Goal: Contribute content: Contribute content

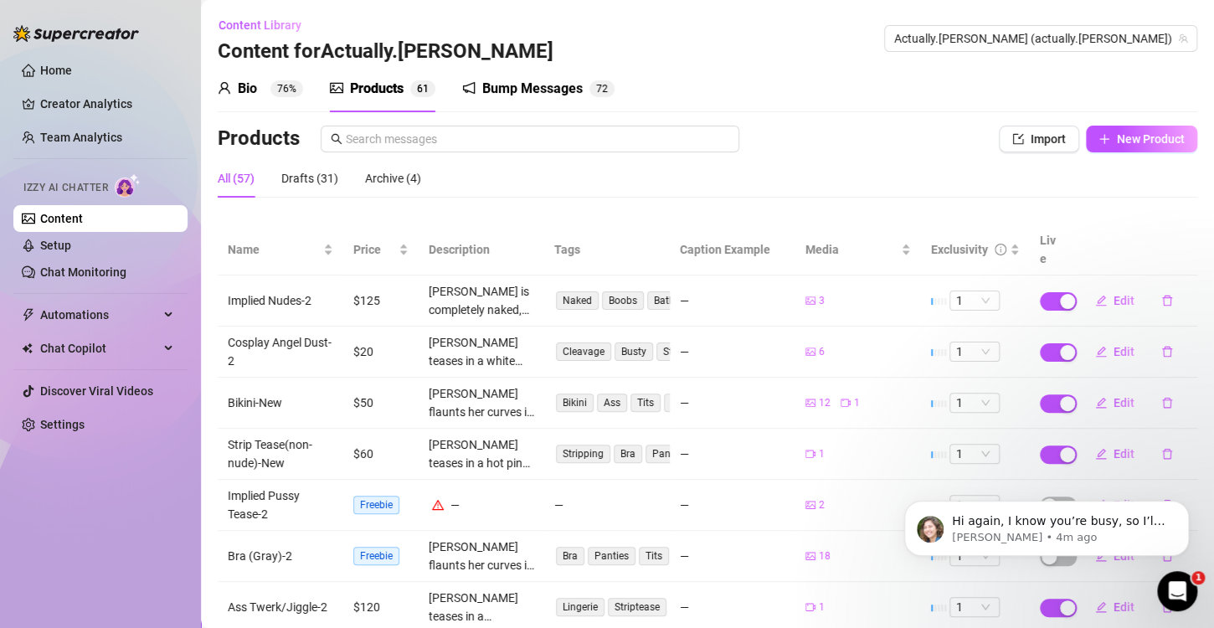
scroll to position [224, 0]
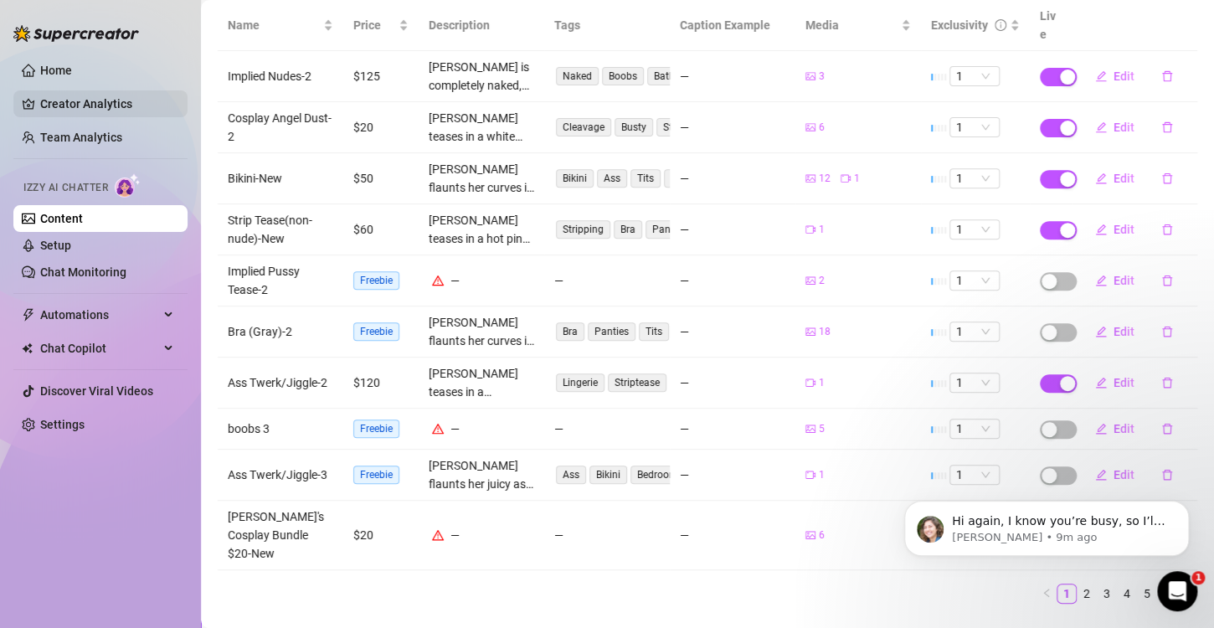
click at [115, 106] on link "Creator Analytics" at bounding box center [107, 103] width 134 height 27
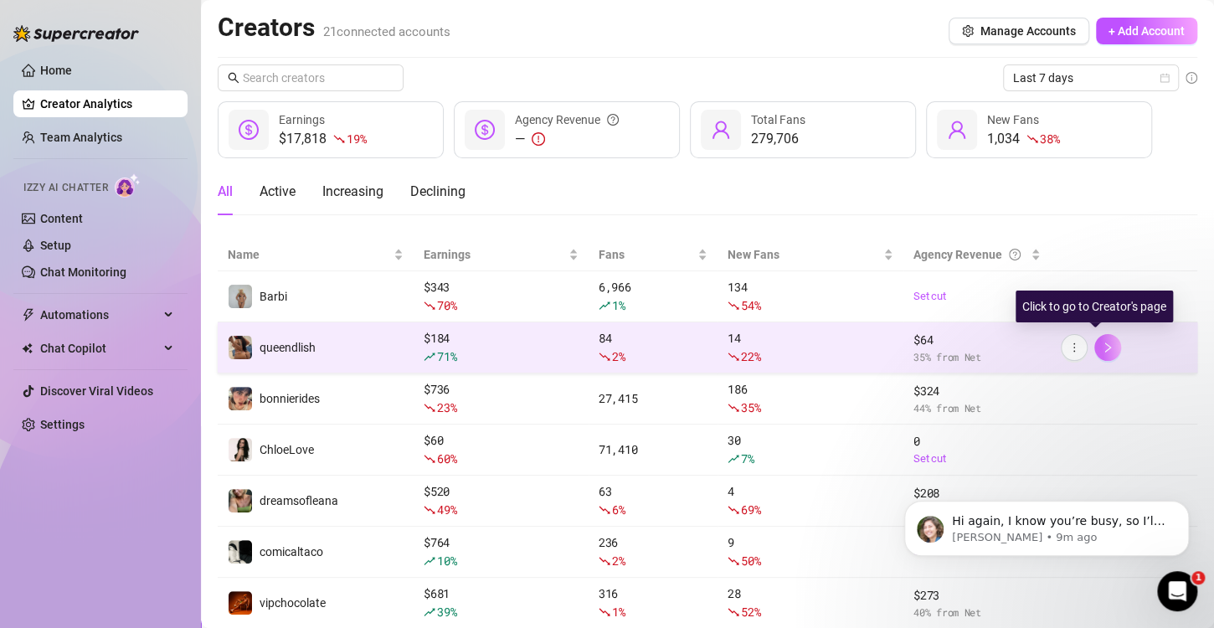
click at [1095, 338] on button "button" at bounding box center [1108, 347] width 27 height 27
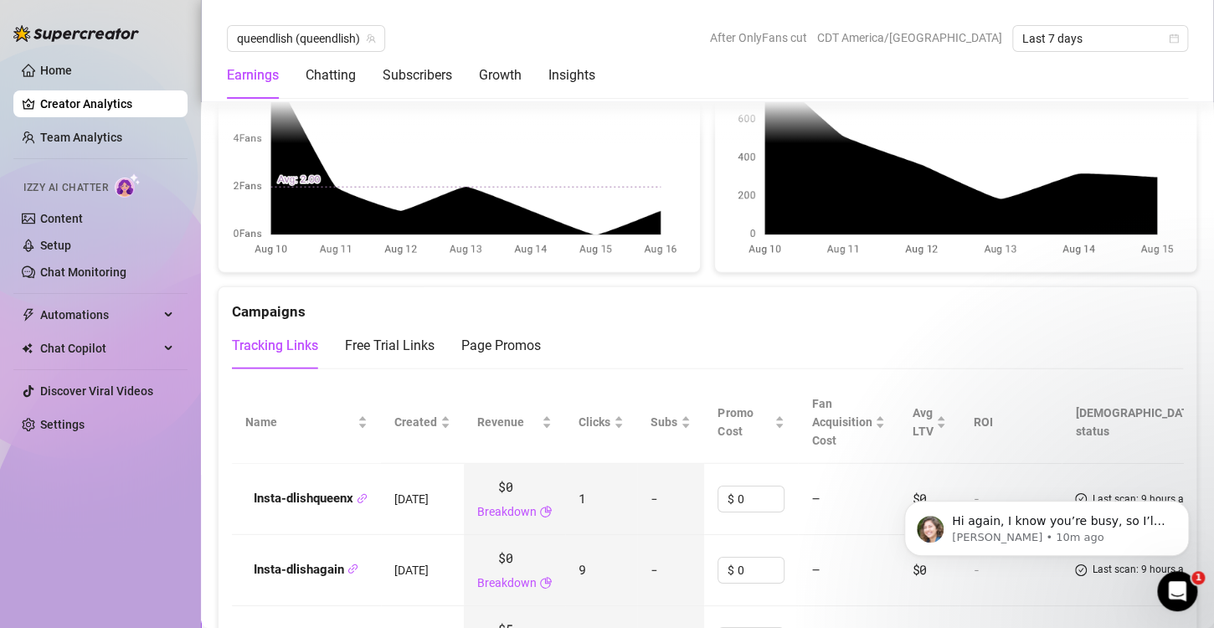
scroll to position [1926, 0]
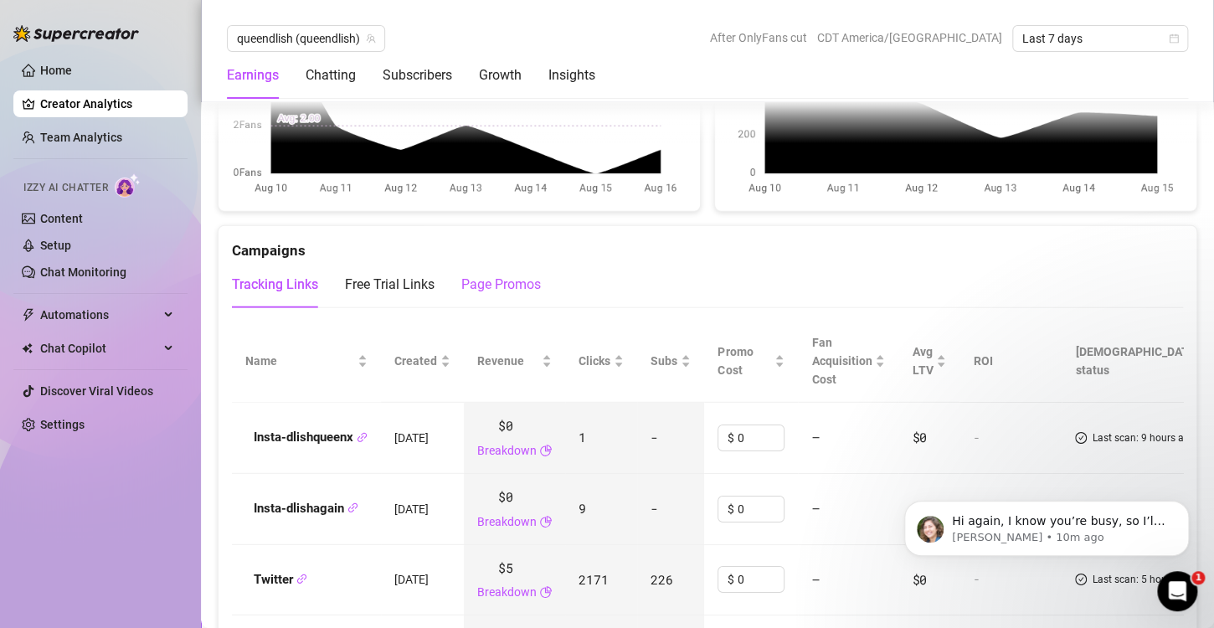
click at [490, 281] on div "Page Promos" at bounding box center [502, 285] width 80 height 20
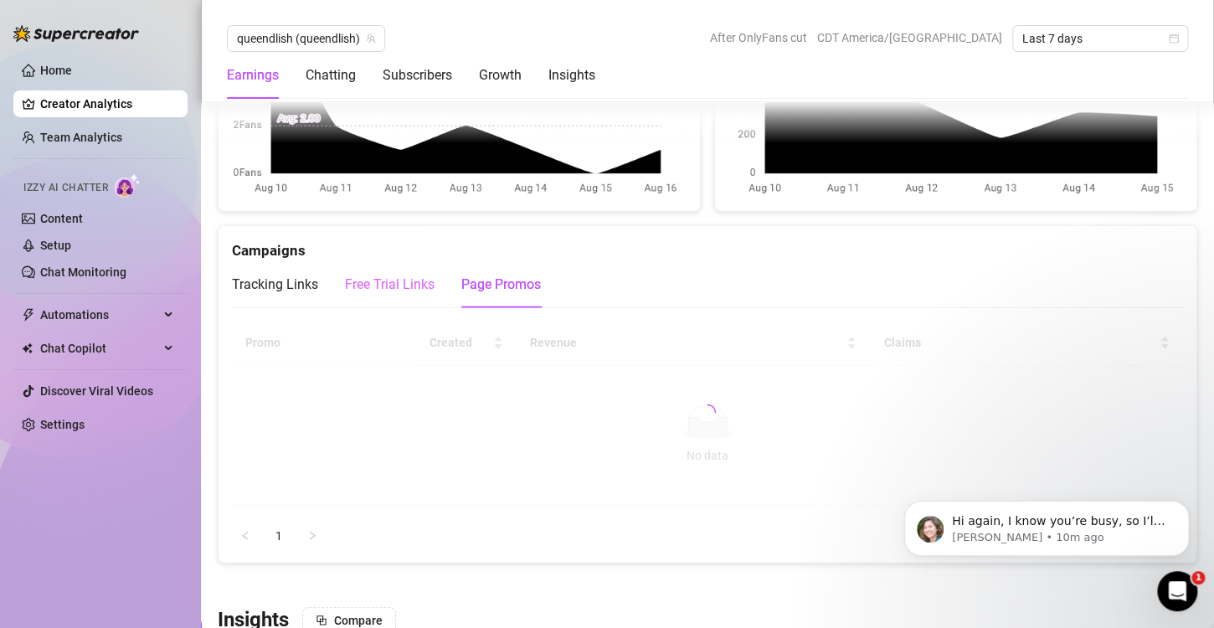
click at [364, 291] on div "Free Trial Links" at bounding box center [390, 284] width 90 height 47
click at [277, 275] on div "Tracking Links" at bounding box center [275, 285] width 86 height 20
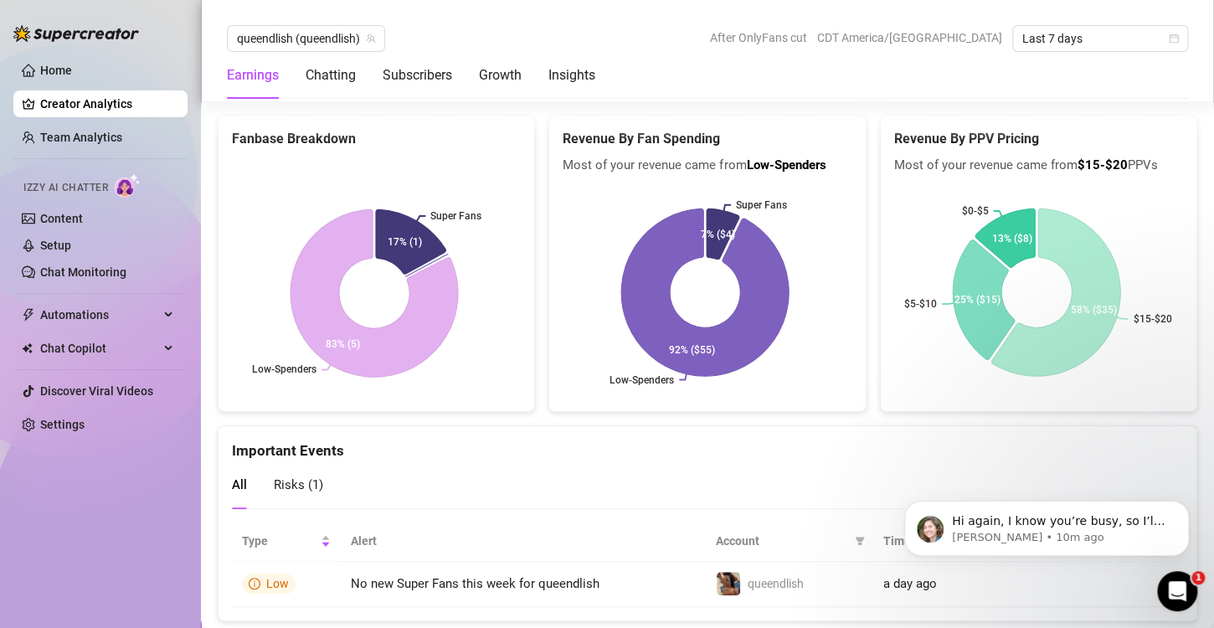
scroll to position [3406, 0]
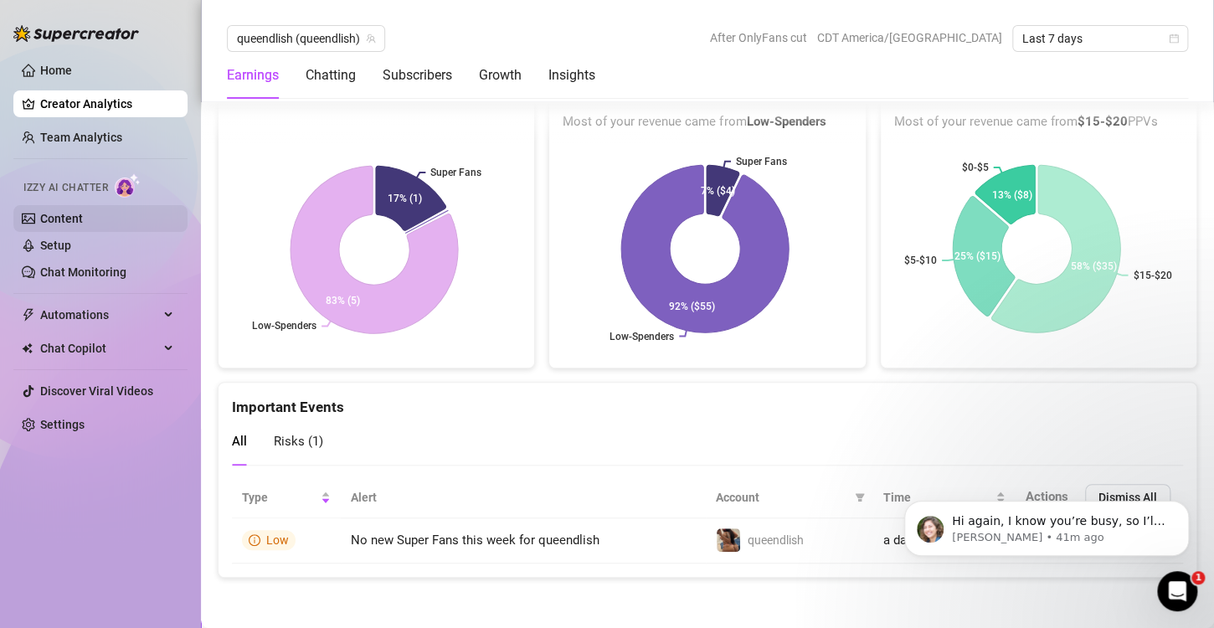
click at [83, 216] on link "Content" at bounding box center [61, 218] width 43 height 13
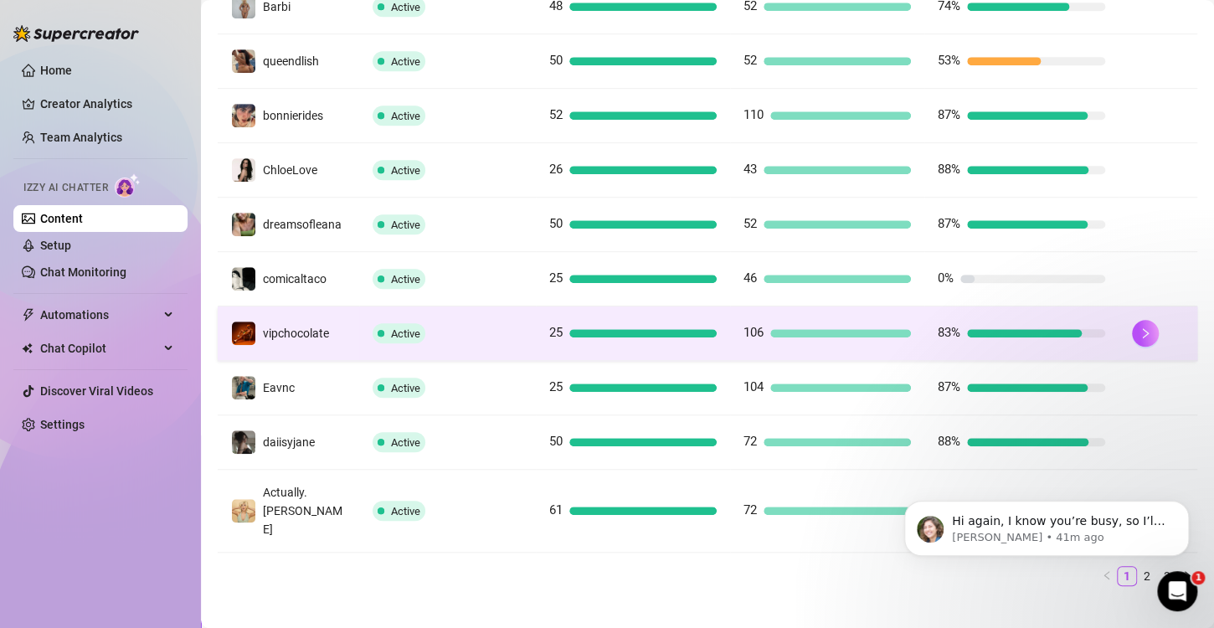
scroll to position [249, 0]
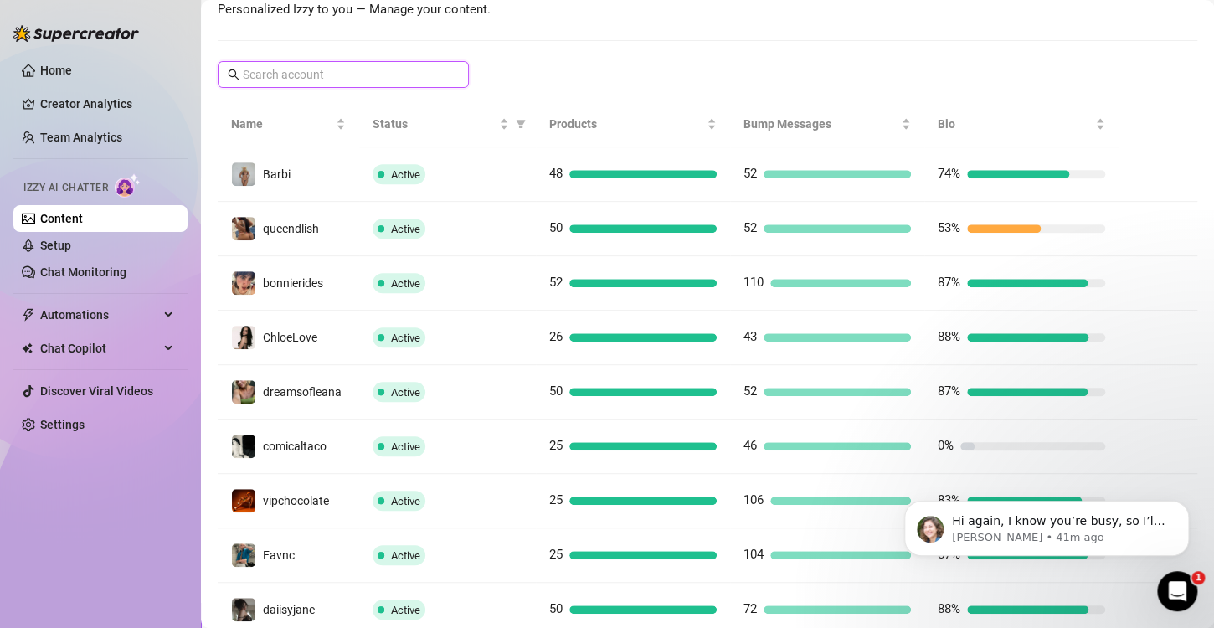
click at [287, 69] on input "text" at bounding box center [344, 74] width 203 height 18
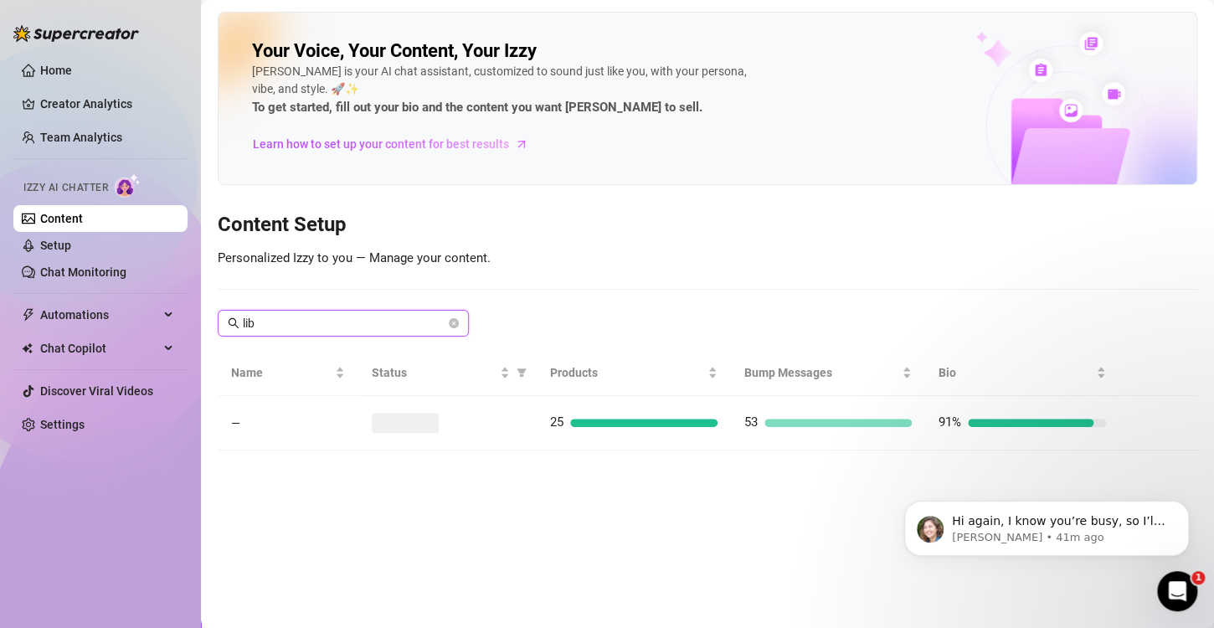
type input "libb"
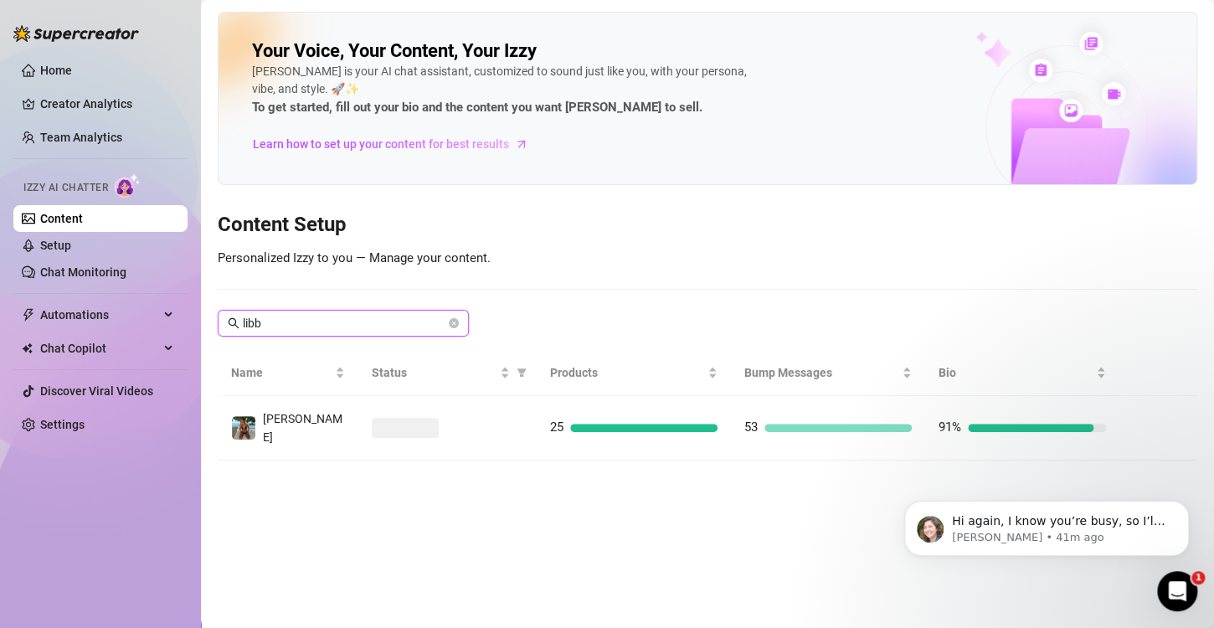
scroll to position [0, 0]
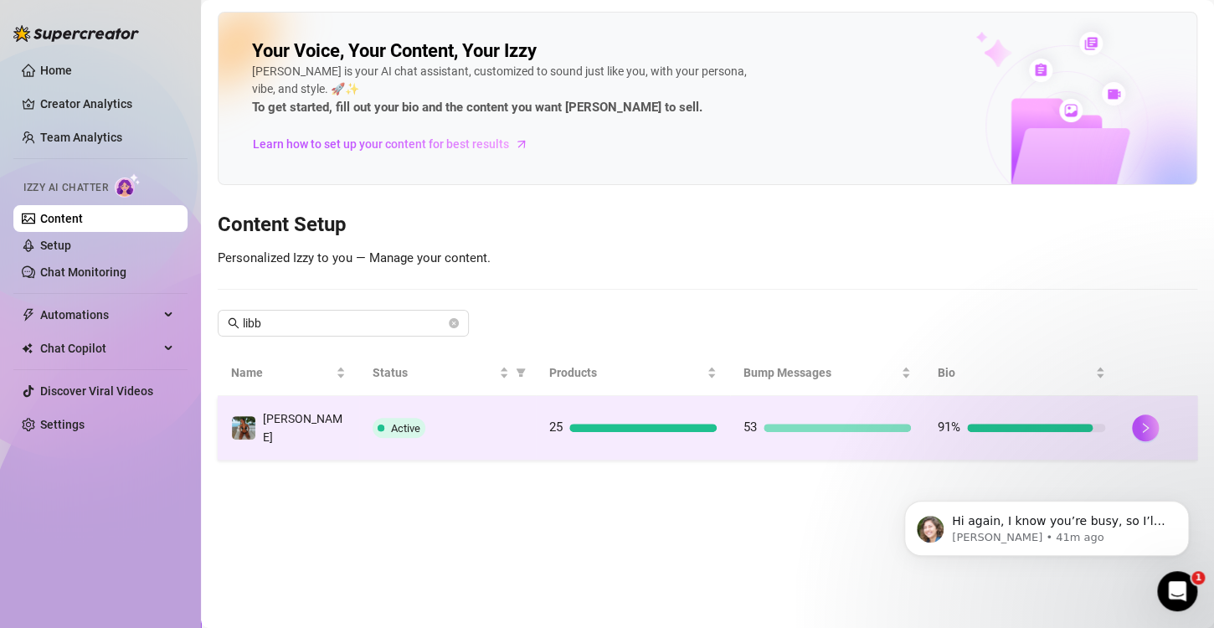
click at [1157, 431] on div at bounding box center [1158, 428] width 52 height 27
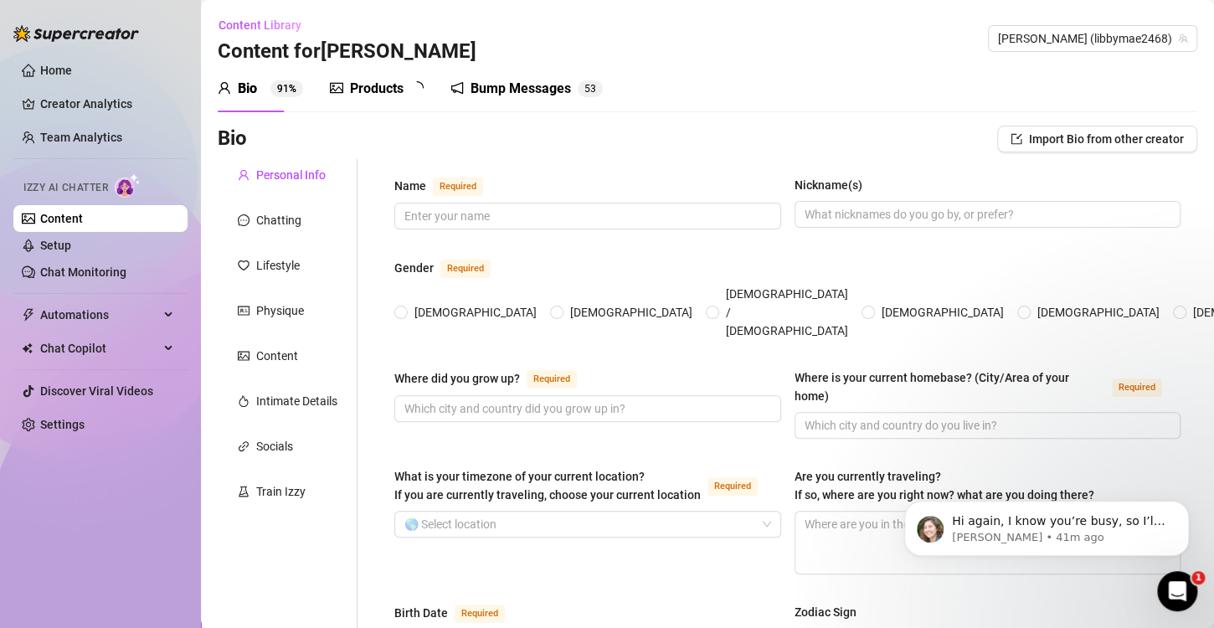
click at [353, 90] on div "Products" at bounding box center [377, 89] width 54 height 20
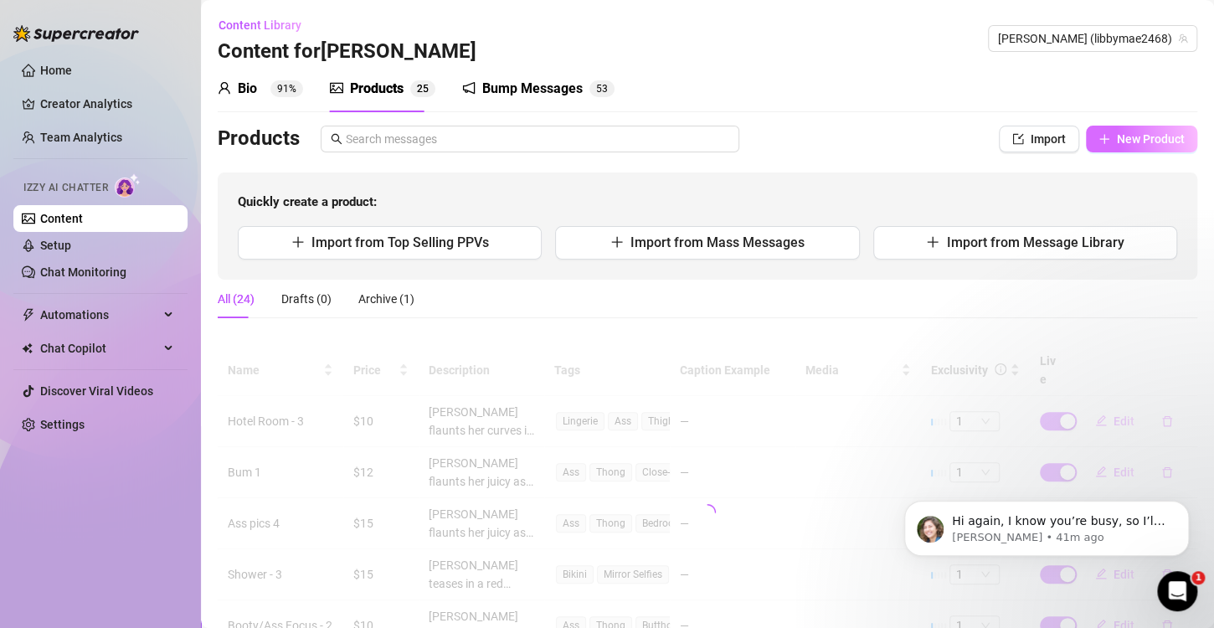
click at [1175, 140] on button "New Product" at bounding box center [1141, 139] width 111 height 27
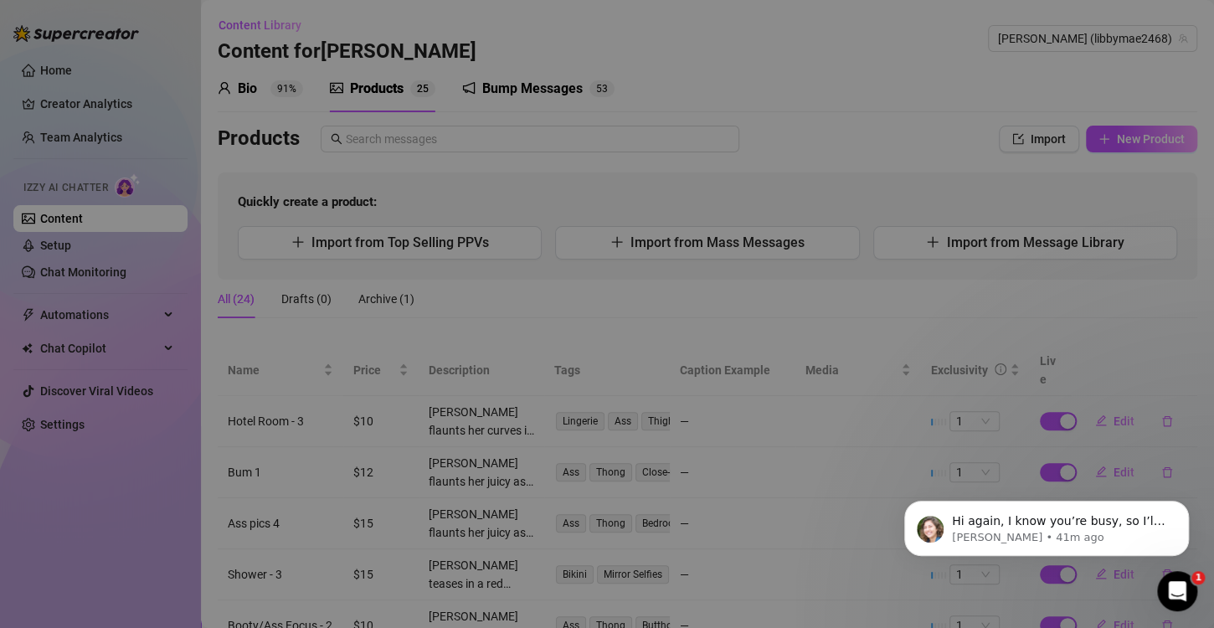
type textarea "Type your message here..."
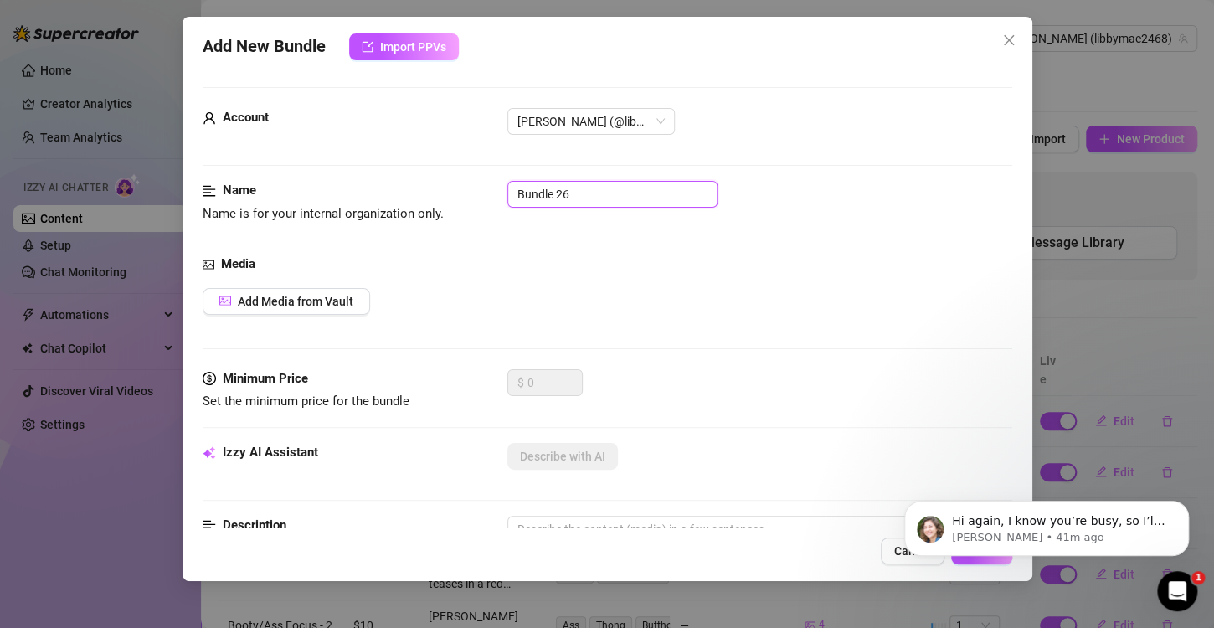
click at [592, 199] on input "Bundle 26" at bounding box center [613, 194] width 210 height 27
type input "Custom for [PERSON_NAME]"
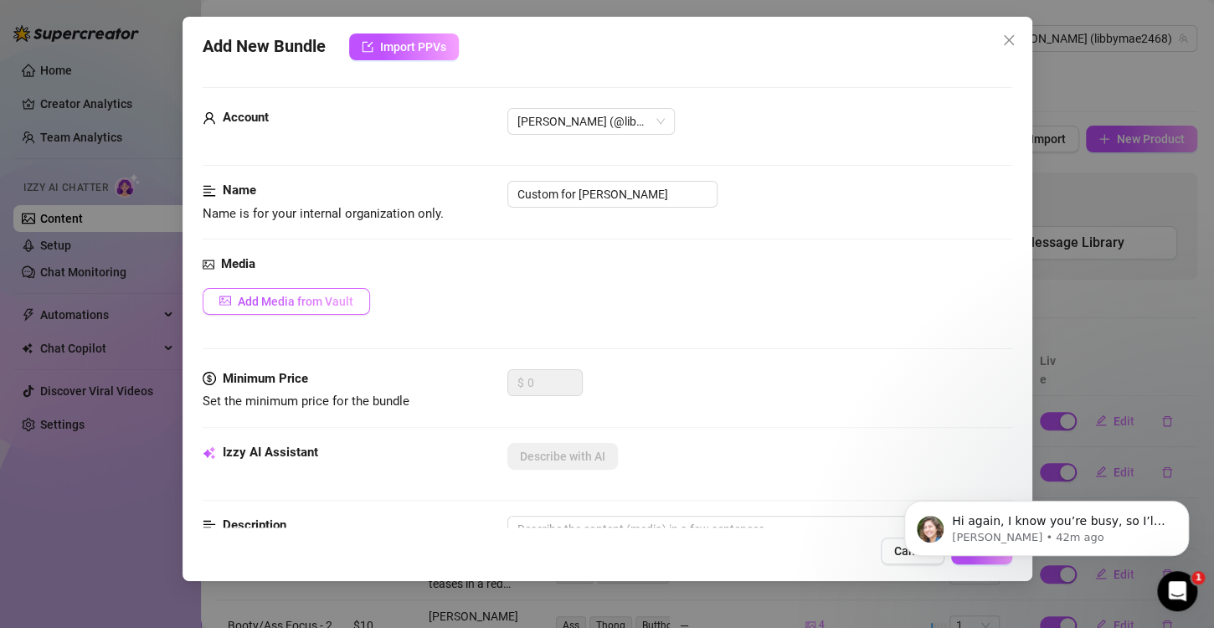
click at [324, 305] on span "Add Media from Vault" at bounding box center [296, 301] width 116 height 13
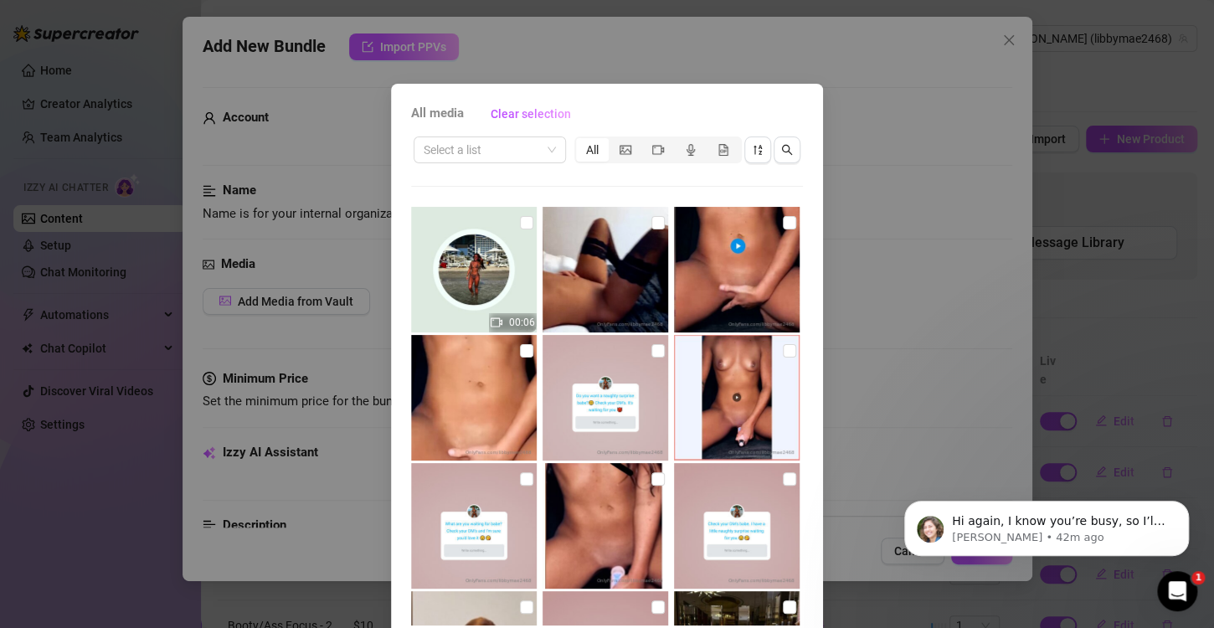
scroll to position [70, 0]
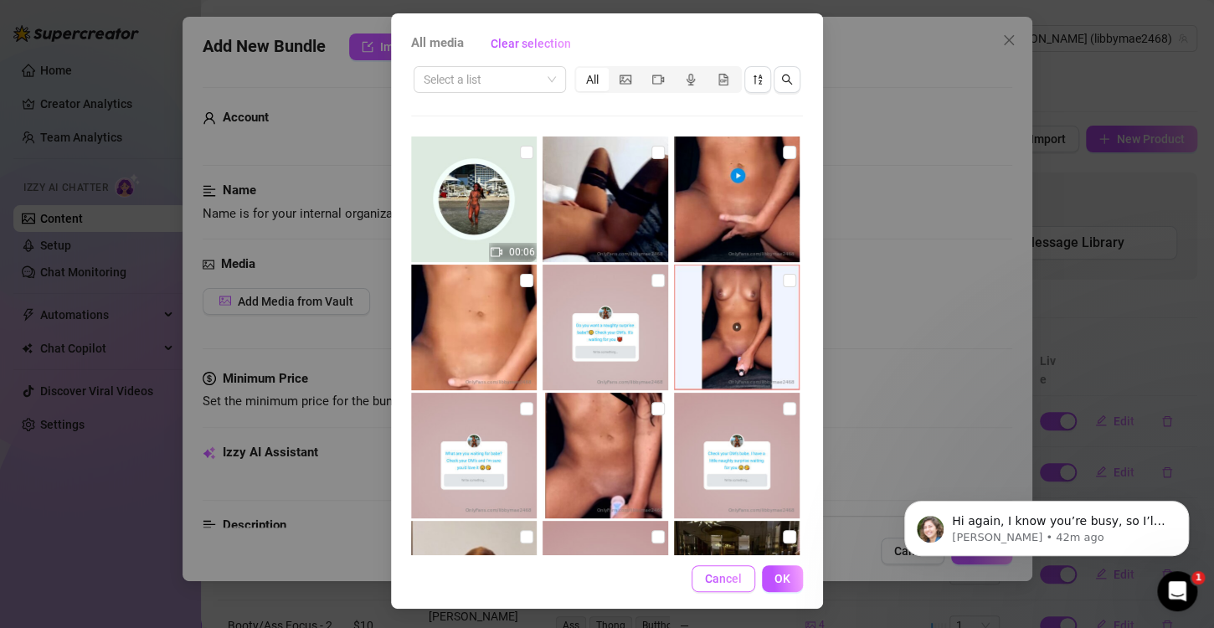
click at [718, 579] on span "Cancel" at bounding box center [723, 578] width 37 height 13
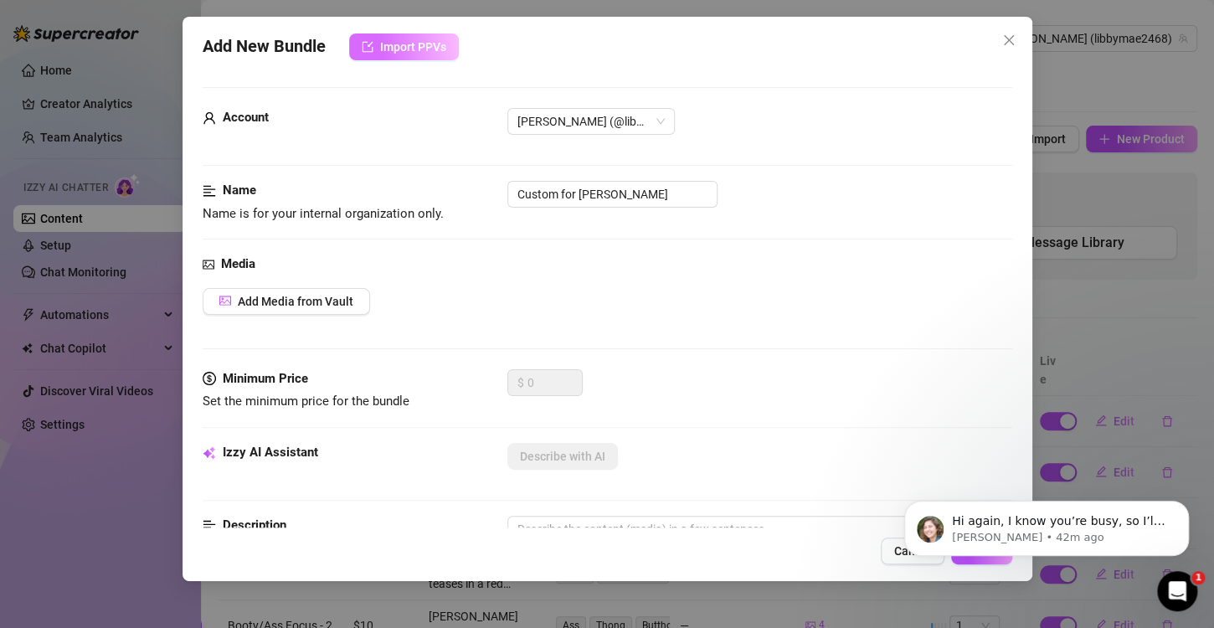
click at [394, 47] on span "Import PPVs" at bounding box center [413, 46] width 66 height 13
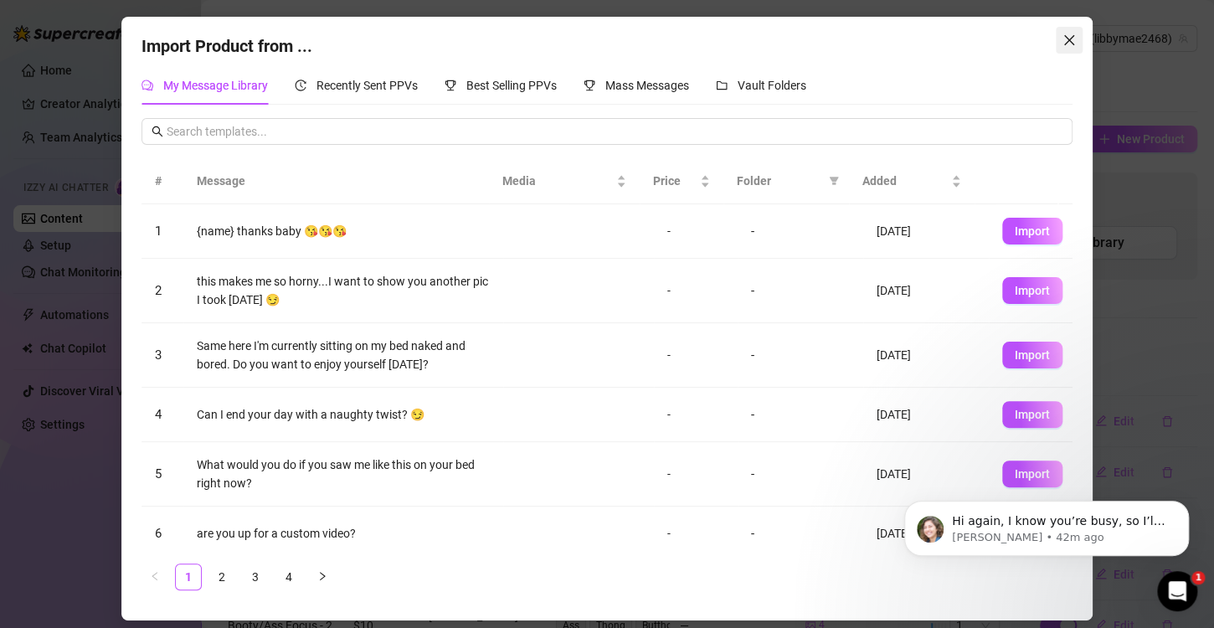
click at [1070, 34] on icon "close" at bounding box center [1069, 40] width 13 height 13
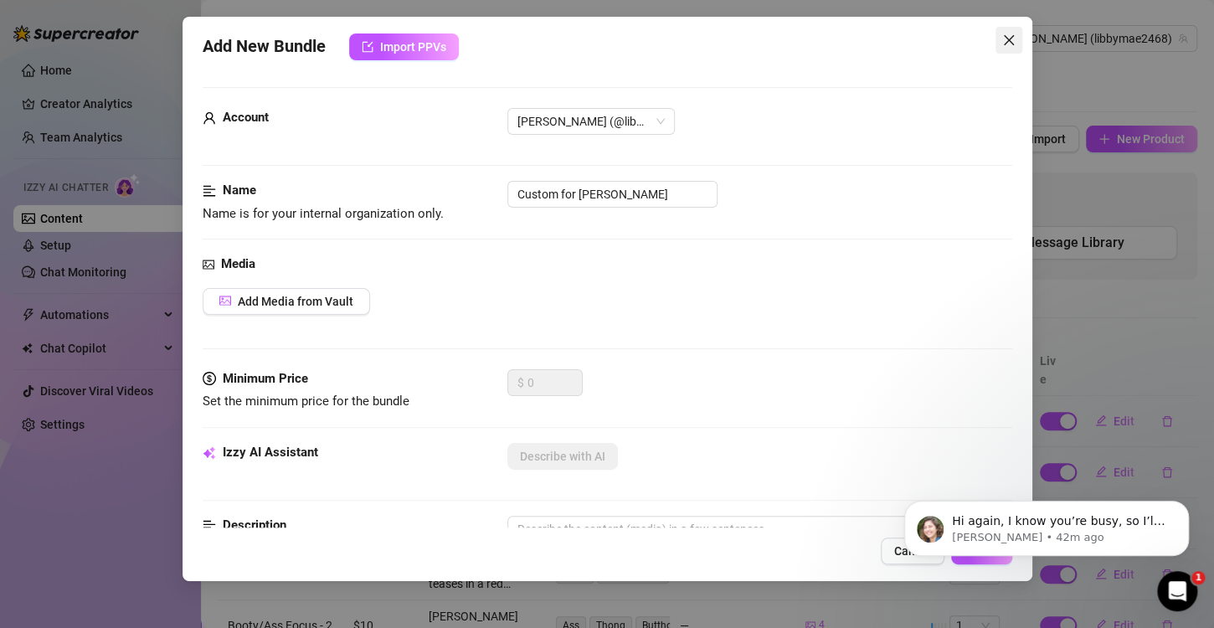
click at [1018, 32] on button "Close" at bounding box center [1009, 40] width 27 height 27
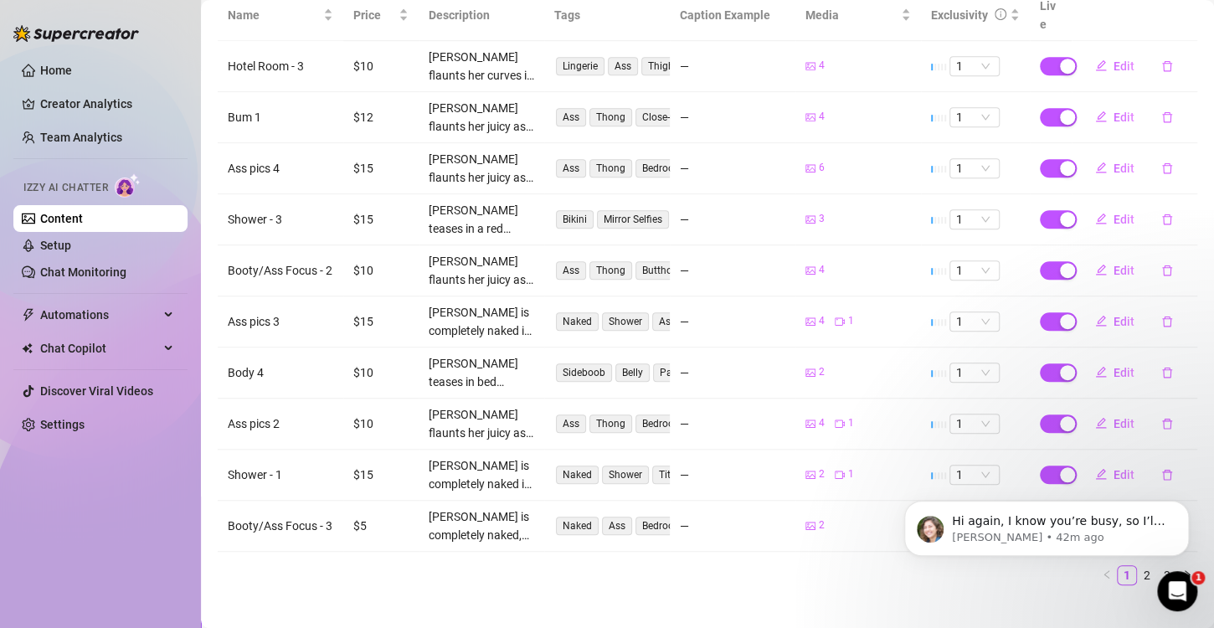
scroll to position [0, 0]
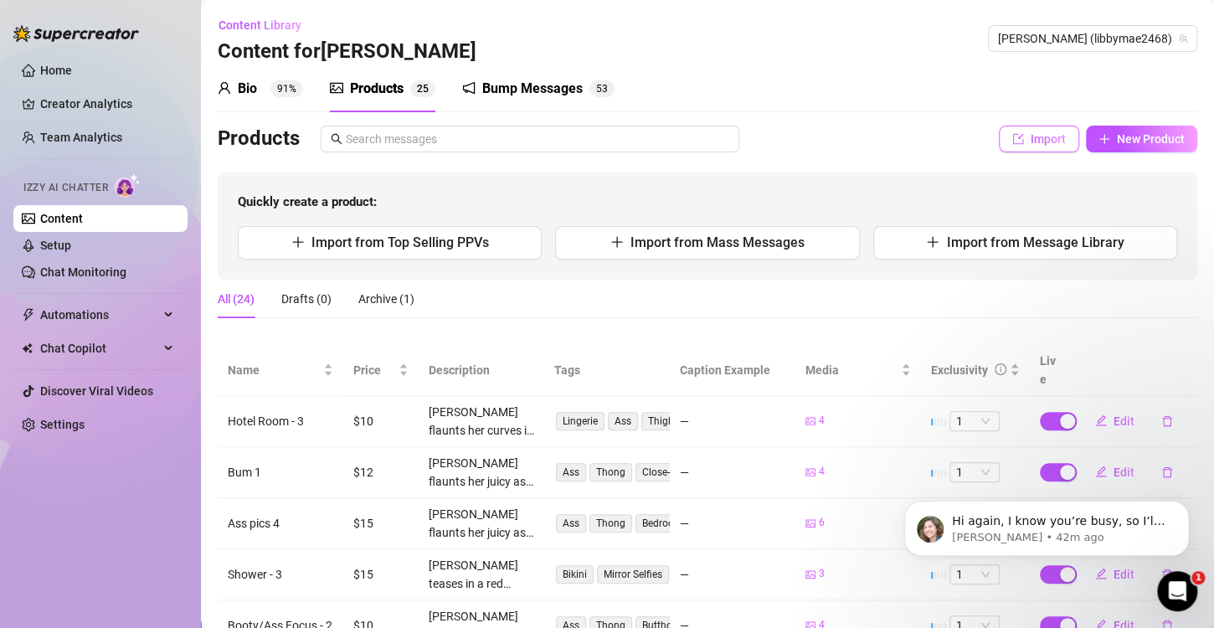
click at [1031, 139] on span "Import" at bounding box center [1048, 138] width 35 height 13
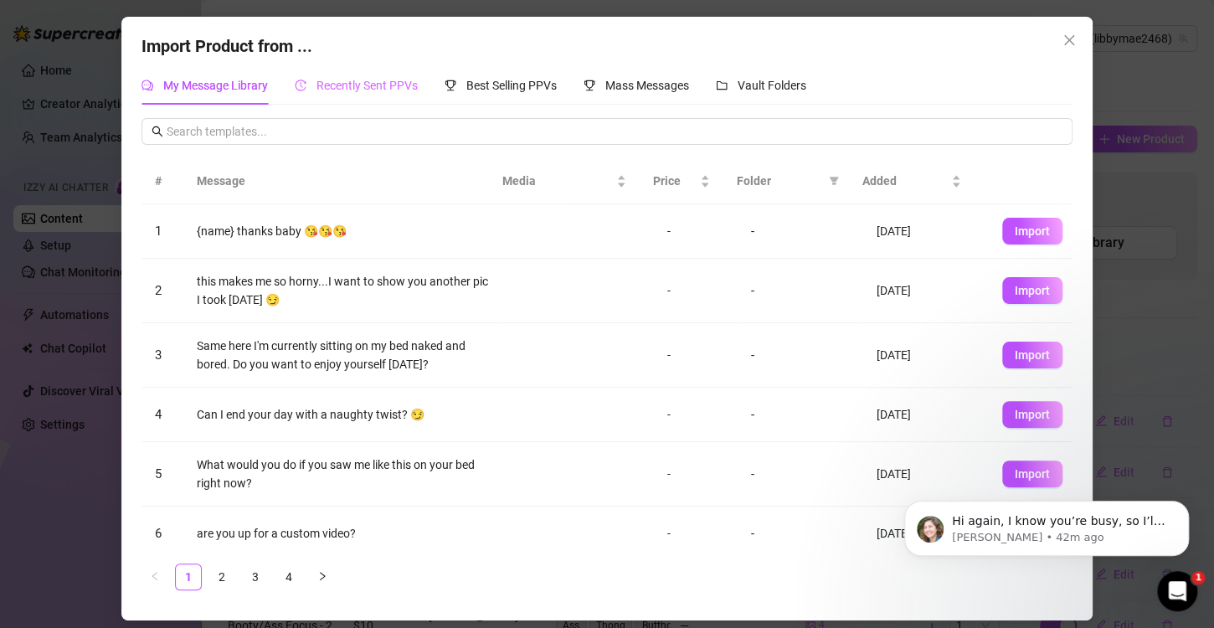
click at [374, 96] on div "Recently Sent PPVs" at bounding box center [356, 85] width 123 height 39
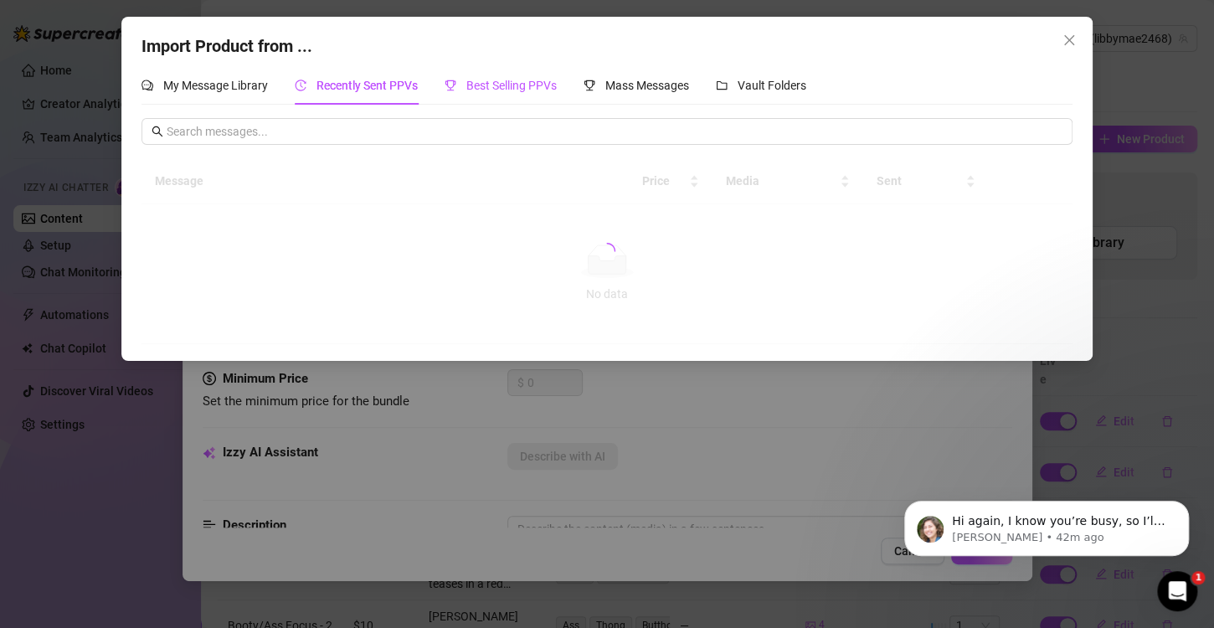
click at [520, 92] on span "Best Selling PPVs" at bounding box center [512, 85] width 90 height 13
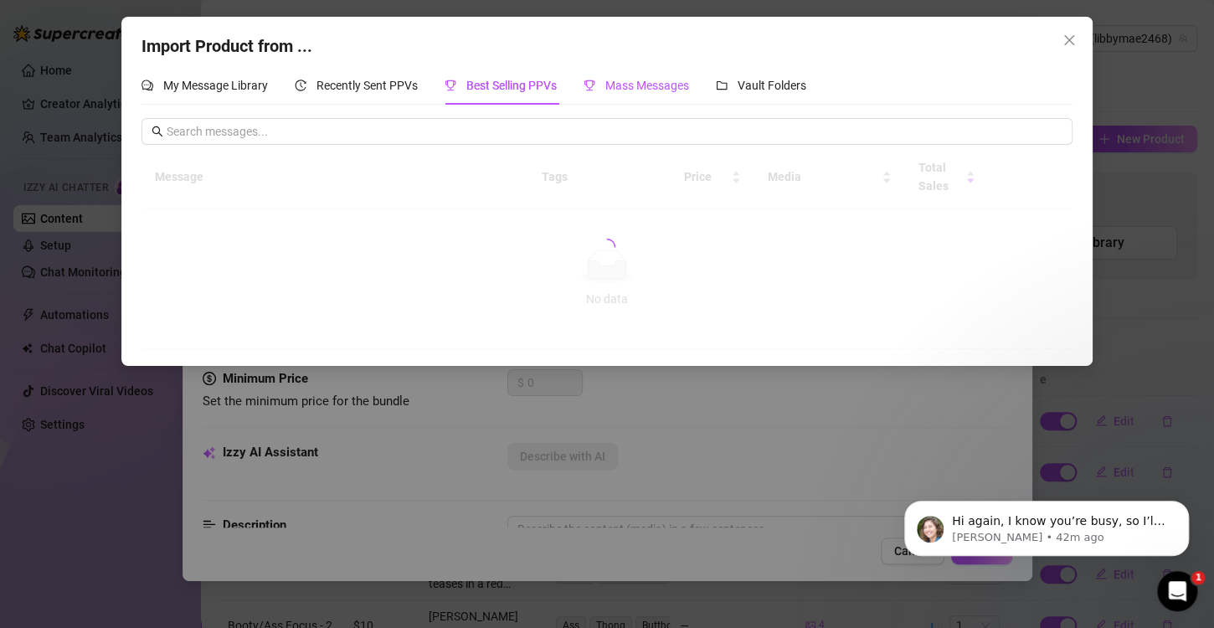
click at [656, 76] on div "Mass Messages" at bounding box center [637, 85] width 106 height 18
click at [780, 90] on span "Vault Folders" at bounding box center [772, 85] width 69 height 13
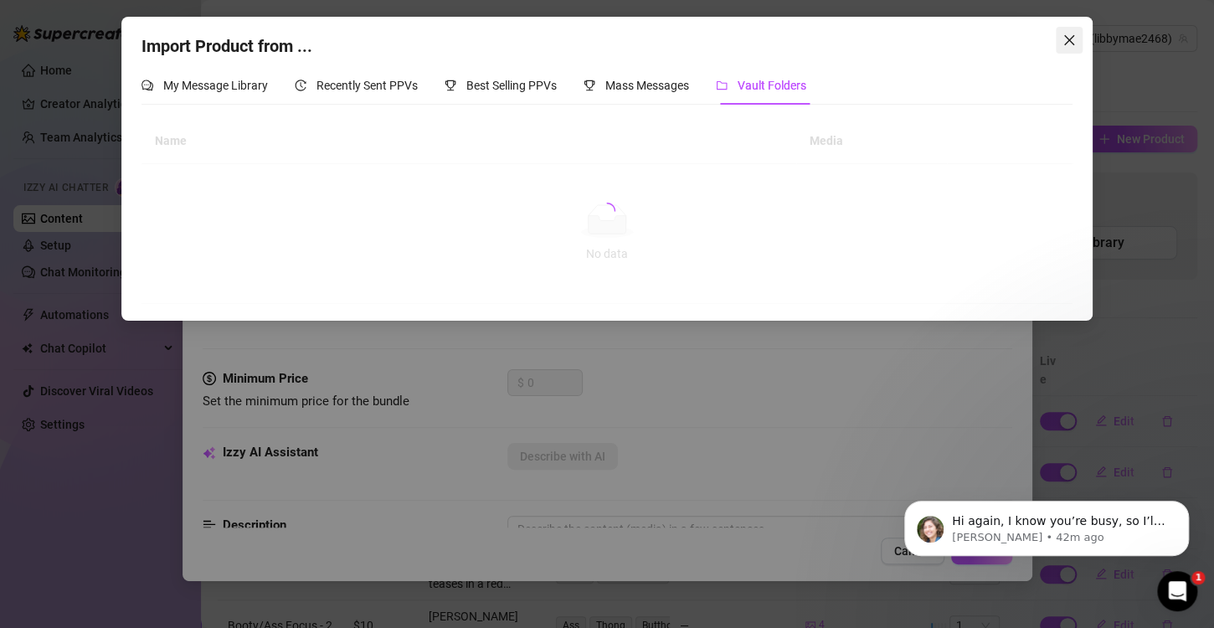
click at [1069, 42] on icon "close" at bounding box center [1069, 40] width 13 height 13
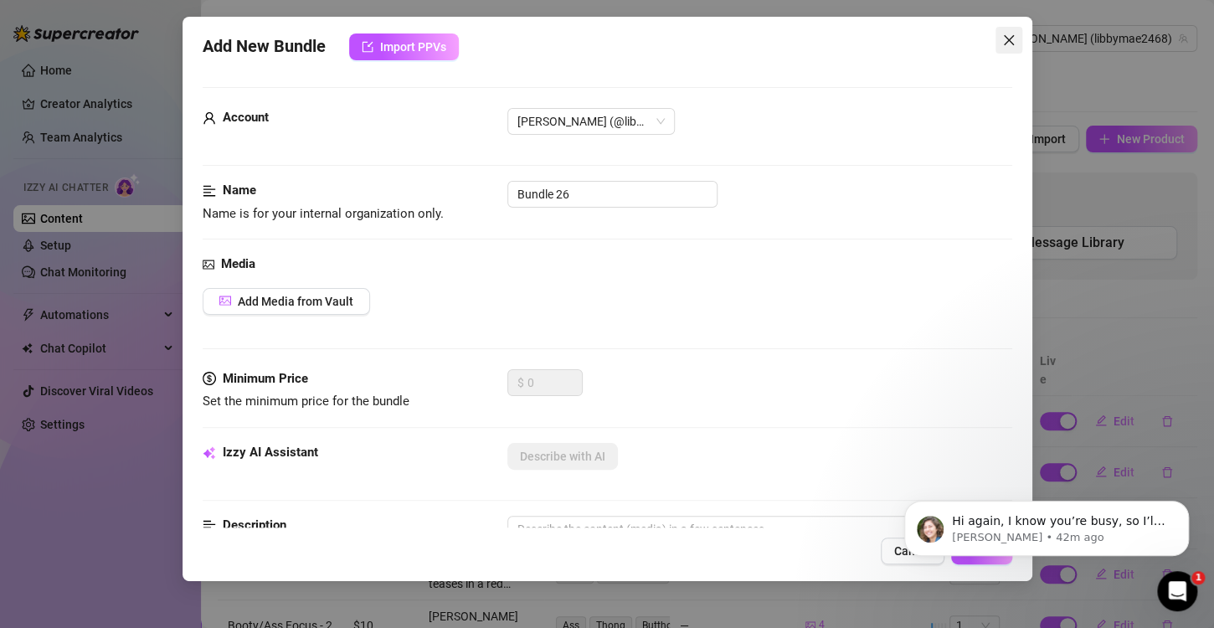
click at [1004, 41] on icon "close" at bounding box center [1009, 40] width 13 height 13
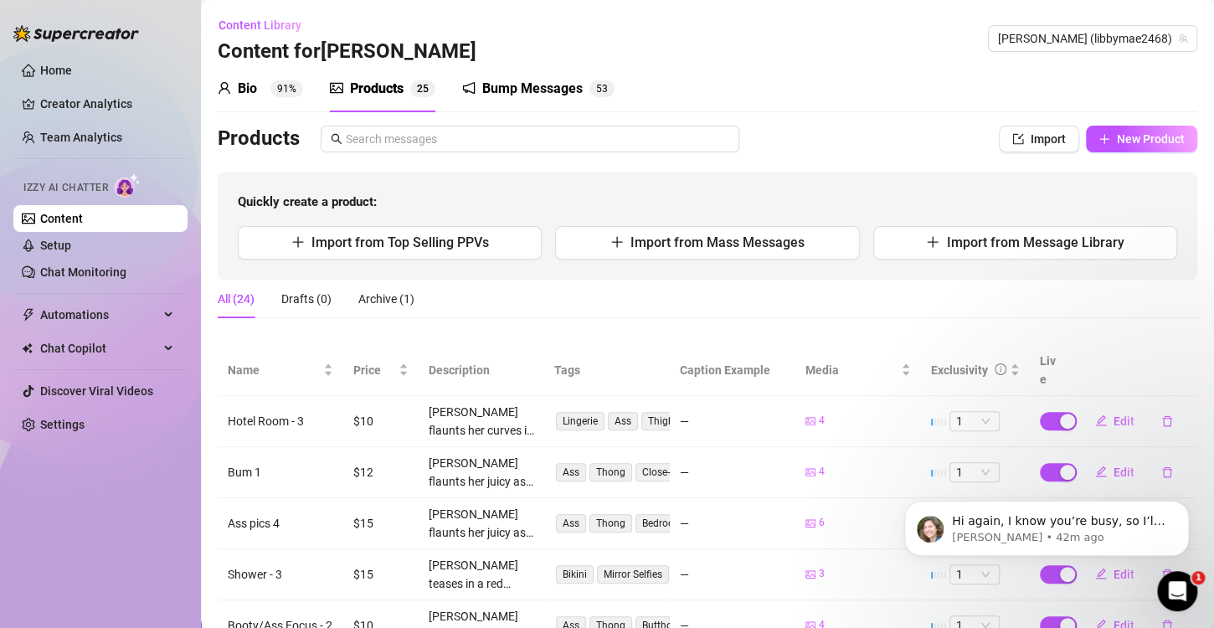
click at [1155, 152] on div "Products Import New Product Quickly create a product: Import from Top Selling P…" at bounding box center [708, 203] width 980 height 154
click at [1108, 119] on div "Bio 91% Products 2 5 Bump Messages 5 3 Bio Import Bio from other creator Person…" at bounding box center [708, 509] width 980 height 889
click at [1101, 140] on button "New Product" at bounding box center [1141, 139] width 111 height 27
type textarea "Type your message here..."
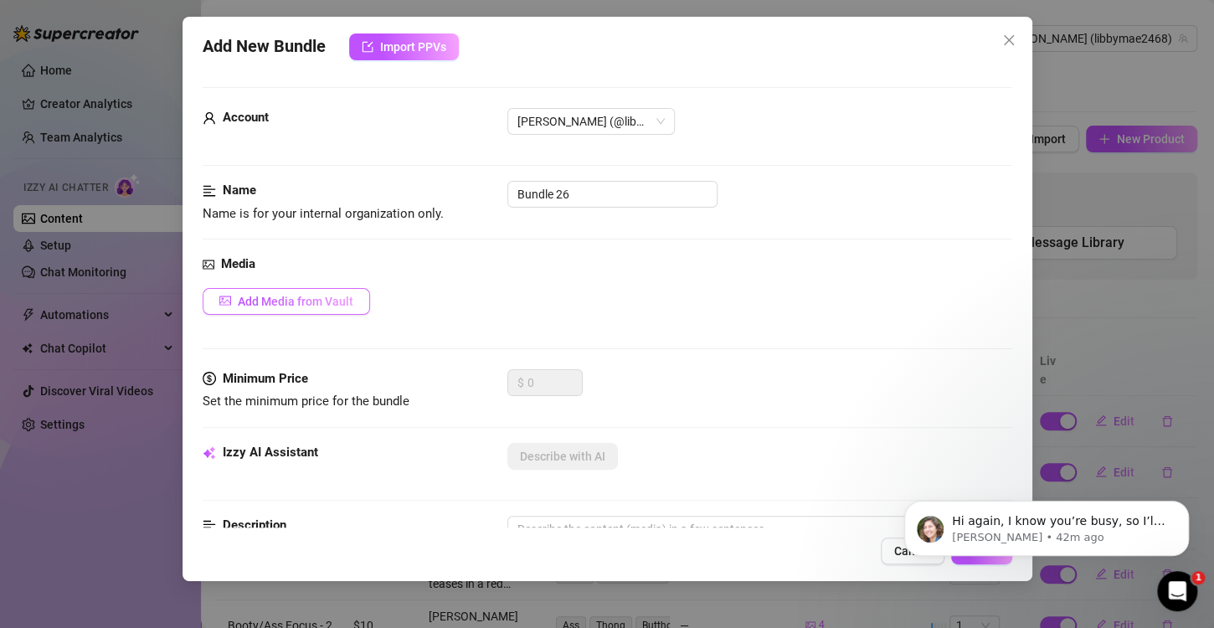
click at [290, 295] on span "Add Media from Vault" at bounding box center [296, 301] width 116 height 13
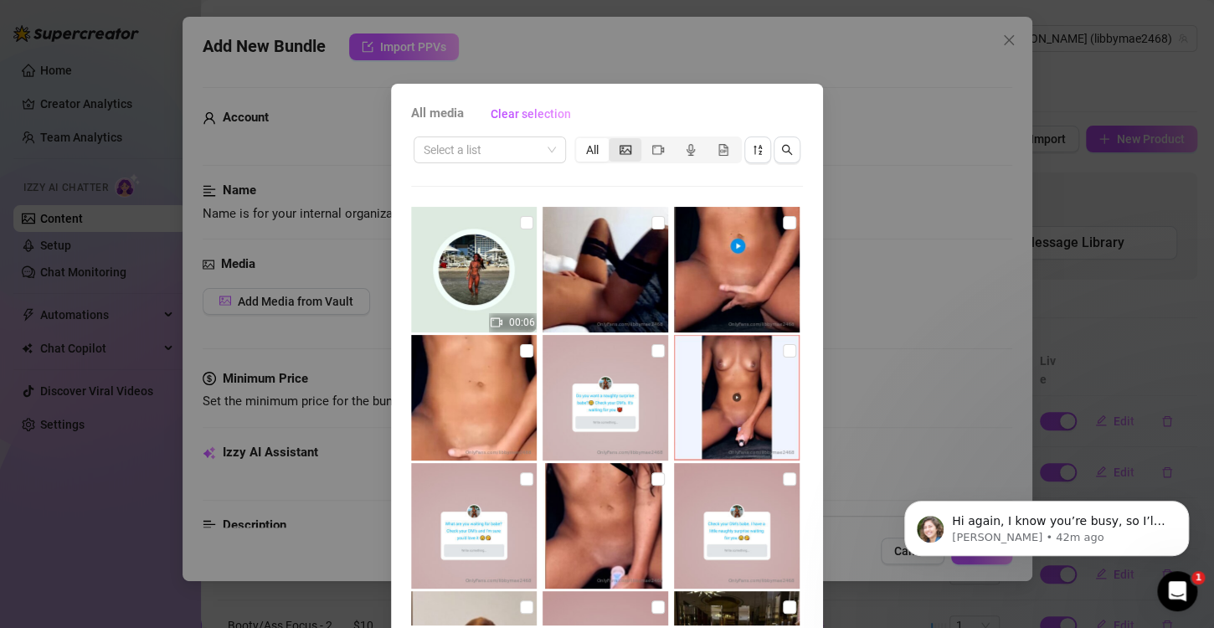
click at [620, 147] on icon "picture" at bounding box center [626, 149] width 12 height 9
click at [613, 141] on input "segmented control" at bounding box center [613, 141] width 0 height 0
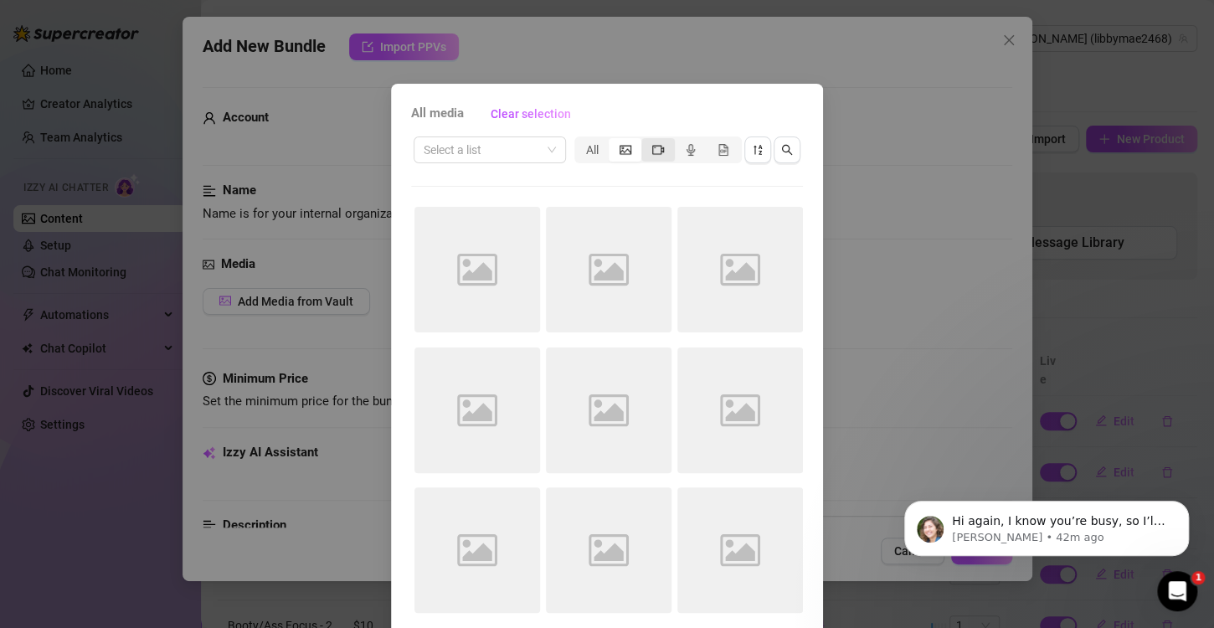
click at [649, 157] on div "segmented control" at bounding box center [658, 149] width 33 height 23
click at [646, 141] on input "segmented control" at bounding box center [646, 141] width 0 height 0
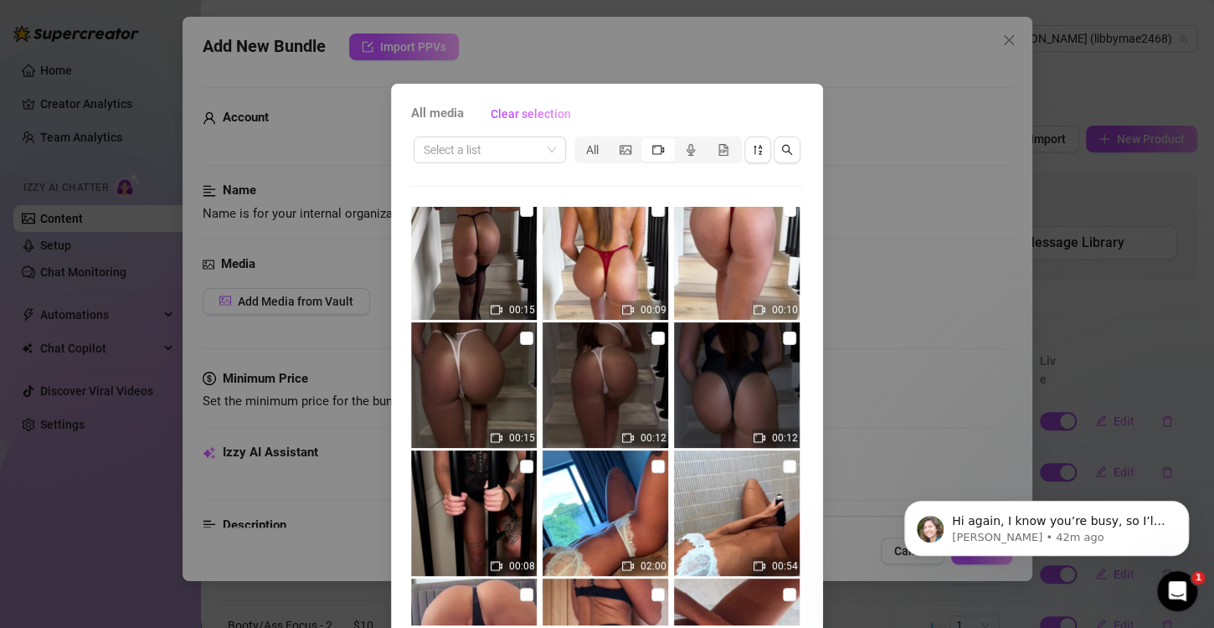
scroll to position [70, 0]
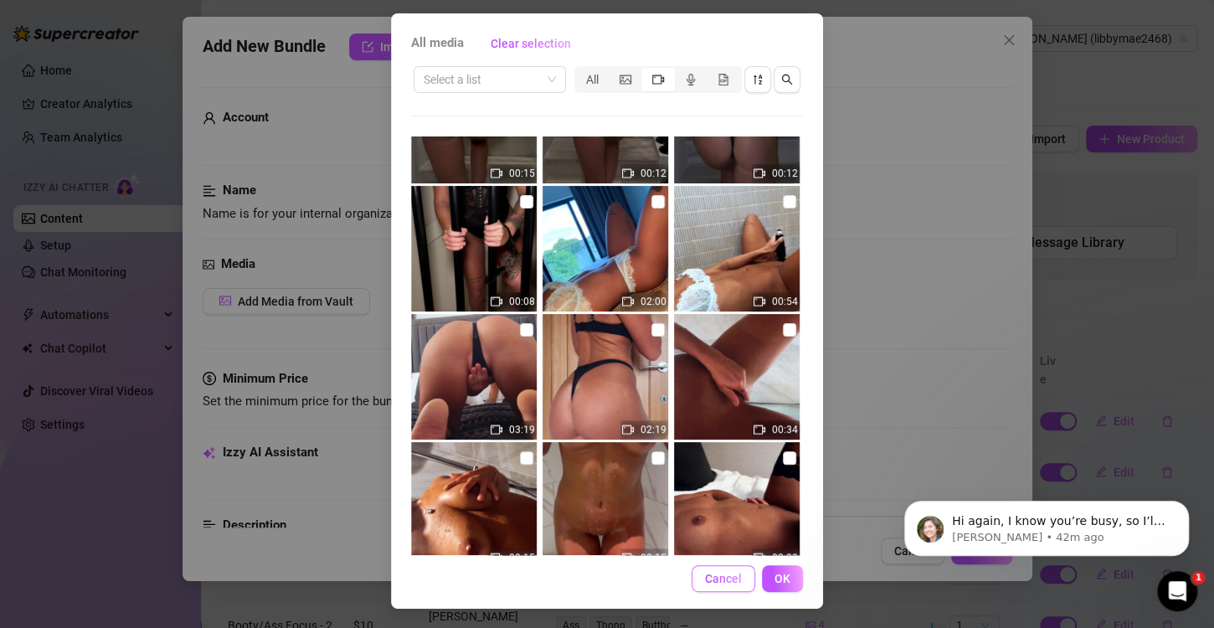
click at [723, 575] on span "Cancel" at bounding box center [723, 578] width 37 height 13
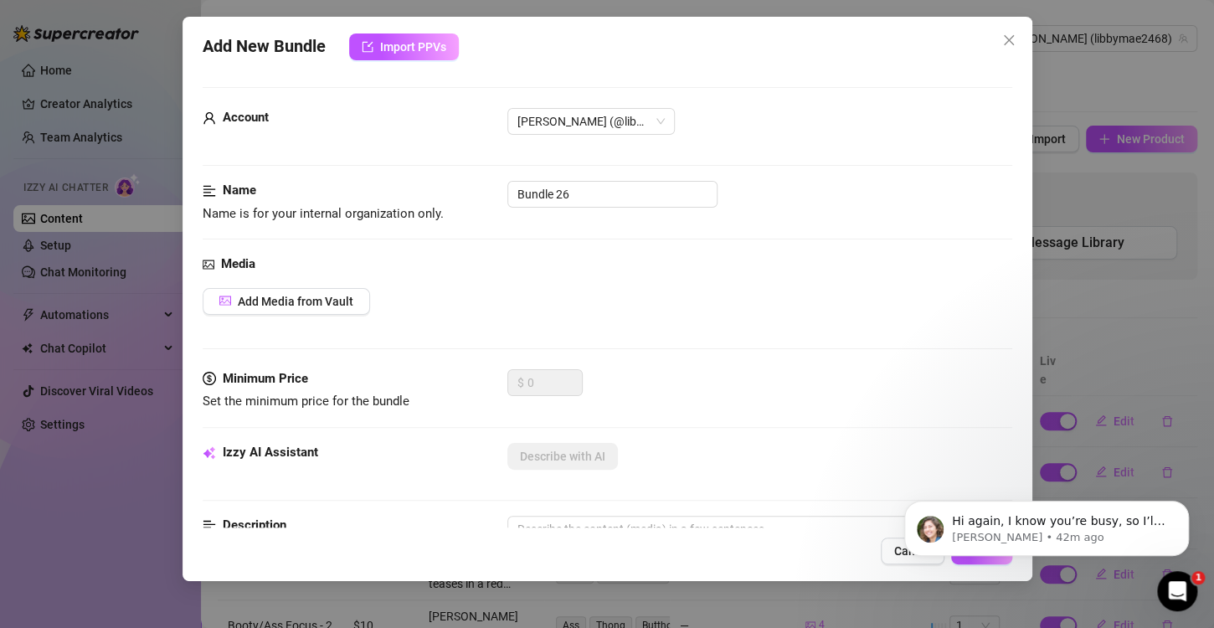
click at [890, 557] on body "Hi again, I know you’re busy, so I’ll keep it short. Why should you try Supercr…" at bounding box center [1047, 524] width 322 height 104
click at [896, 552] on body "Hi again, I know you’re busy, so I’ll keep it short. Why should you try Supercr…" at bounding box center [1047, 524] width 322 height 104
click at [890, 553] on body "Hi again, I know you’re busy, so I’ll keep it short. Why should you try Supercr…" at bounding box center [1047, 524] width 322 height 104
click html "Hi again, I know you’re busy, so I’ll keep it short. Why should you try Supercr…"
click at [889, 555] on body "Hi again, I know you’re busy, so I’ll keep it short. Why should you try Supercr…" at bounding box center [1047, 524] width 322 height 104
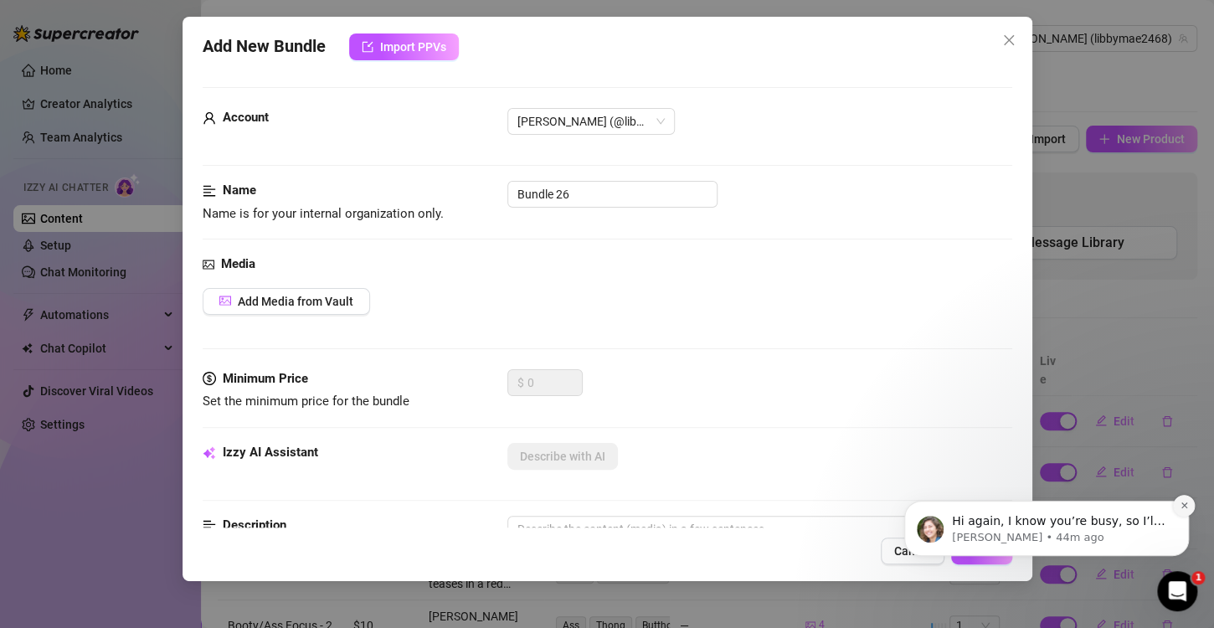
click at [1189, 504] on button "Dismiss notification" at bounding box center [1184, 506] width 22 height 22
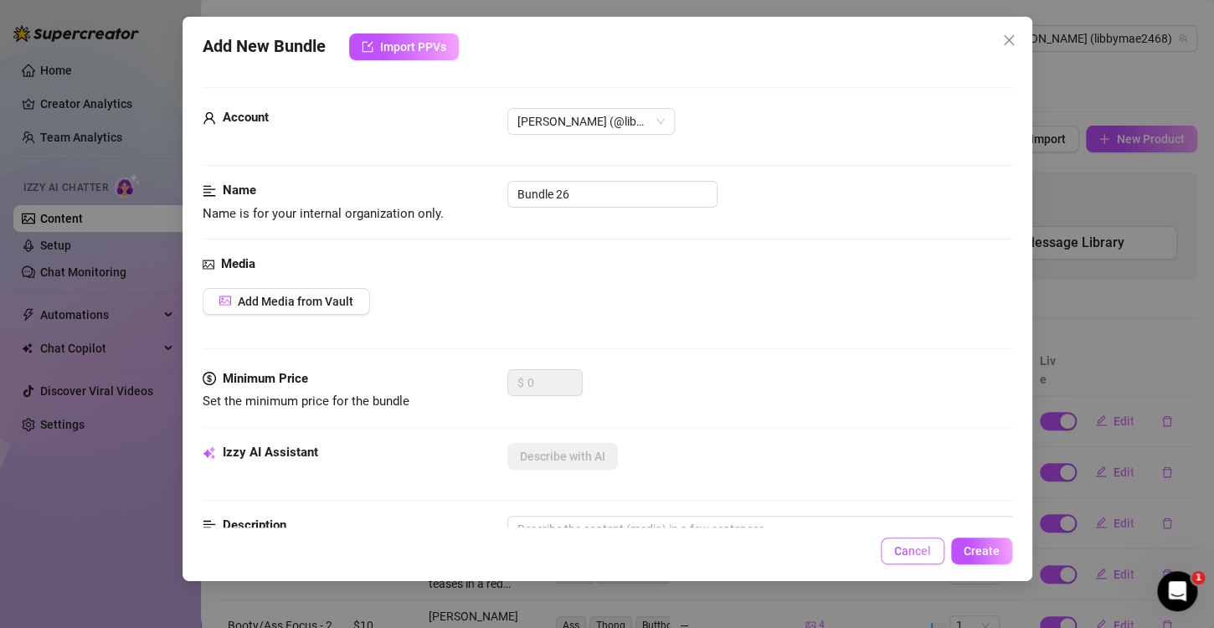
click at [924, 548] on span "Cancel" at bounding box center [913, 550] width 37 height 13
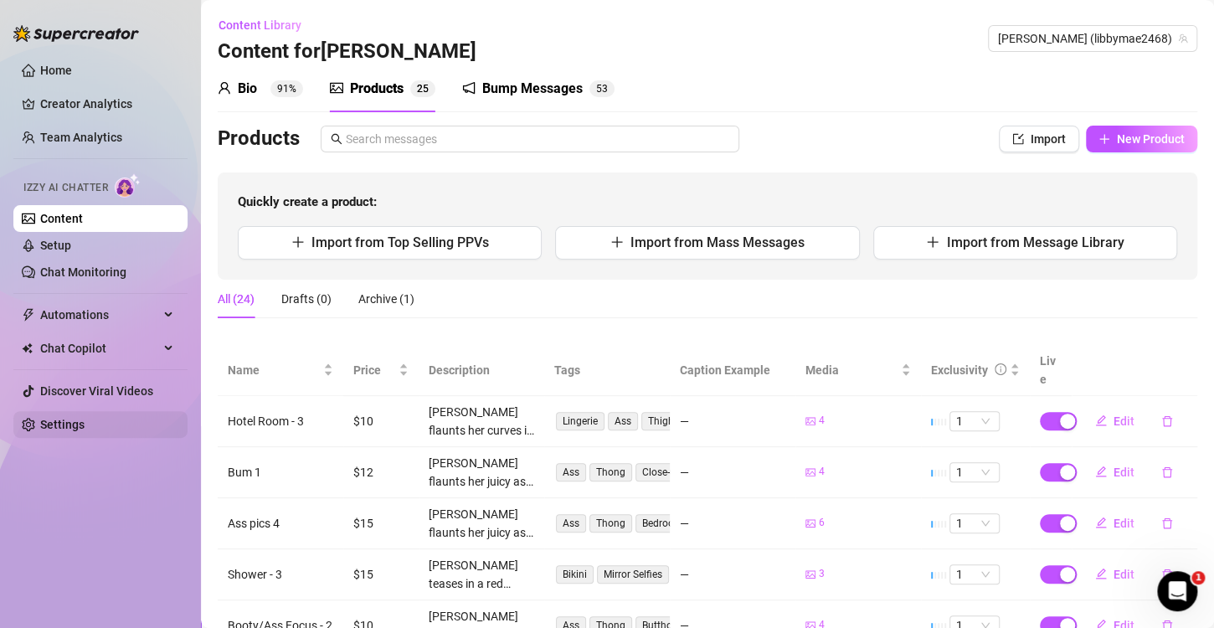
click at [76, 419] on link "Settings" at bounding box center [62, 424] width 44 height 13
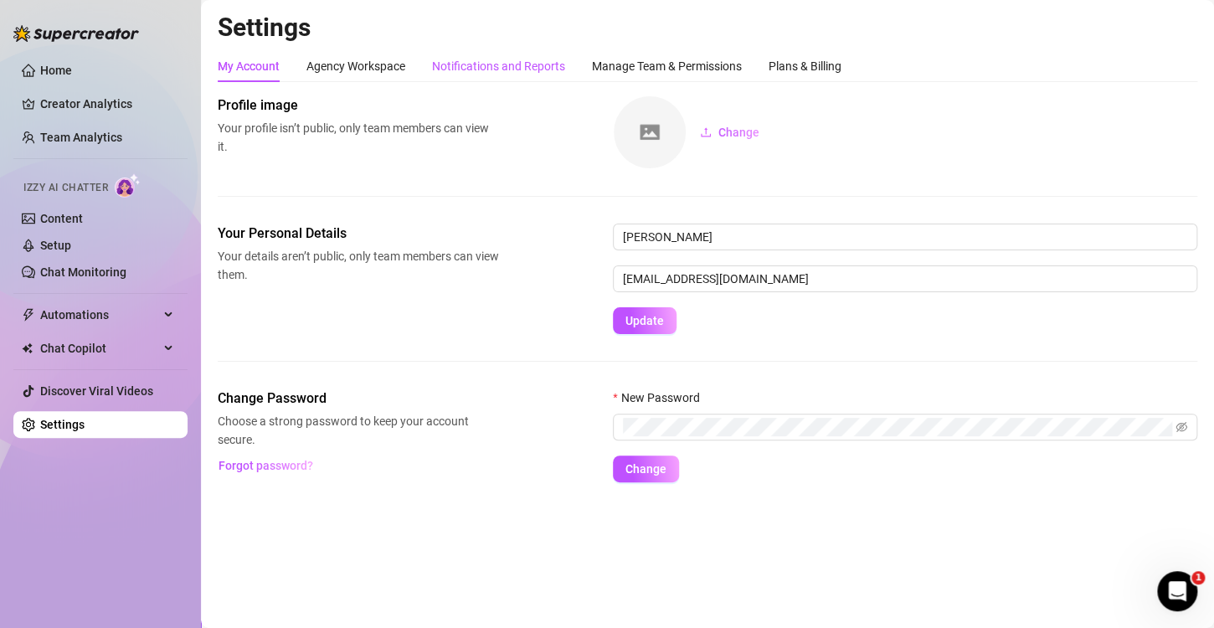
click at [551, 70] on div "Notifications and Reports" at bounding box center [498, 66] width 133 height 18
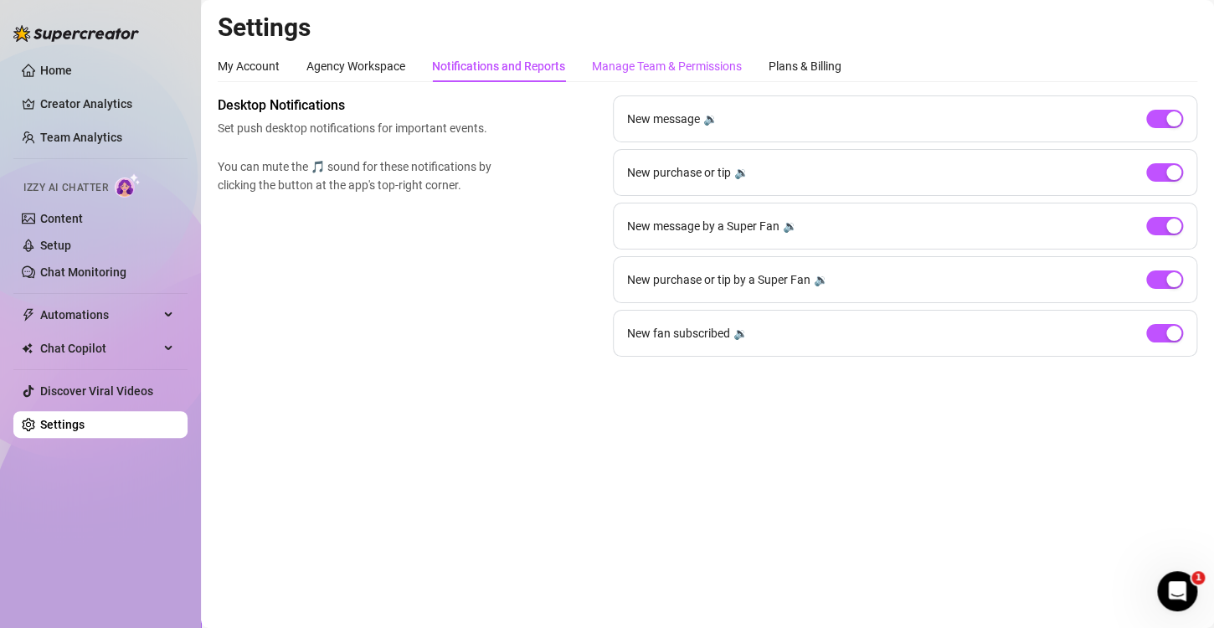
click at [672, 65] on div "Manage Team & Permissions" at bounding box center [667, 66] width 150 height 18
click at [683, 57] on div "Manage Team & Permissions" at bounding box center [667, 66] width 150 height 18
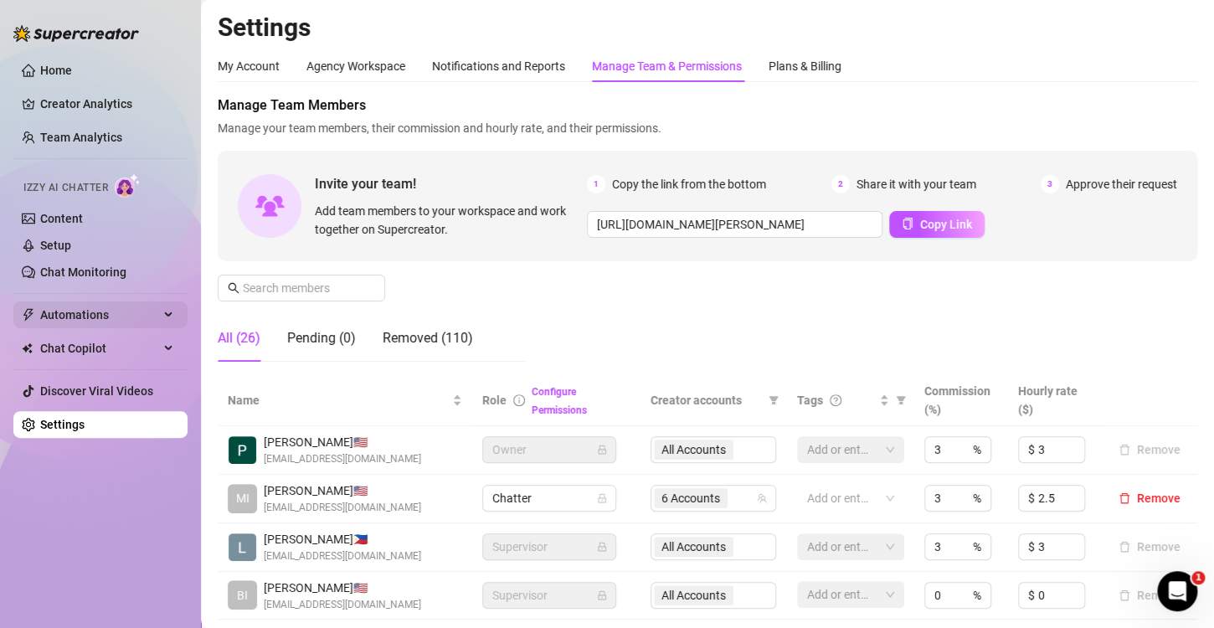
click at [175, 316] on div "Automations" at bounding box center [100, 315] width 174 height 27
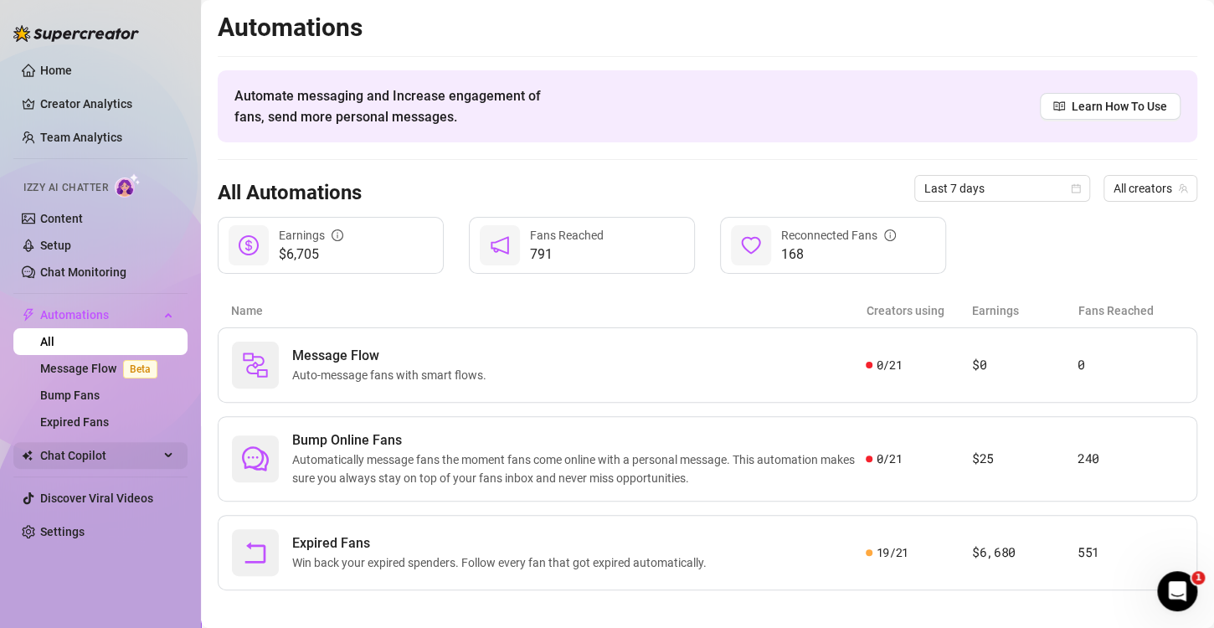
click at [169, 452] on div "Chat Copilot" at bounding box center [100, 455] width 174 height 27
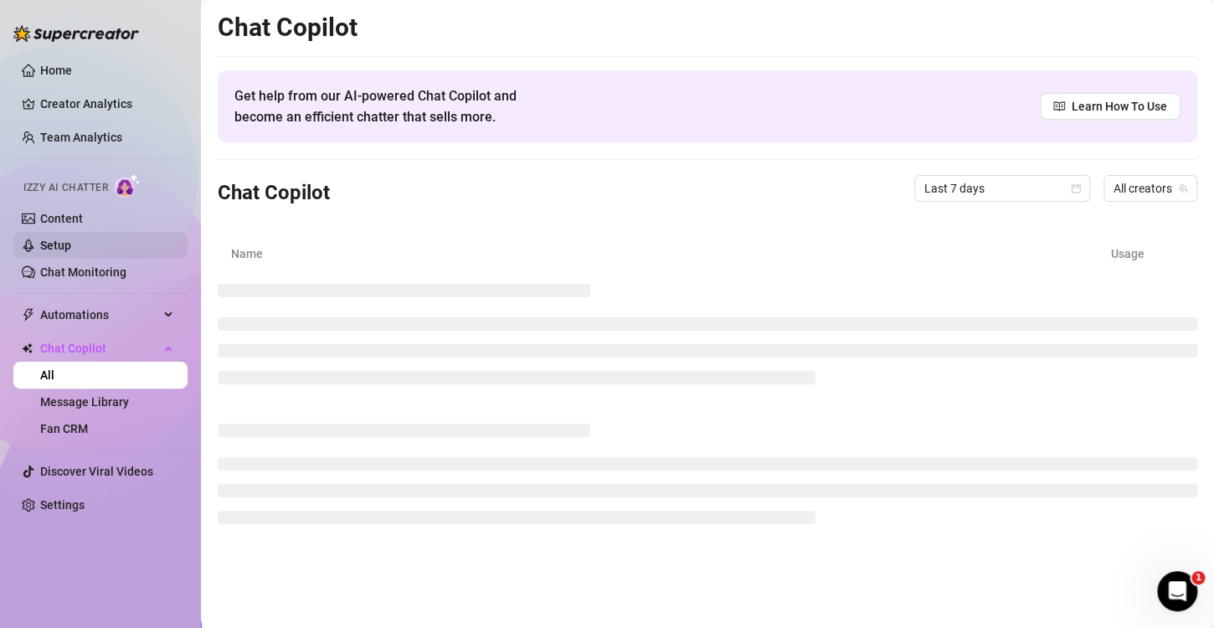
click at [70, 245] on link "Setup" at bounding box center [55, 245] width 31 height 13
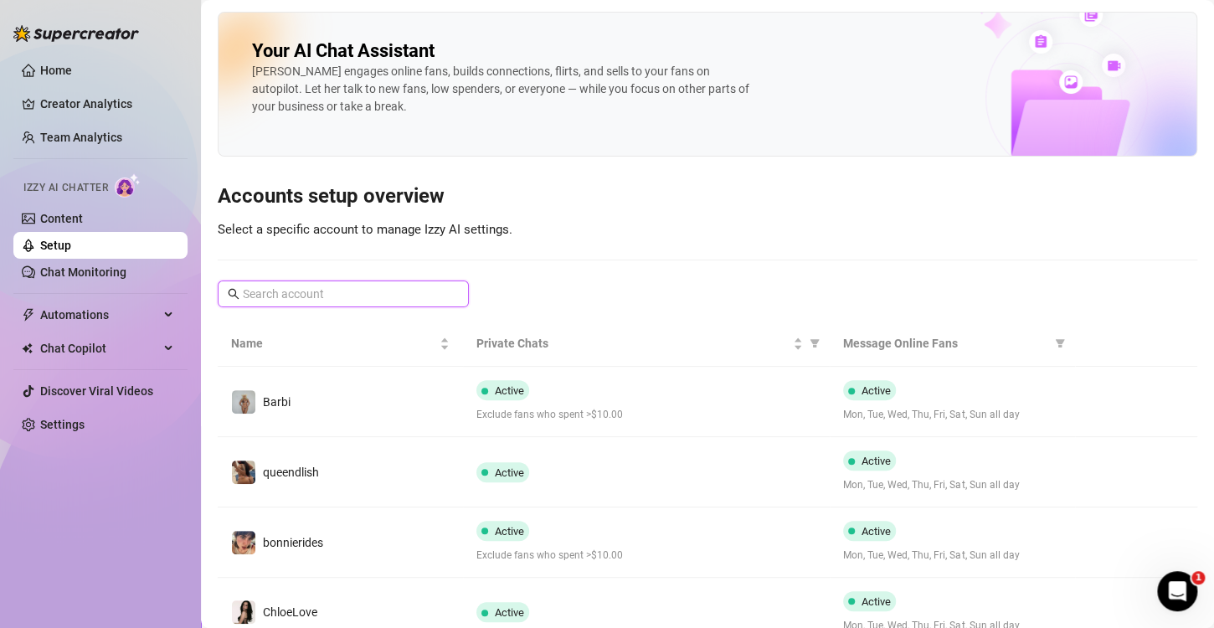
click at [276, 288] on input "text" at bounding box center [344, 294] width 203 height 18
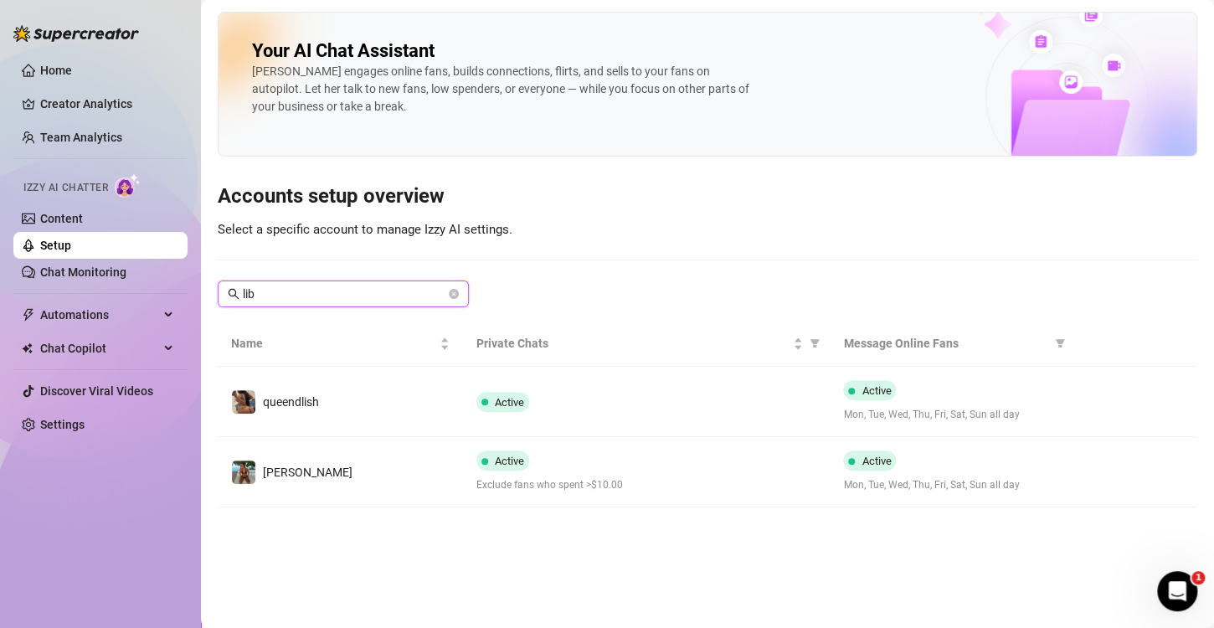
type input "libb"
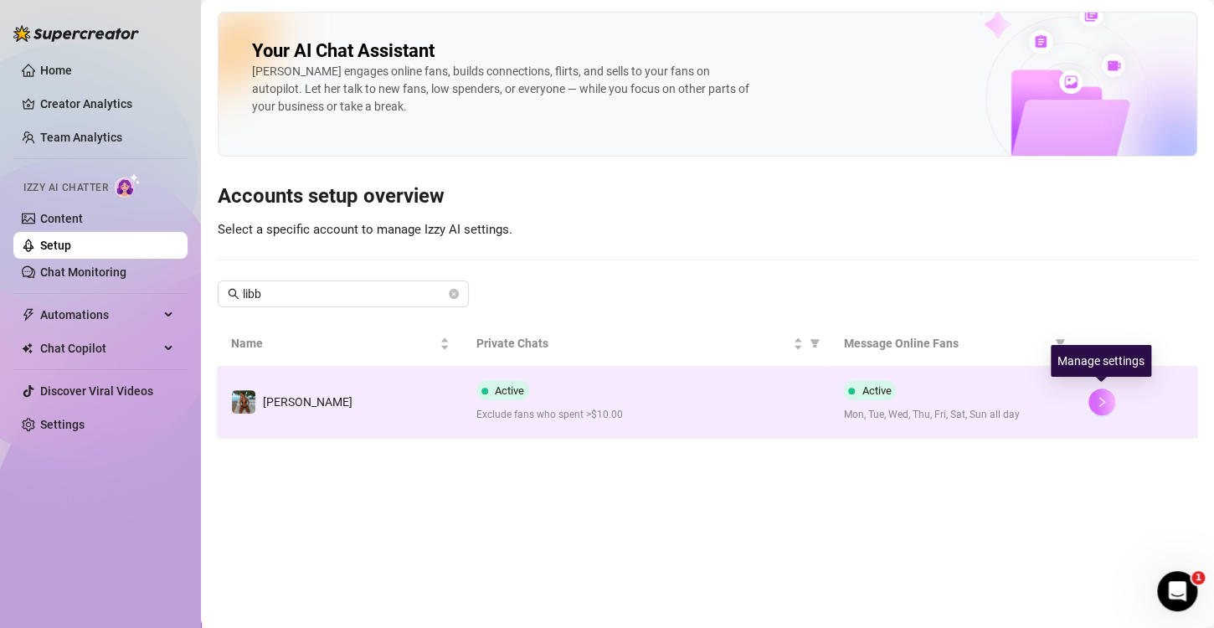
click at [1105, 405] on icon "right" at bounding box center [1102, 402] width 12 height 12
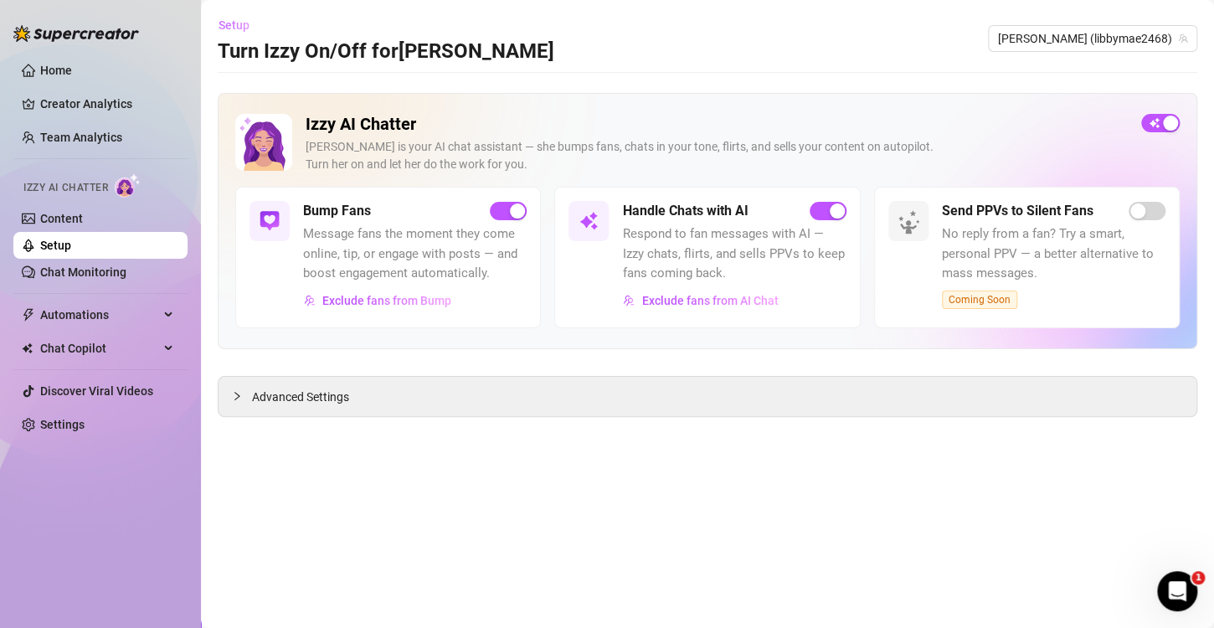
click at [235, 24] on span "Setup" at bounding box center [234, 24] width 31 height 13
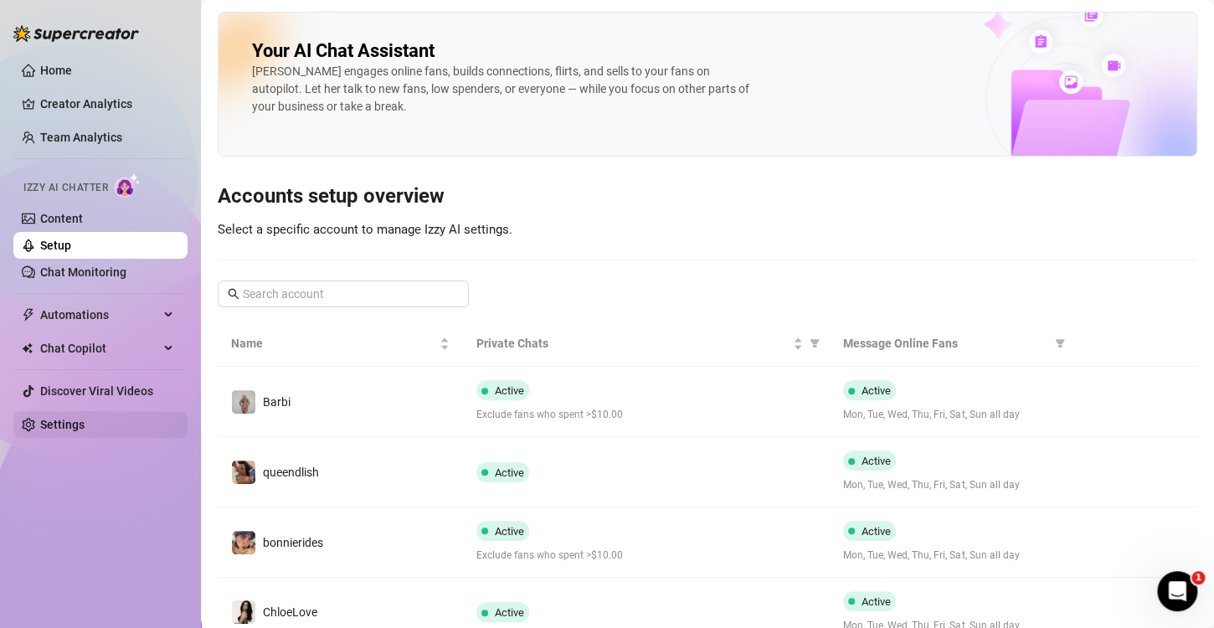
click at [85, 424] on link "Settings" at bounding box center [62, 424] width 44 height 13
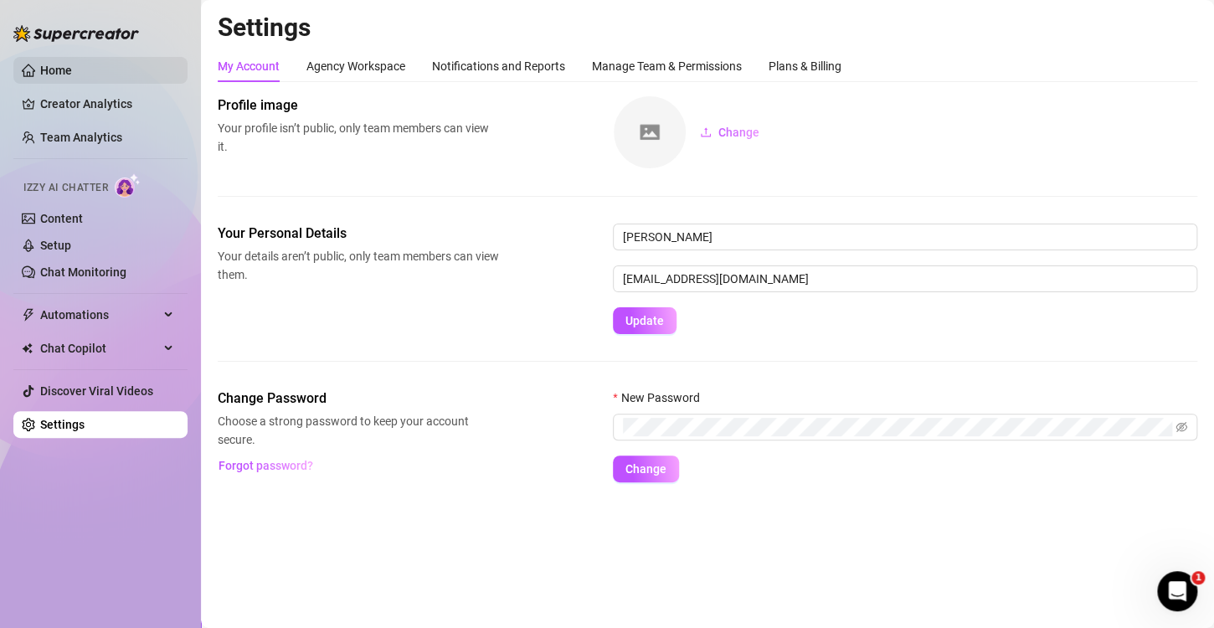
click at [72, 70] on link "Home" at bounding box center [56, 70] width 32 height 13
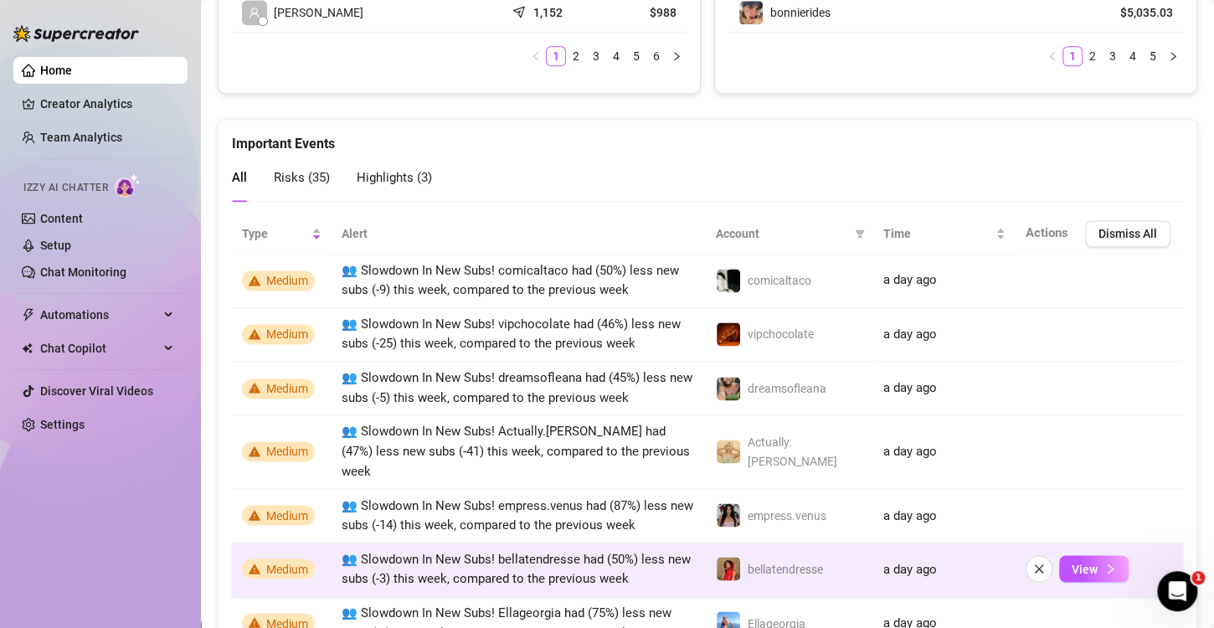
scroll to position [1029, 0]
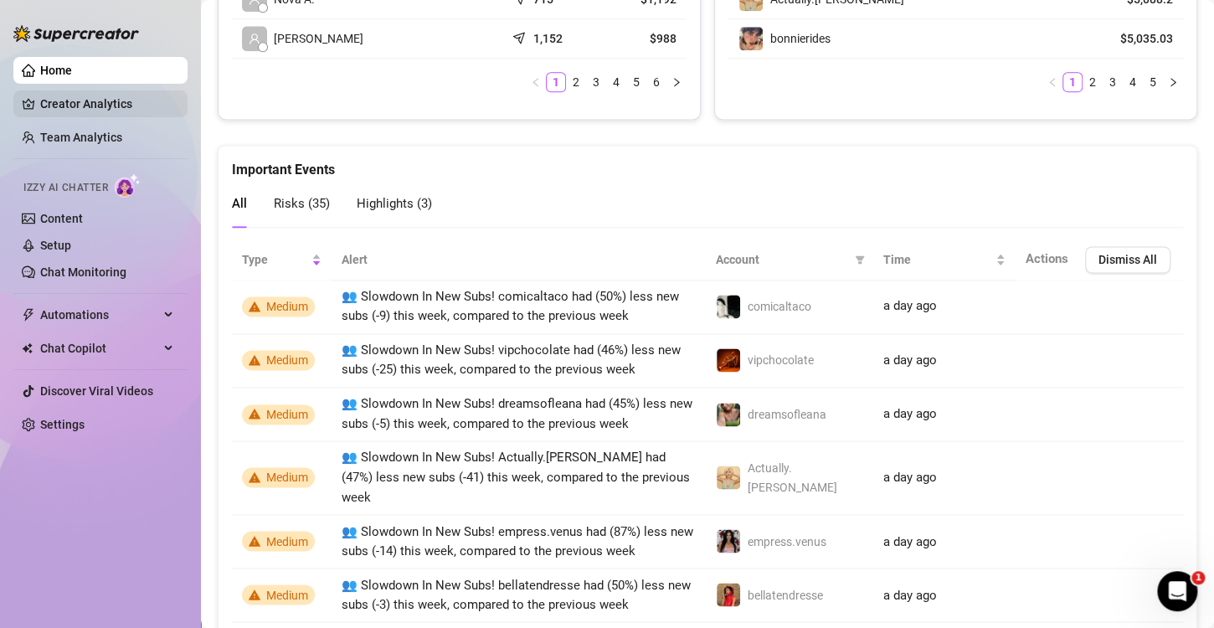
click at [92, 99] on link "Creator Analytics" at bounding box center [107, 103] width 134 height 27
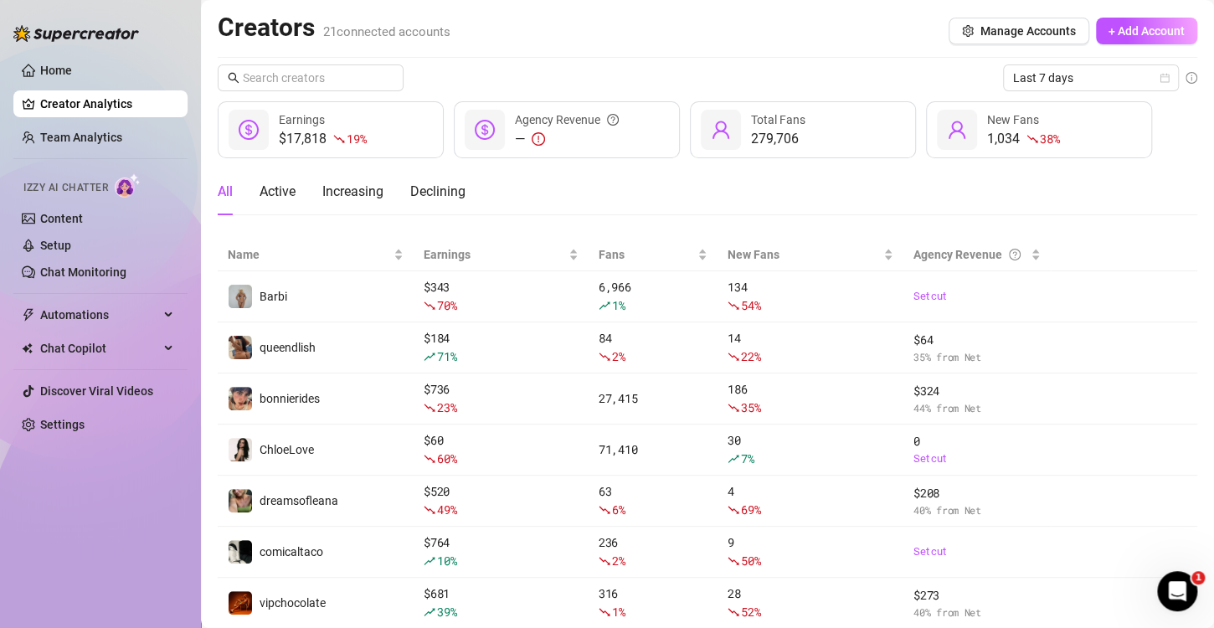
scroll to position [249, 0]
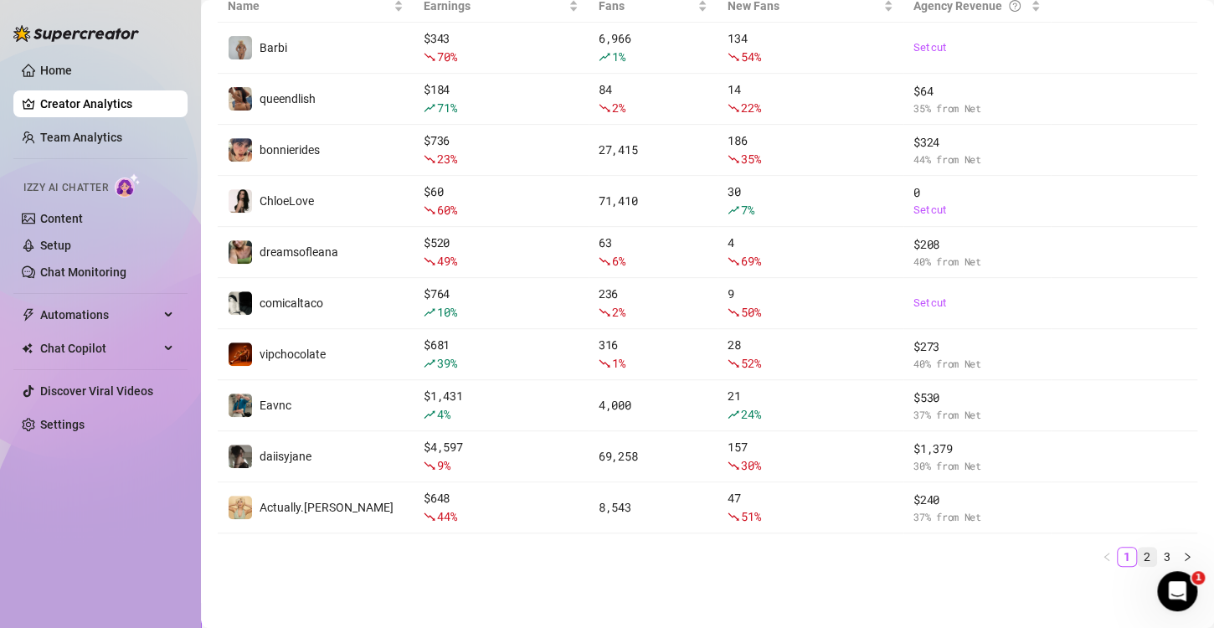
click at [1138, 554] on link "2" at bounding box center [1147, 557] width 18 height 18
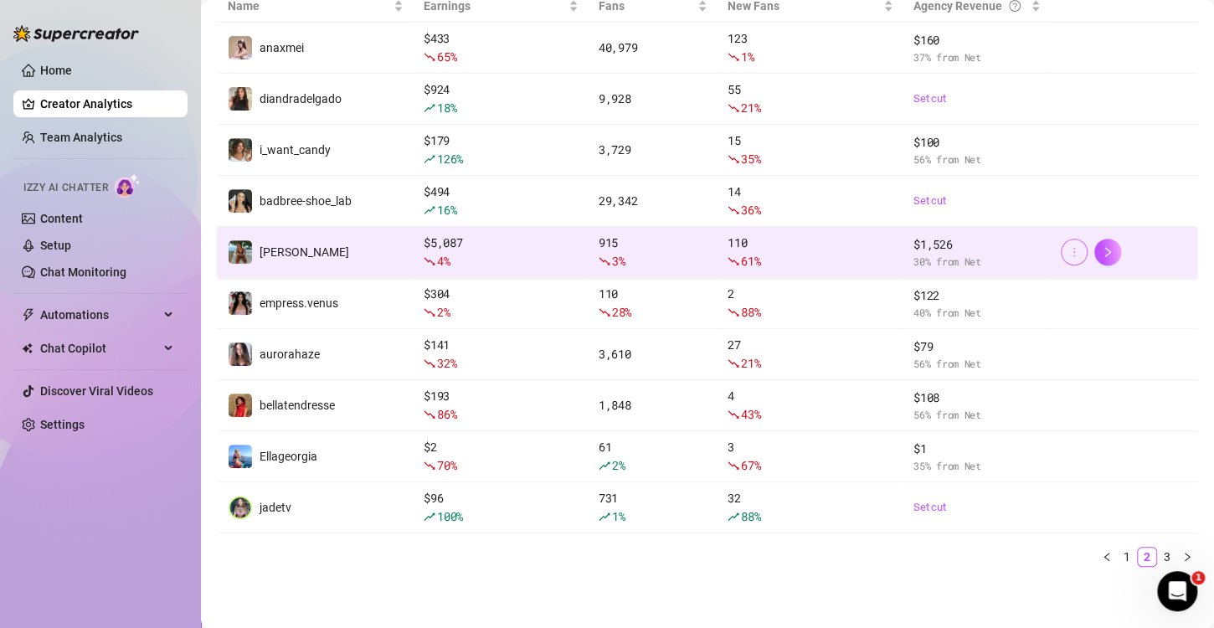
click at [1069, 248] on icon "more" at bounding box center [1075, 252] width 12 height 12
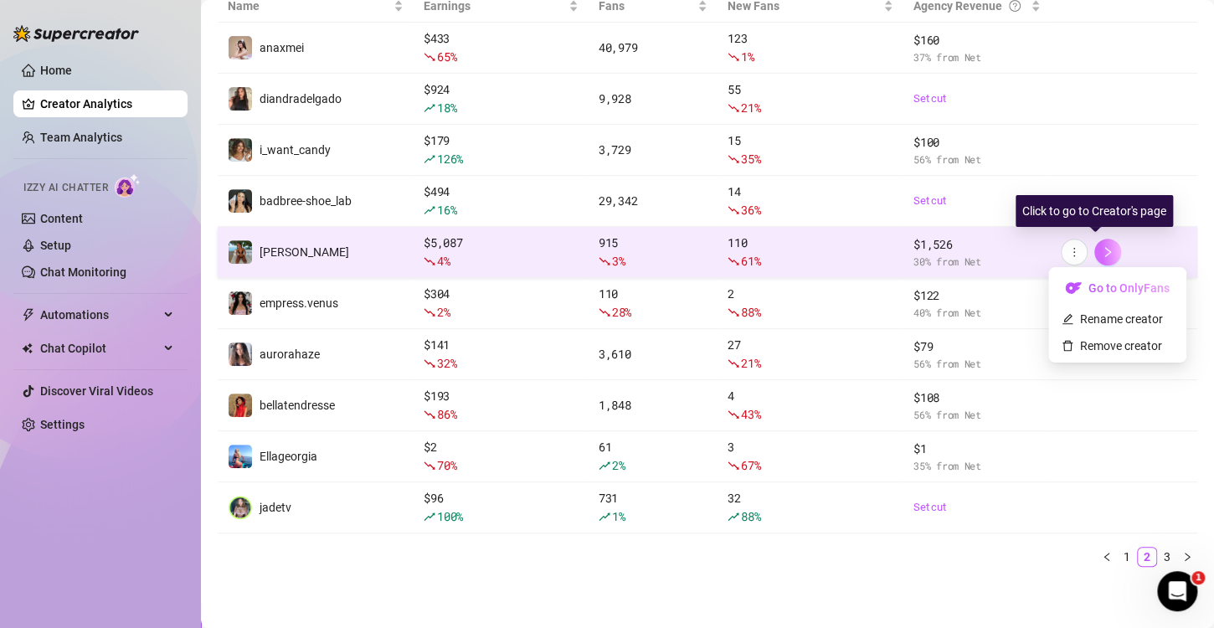
click at [1102, 250] on icon "right" at bounding box center [1108, 252] width 12 height 12
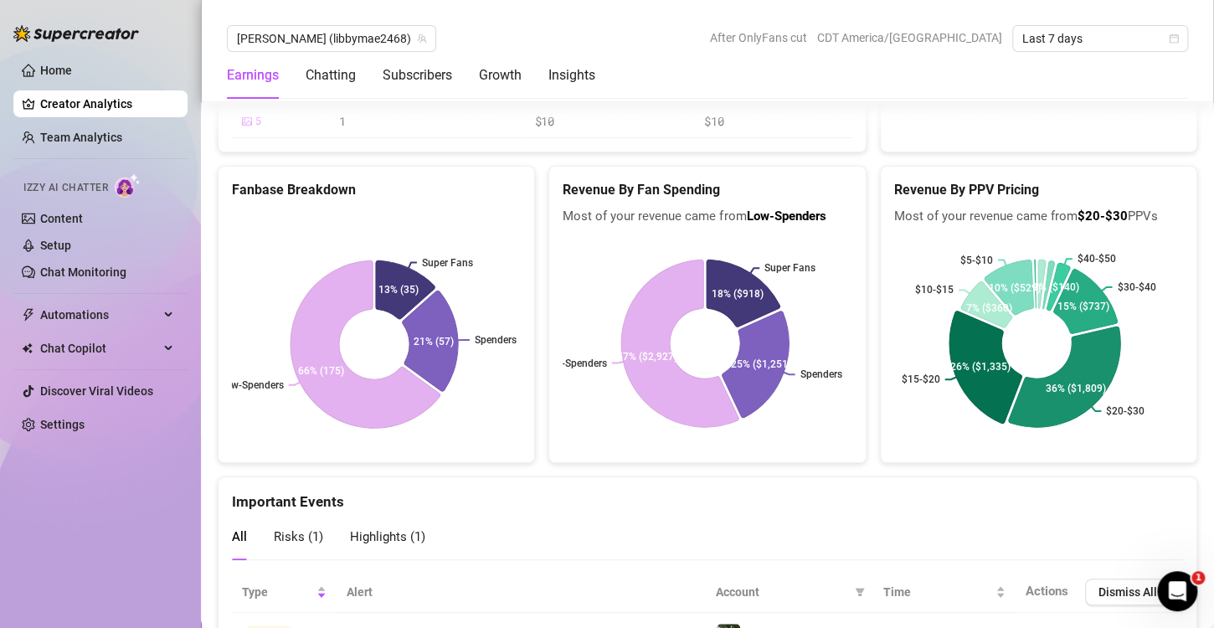
scroll to position [3319, 0]
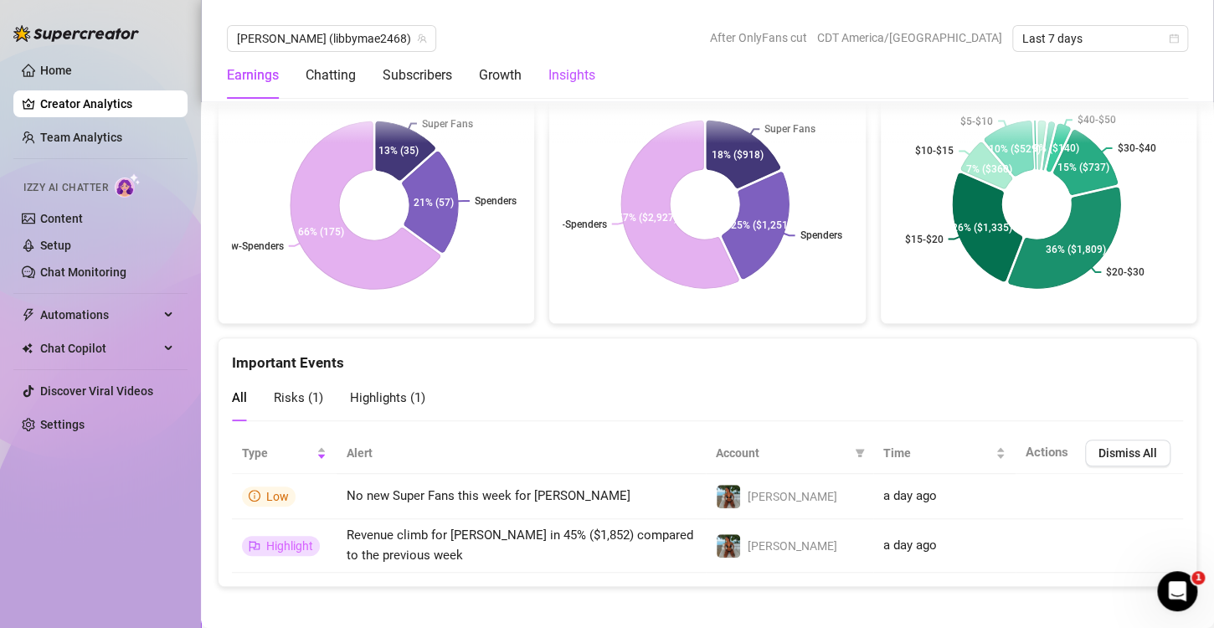
click at [559, 77] on div "Insights" at bounding box center [572, 75] width 47 height 20
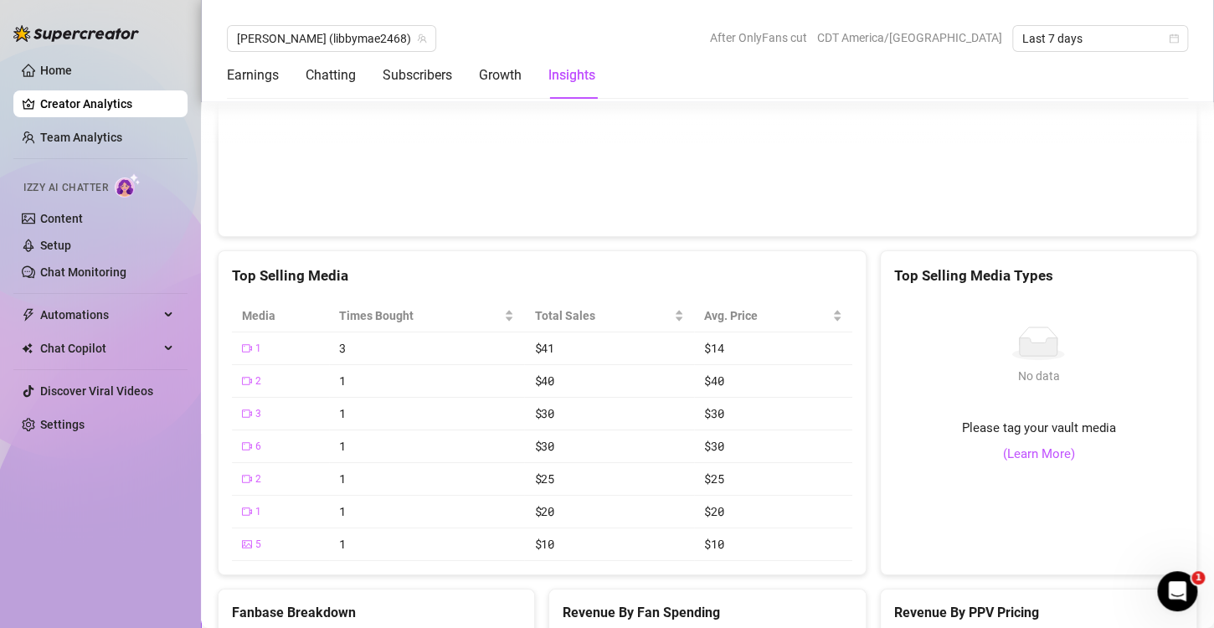
scroll to position [2503, 0]
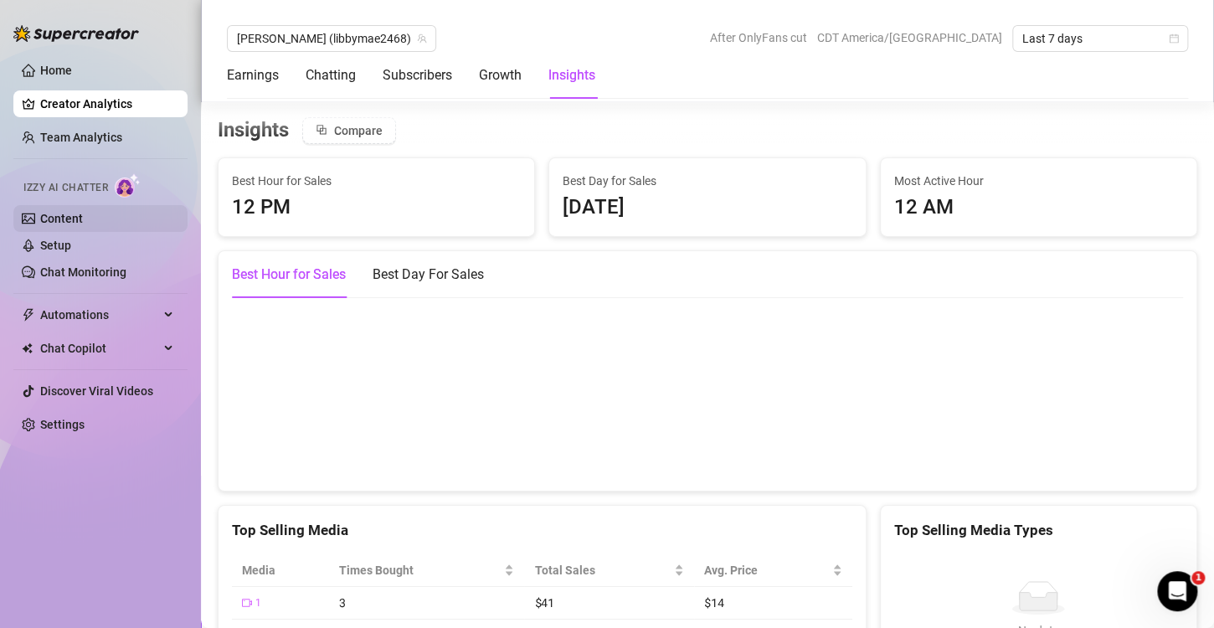
click at [49, 212] on link "Content" at bounding box center [61, 218] width 43 height 13
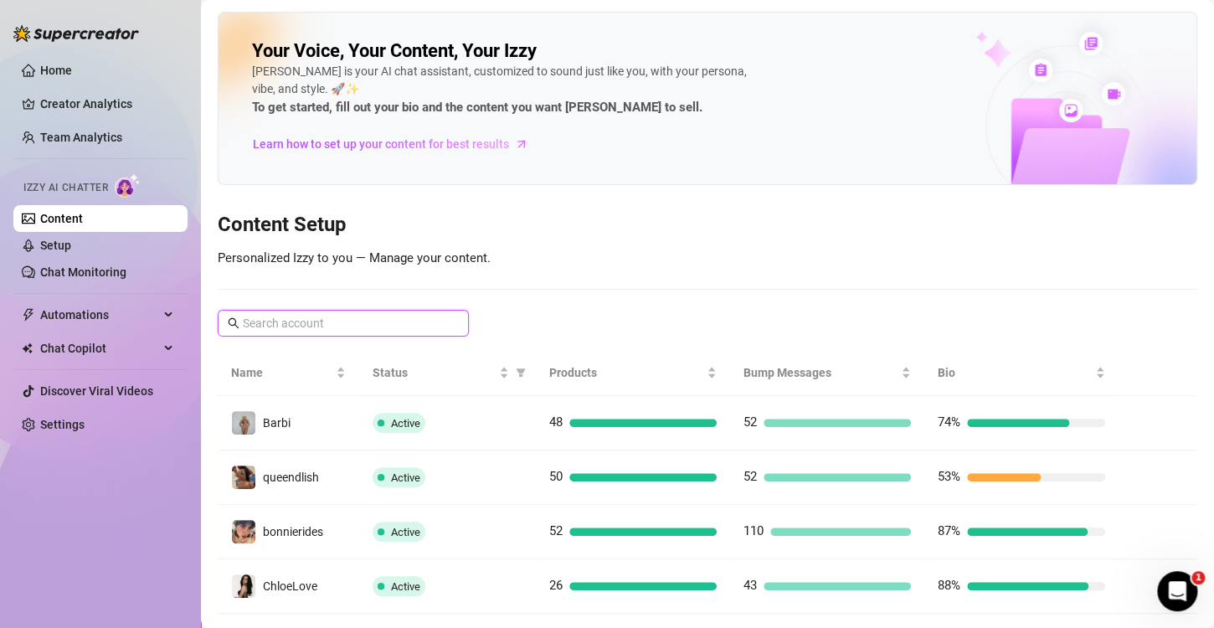
click at [440, 322] on input "text" at bounding box center [344, 323] width 203 height 18
type input "lib"
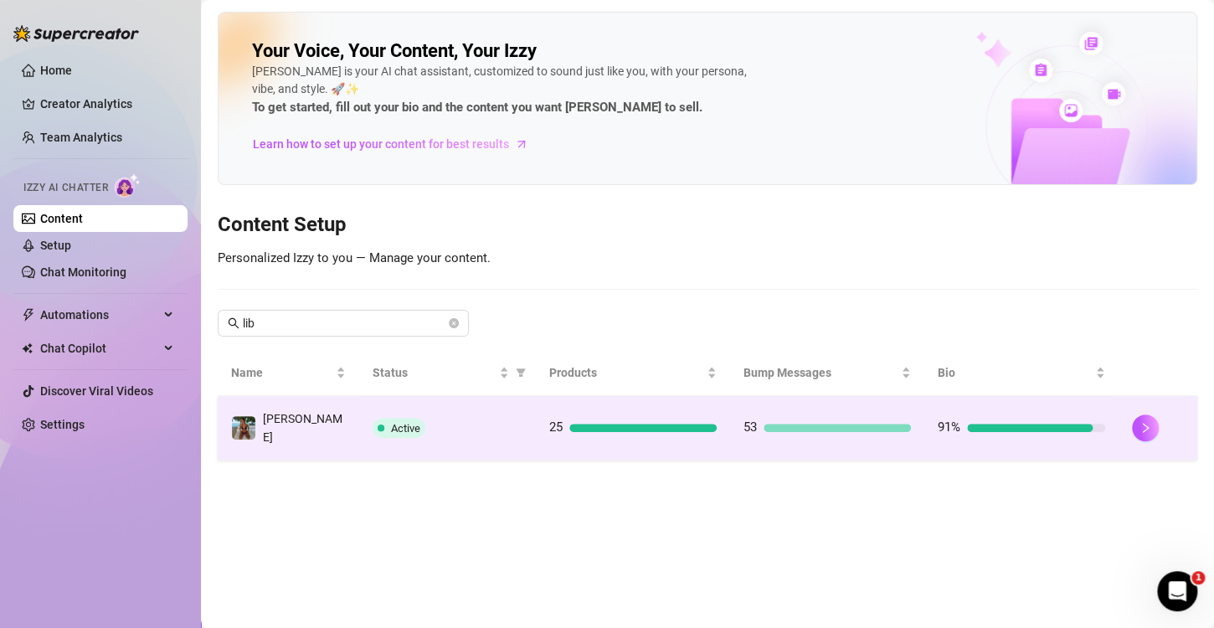
click at [438, 428] on div "Active" at bounding box center [448, 428] width 150 height 20
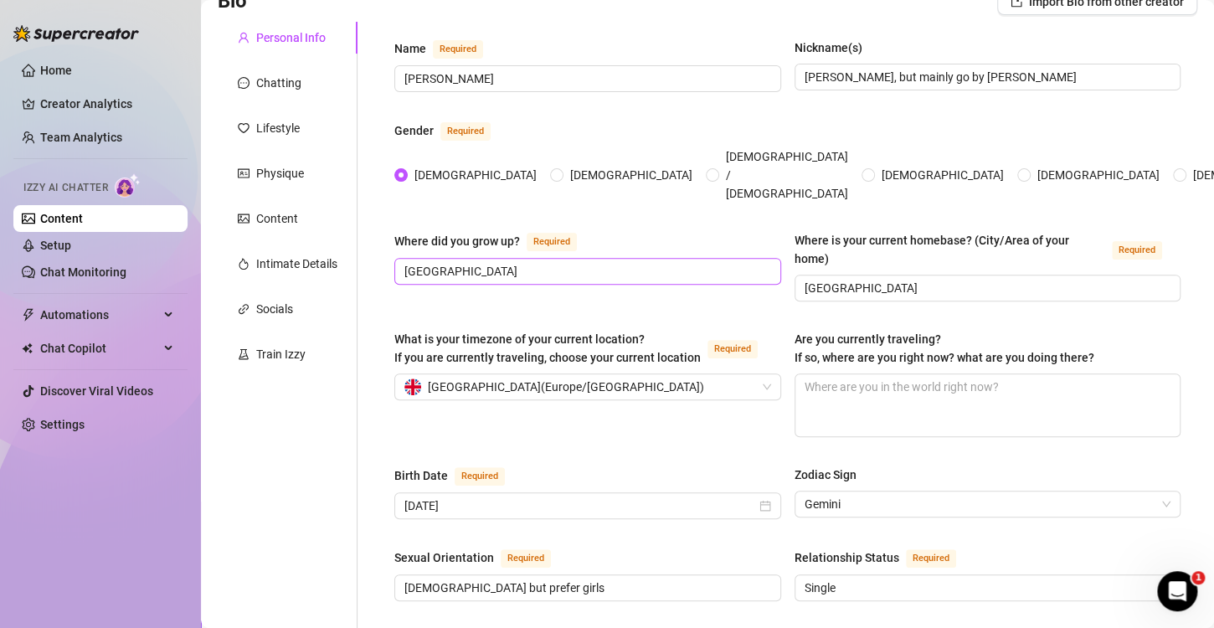
scroll to position [84, 0]
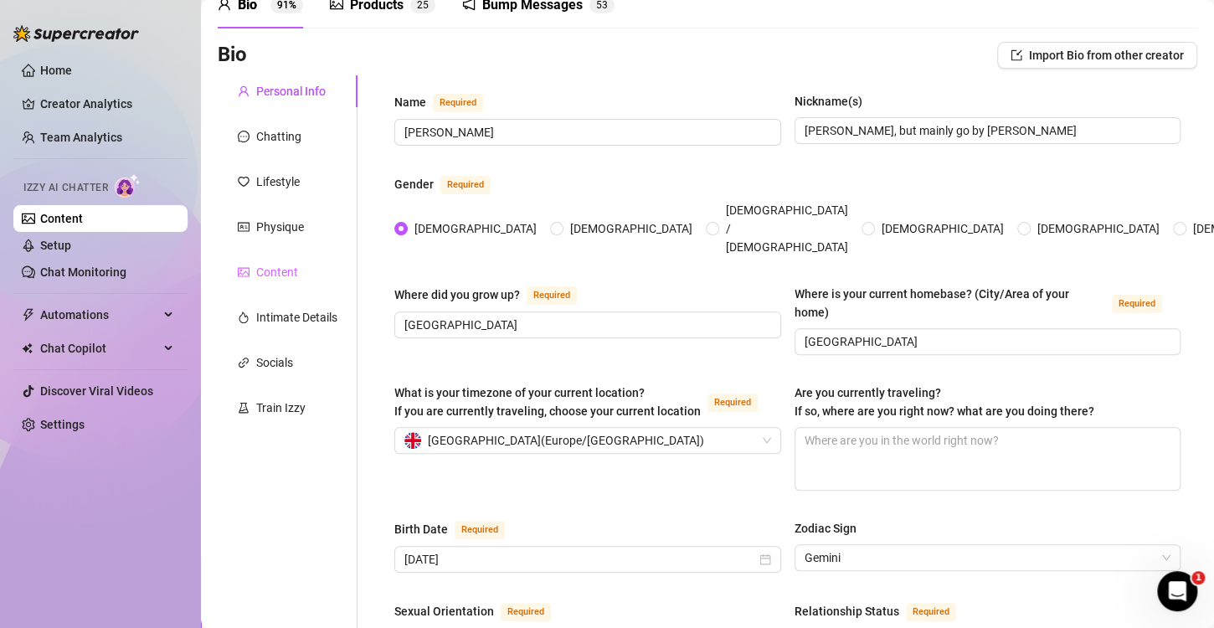
click at [289, 261] on div "Content" at bounding box center [288, 272] width 140 height 32
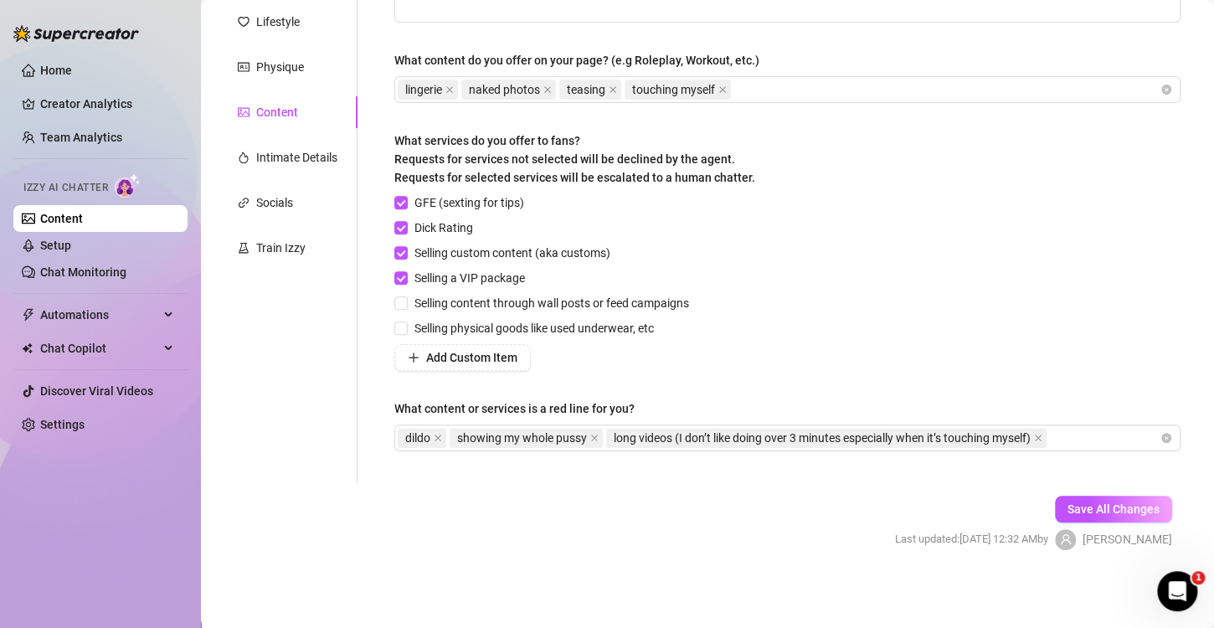
scroll to position [0, 0]
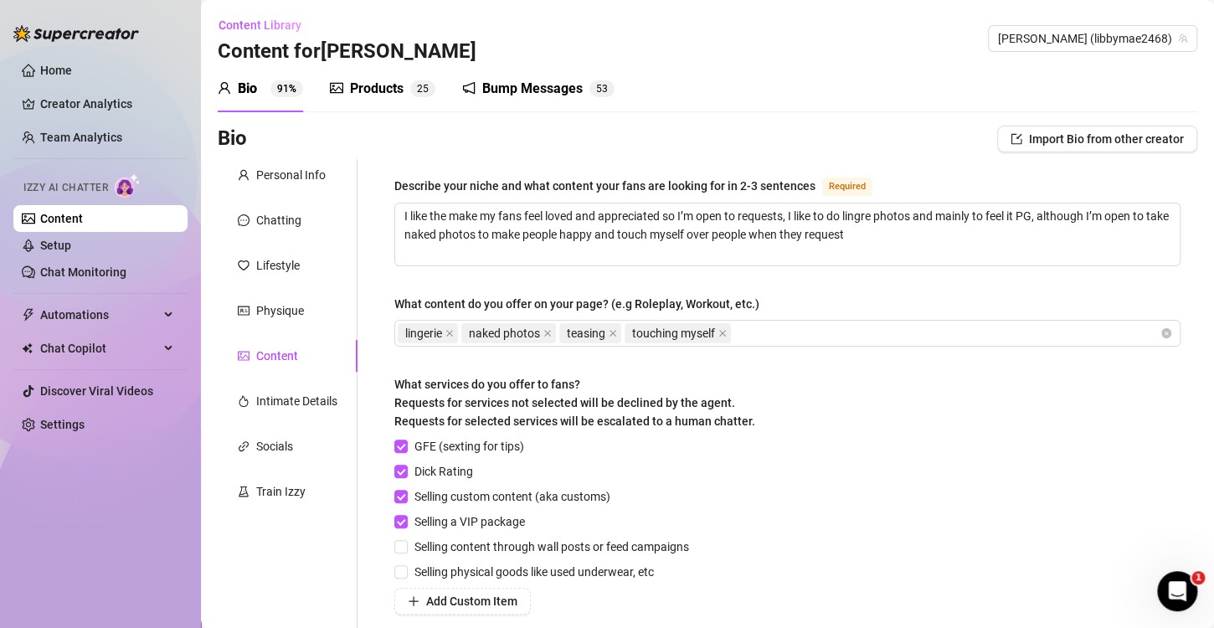
click at [389, 77] on div "Products 2 5" at bounding box center [383, 88] width 106 height 47
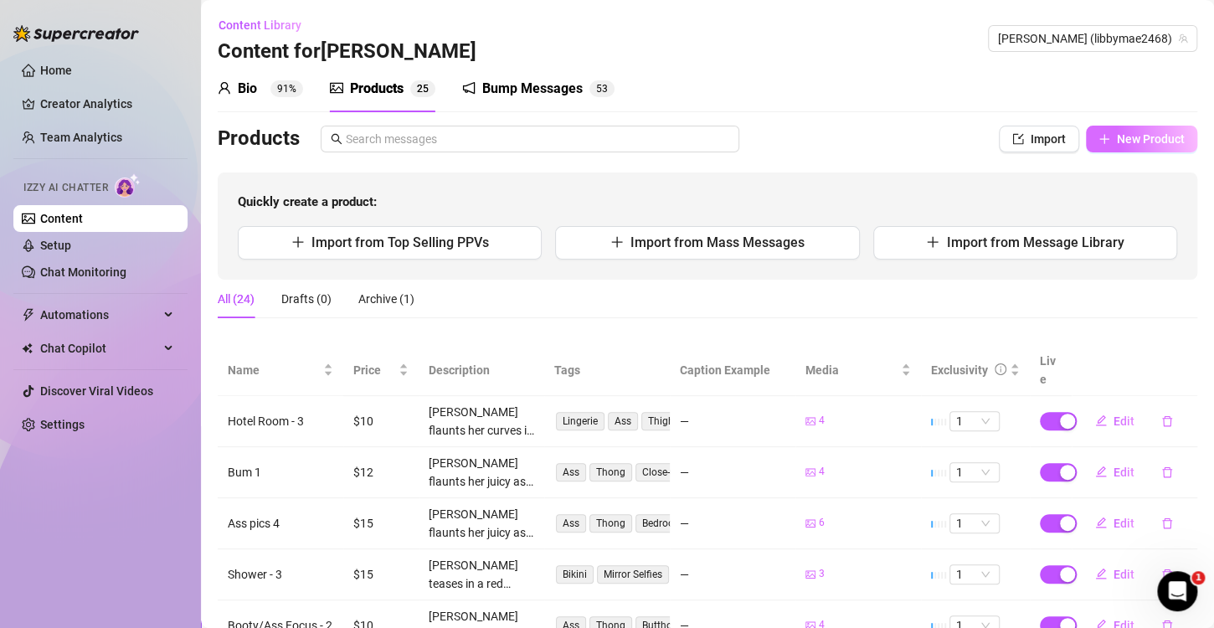
click at [1117, 138] on span "New Product" at bounding box center [1151, 138] width 68 height 13
type textarea "Type your message here..."
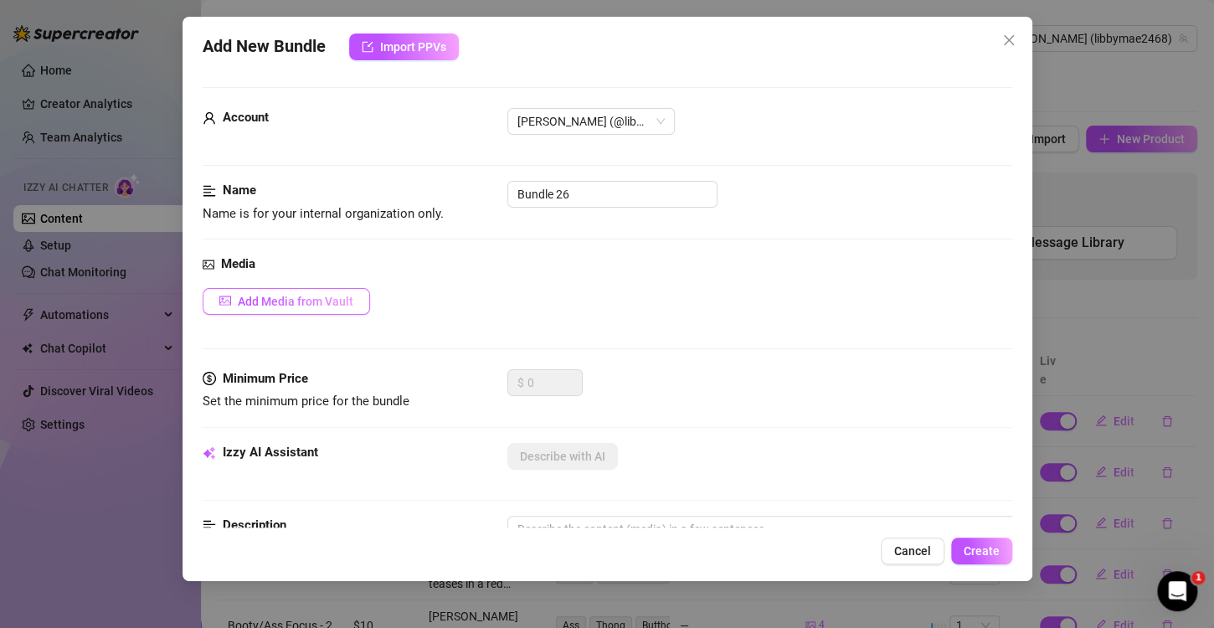
click at [280, 302] on span "Add Media from Vault" at bounding box center [296, 301] width 116 height 13
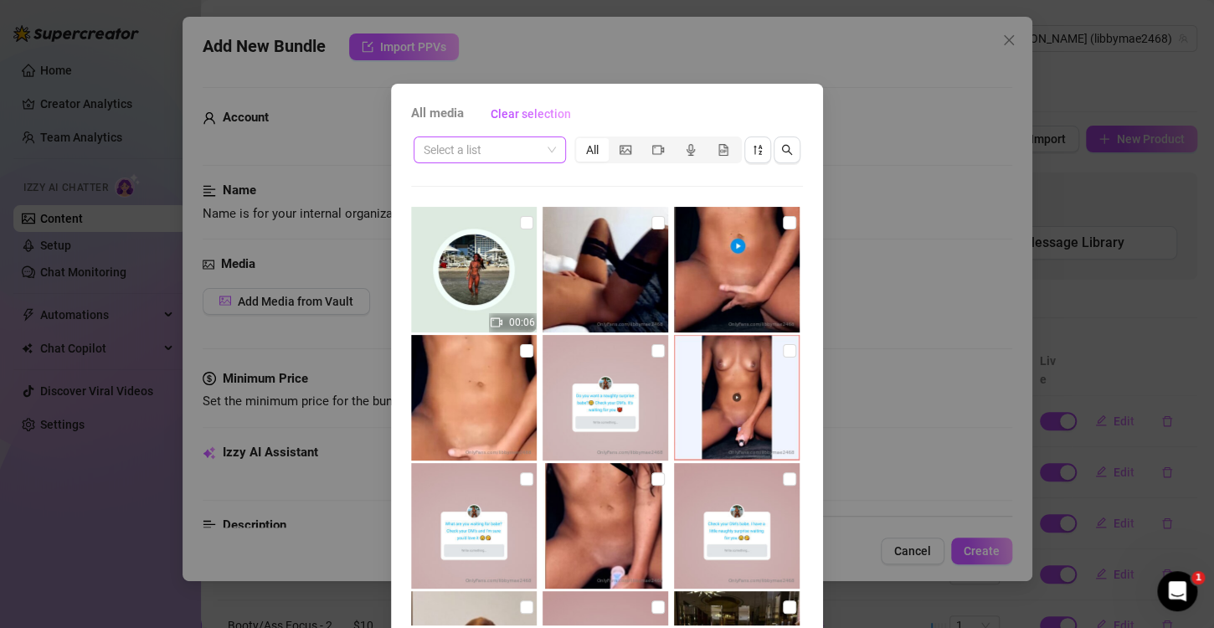
click at [515, 138] on input "search" at bounding box center [482, 149] width 117 height 25
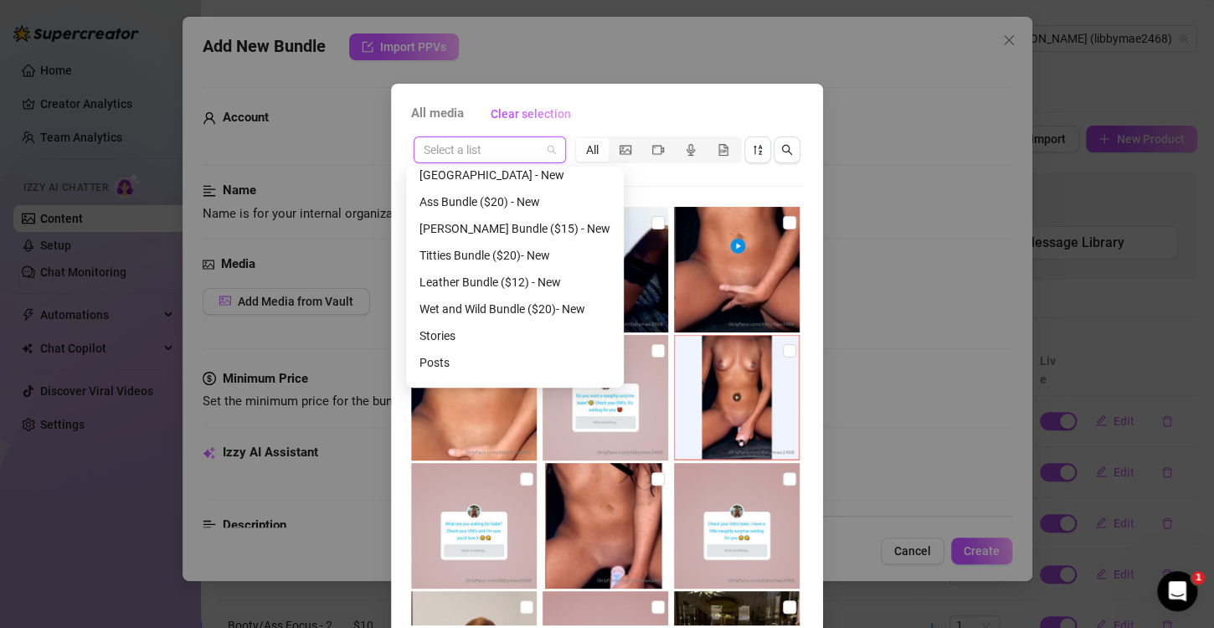
scroll to position [697, 0]
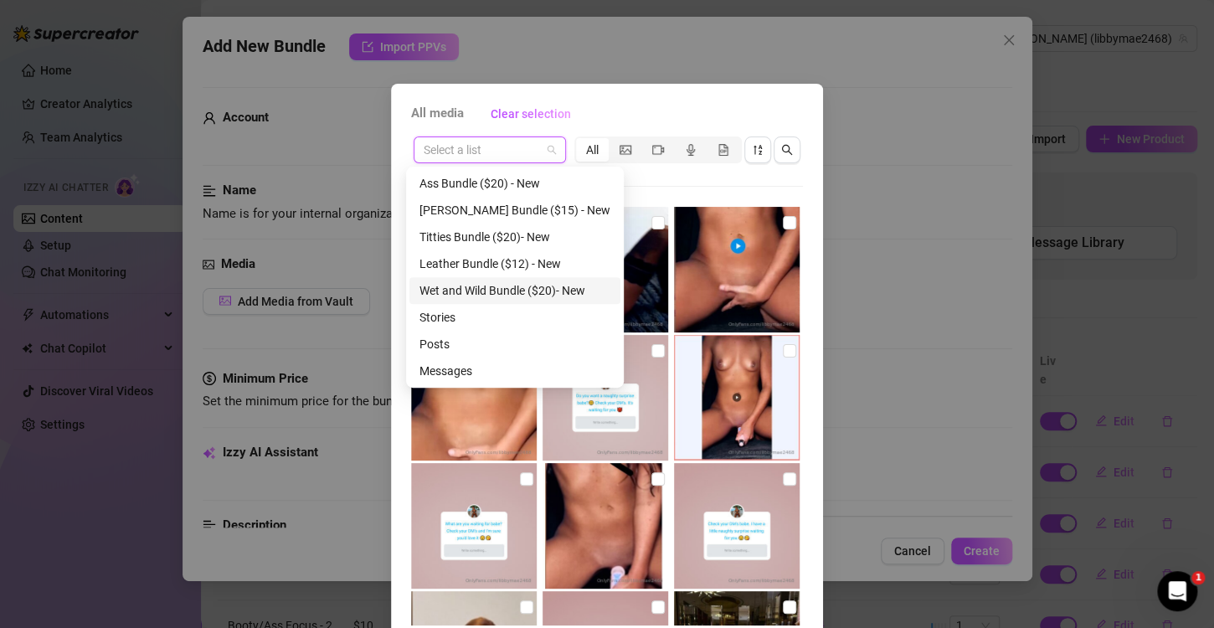
click at [714, 174] on div "Select a list All 00:06 01:01" at bounding box center [607, 380] width 392 height 492
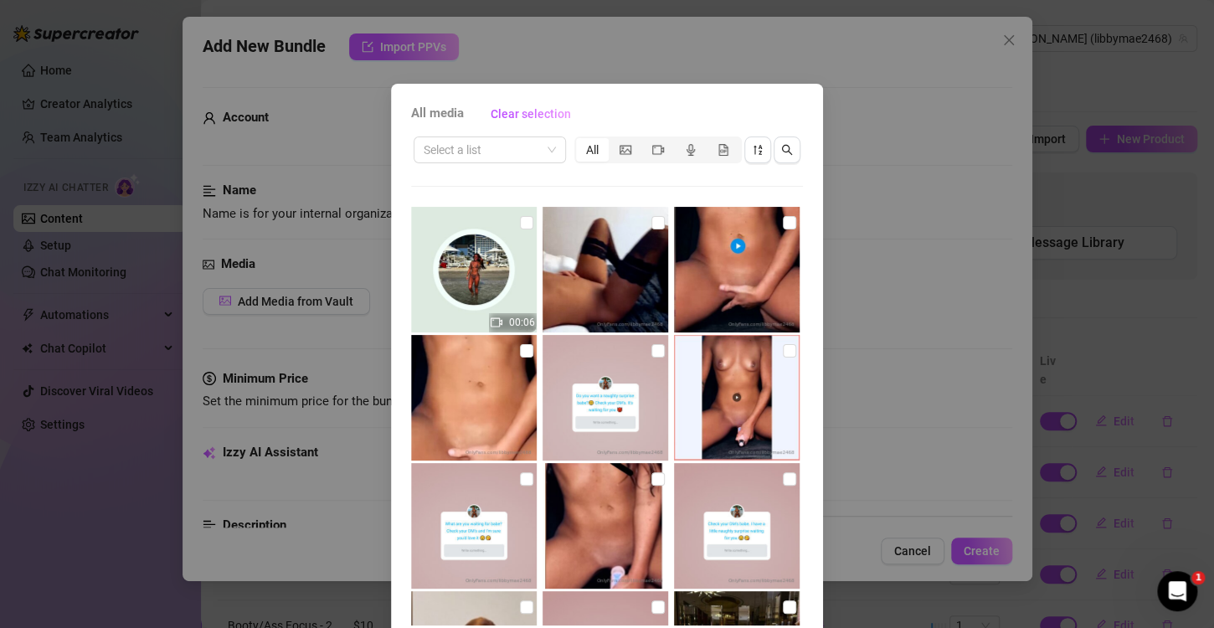
click at [441, 110] on span "All media" at bounding box center [437, 114] width 53 height 20
click at [547, 112] on span "Clear selection" at bounding box center [531, 113] width 80 height 13
click at [510, 112] on span "Clear selection" at bounding box center [531, 113] width 80 height 13
click at [781, 154] on icon "search" at bounding box center [787, 150] width 12 height 12
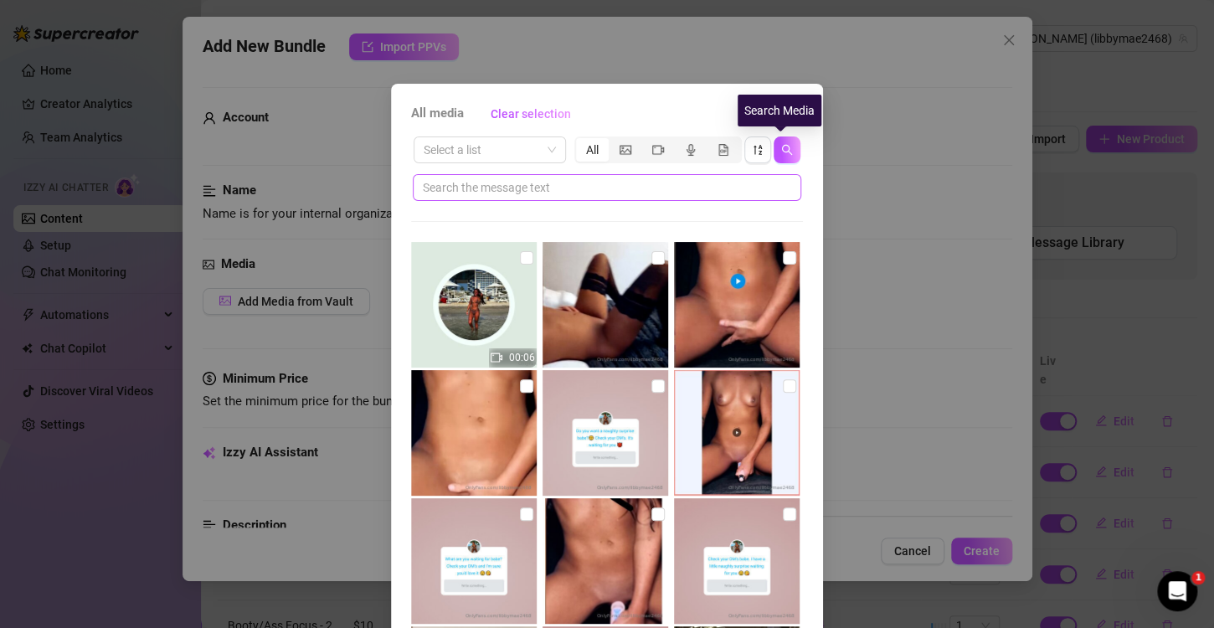
click at [583, 174] on span at bounding box center [607, 187] width 389 height 27
click at [583, 188] on input "text" at bounding box center [600, 187] width 355 height 18
click at [588, 189] on input "text" at bounding box center [600, 187] width 355 height 18
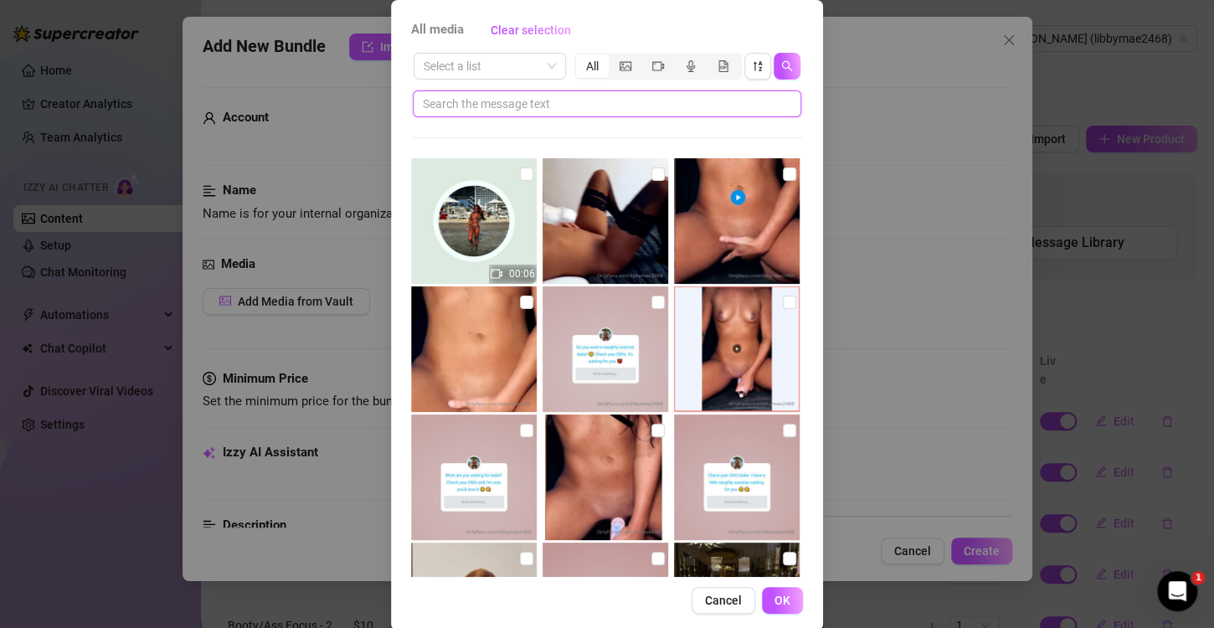
scroll to position [106, 0]
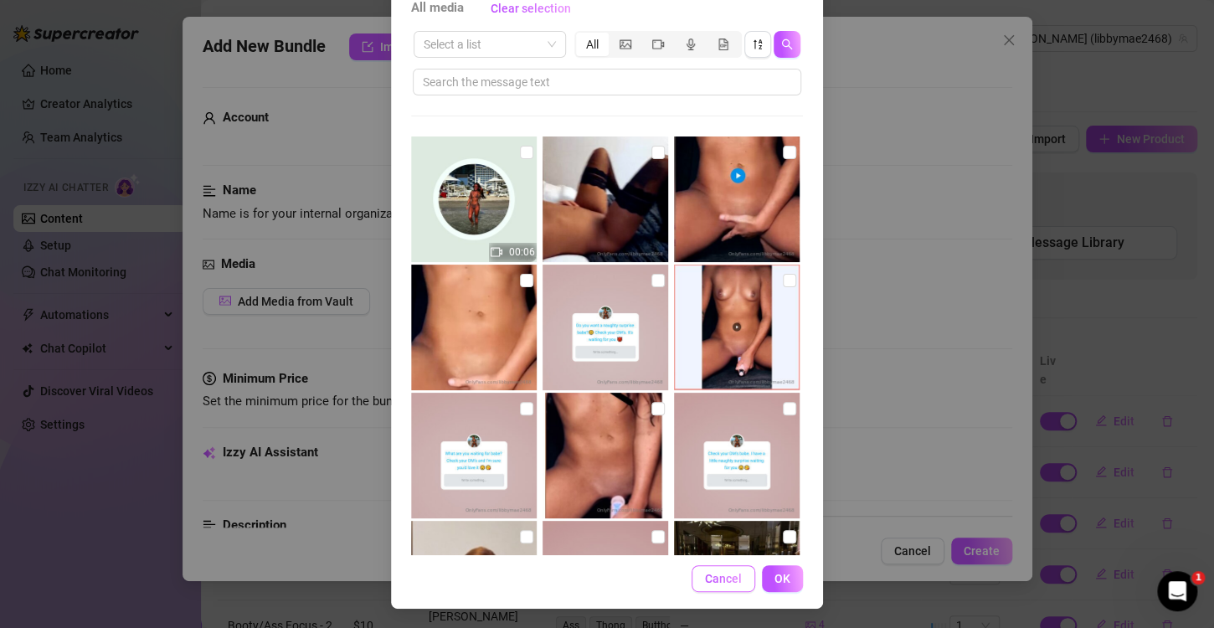
click at [729, 573] on span "Cancel" at bounding box center [723, 578] width 37 height 13
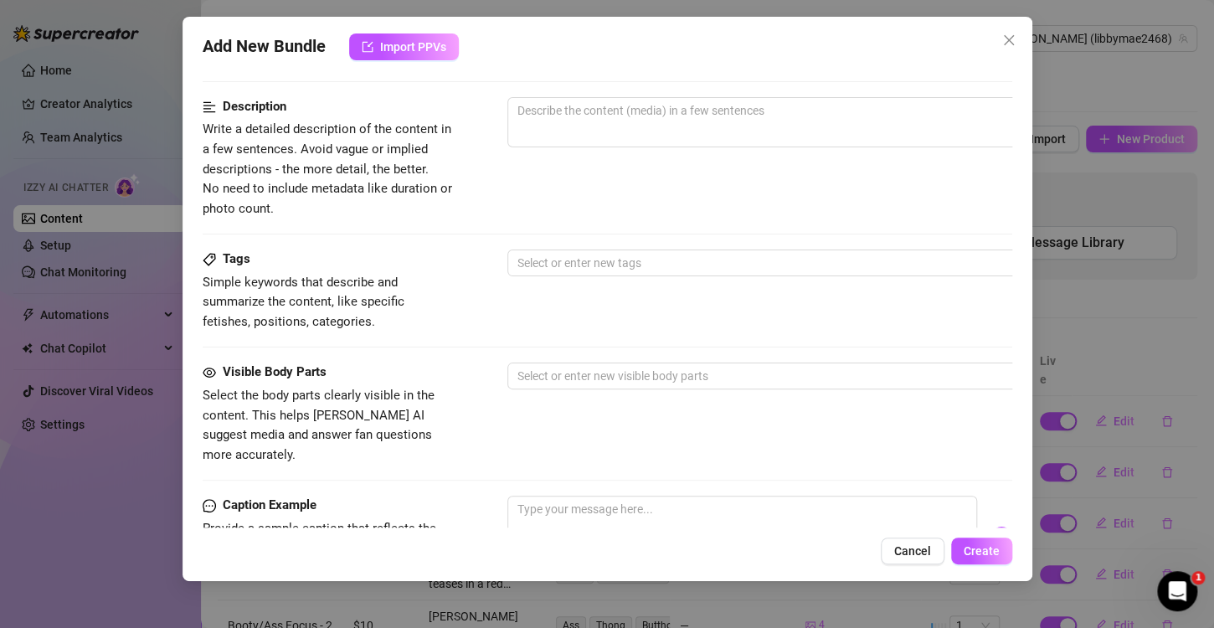
scroll to position [719, 0]
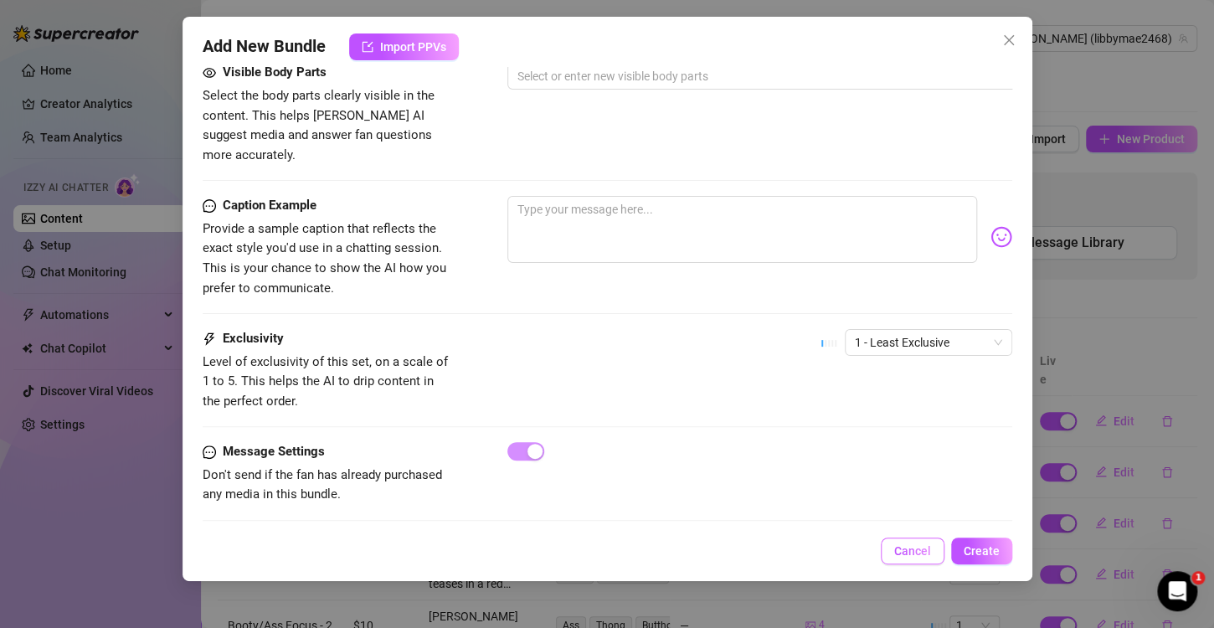
click at [930, 554] on span "Cancel" at bounding box center [913, 550] width 37 height 13
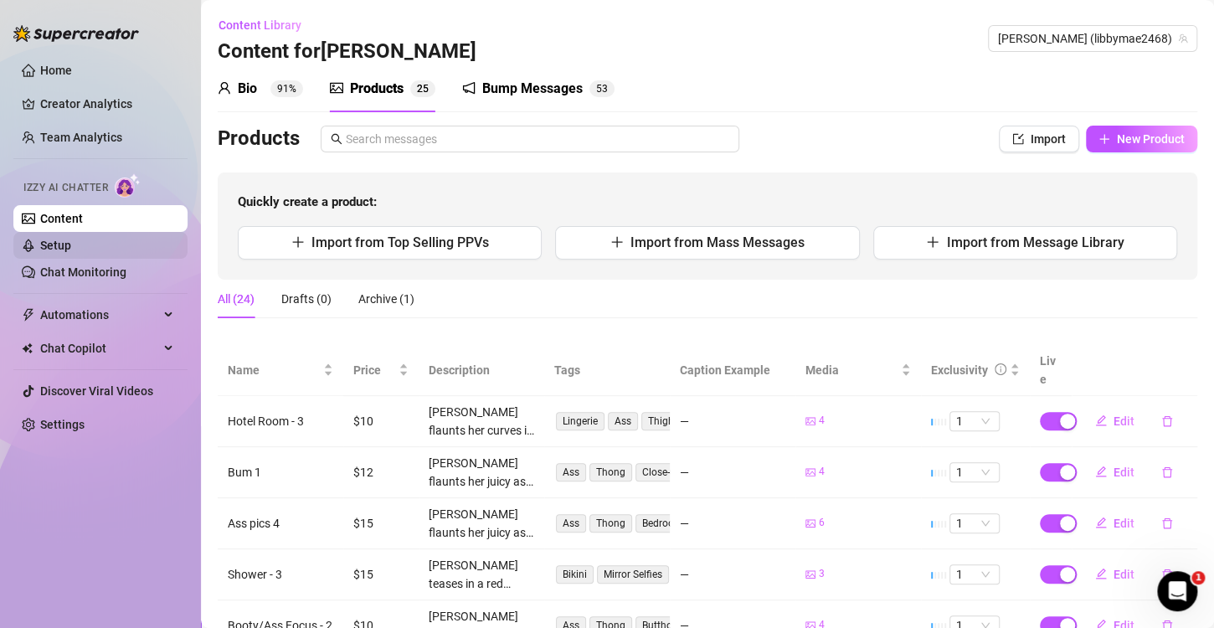
click at [64, 251] on link "Setup" at bounding box center [55, 245] width 31 height 13
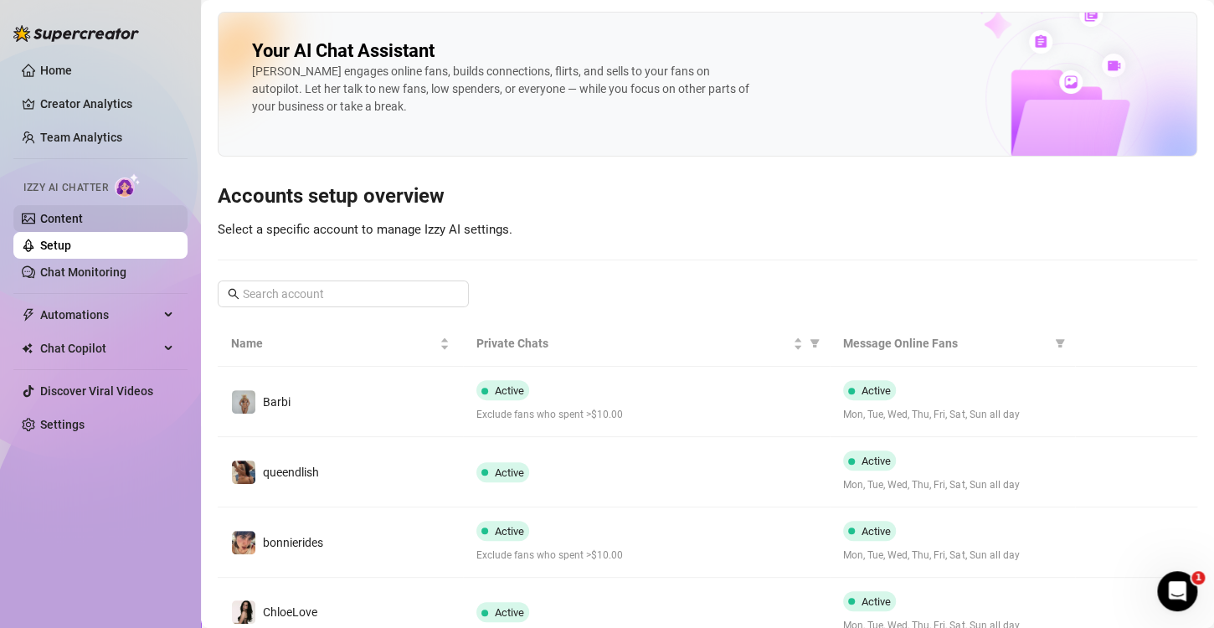
click at [71, 221] on link "Content" at bounding box center [61, 218] width 43 height 13
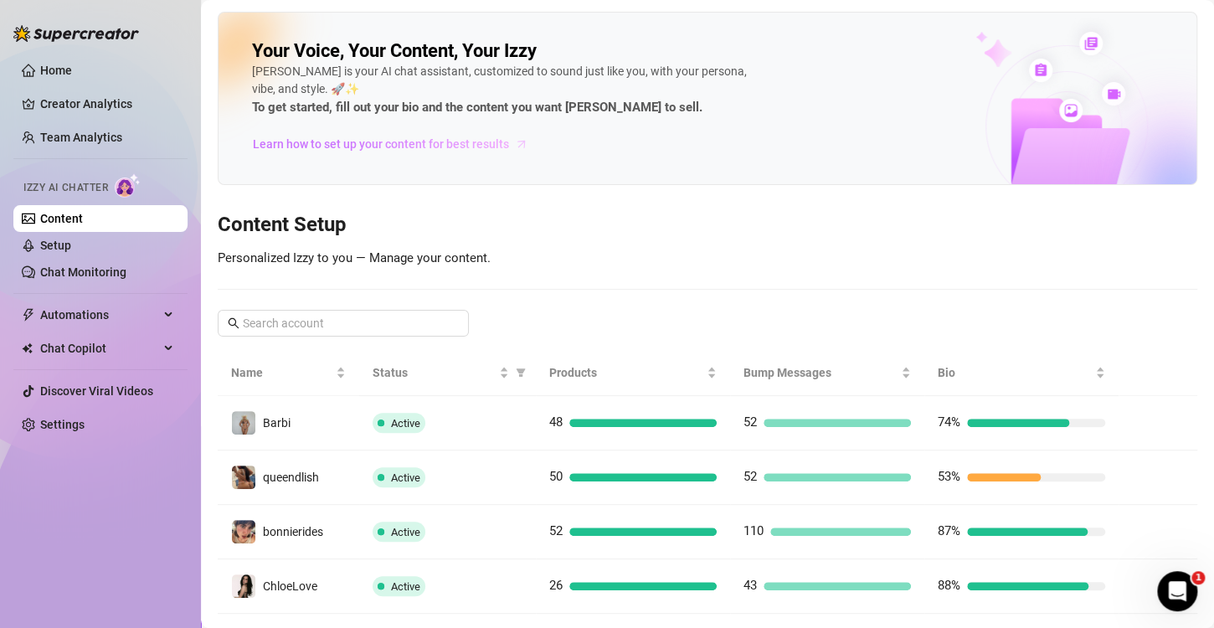
click at [354, 154] on link "Learn how to set up your content for best results" at bounding box center [396, 144] width 289 height 27
click at [71, 245] on link "Setup" at bounding box center [55, 245] width 31 height 13
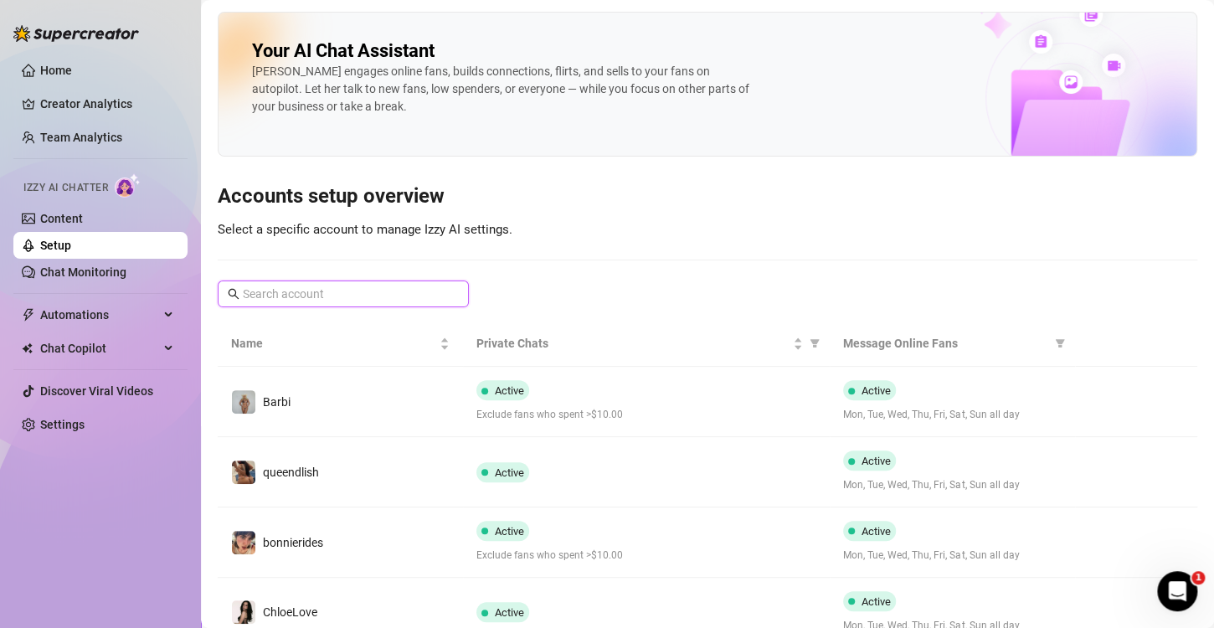
click at [321, 291] on input "text" at bounding box center [344, 294] width 203 height 18
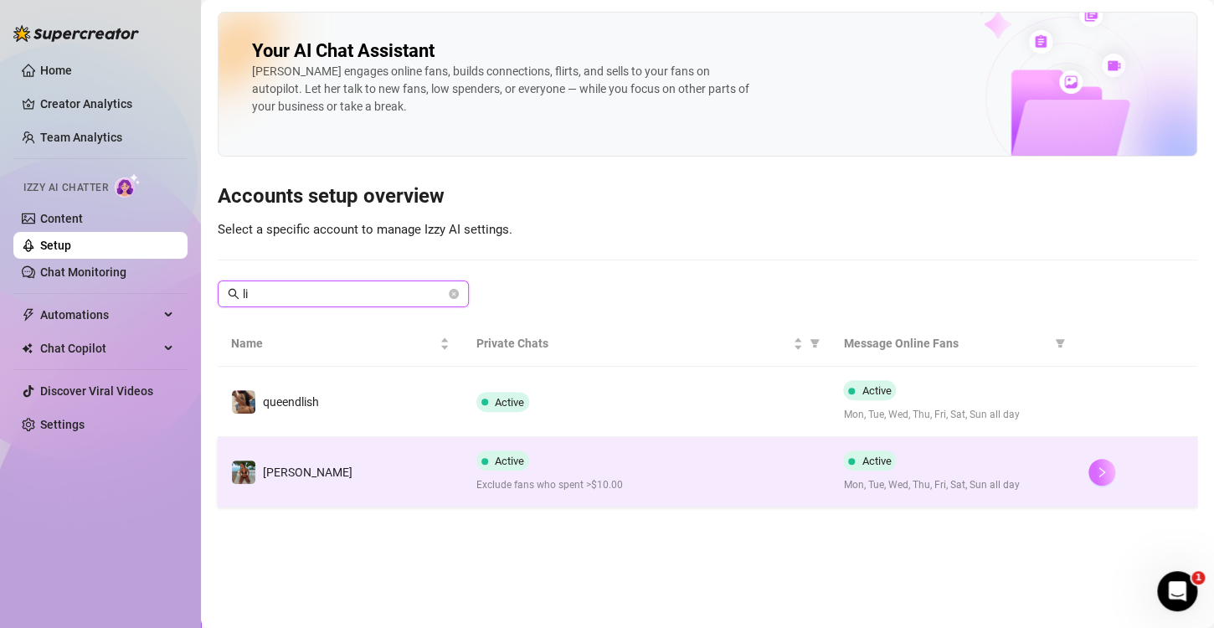
type input "li"
click at [1101, 471] on icon "right" at bounding box center [1102, 473] width 12 height 12
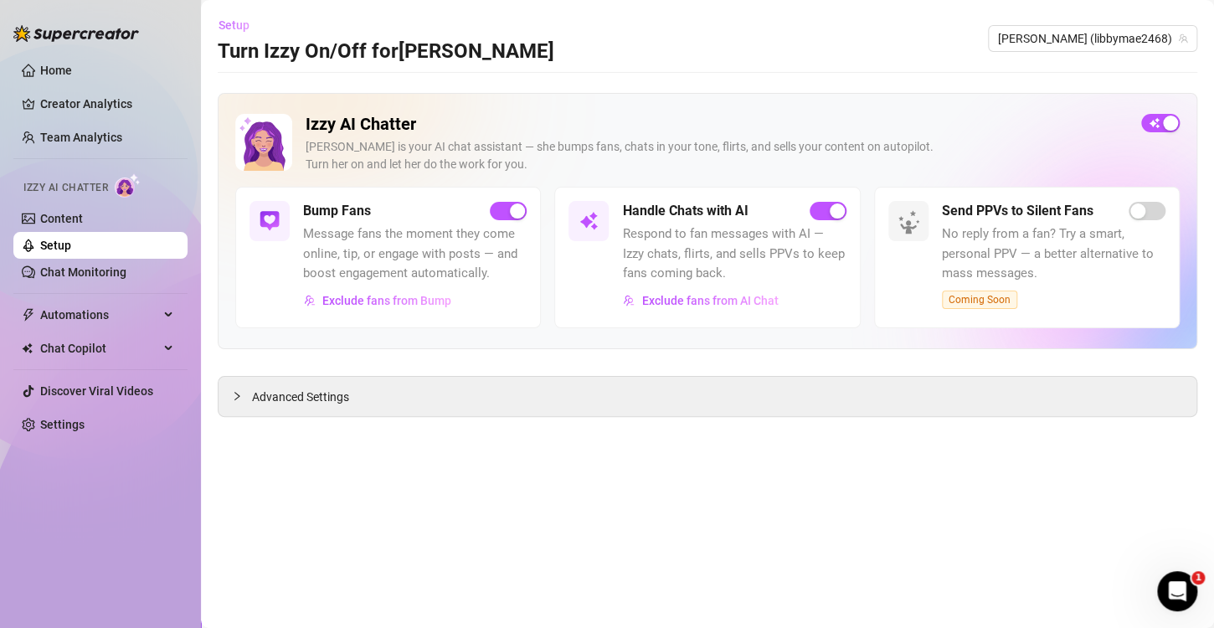
click at [229, 23] on span "Setup" at bounding box center [234, 24] width 31 height 13
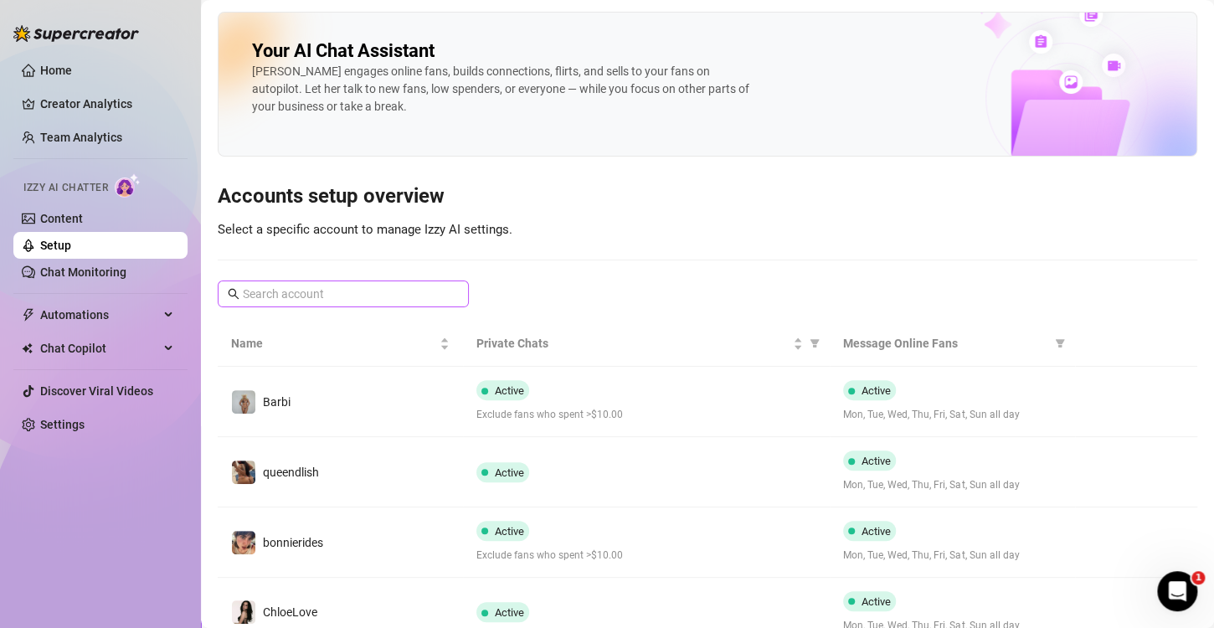
drag, startPoint x: 337, startPoint y: 268, endPoint x: 350, endPoint y: 299, distance: 33.8
click at [338, 268] on div "Your AI Chat Assistant [PERSON_NAME] engages online fans, builds connections, f…" at bounding box center [708, 564] width 980 height 1105
click at [350, 299] on input "text" at bounding box center [344, 294] width 203 height 18
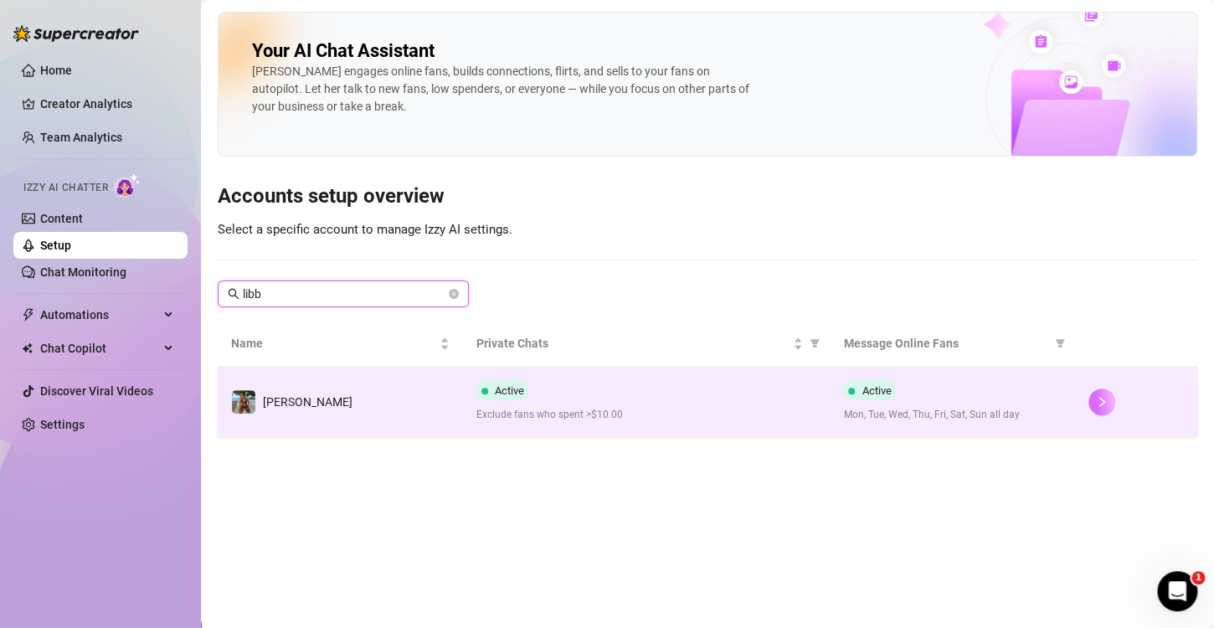
type input "libb"
click at [1095, 402] on button "button" at bounding box center [1102, 402] width 27 height 27
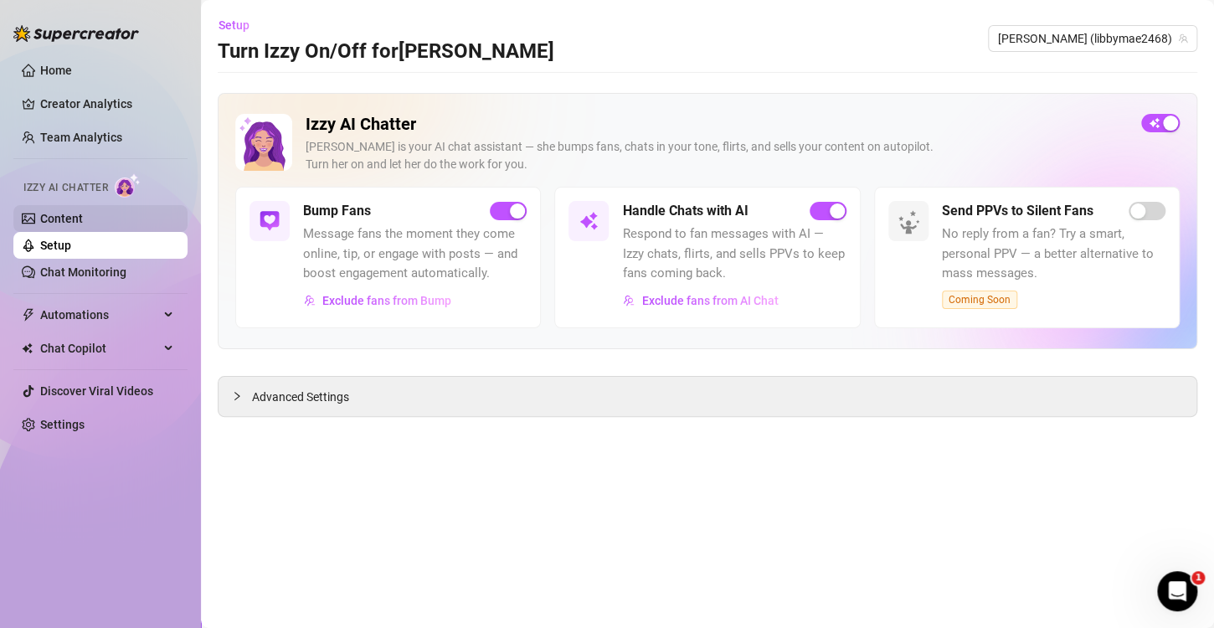
click at [59, 221] on link "Content" at bounding box center [61, 218] width 43 height 13
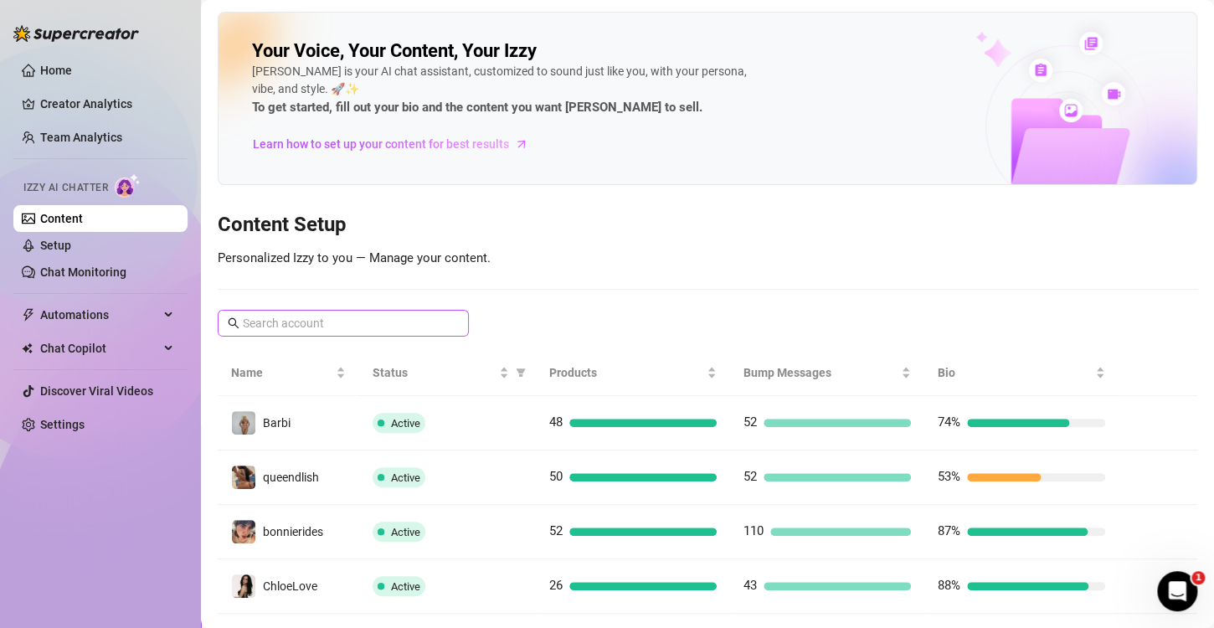
click at [351, 310] on span at bounding box center [343, 323] width 251 height 27
type input "libb"
click at [340, 319] on input "libb" at bounding box center [344, 323] width 203 height 18
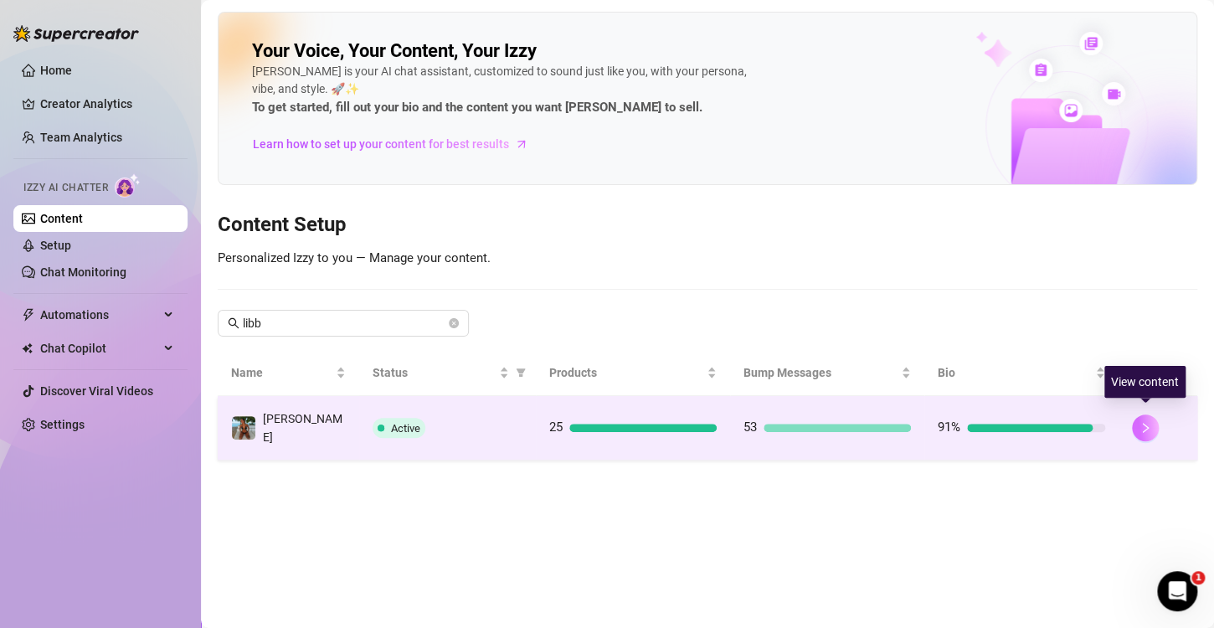
click at [1143, 415] on button "button" at bounding box center [1145, 428] width 27 height 27
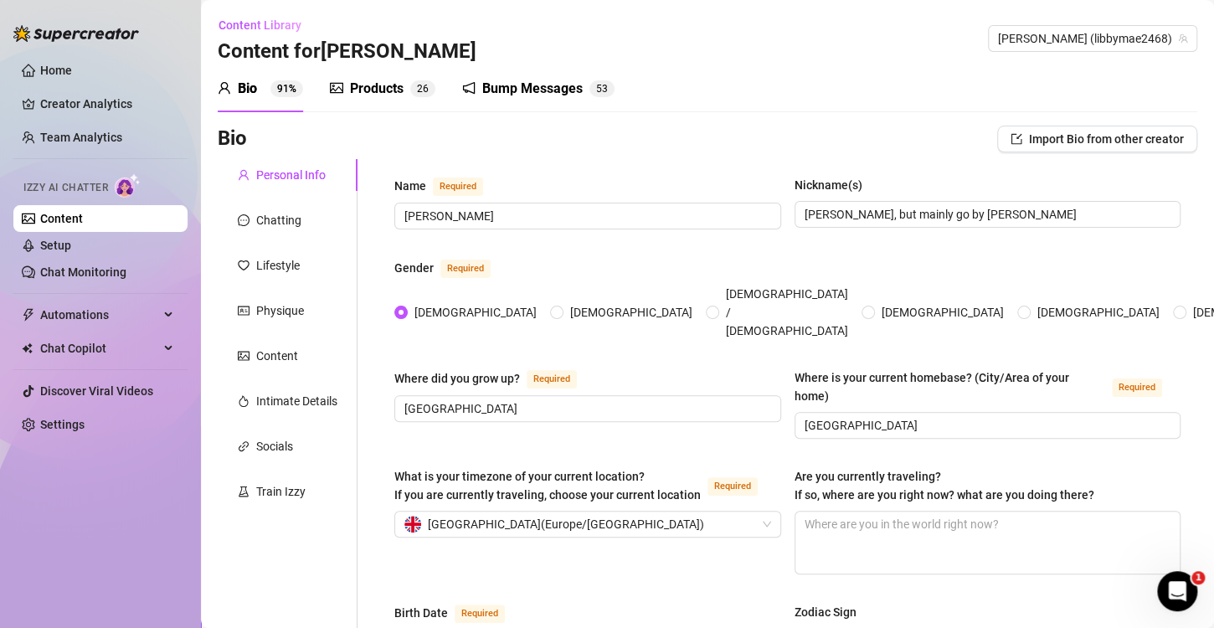
click at [382, 95] on div "Products" at bounding box center [377, 89] width 54 height 20
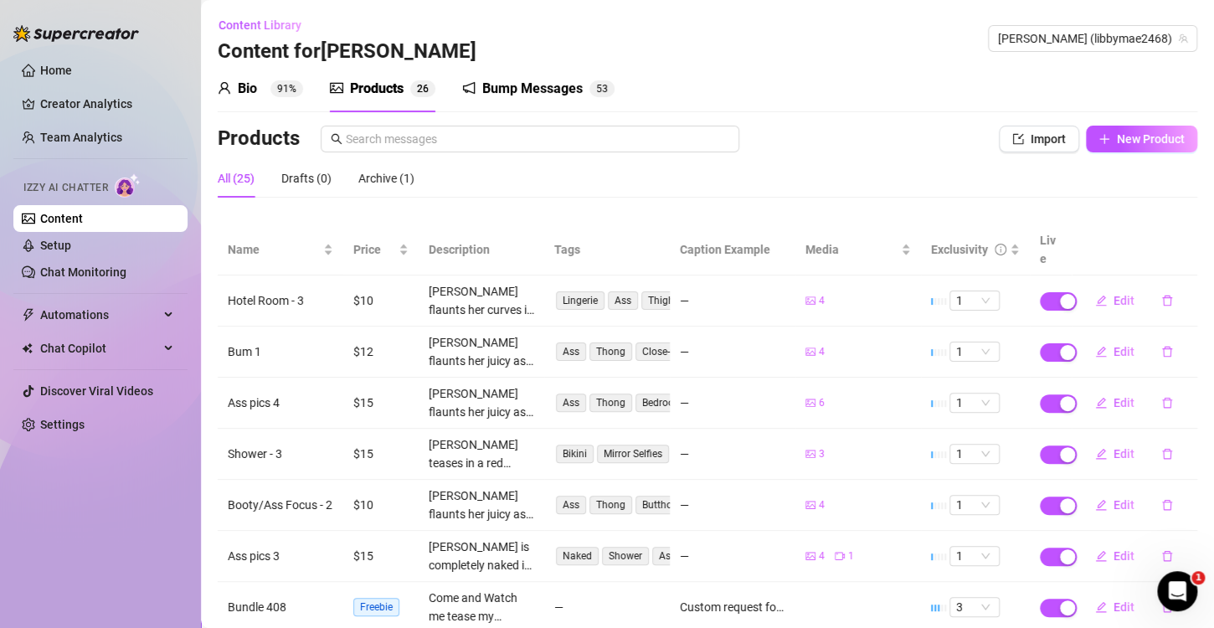
scroll to position [235, 0]
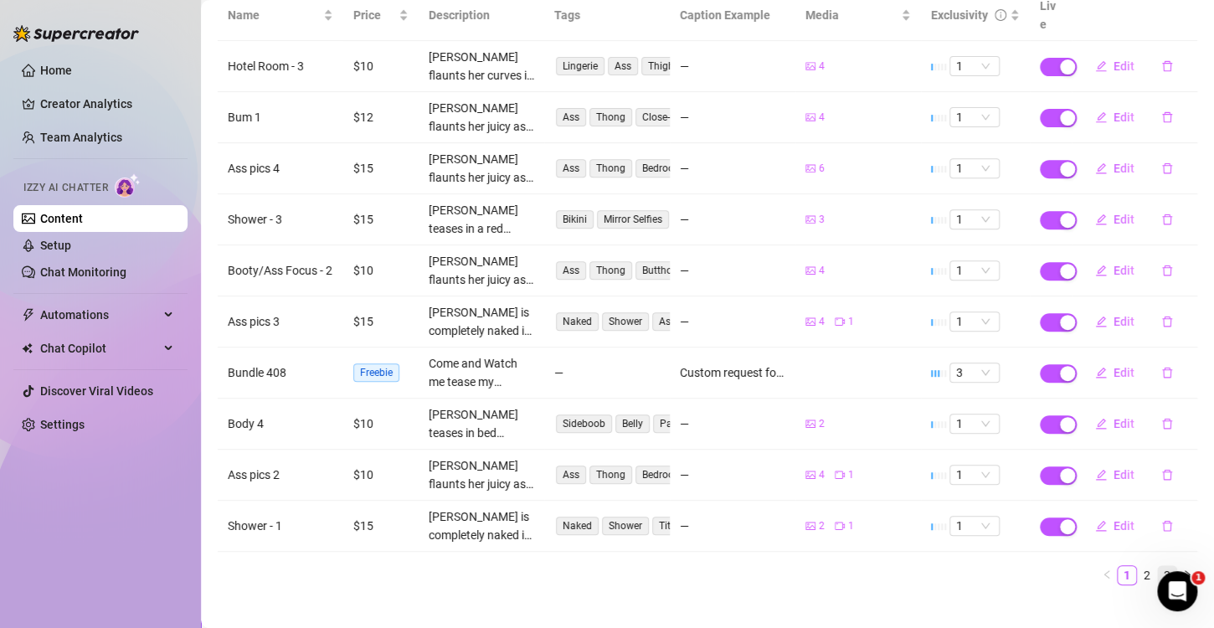
click at [1158, 566] on link "3" at bounding box center [1167, 575] width 18 height 18
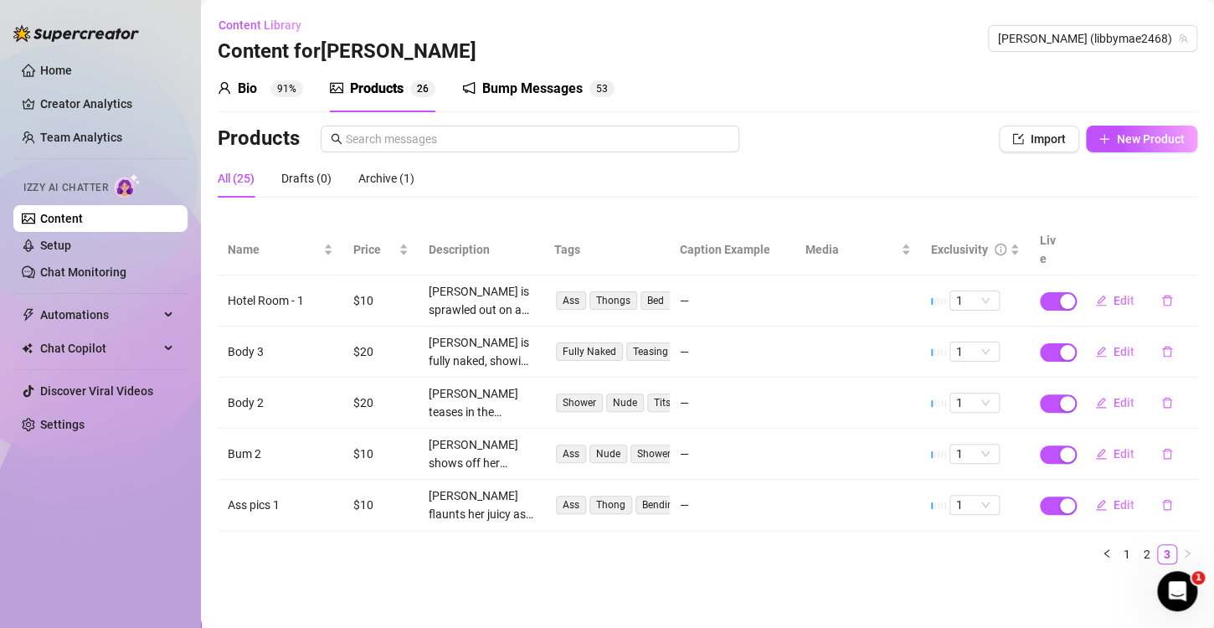
scroll to position [0, 0]
click at [381, 171] on div "Archive (1)" at bounding box center [386, 178] width 56 height 18
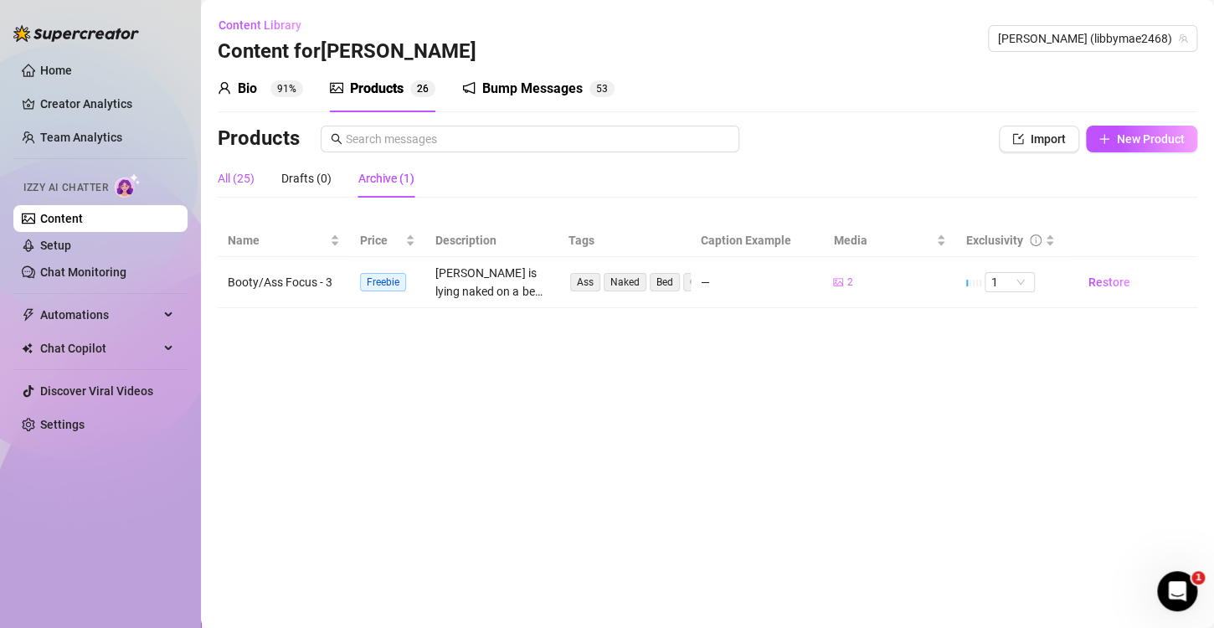
click at [233, 181] on div "All (25)" at bounding box center [236, 178] width 37 height 18
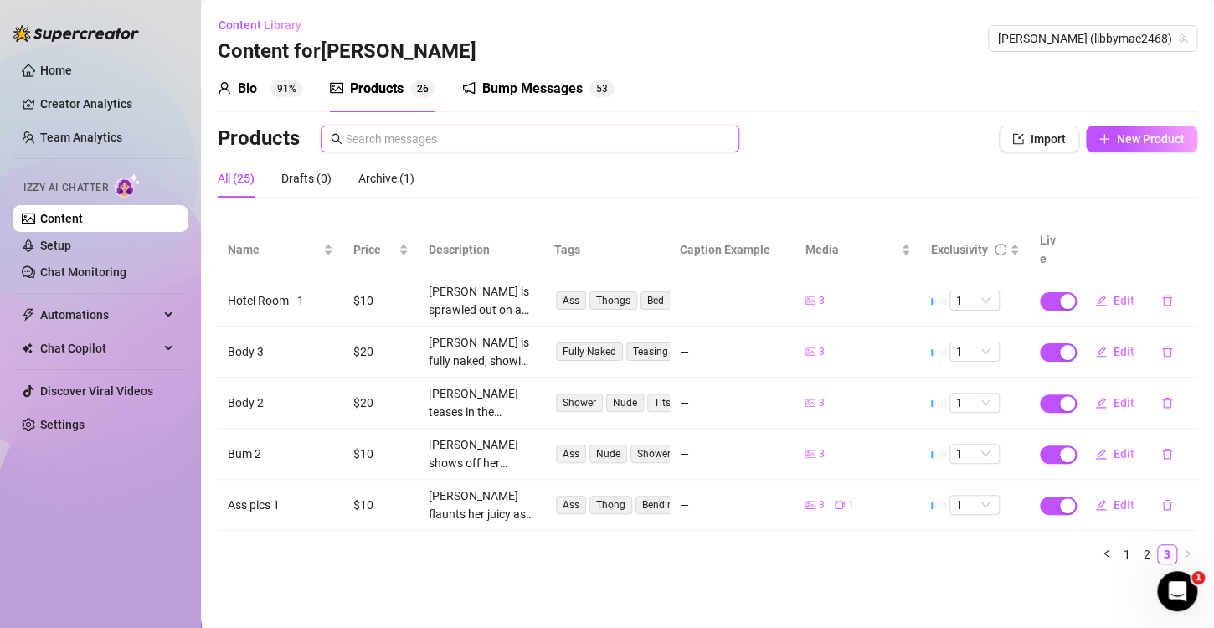
click at [400, 142] on input "text" at bounding box center [538, 139] width 384 height 18
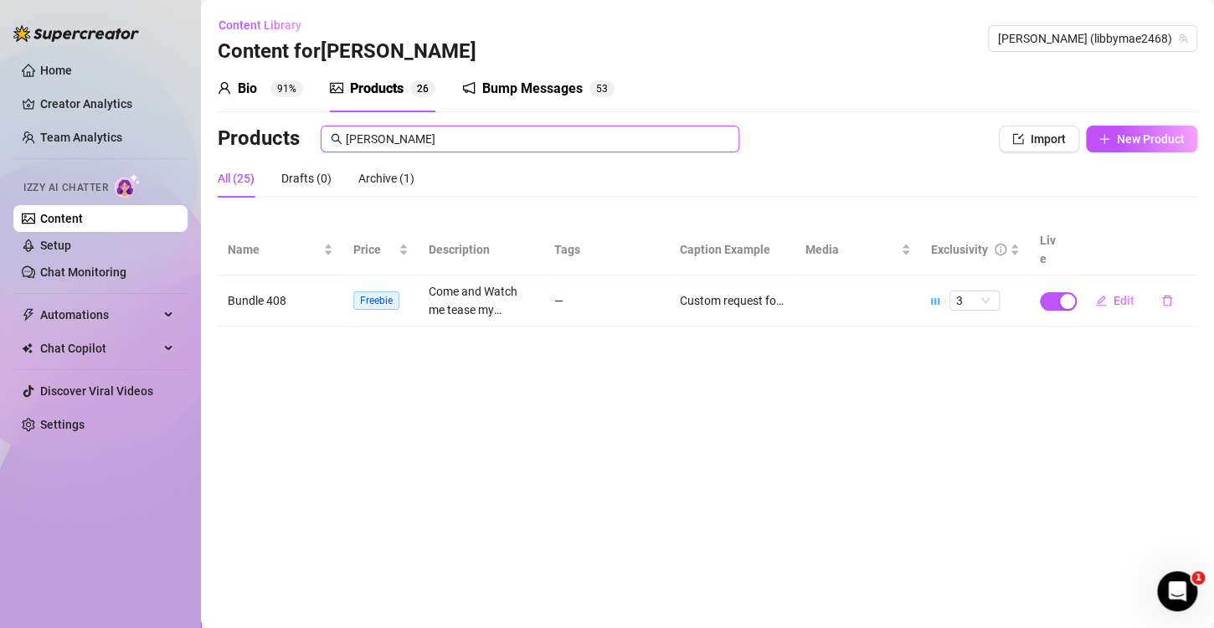
type input "[PERSON_NAME]"
click at [1055, 292] on span "button" at bounding box center [1058, 301] width 37 height 18
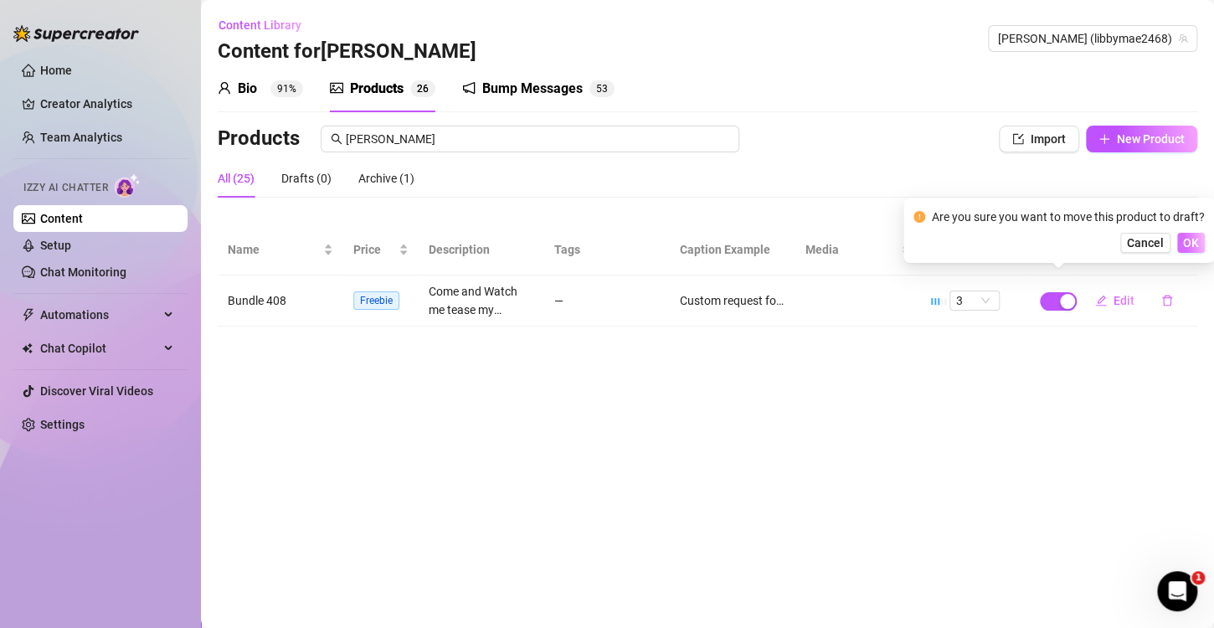
click at [1192, 238] on span "OK" at bounding box center [1191, 242] width 16 height 13
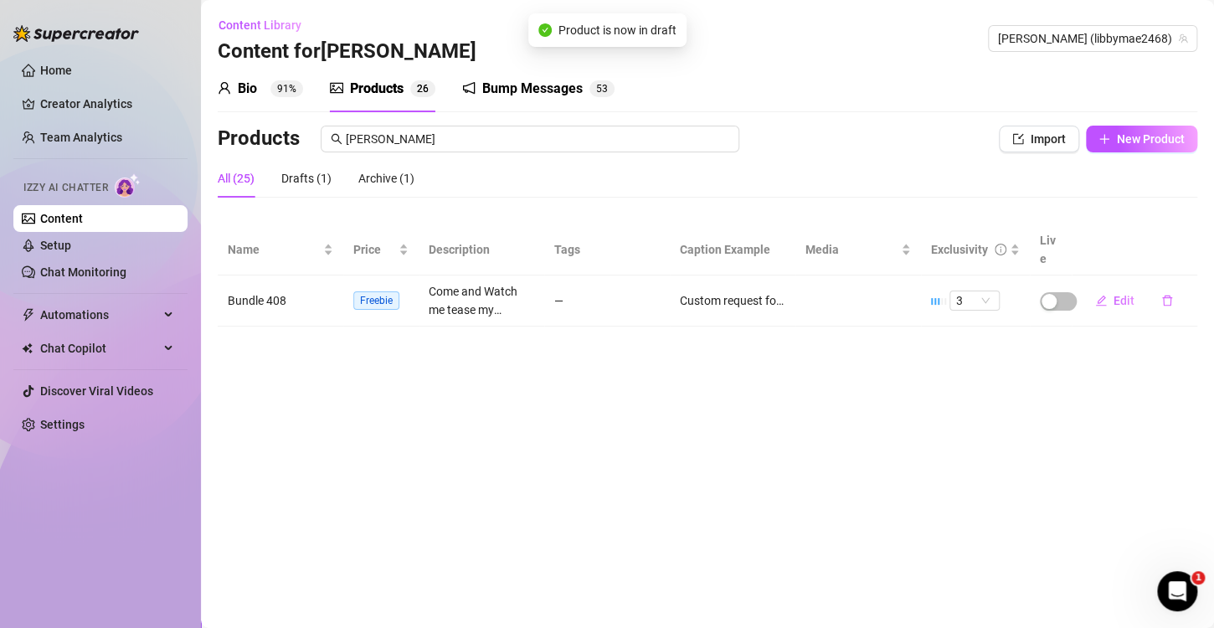
click at [1020, 348] on main "Content Library Content for [PERSON_NAME] (libbymae2468) Bio 91% Products 2 6 B…" at bounding box center [707, 314] width 1013 height 628
click at [428, 132] on input "[PERSON_NAME]" at bounding box center [538, 139] width 384 height 18
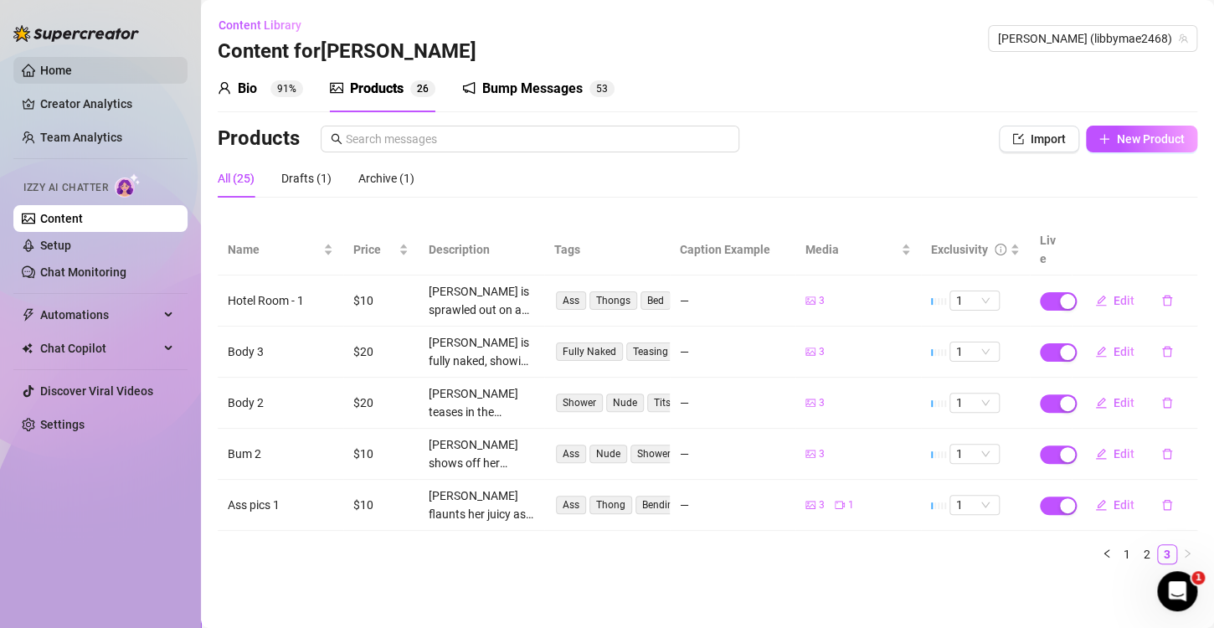
click at [72, 72] on link "Home" at bounding box center [56, 70] width 32 height 13
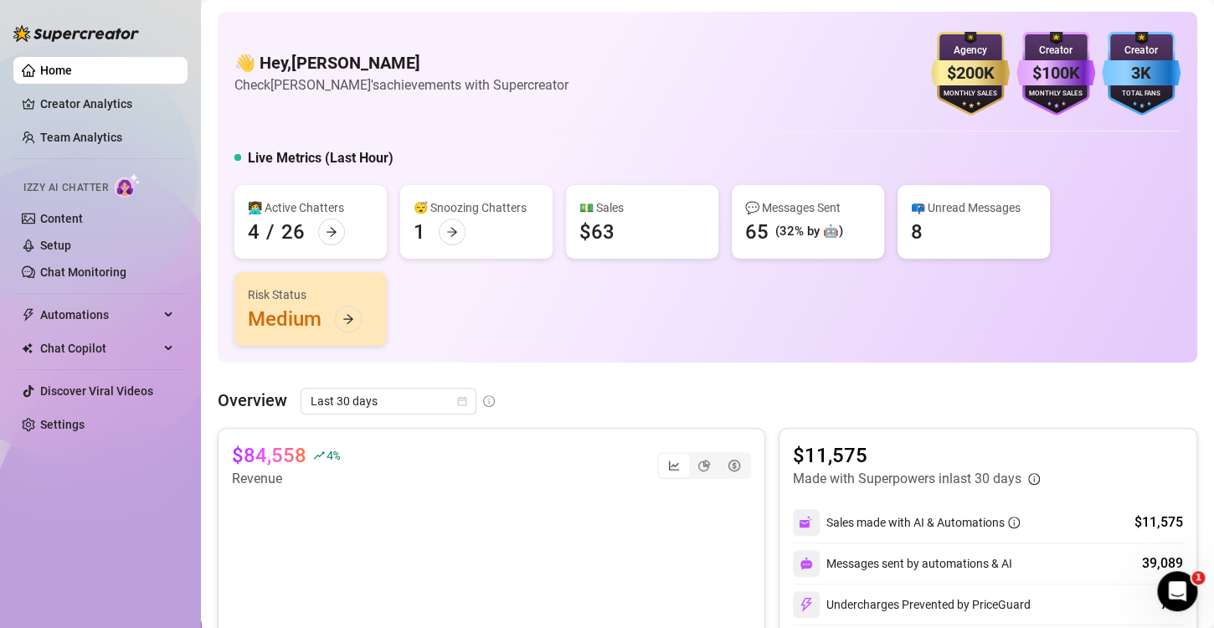
scroll to position [251, 0]
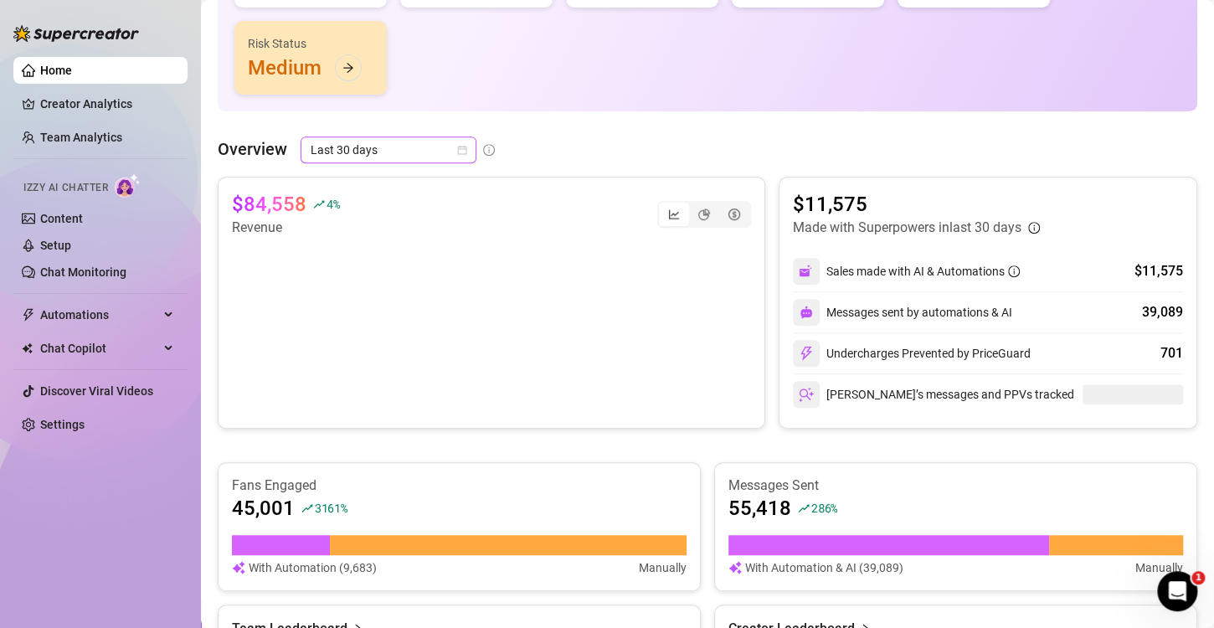
click at [461, 145] on icon "calendar" at bounding box center [462, 150] width 10 height 10
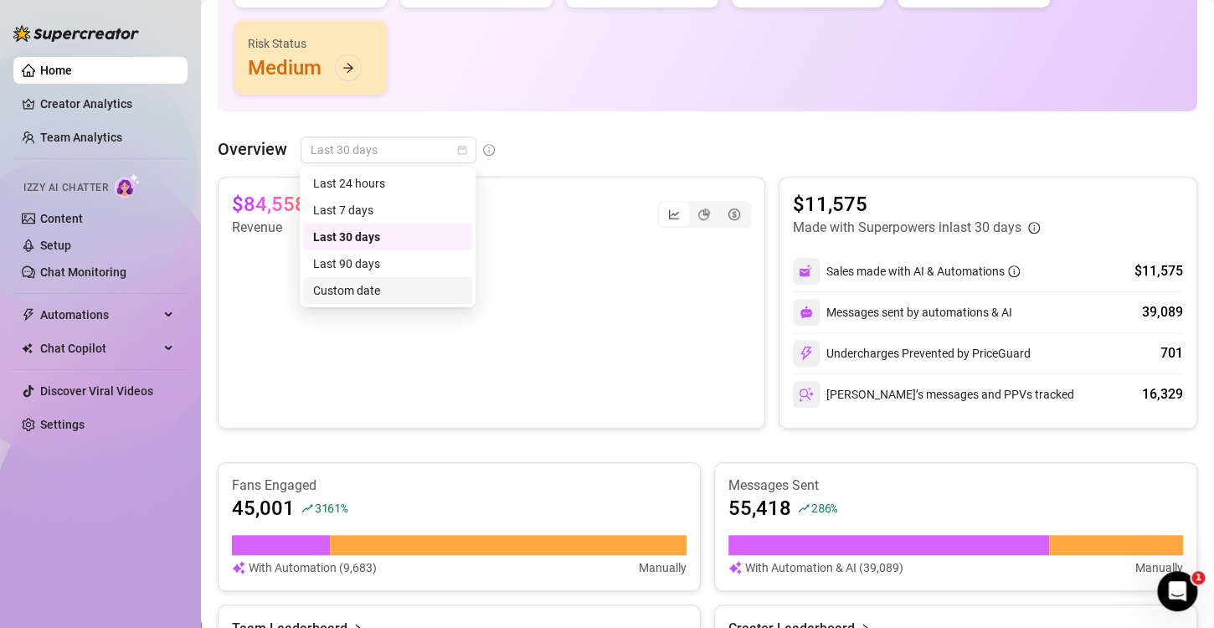
click at [351, 291] on div "Custom date" at bounding box center [387, 290] width 149 height 18
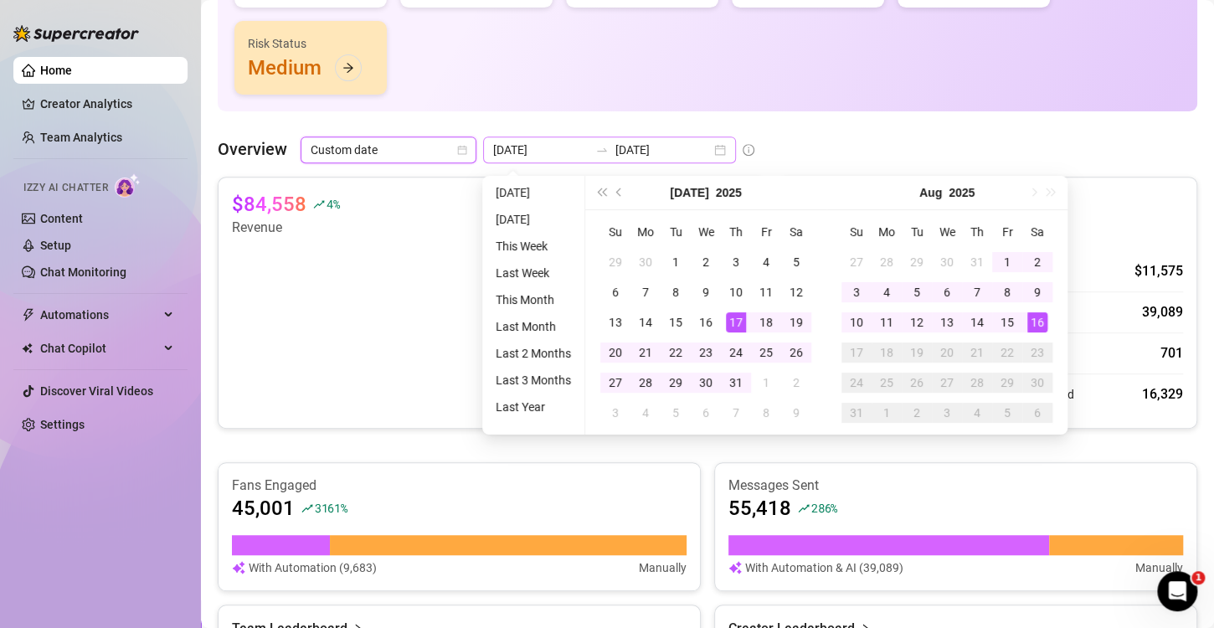
type input "[DATE]"
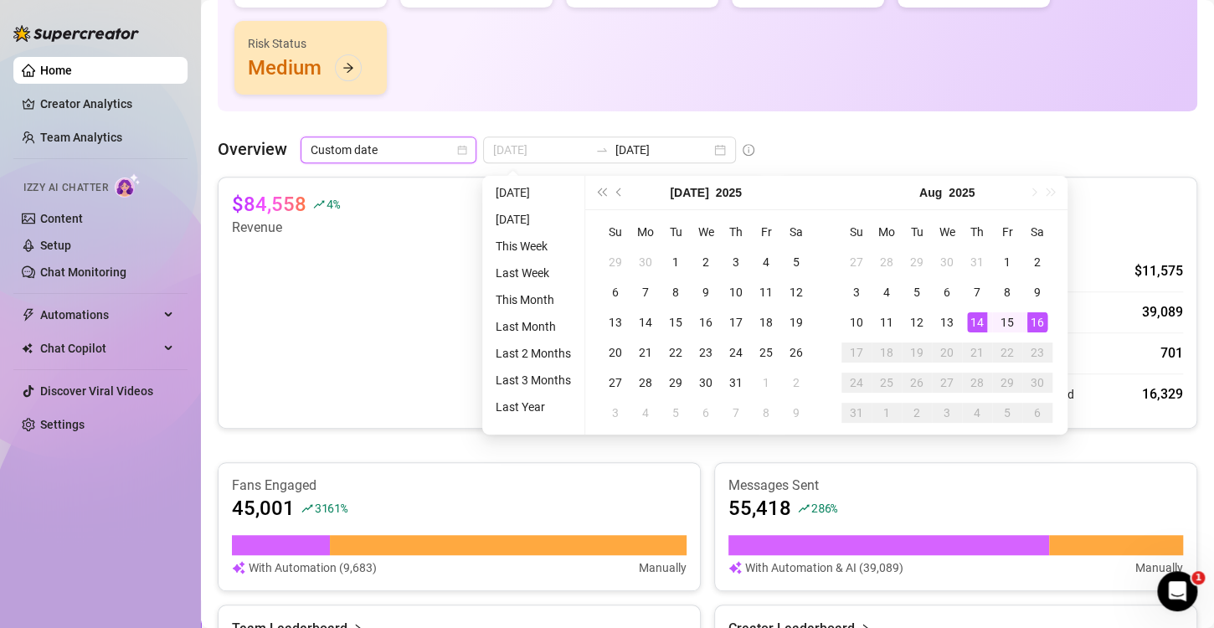
type input "[DATE]"
click at [1037, 322] on div "16" at bounding box center [1038, 322] width 20 height 20
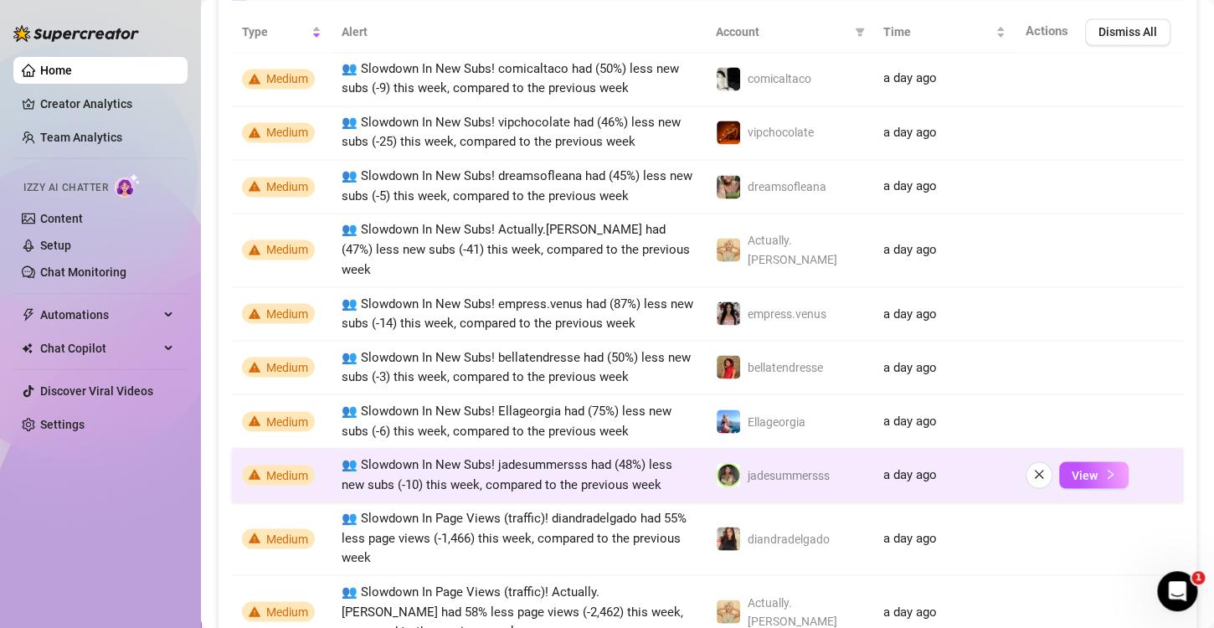
scroll to position [1340, 0]
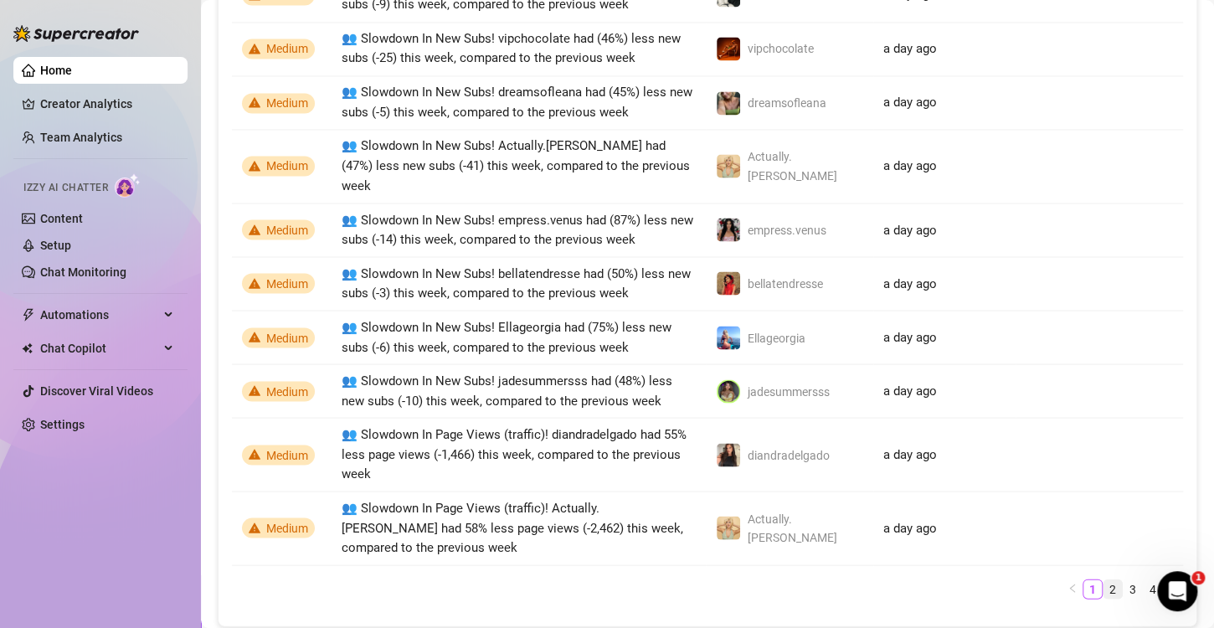
click at [1104, 580] on link "2" at bounding box center [1113, 589] width 18 height 18
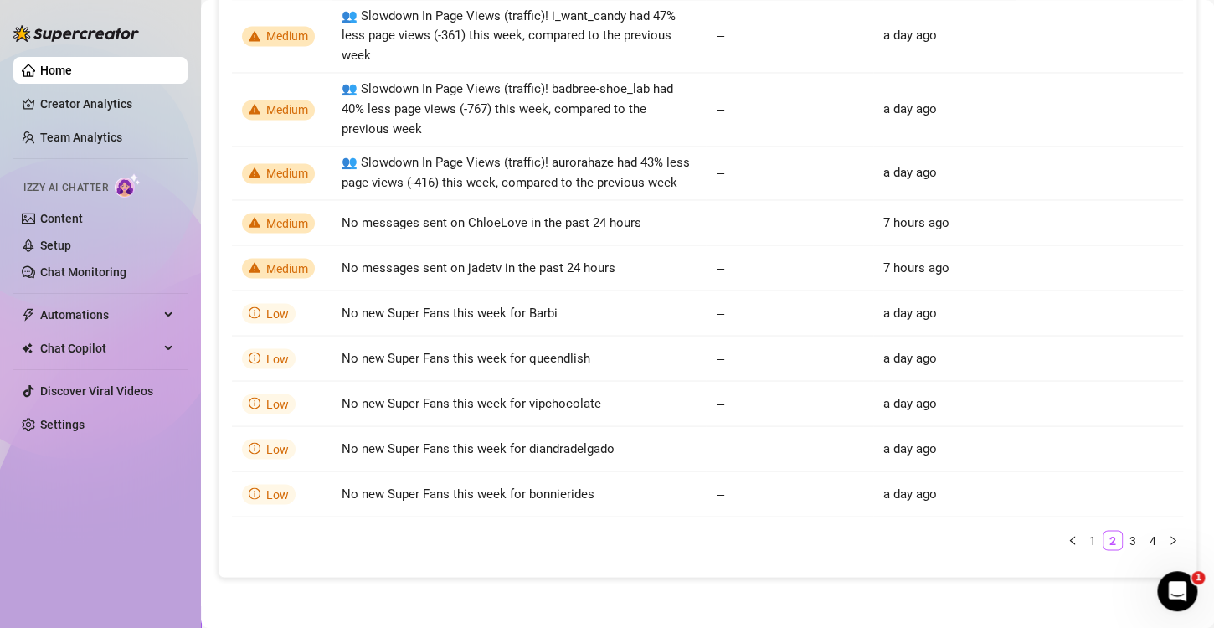
scroll to position [1324, 0]
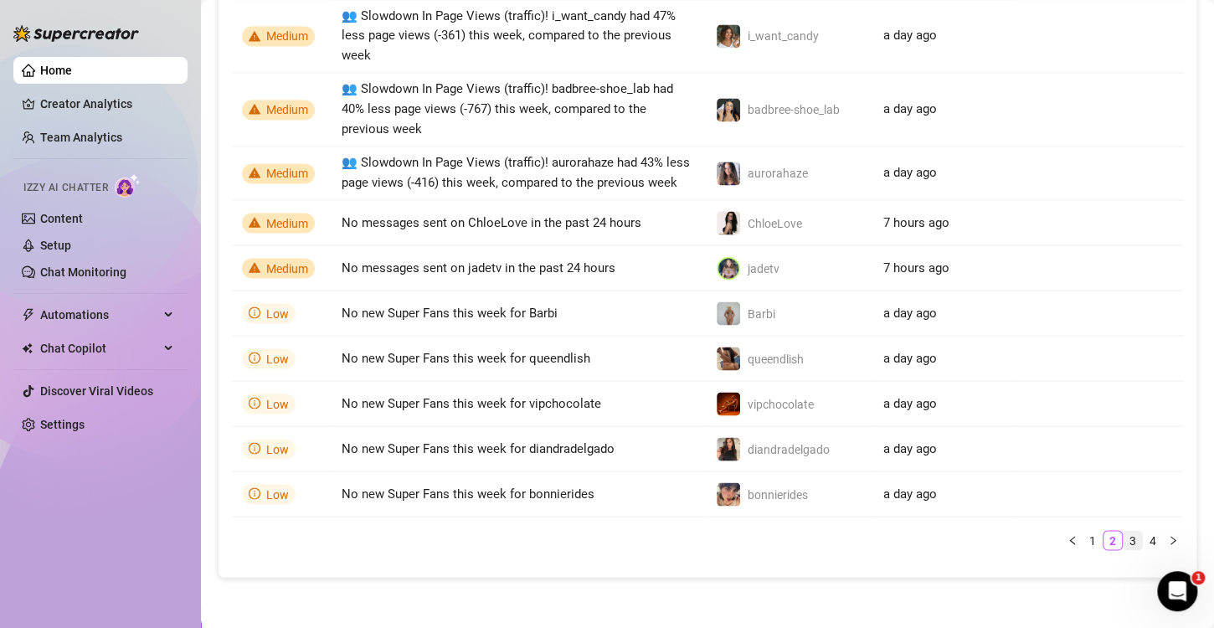
click at [1124, 539] on link "3" at bounding box center [1133, 540] width 18 height 18
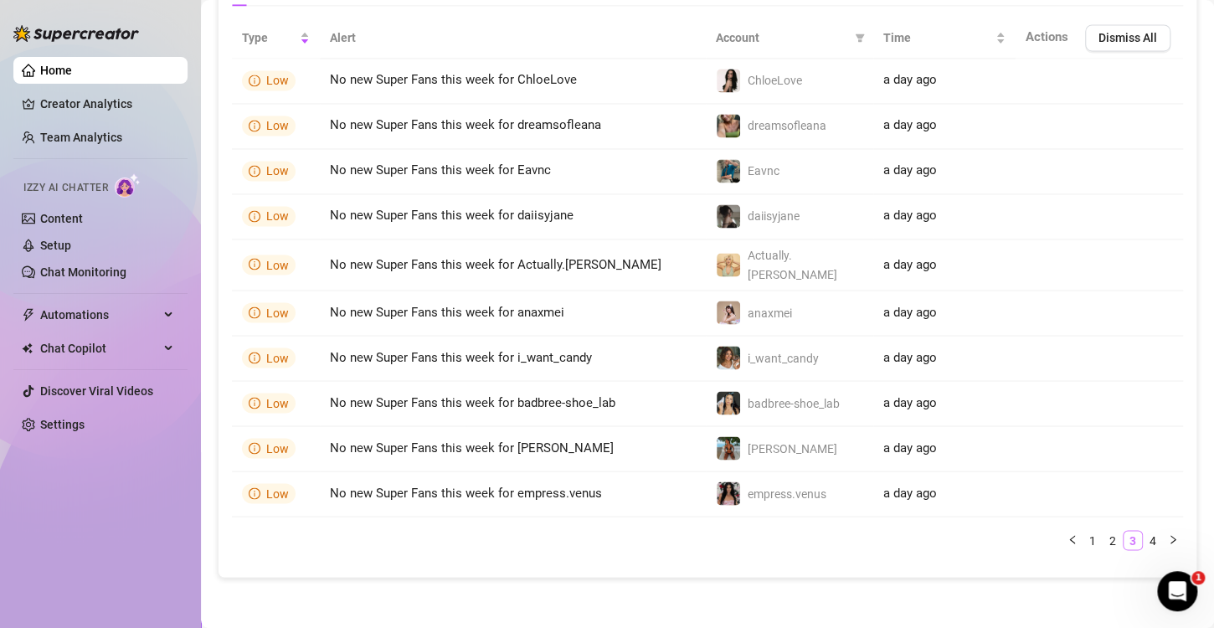
scroll to position [1240, 0]
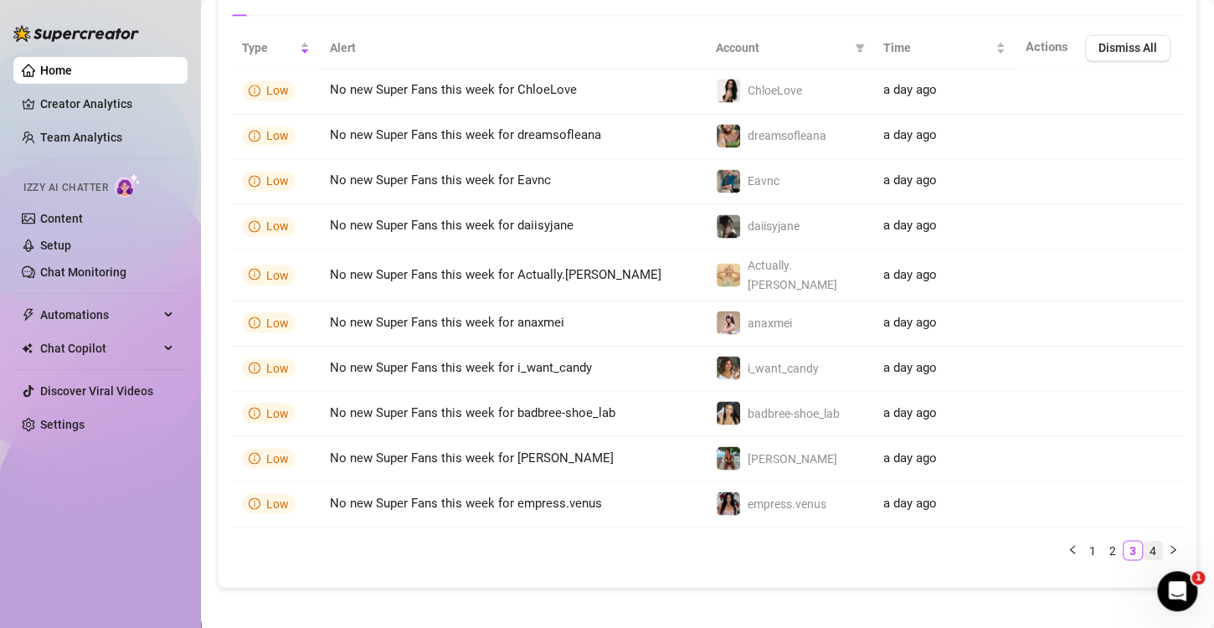
click at [1144, 541] on link "4" at bounding box center [1153, 550] width 18 height 18
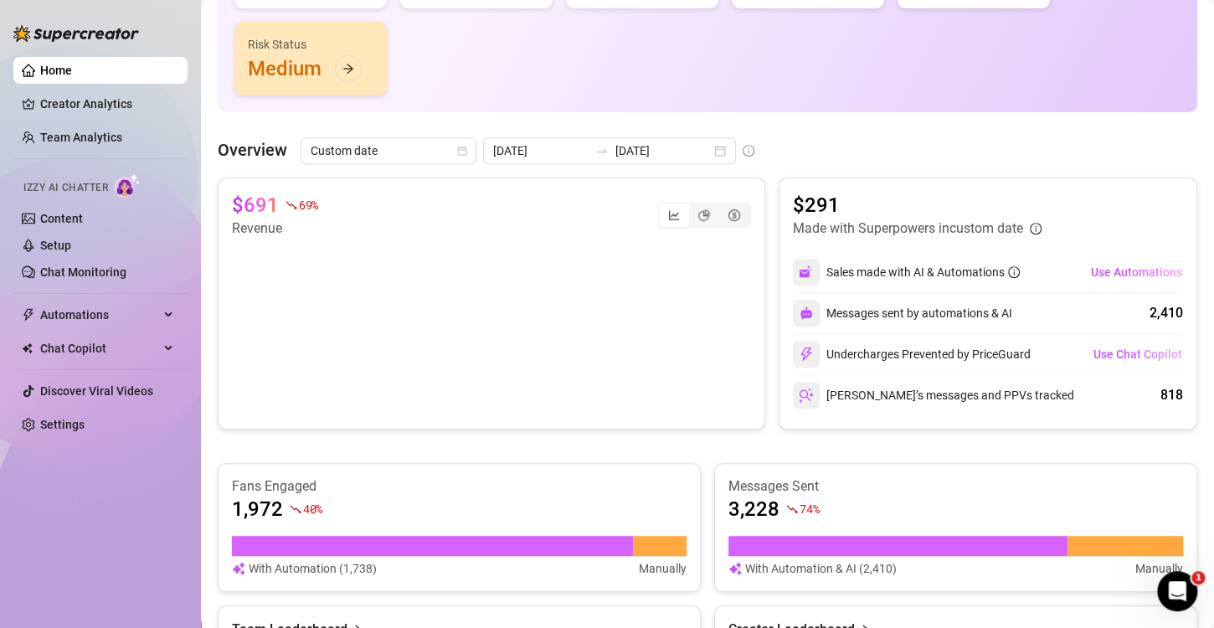
scroll to position [237, 0]
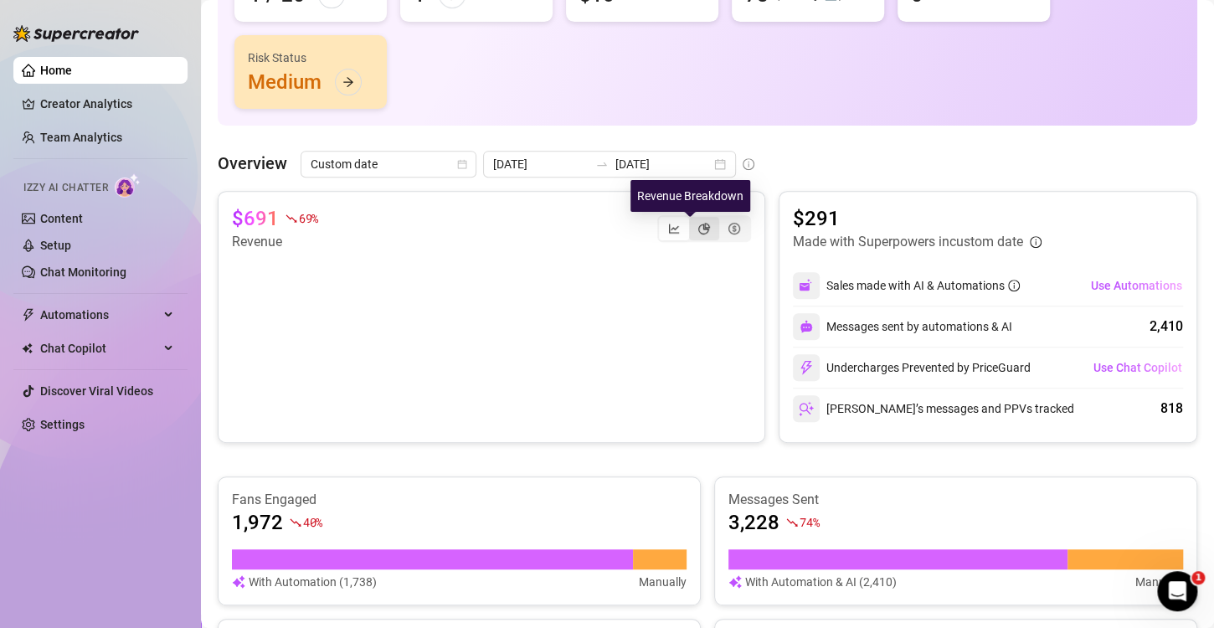
click at [699, 231] on icon "pie-chart" at bounding box center [705, 229] width 12 height 12
click at [694, 219] on input "segmented control" at bounding box center [694, 219] width 0 height 0
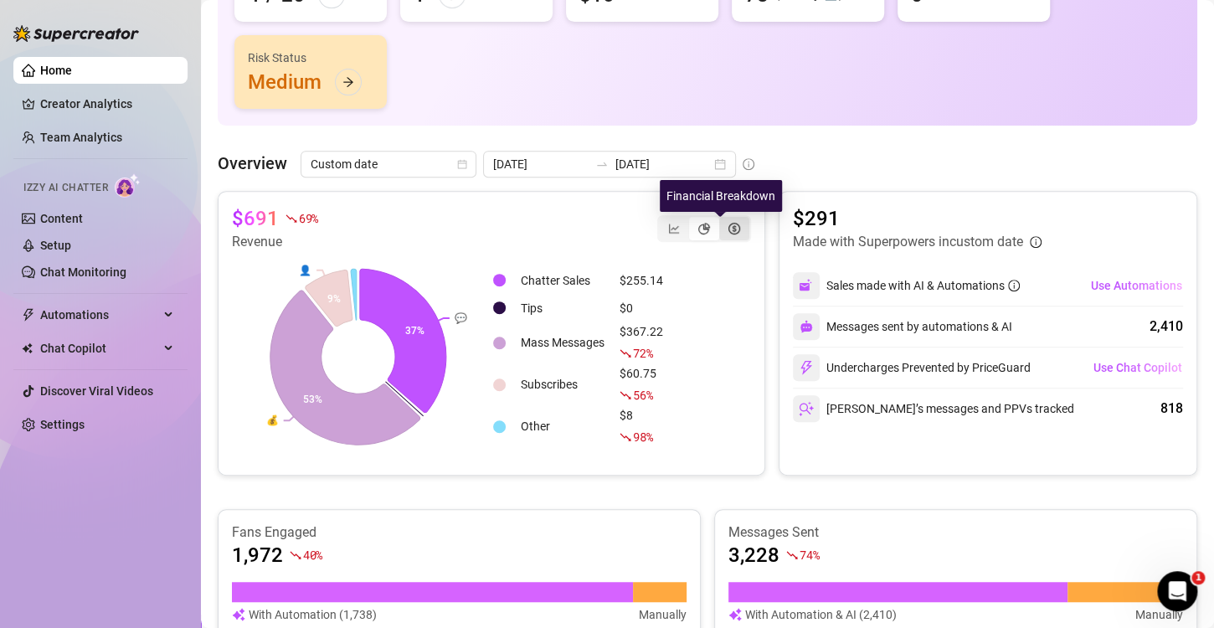
click at [729, 232] on icon "dollar-circle" at bounding box center [735, 229] width 12 height 12
click at [724, 219] on input "segmented control" at bounding box center [724, 219] width 0 height 0
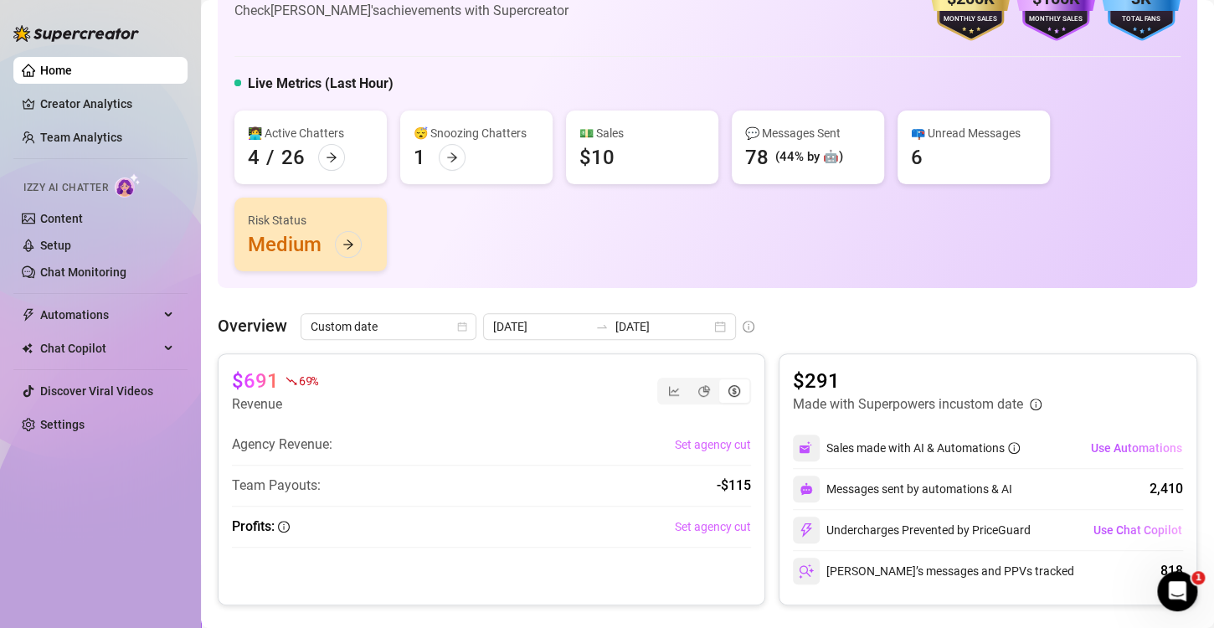
scroll to position [0, 0]
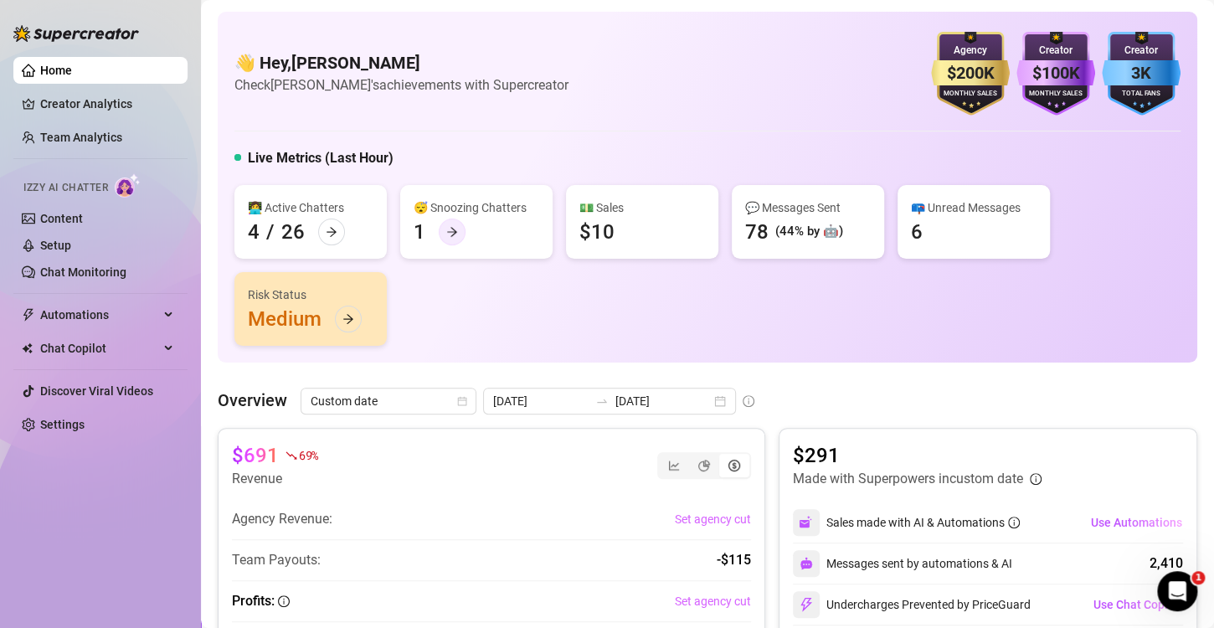
click at [452, 229] on icon "arrow-right" at bounding box center [452, 232] width 12 height 12
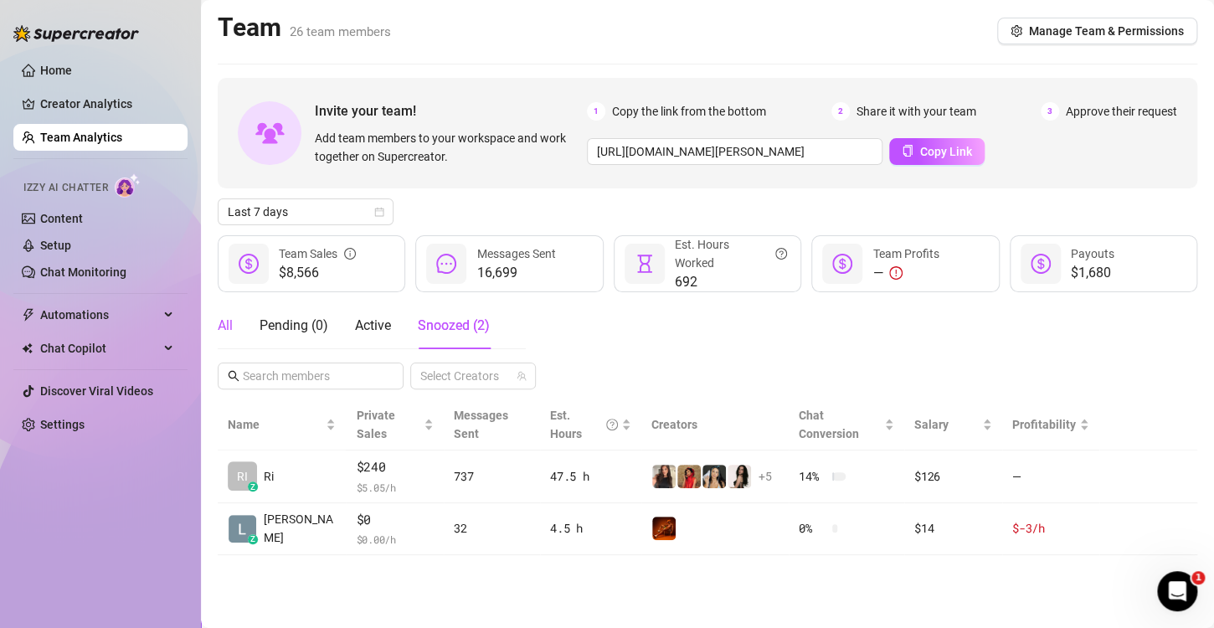
click at [226, 333] on div "All" at bounding box center [225, 326] width 15 height 20
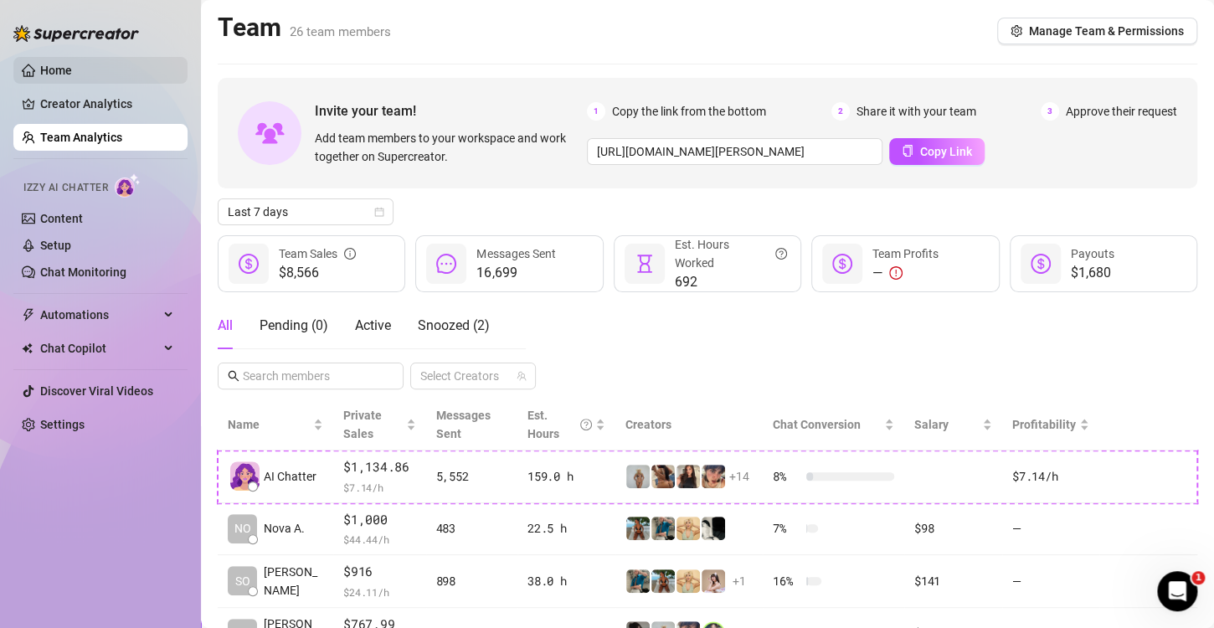
click at [72, 64] on link "Home" at bounding box center [56, 70] width 32 height 13
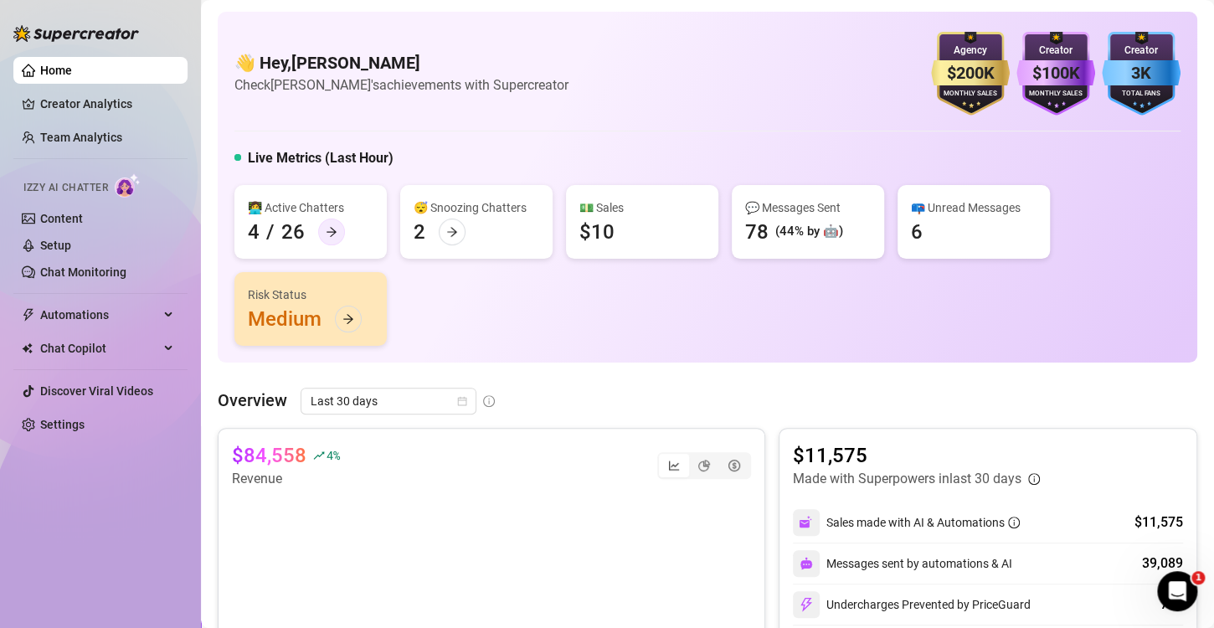
click at [327, 235] on icon "arrow-right" at bounding box center [332, 232] width 12 height 12
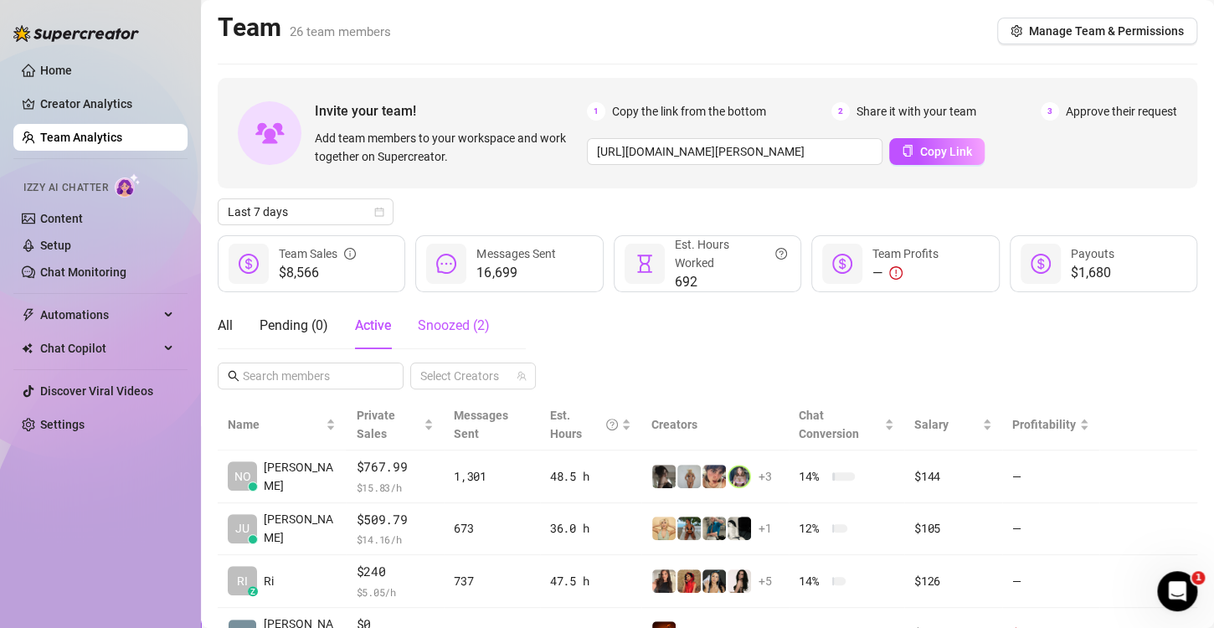
click at [419, 330] on span "Snoozed ( 2 )" at bounding box center [454, 325] width 72 height 16
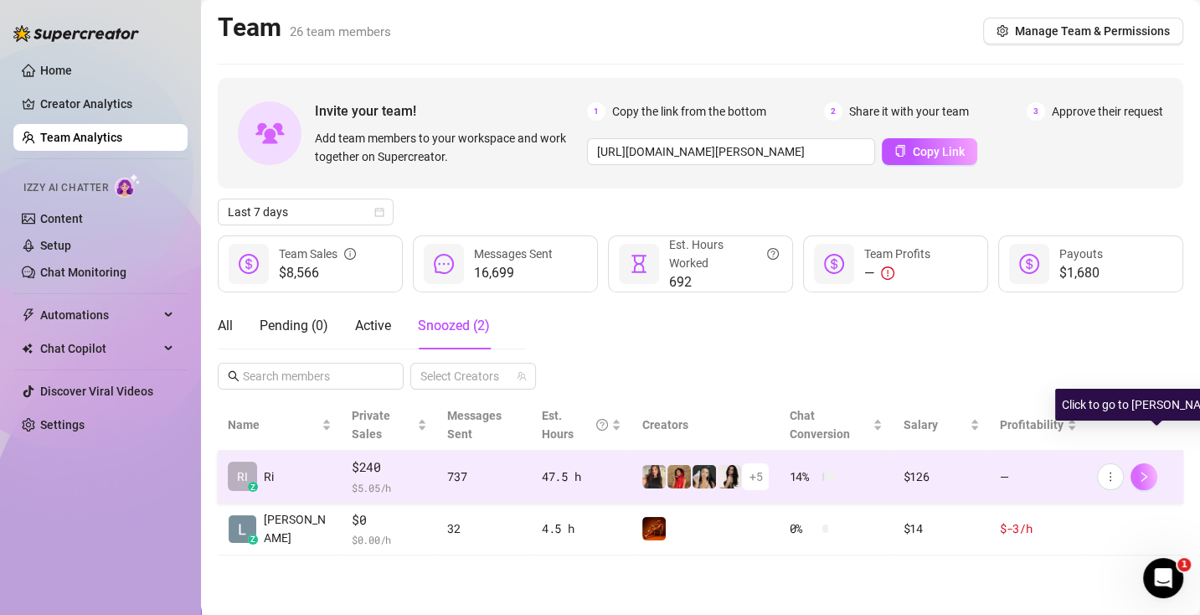
click at [1150, 471] on icon "right" at bounding box center [1144, 477] width 12 height 12
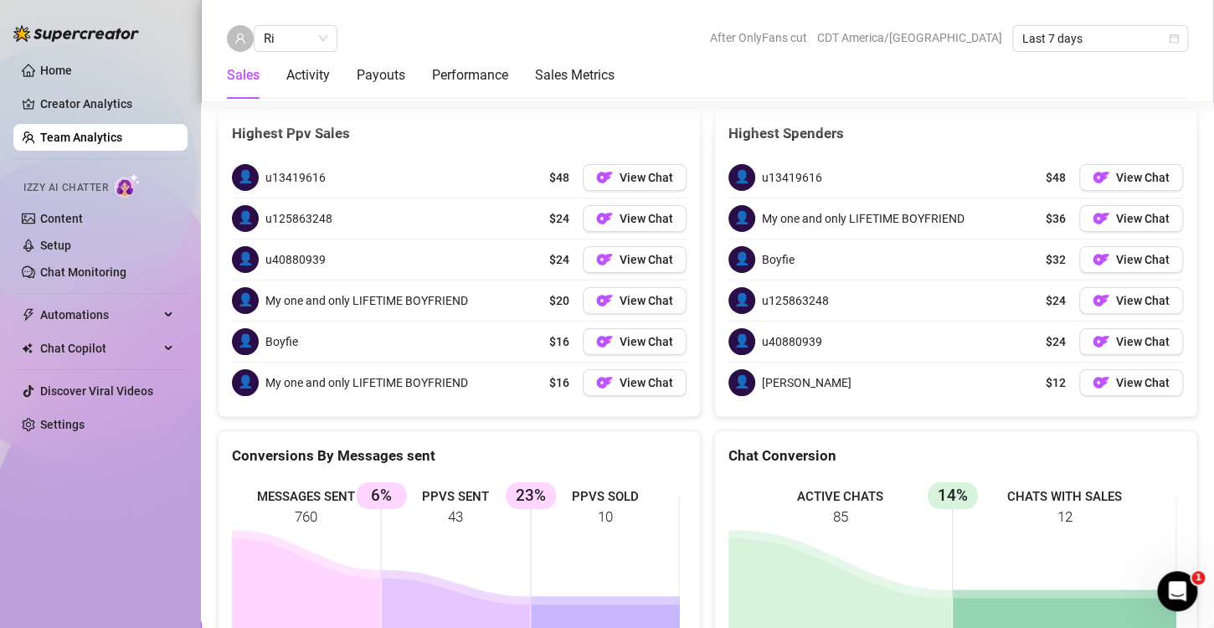
scroll to position [2932, 0]
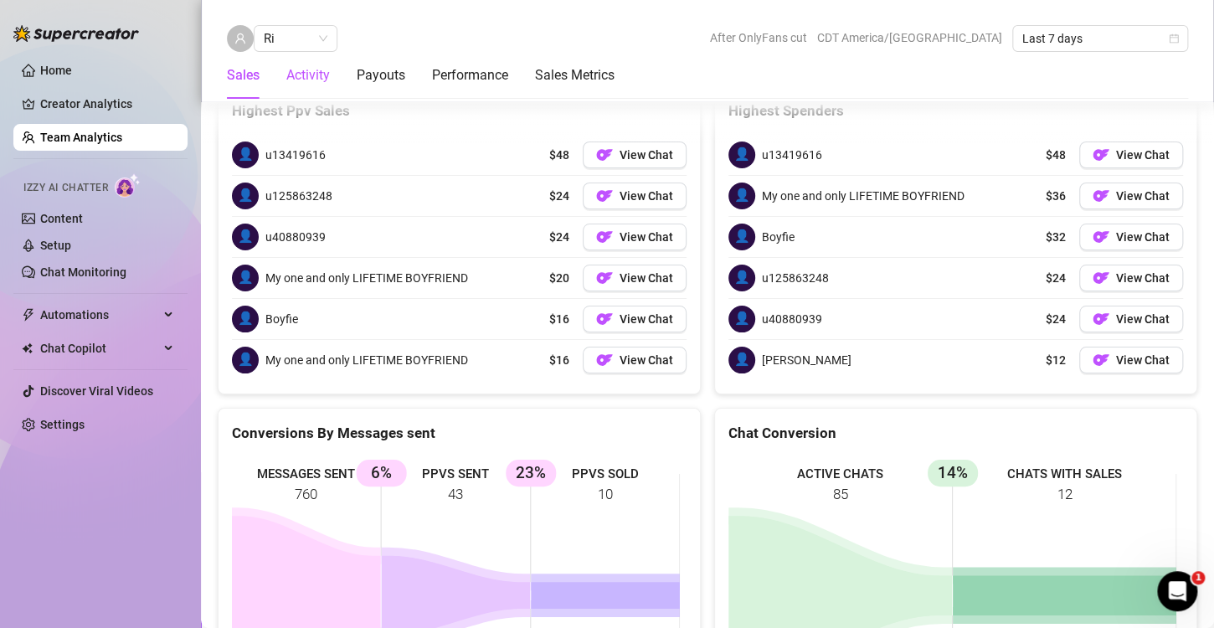
click at [321, 77] on div "Activity" at bounding box center [308, 75] width 44 height 20
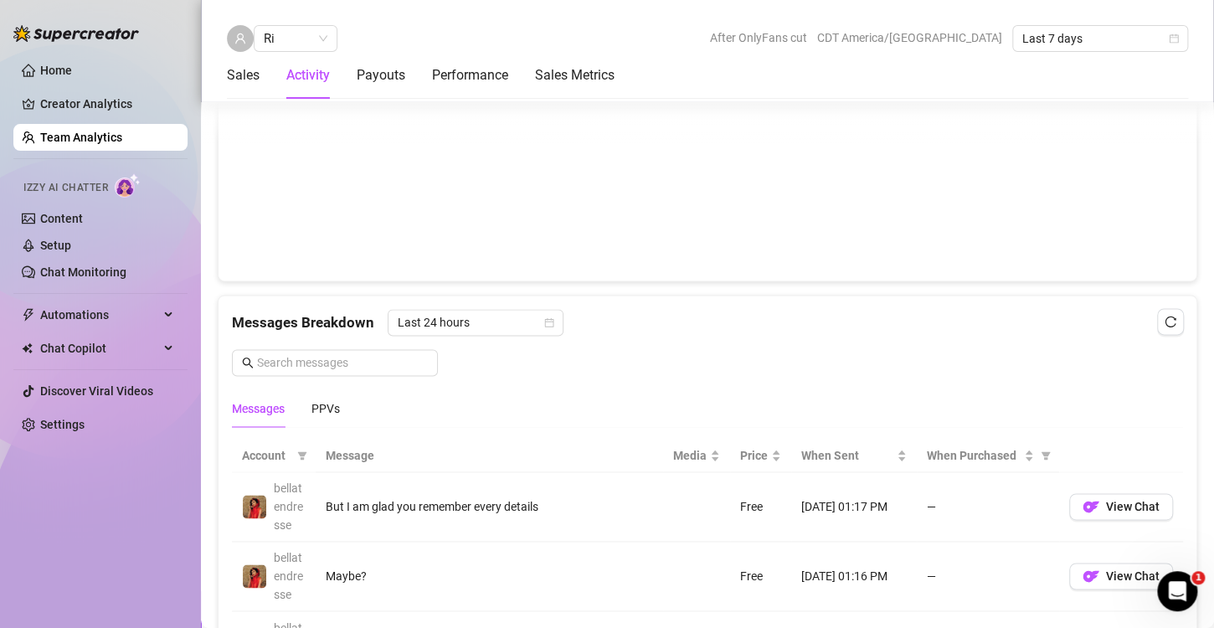
scroll to position [660, 0]
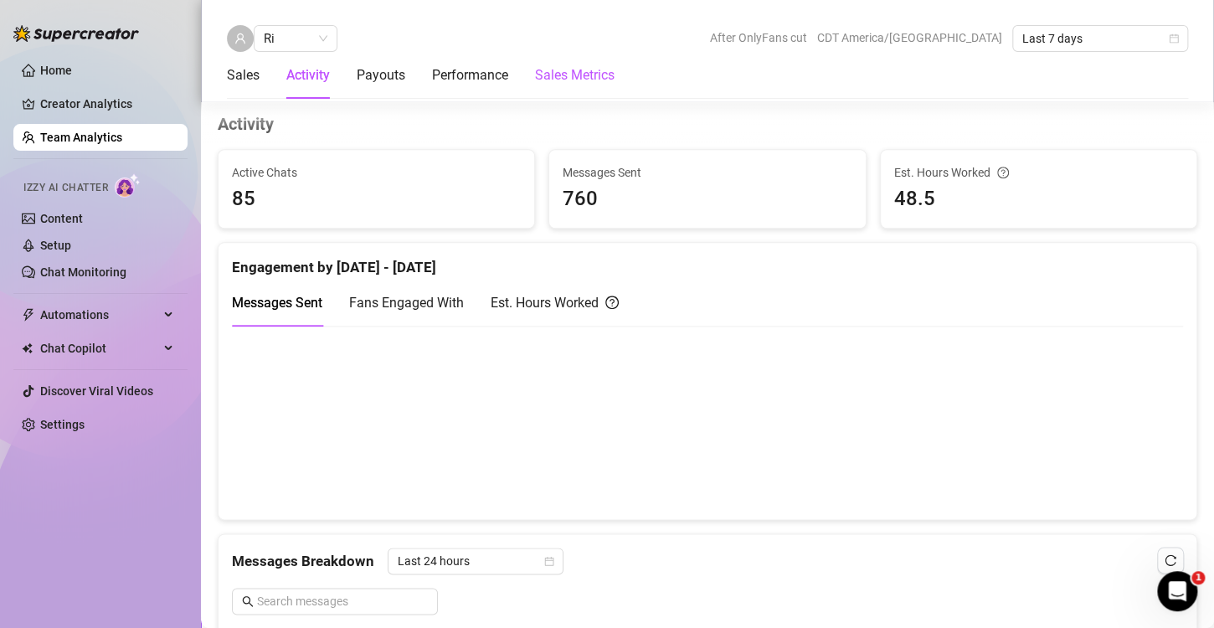
click at [552, 70] on Metrics "Sales Metrics" at bounding box center [575, 75] width 80 height 20
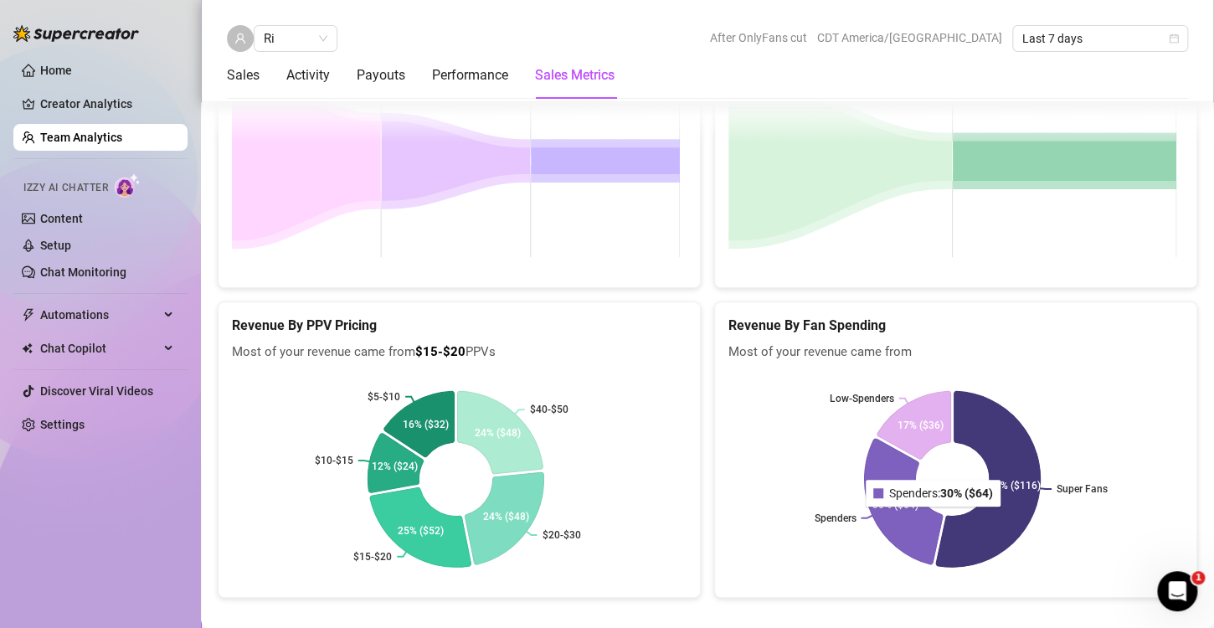
scroll to position [3376, 0]
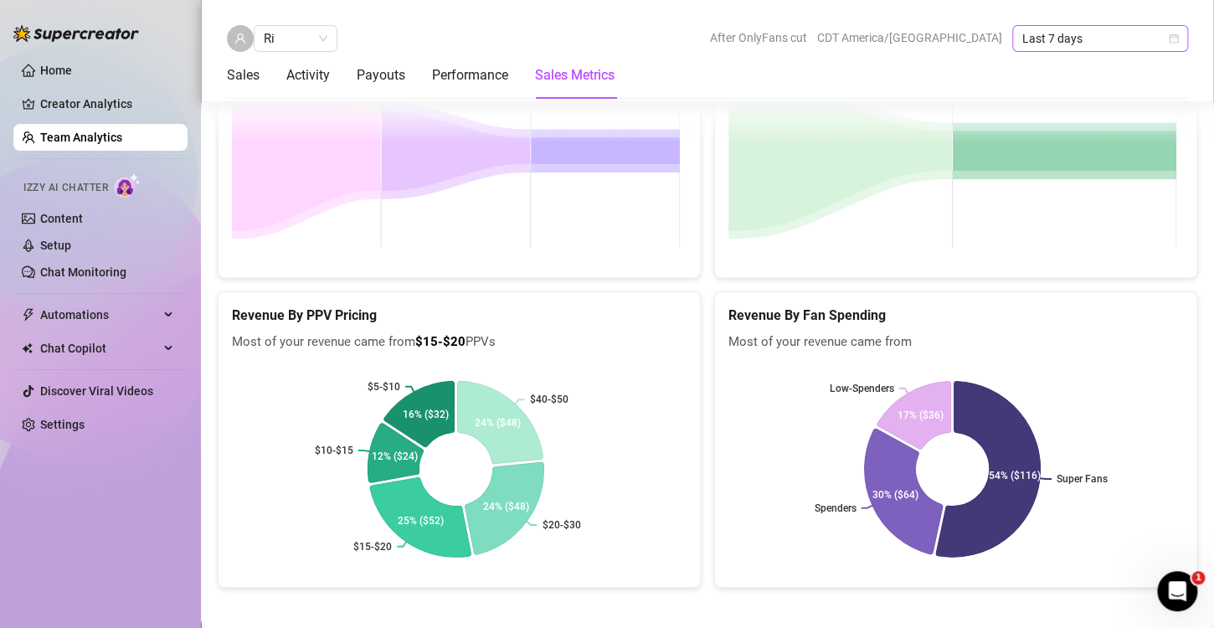
click at [1172, 36] on icon "calendar" at bounding box center [1174, 39] width 10 height 10
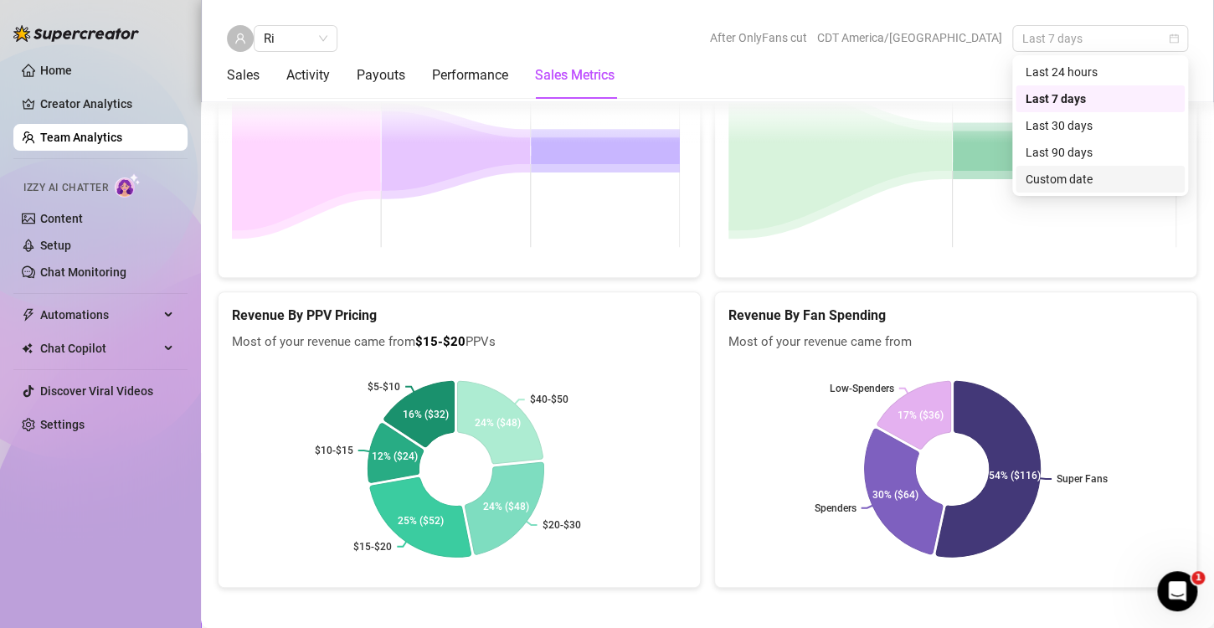
click at [1060, 175] on div "Custom date" at bounding box center [1100, 179] width 149 height 18
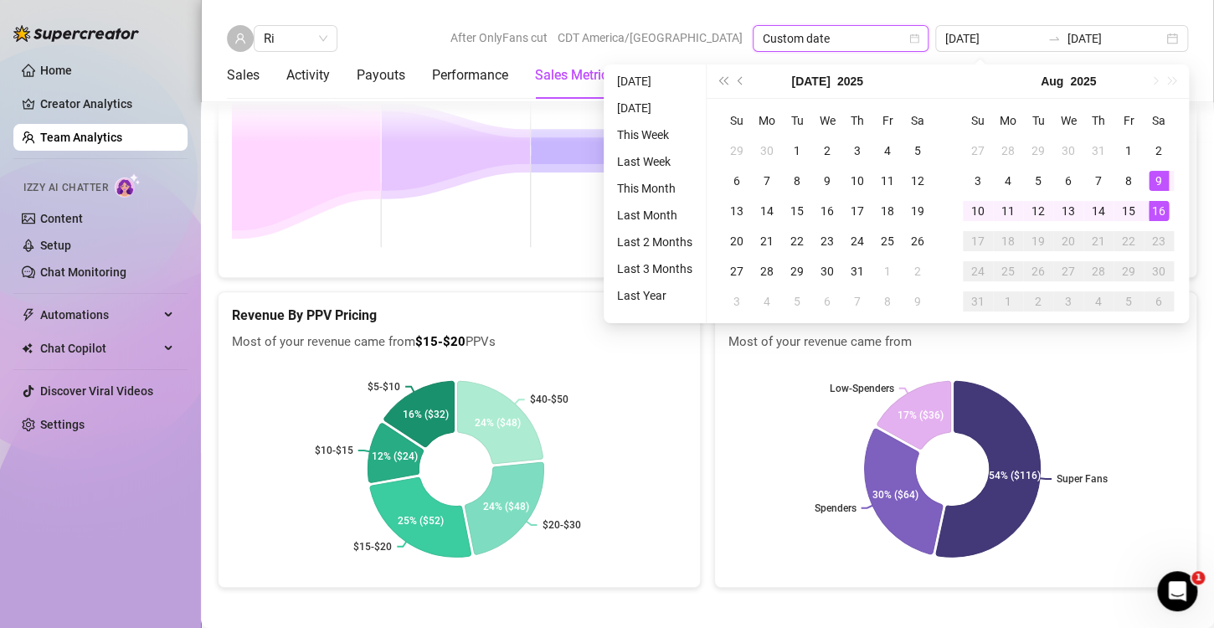
type input "[DATE]"
click at [1153, 213] on div "16" at bounding box center [1159, 211] width 20 height 20
click at [1161, 212] on div "16" at bounding box center [1159, 211] width 20 height 20
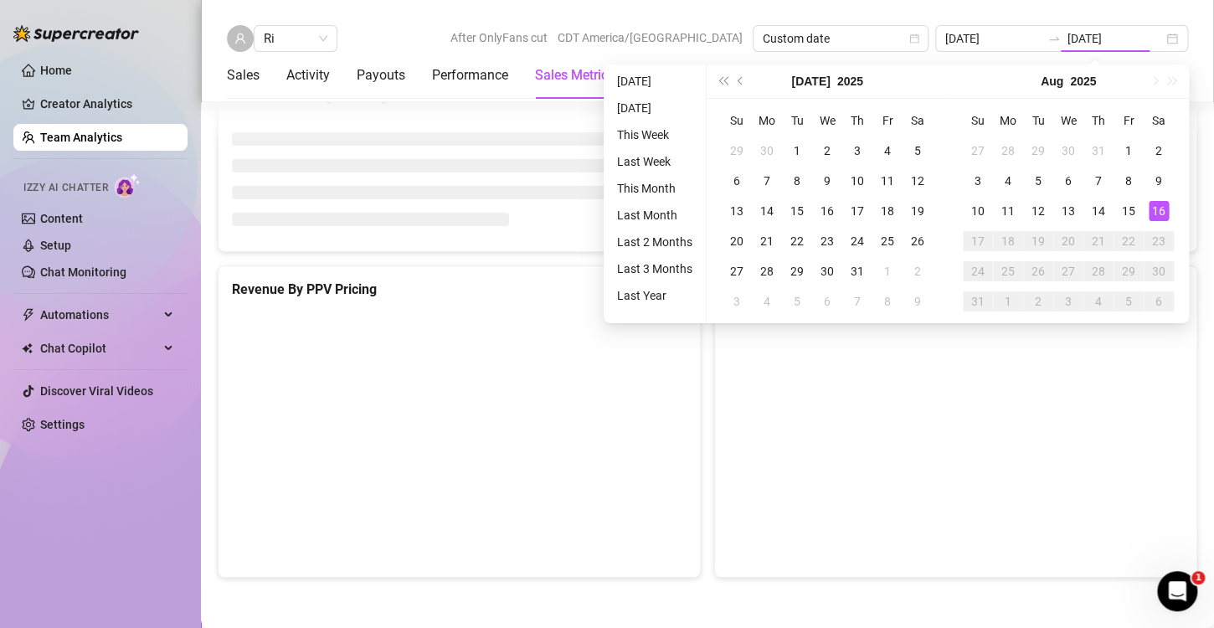
type input "[DATE]"
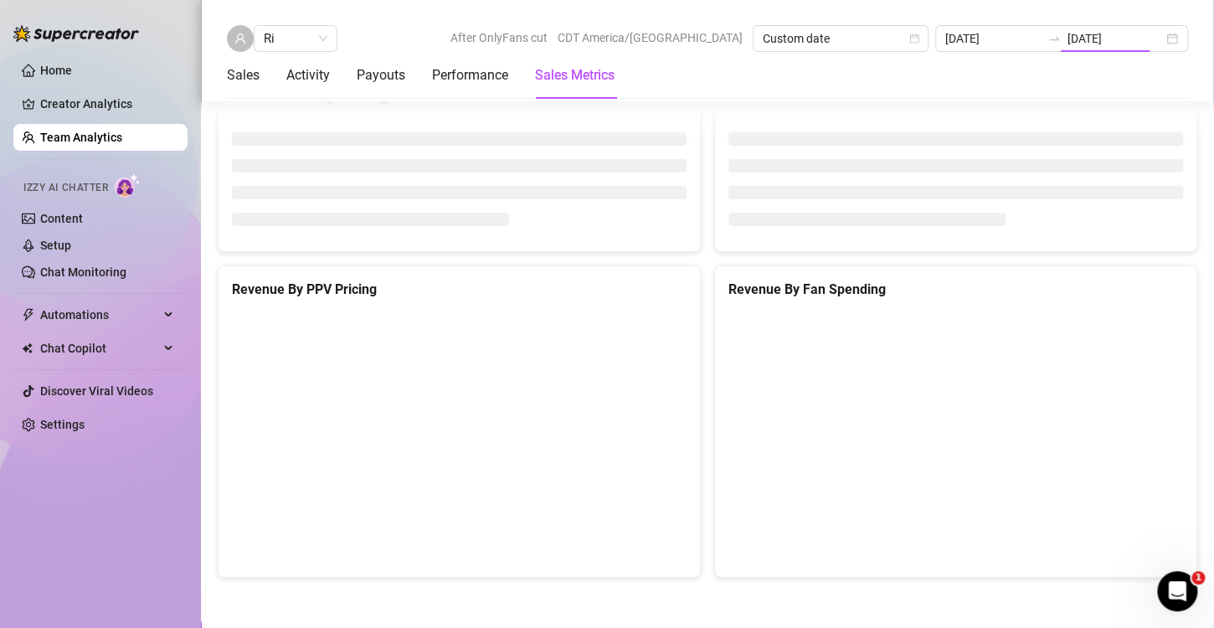
scroll to position [2808, 0]
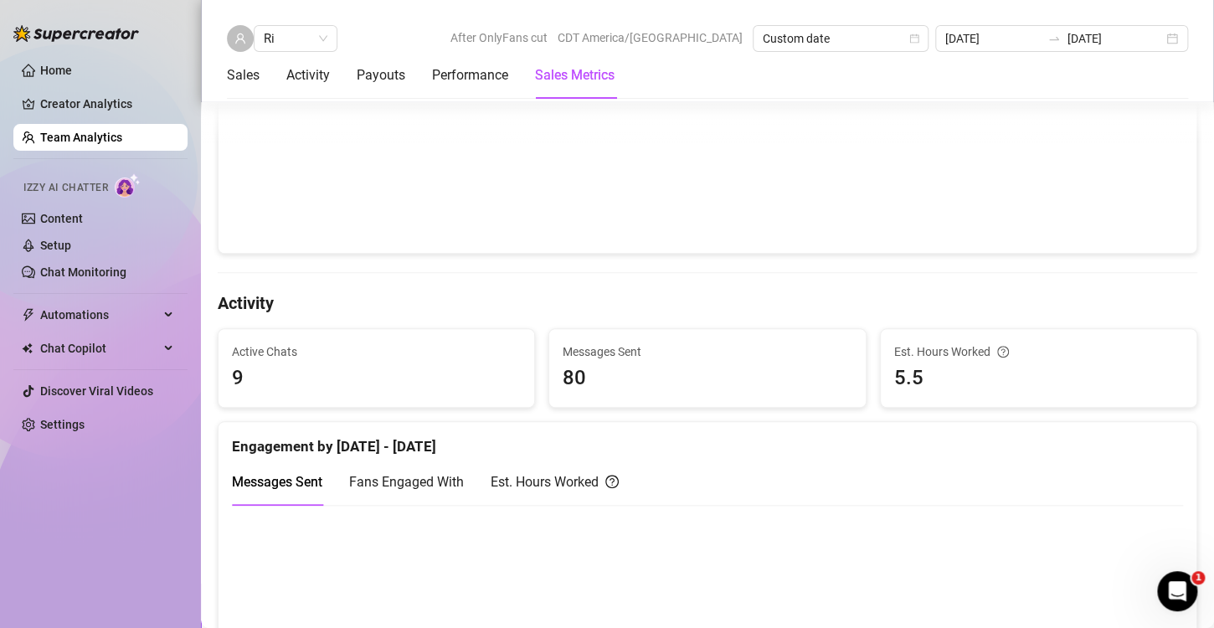
scroll to position [503, 0]
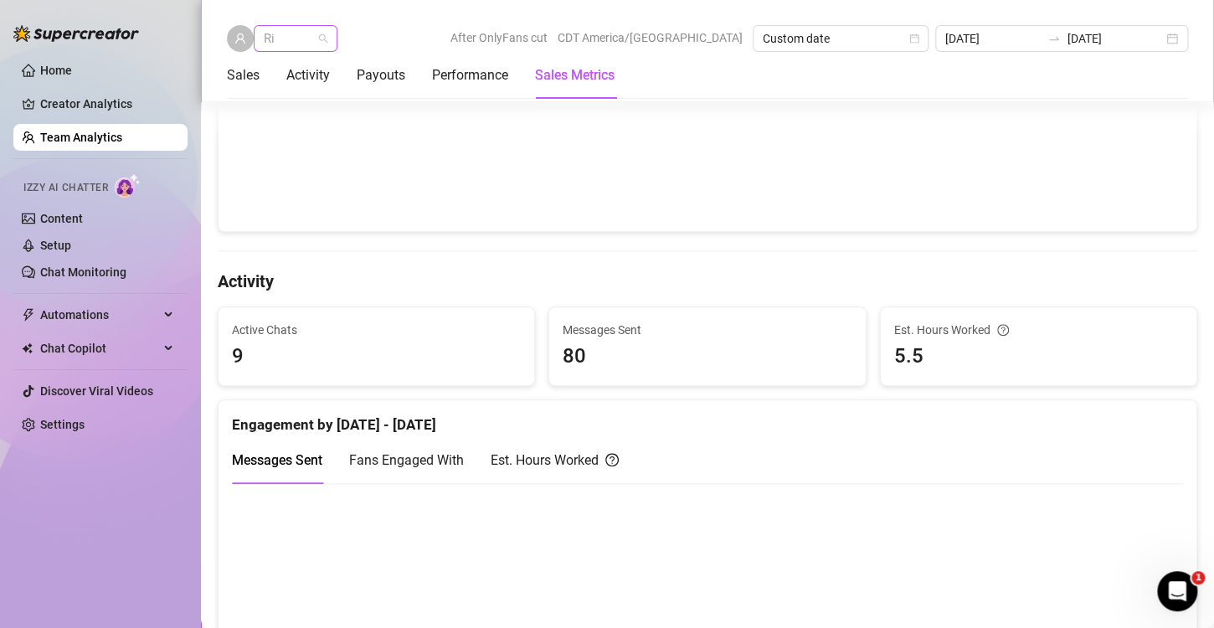
click at [312, 39] on span "Ri" at bounding box center [296, 38] width 64 height 25
type input "[PERSON_NAME]"
click at [278, 69] on div "[PERSON_NAME]" at bounding box center [357, 72] width 183 height 18
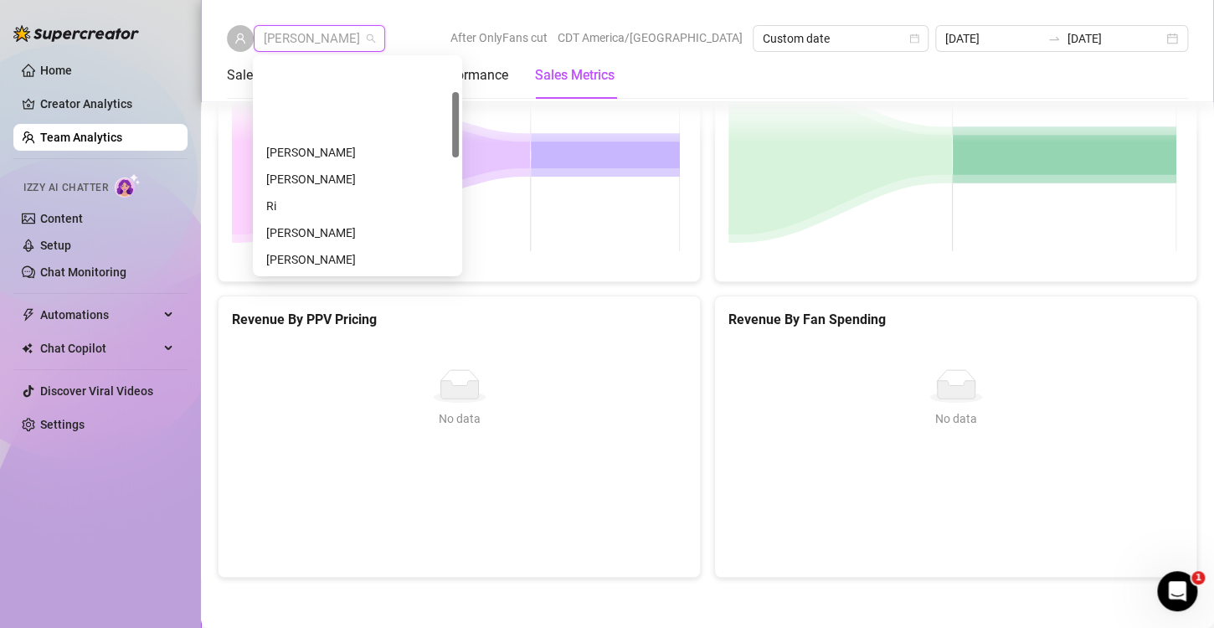
scroll to position [107, 0]
click at [294, 27] on span "[PERSON_NAME]" at bounding box center [319, 38] width 111 height 25
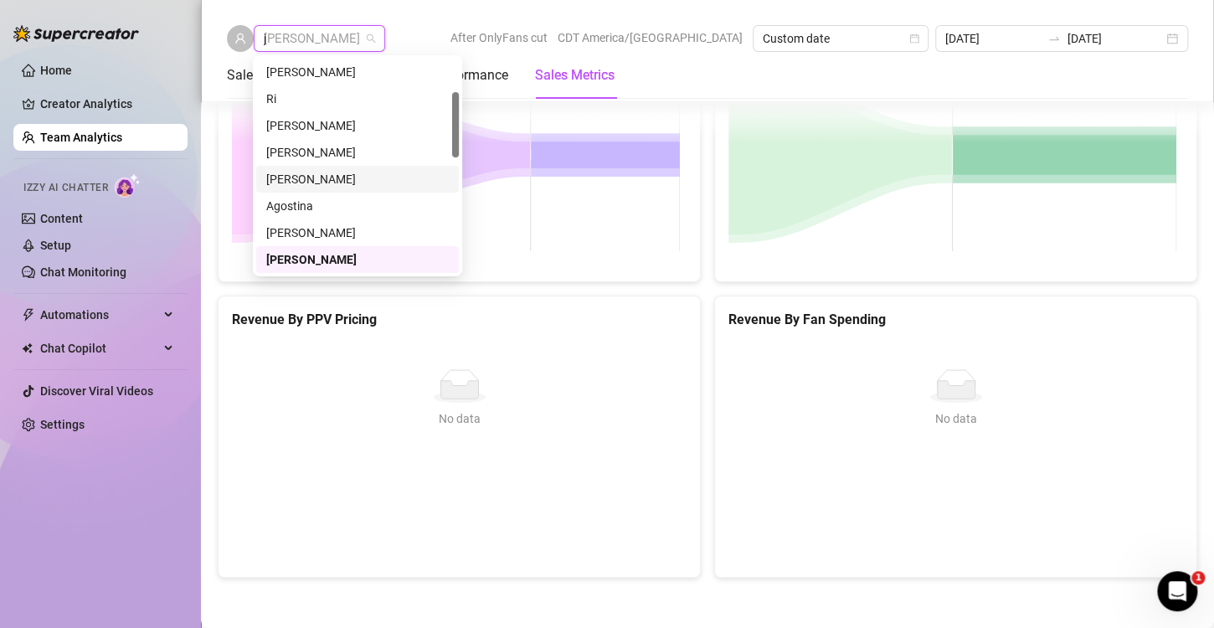
scroll to position [0, 0]
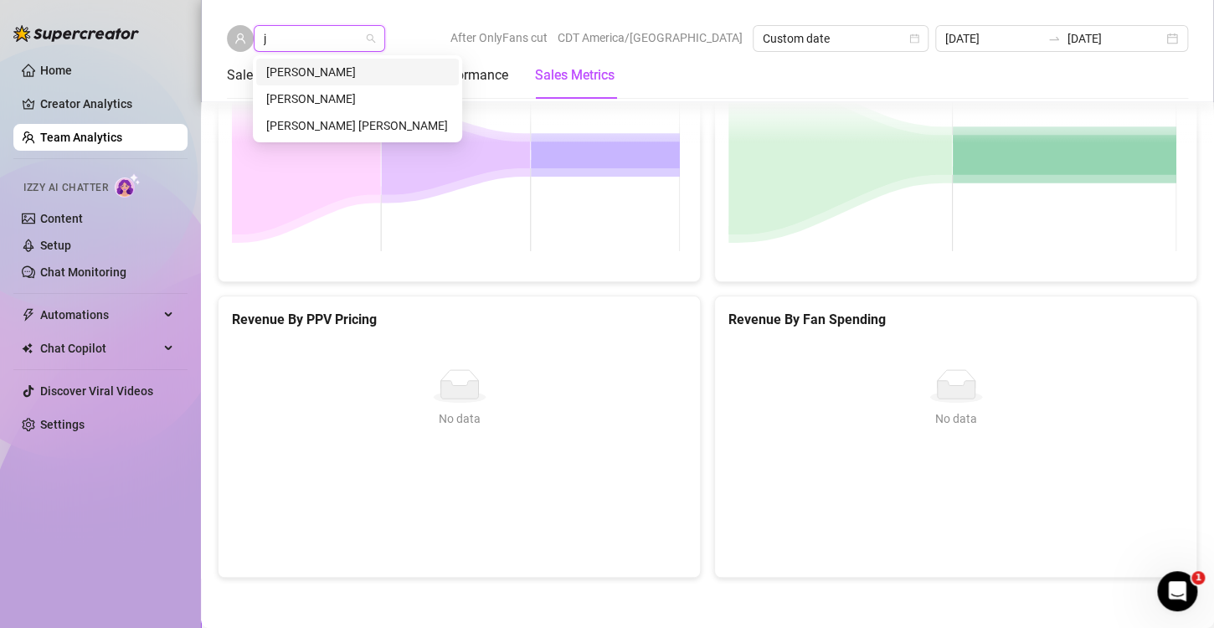
type input "ju"
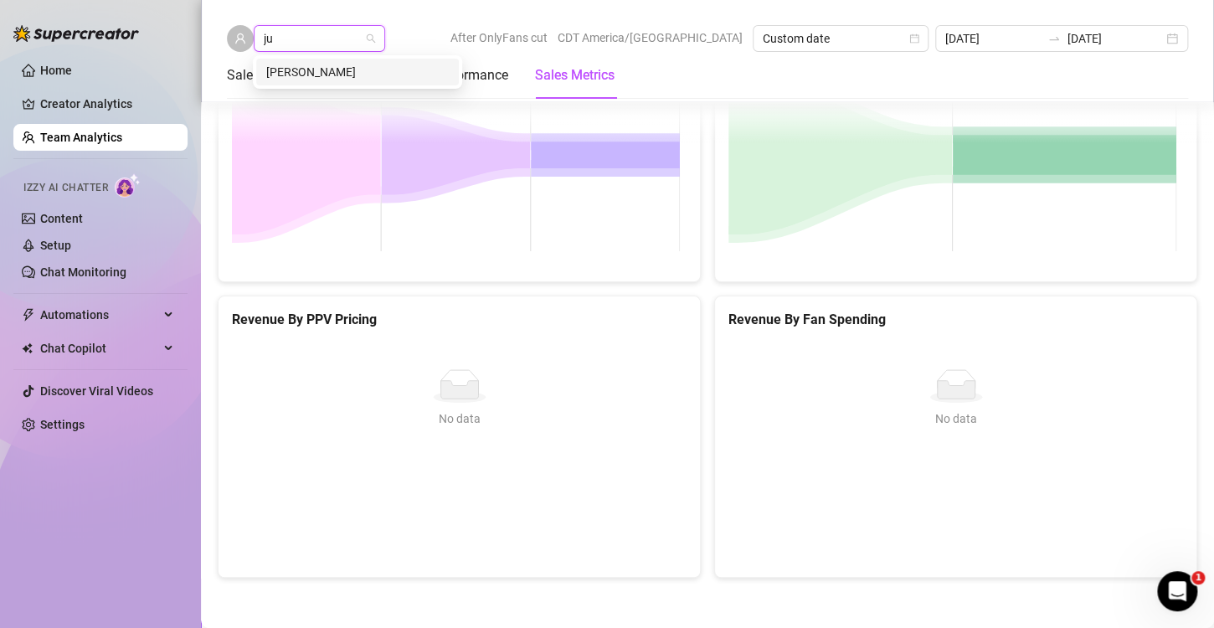
click at [320, 72] on div "[PERSON_NAME]" at bounding box center [357, 72] width 183 height 18
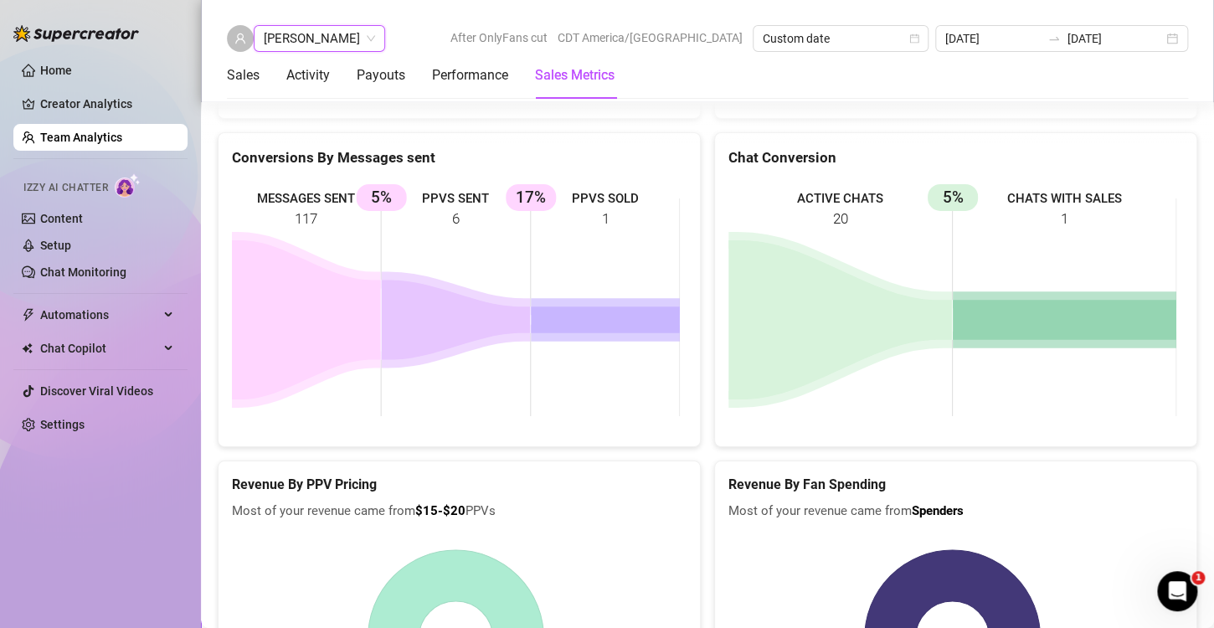
scroll to position [2801, 0]
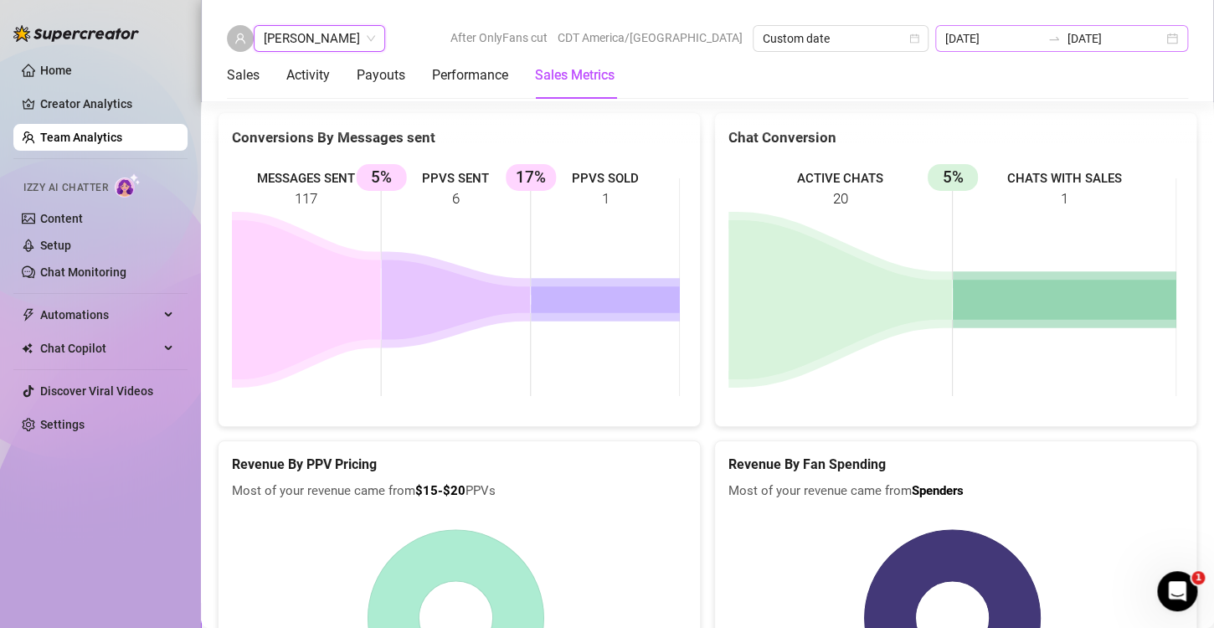
click at [1172, 44] on div "[DATE] [DATE]" at bounding box center [1062, 38] width 253 height 27
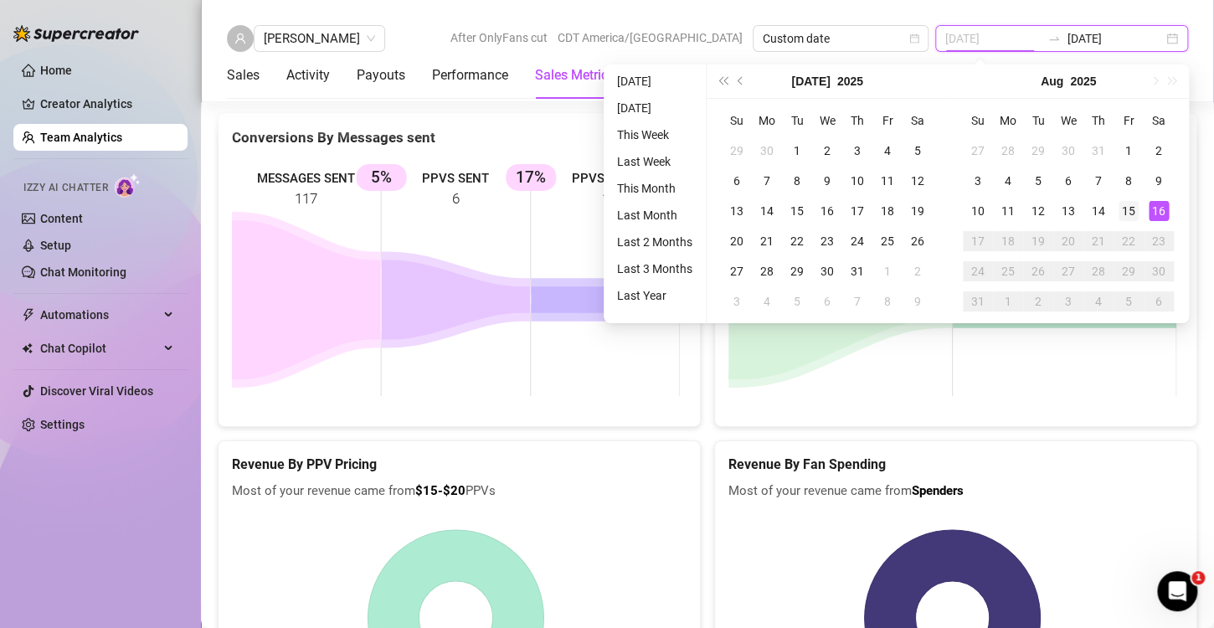
type input "[DATE]"
click at [1125, 211] on div "15" at bounding box center [1129, 211] width 20 height 20
click at [1160, 214] on div "16" at bounding box center [1159, 211] width 20 height 20
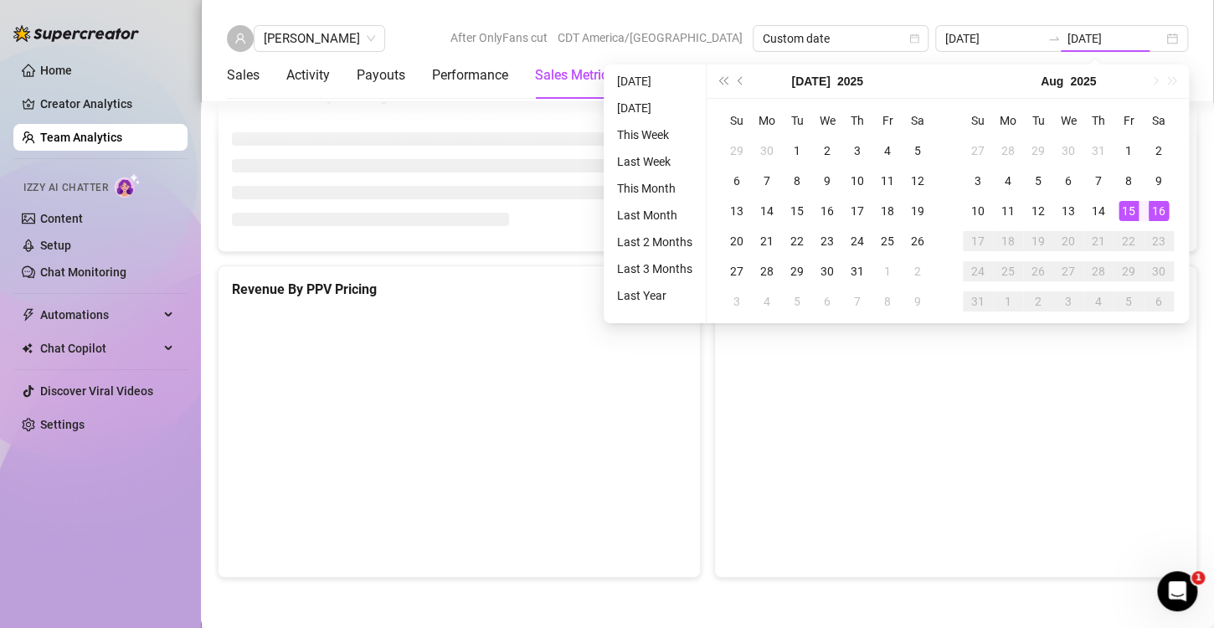
type input "[DATE]"
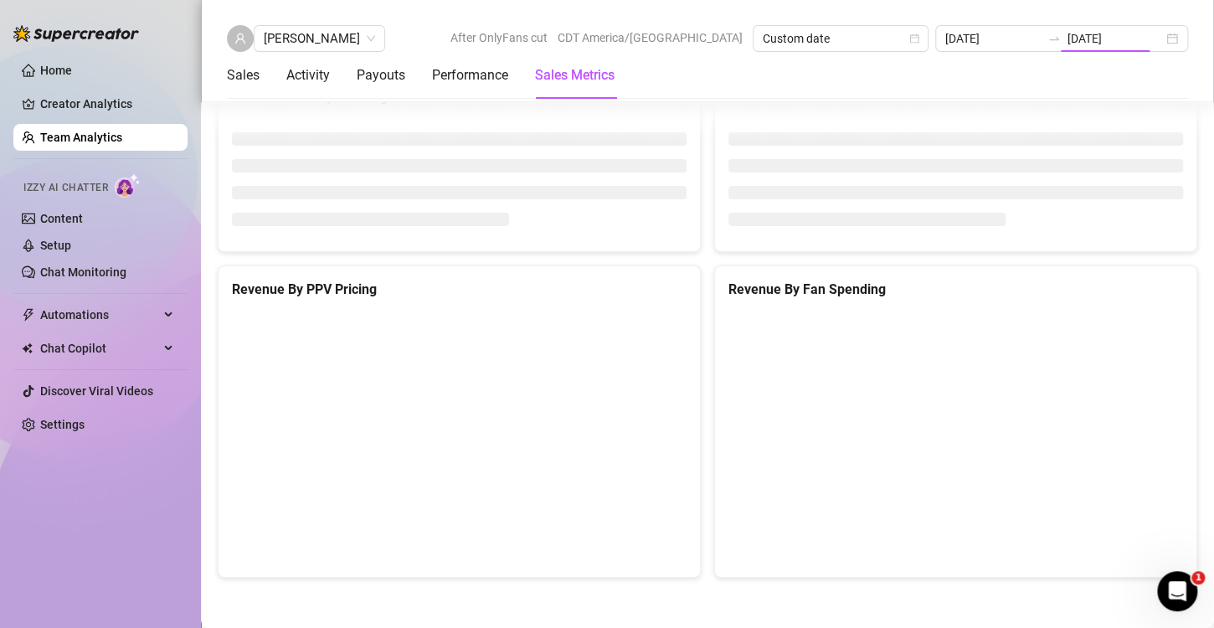
scroll to position [2583, 0]
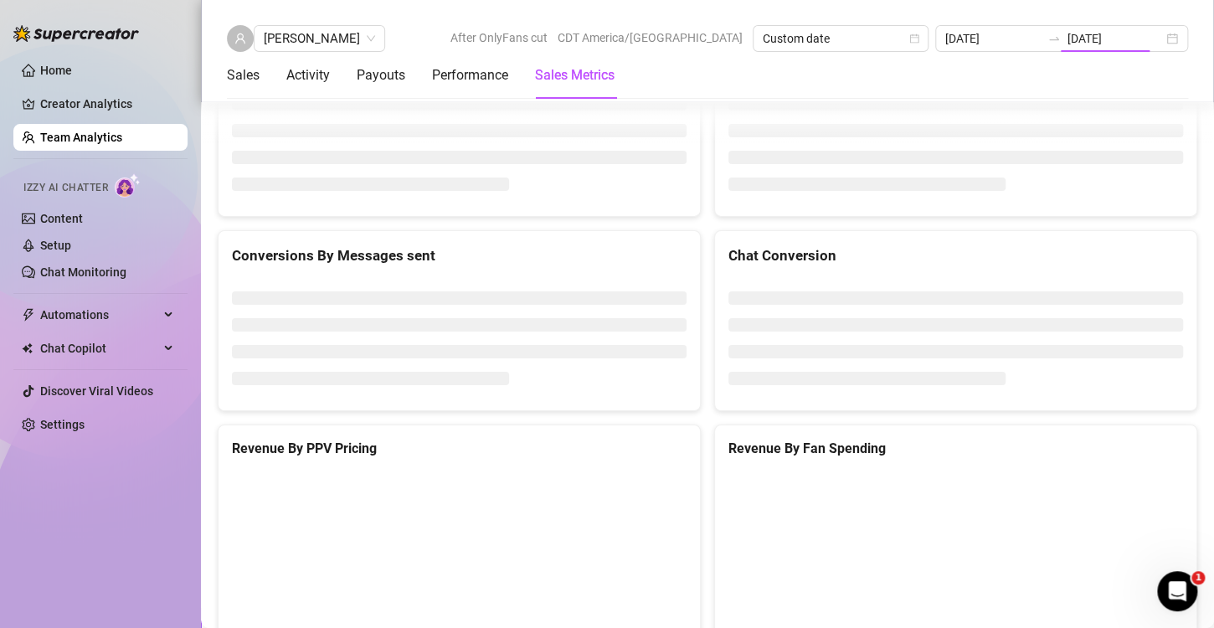
click at [1172, 458] on div at bounding box center [956, 597] width 482 height 278
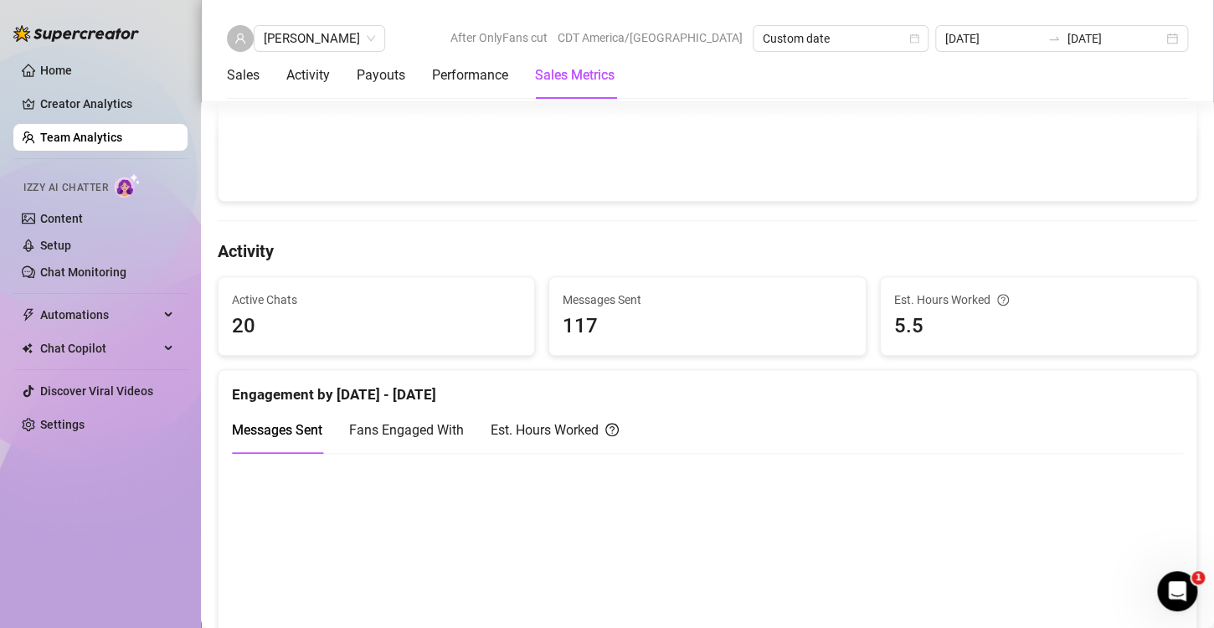
scroll to position [456, 0]
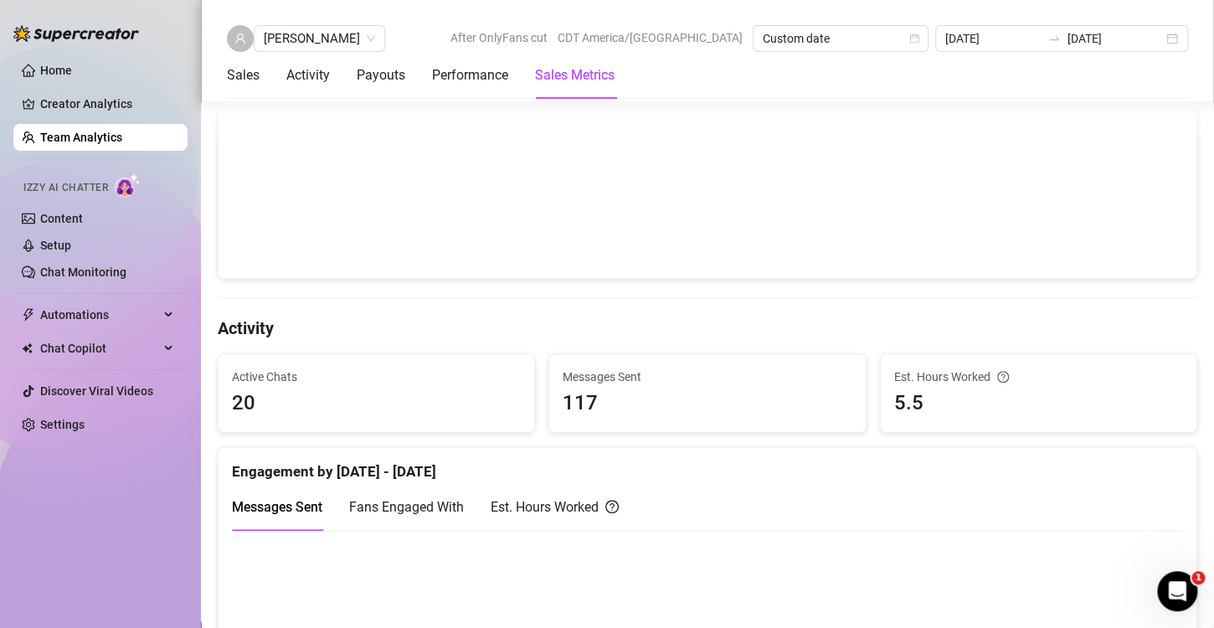
click at [418, 503] on span "Fans Engaged With" at bounding box center [406, 507] width 115 height 16
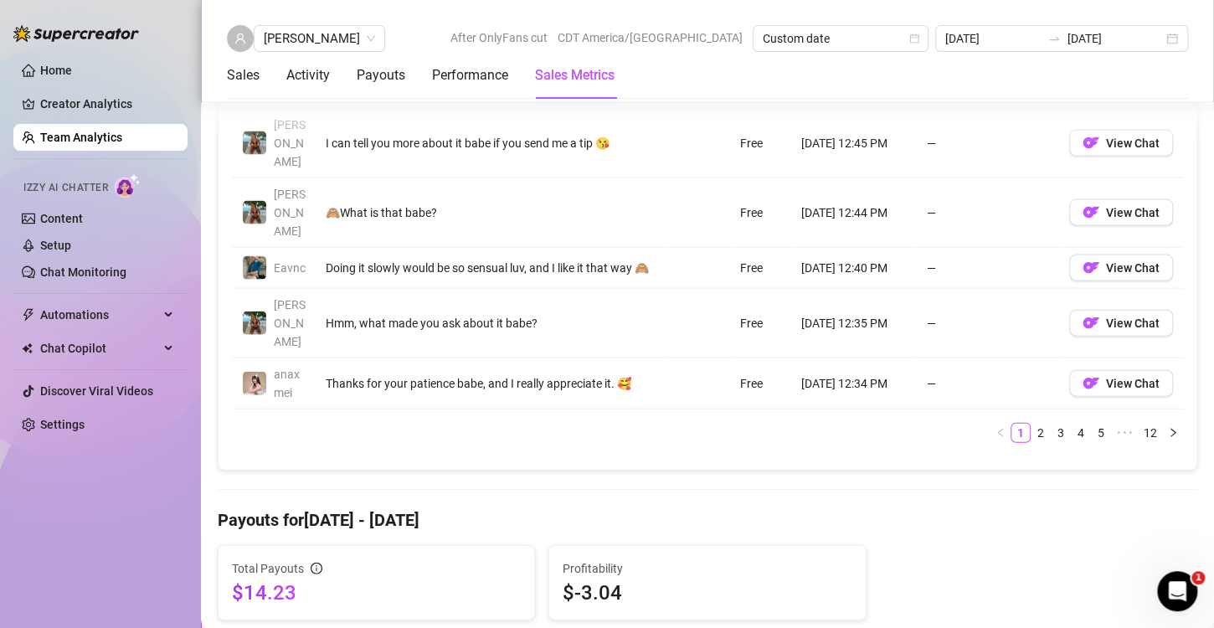
scroll to position [1508, 0]
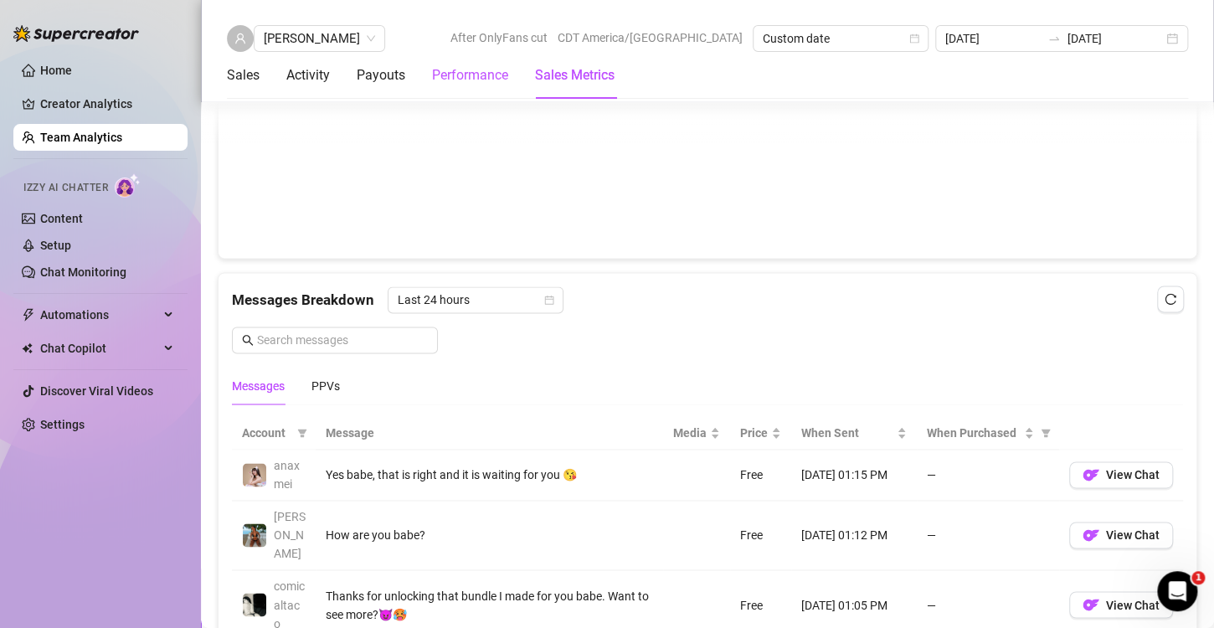
click at [473, 80] on div "Performance" at bounding box center [470, 75] width 76 height 20
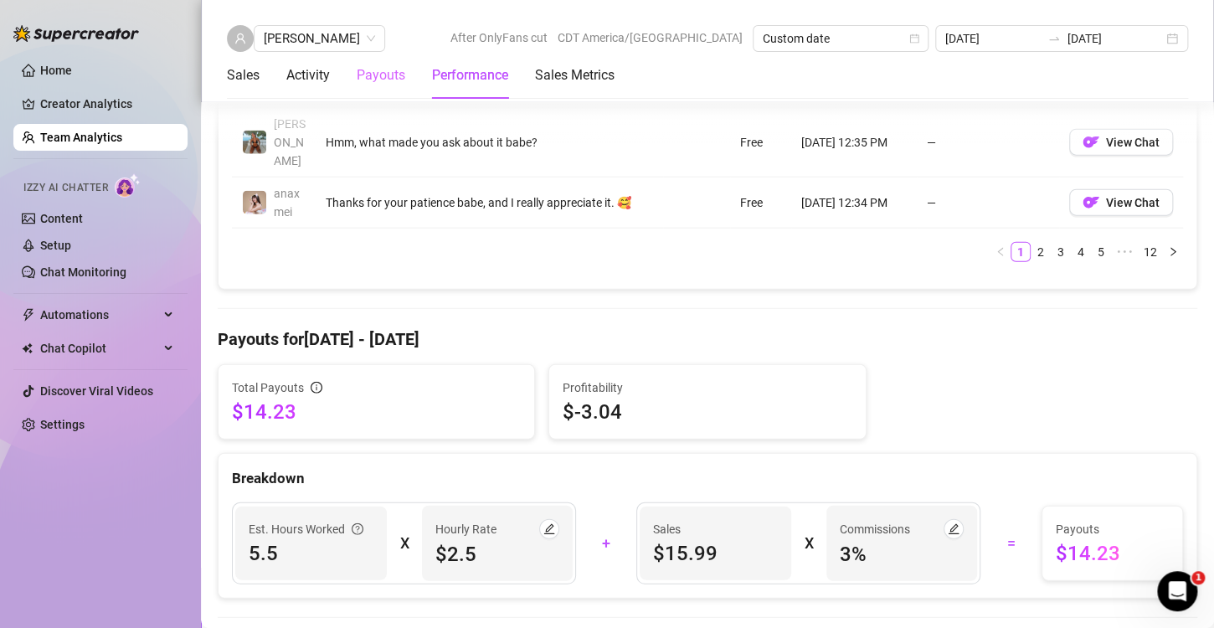
scroll to position [1998, 0]
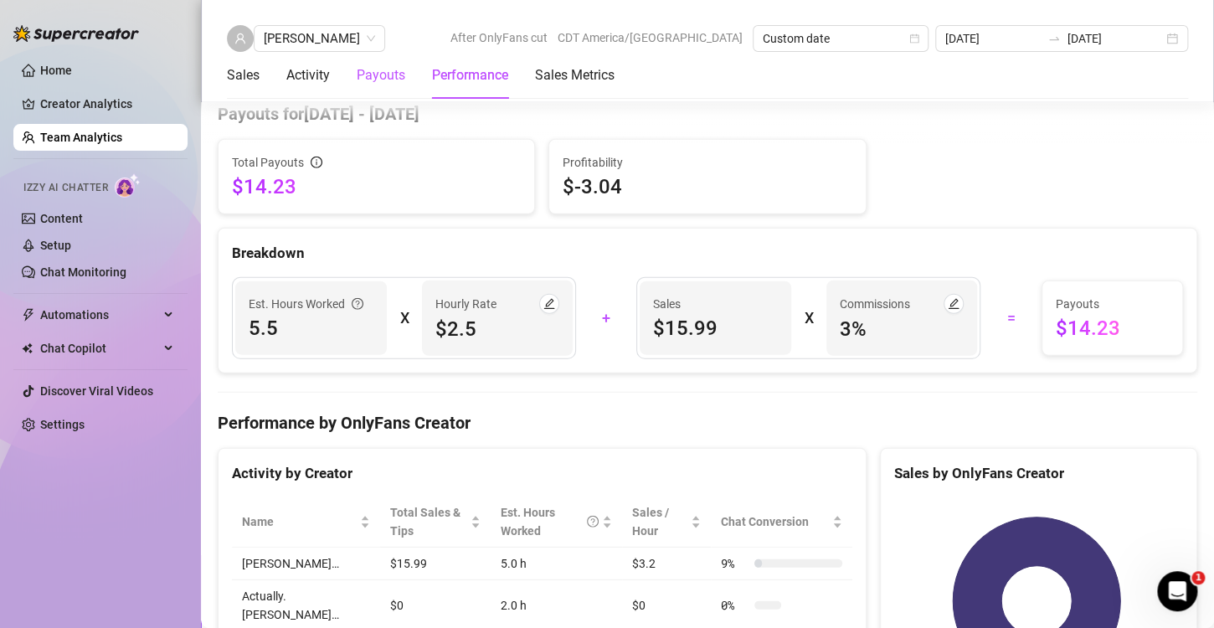
click at [394, 80] on div "Payouts" at bounding box center [381, 75] width 49 height 20
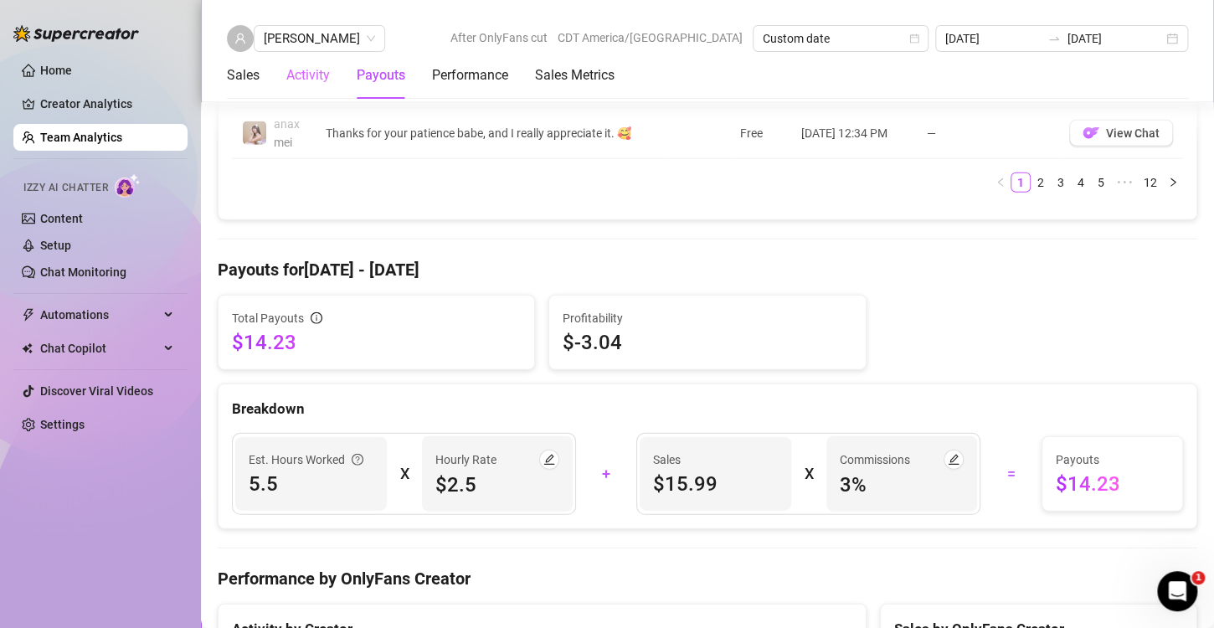
scroll to position [1833, 0]
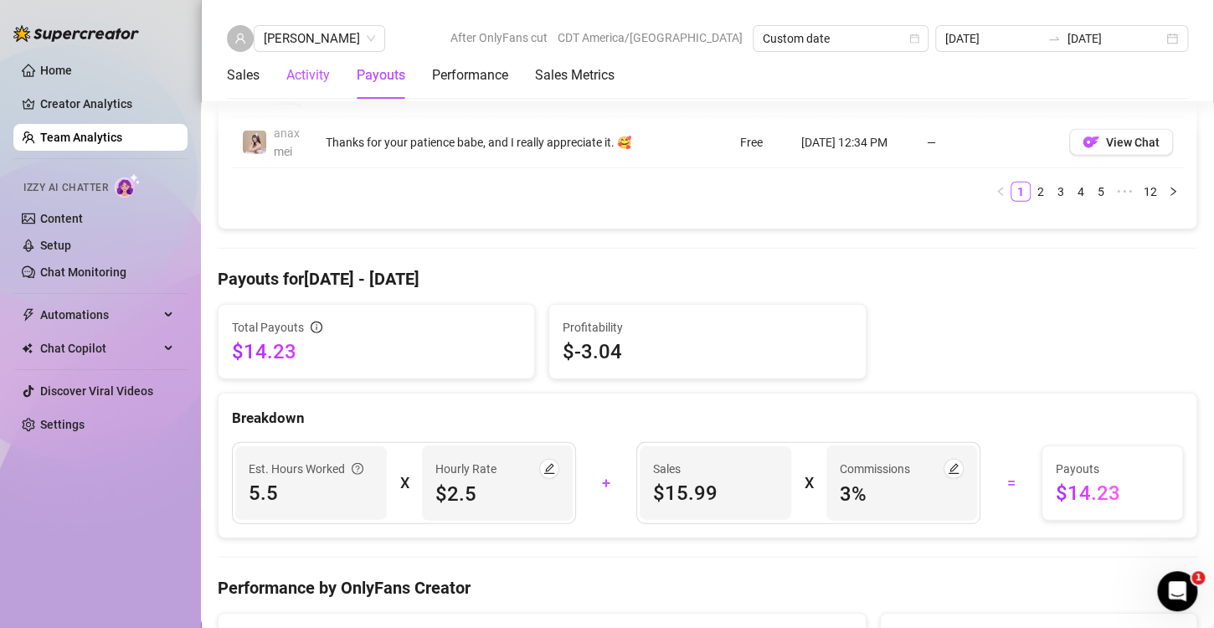
click at [286, 75] on div "Activity" at bounding box center [308, 75] width 44 height 20
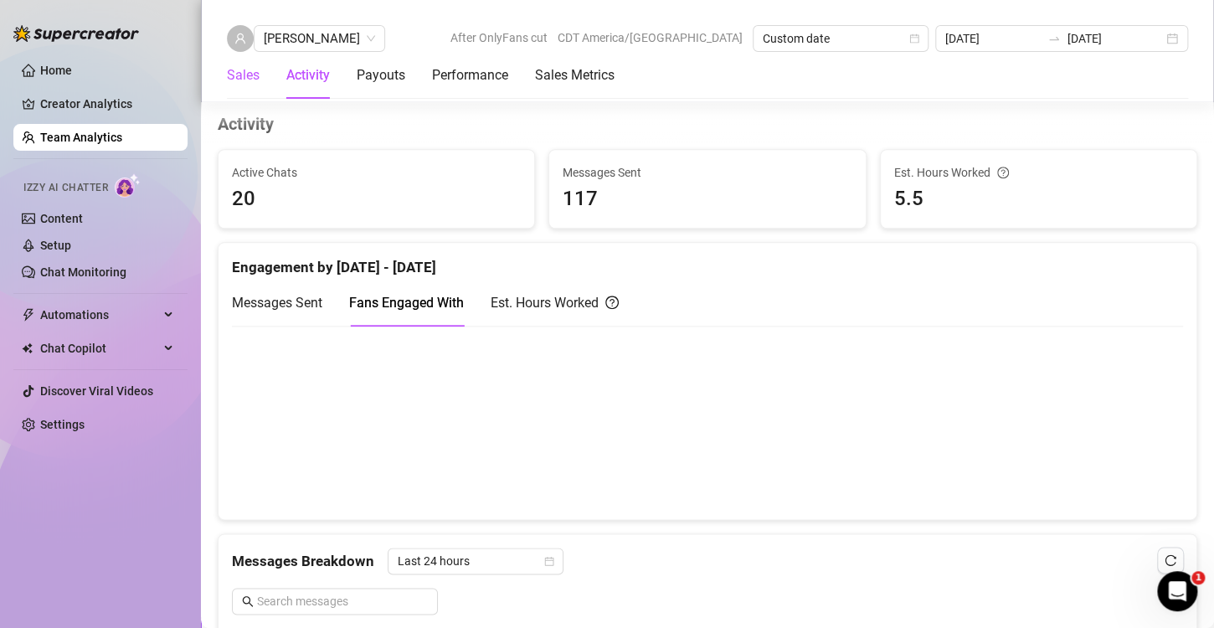
click at [254, 84] on div "Sales" at bounding box center [243, 75] width 33 height 20
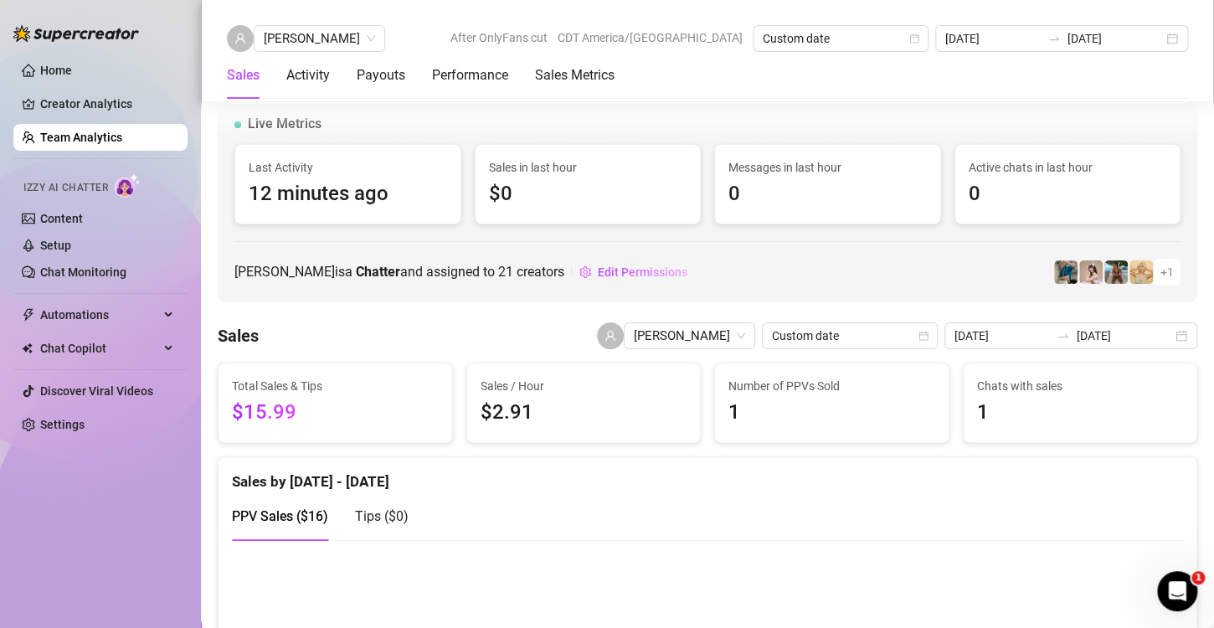
scroll to position [287, 0]
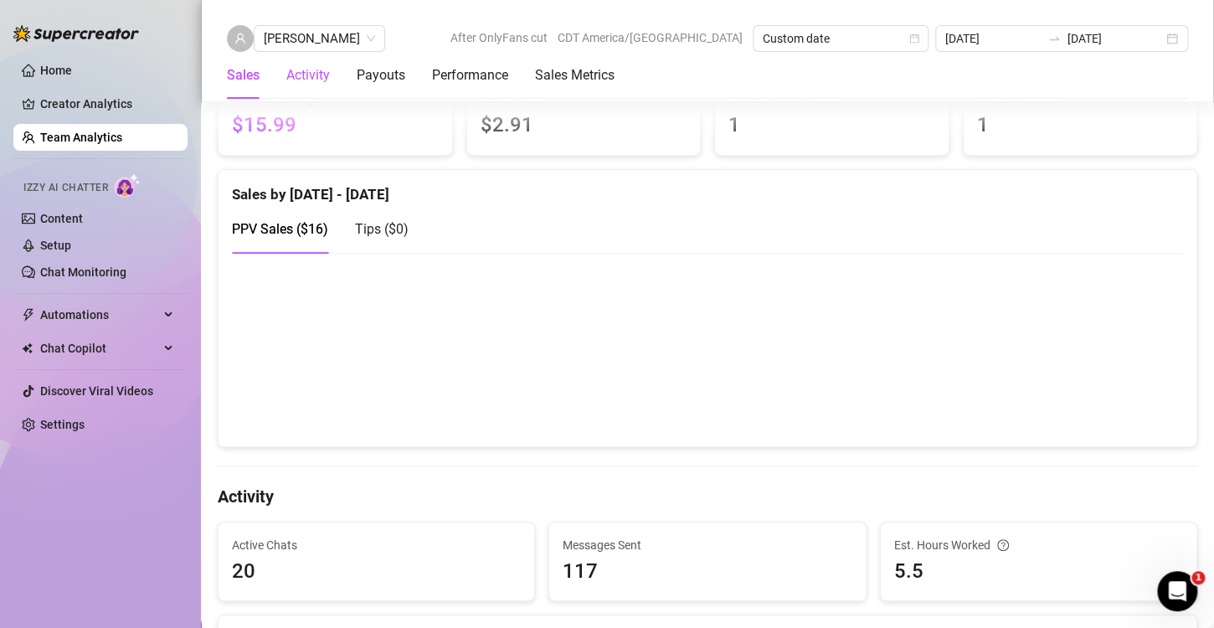
click at [317, 71] on div "Activity" at bounding box center [308, 75] width 44 height 20
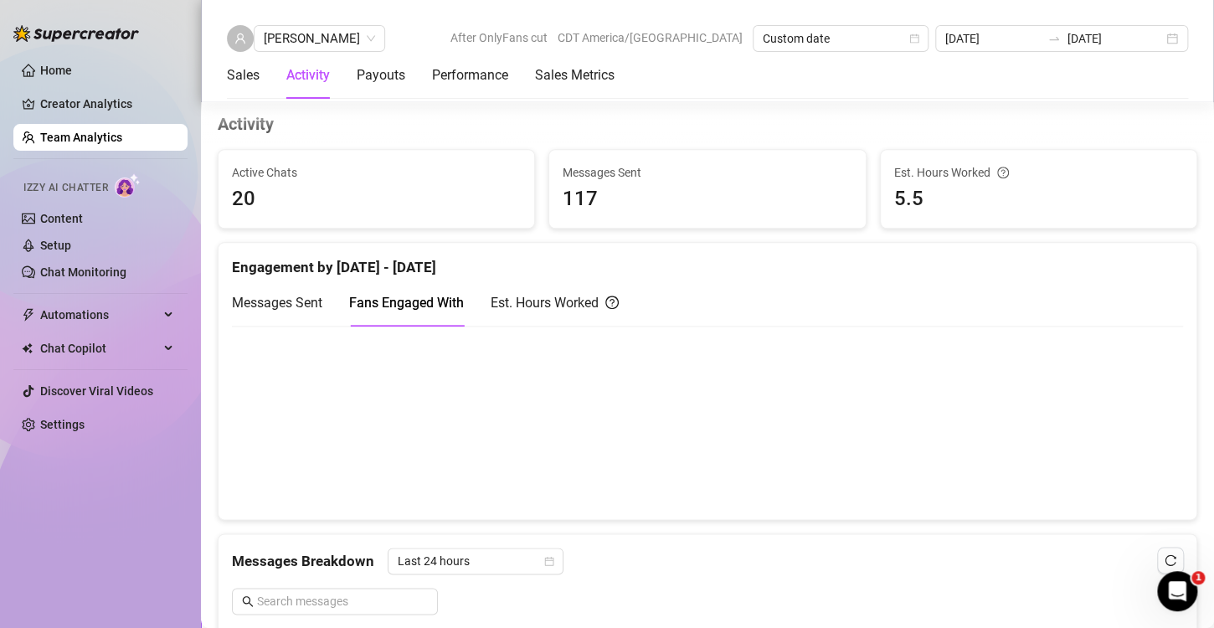
scroll to position [576, 0]
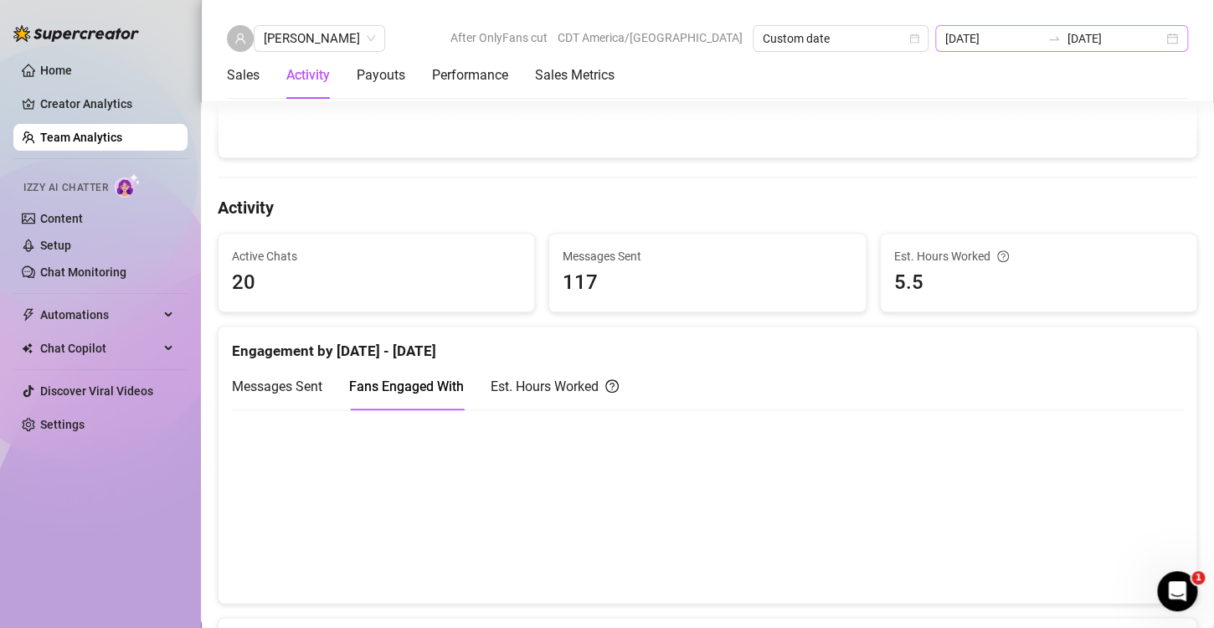
click at [1166, 39] on div "[DATE] [DATE]" at bounding box center [1062, 38] width 253 height 27
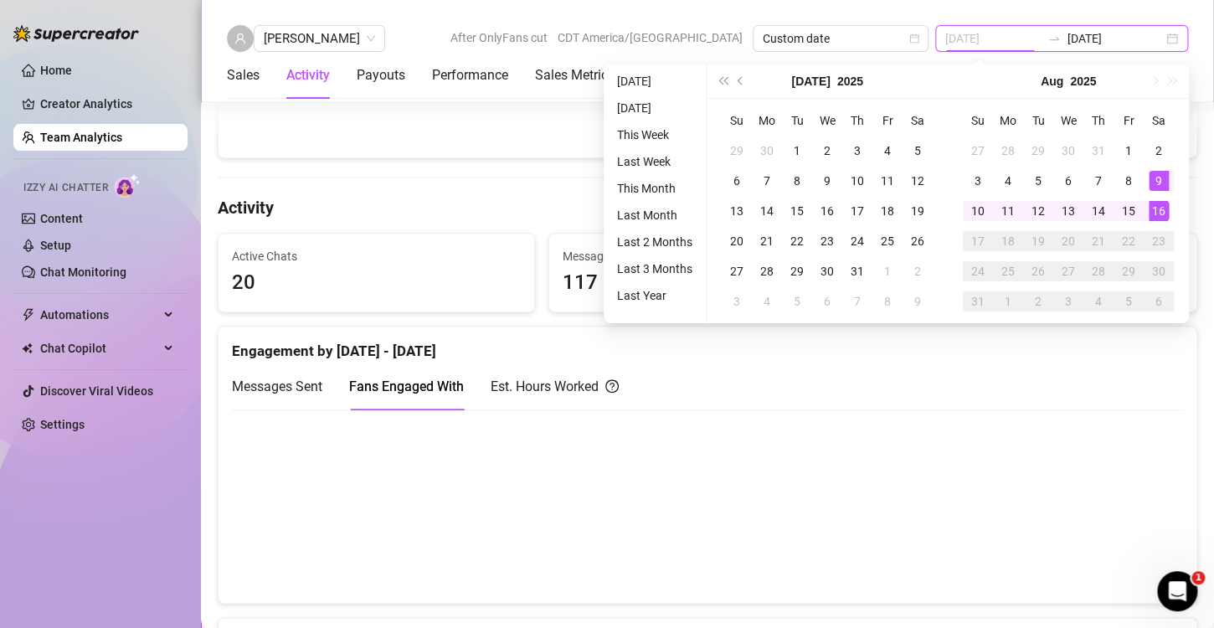
type input "[DATE]"
click at [1158, 171] on div "9" at bounding box center [1159, 181] width 20 height 20
click at [1158, 174] on div "9" at bounding box center [1159, 181] width 20 height 20
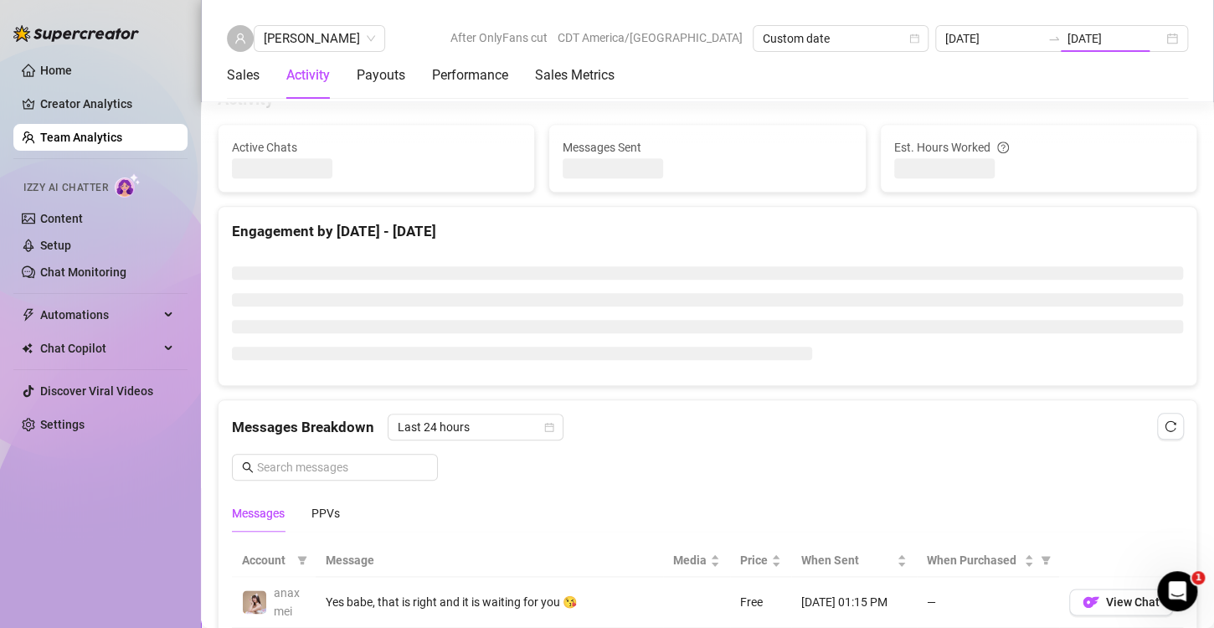
type input "[DATE]"
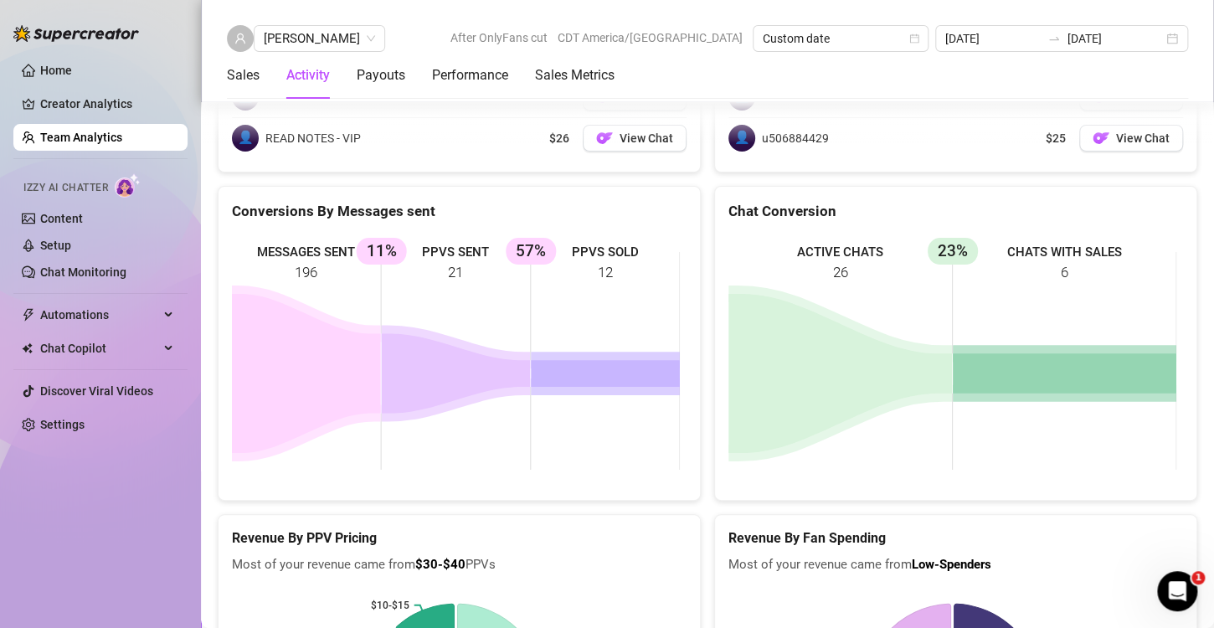
scroll to position [3005, 0]
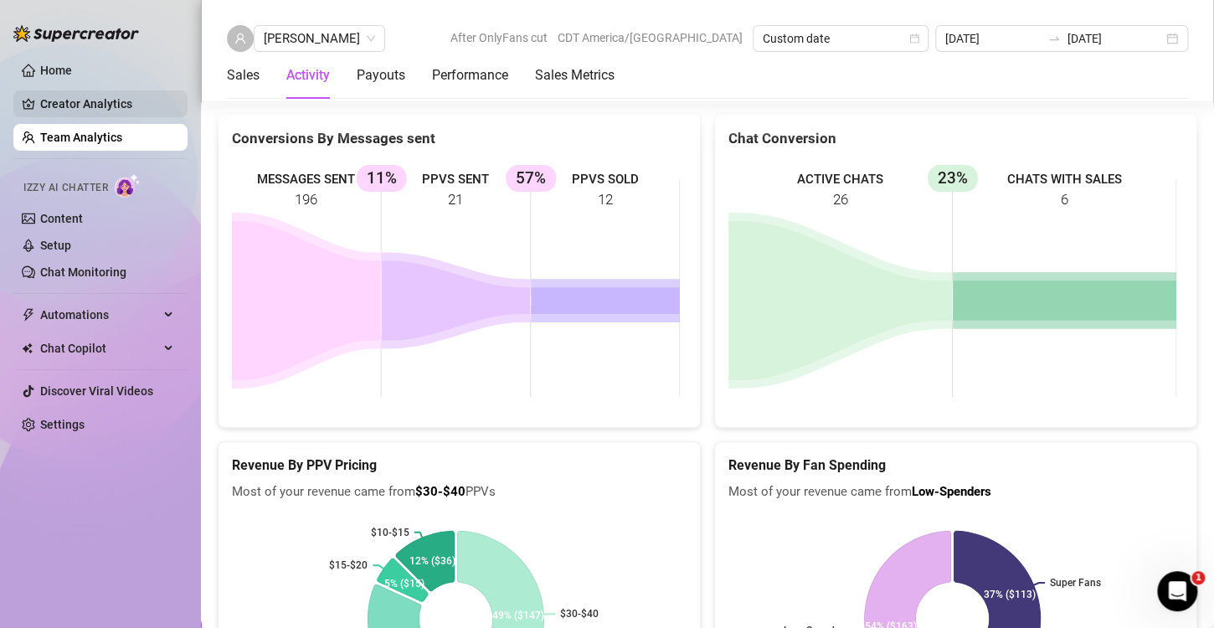
click at [90, 97] on link "Creator Analytics" at bounding box center [107, 103] width 134 height 27
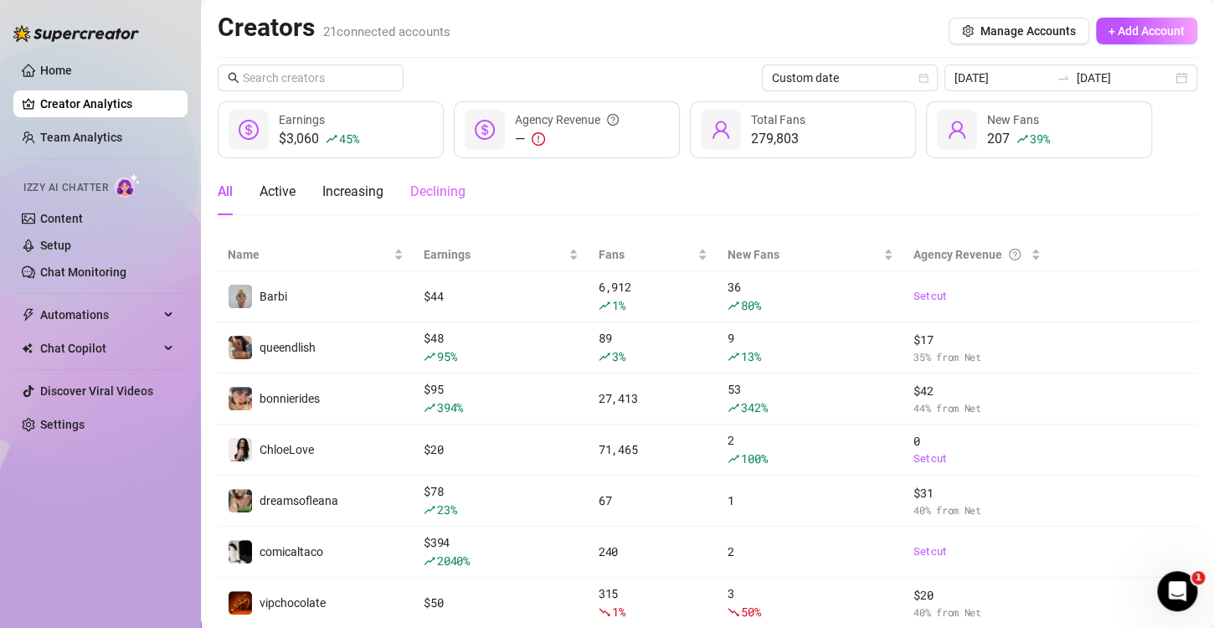
click at [434, 202] on div "Declining" at bounding box center [437, 191] width 55 height 47
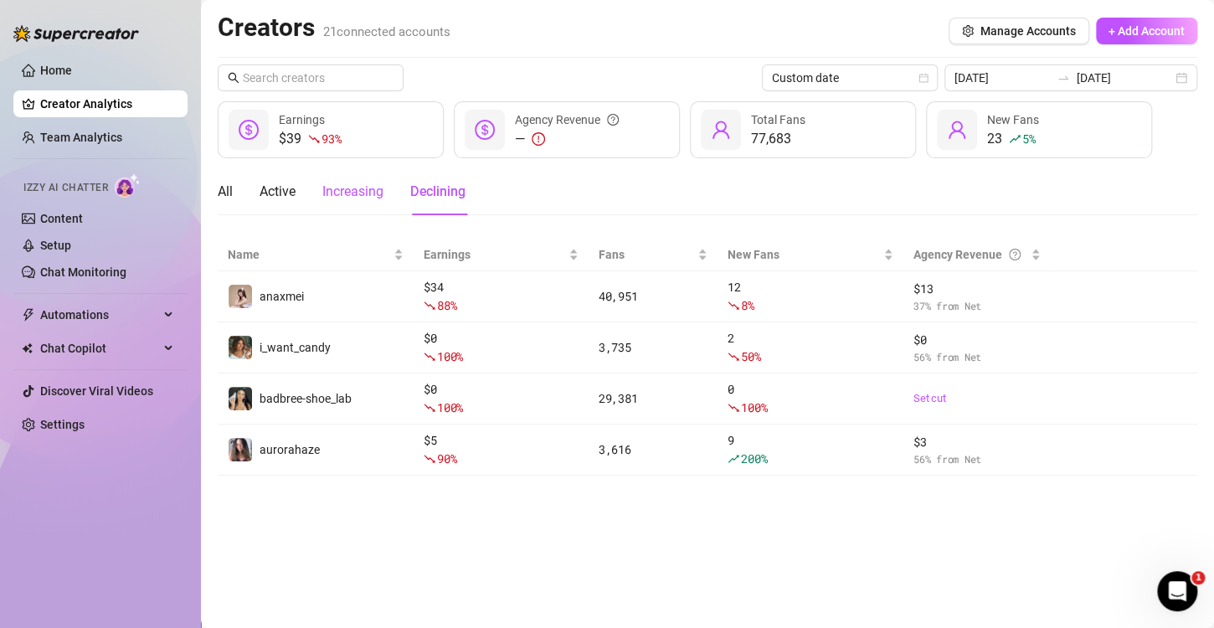
click at [356, 188] on div "Increasing" at bounding box center [352, 192] width 61 height 20
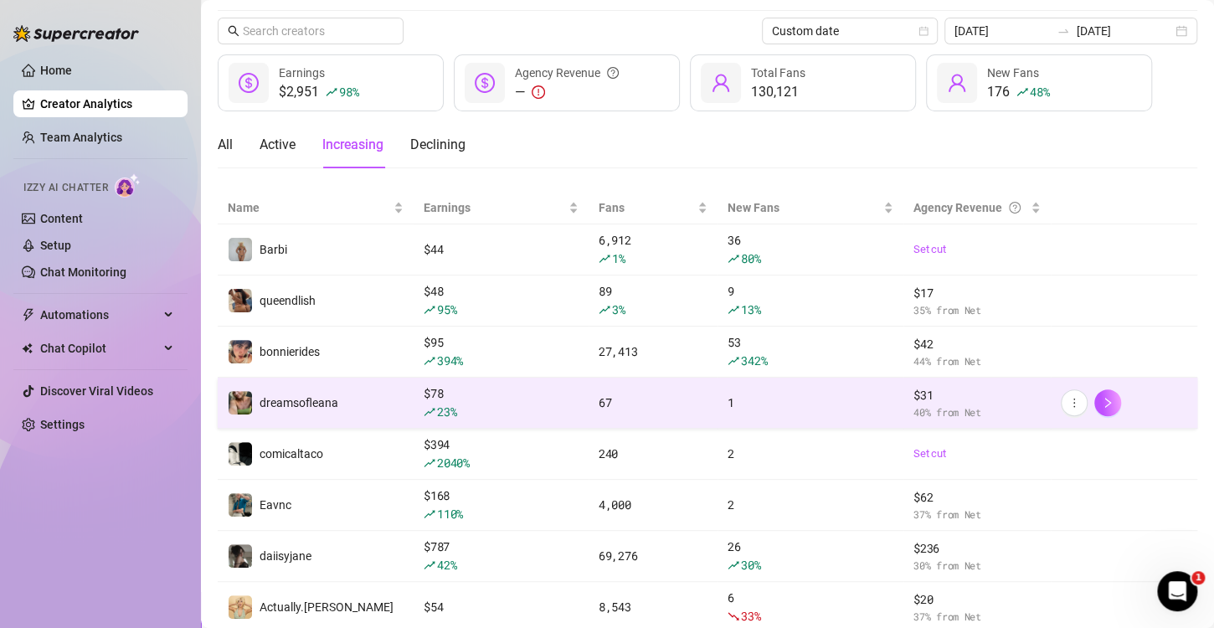
scroll to position [249, 0]
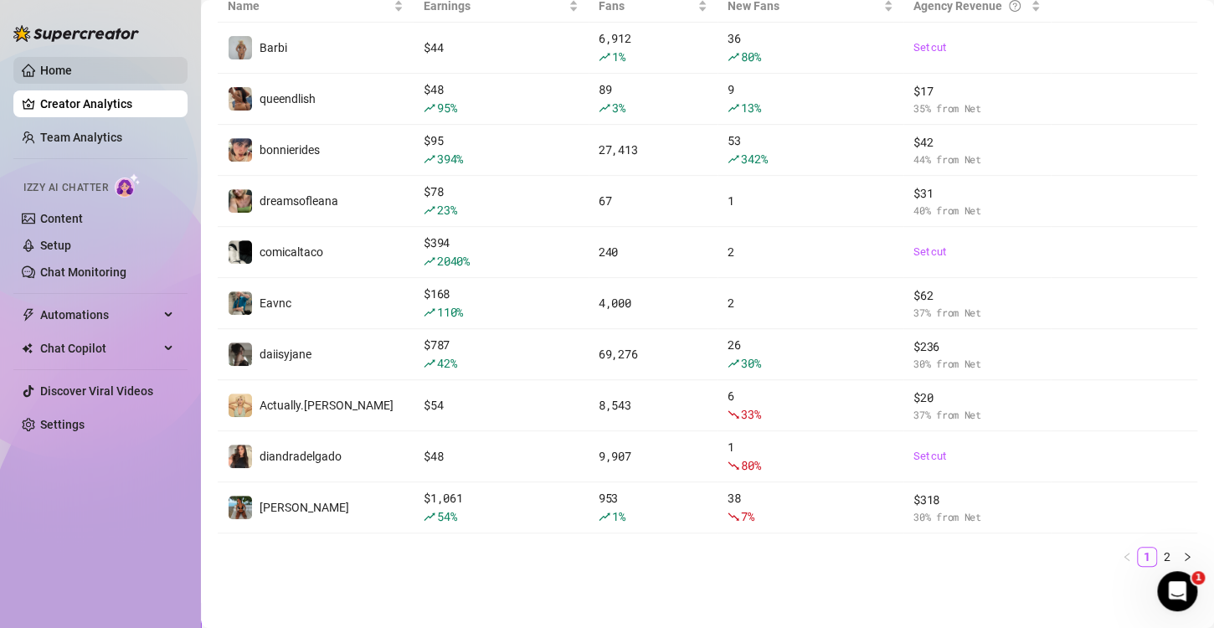
click at [72, 64] on link "Home" at bounding box center [56, 70] width 32 height 13
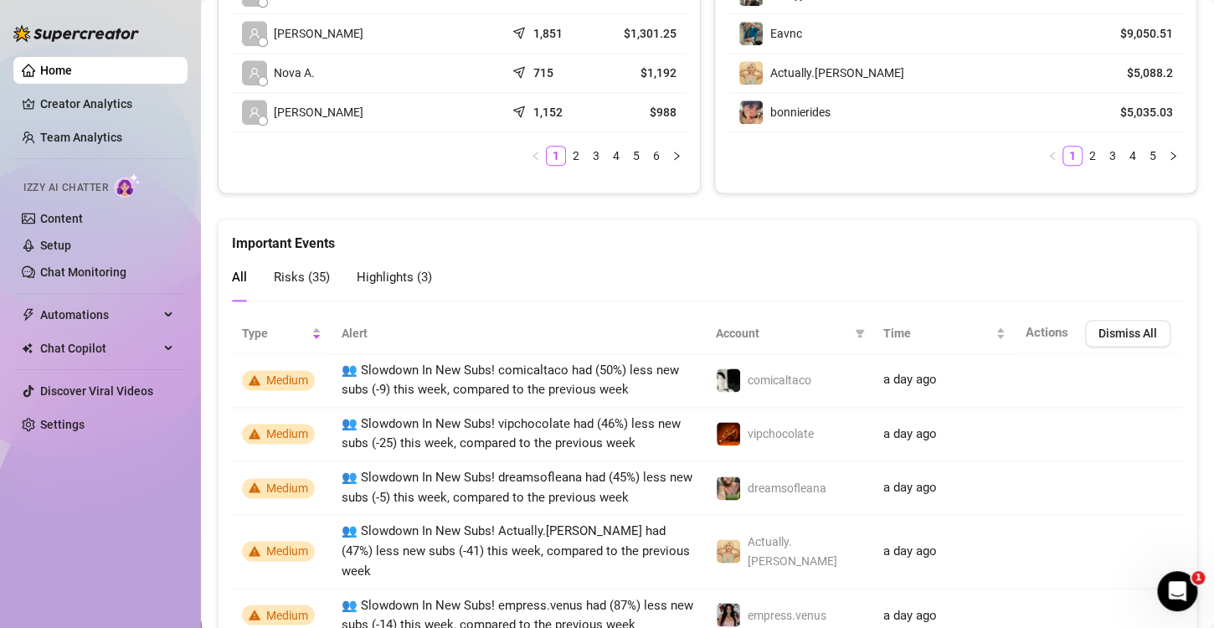
scroll to position [1170, 0]
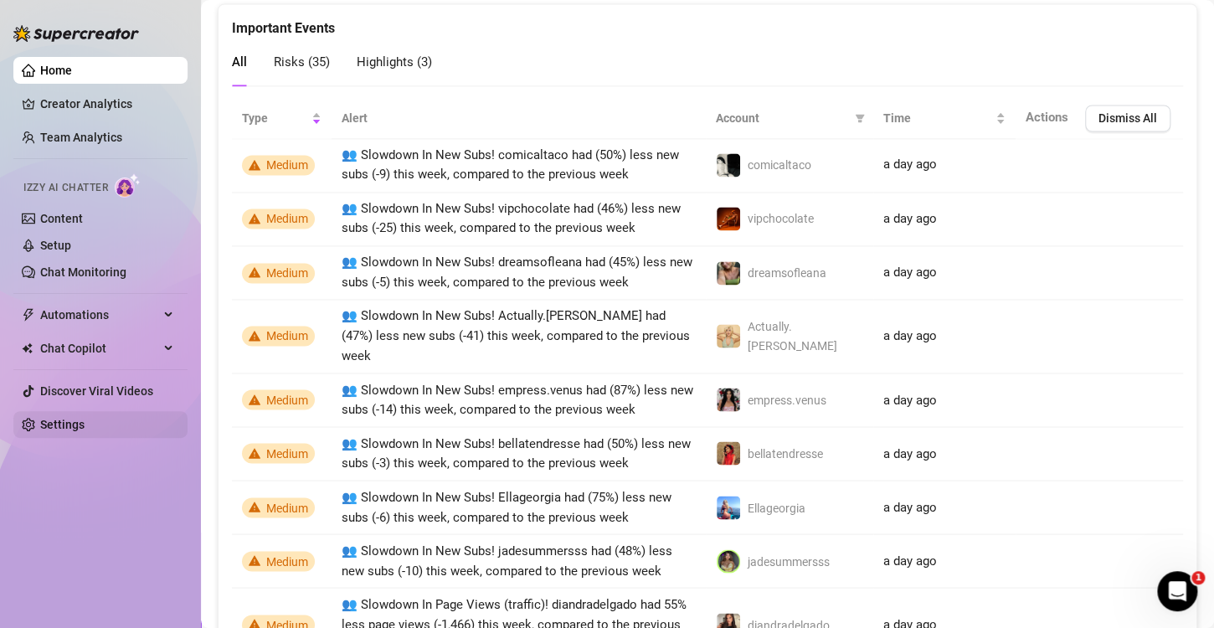
click at [60, 418] on link "Settings" at bounding box center [62, 424] width 44 height 13
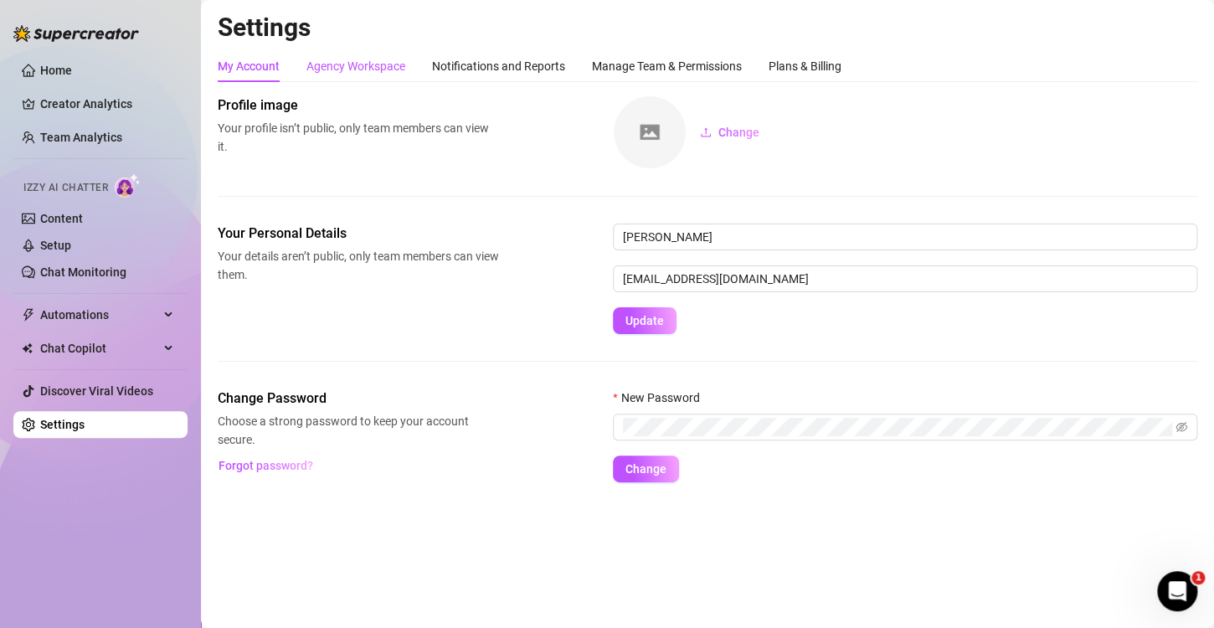
click at [371, 62] on div "Agency Workspace" at bounding box center [356, 66] width 99 height 18
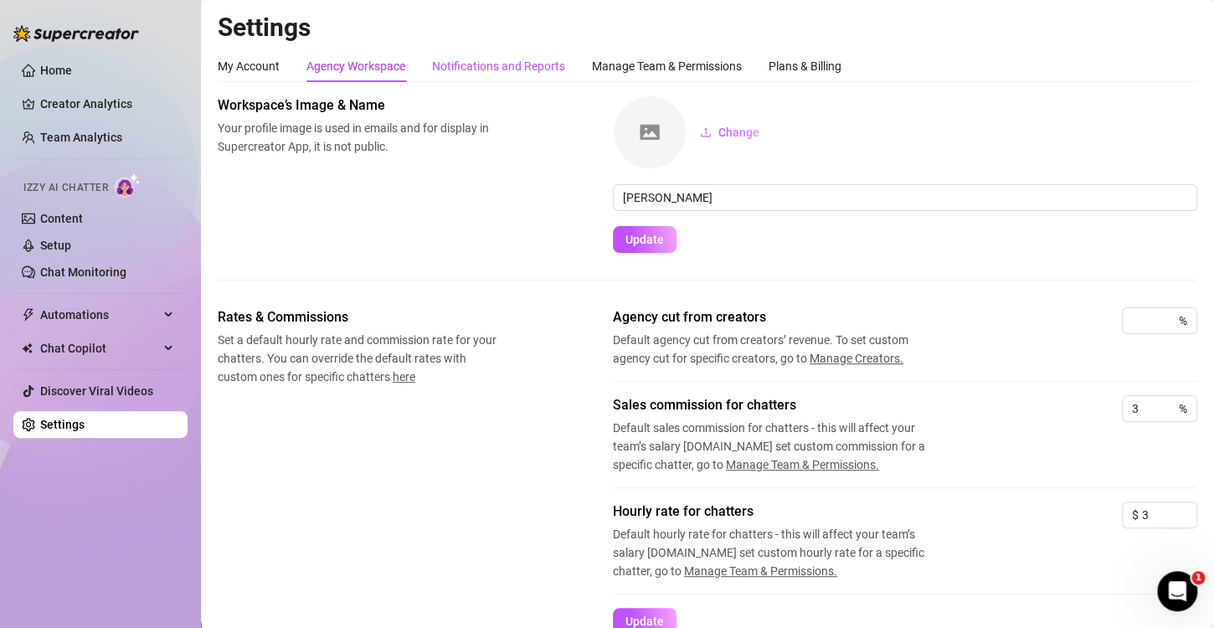
click at [539, 75] on div "Notifications and Reports" at bounding box center [498, 66] width 133 height 18
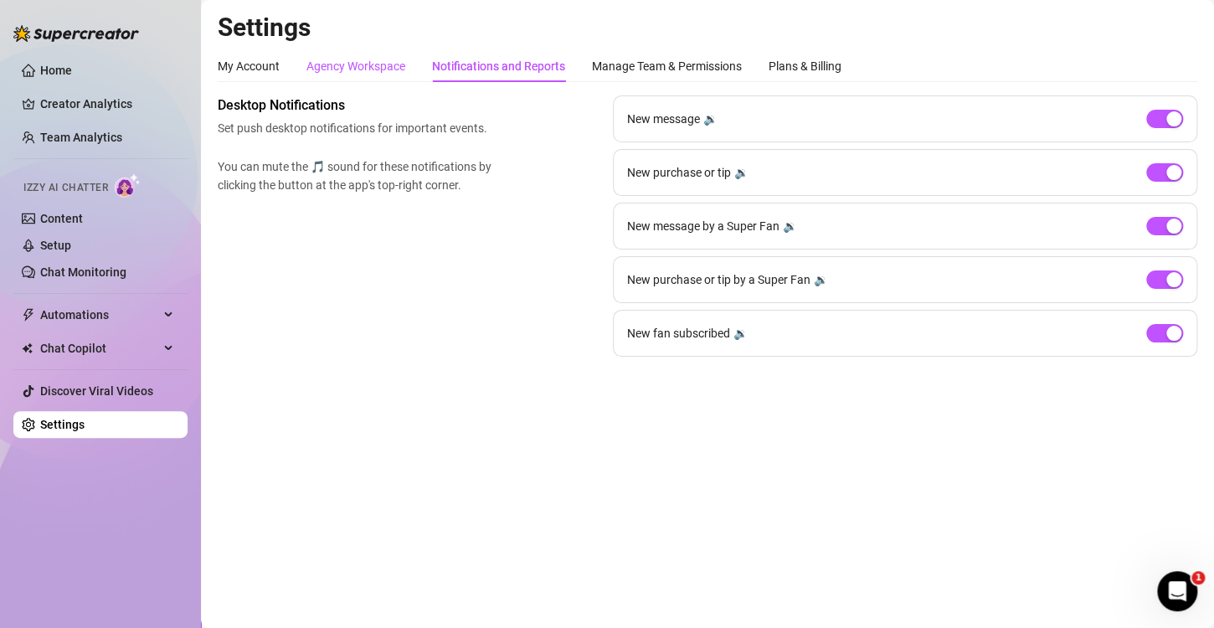
click at [377, 59] on div "Agency Workspace" at bounding box center [356, 66] width 99 height 18
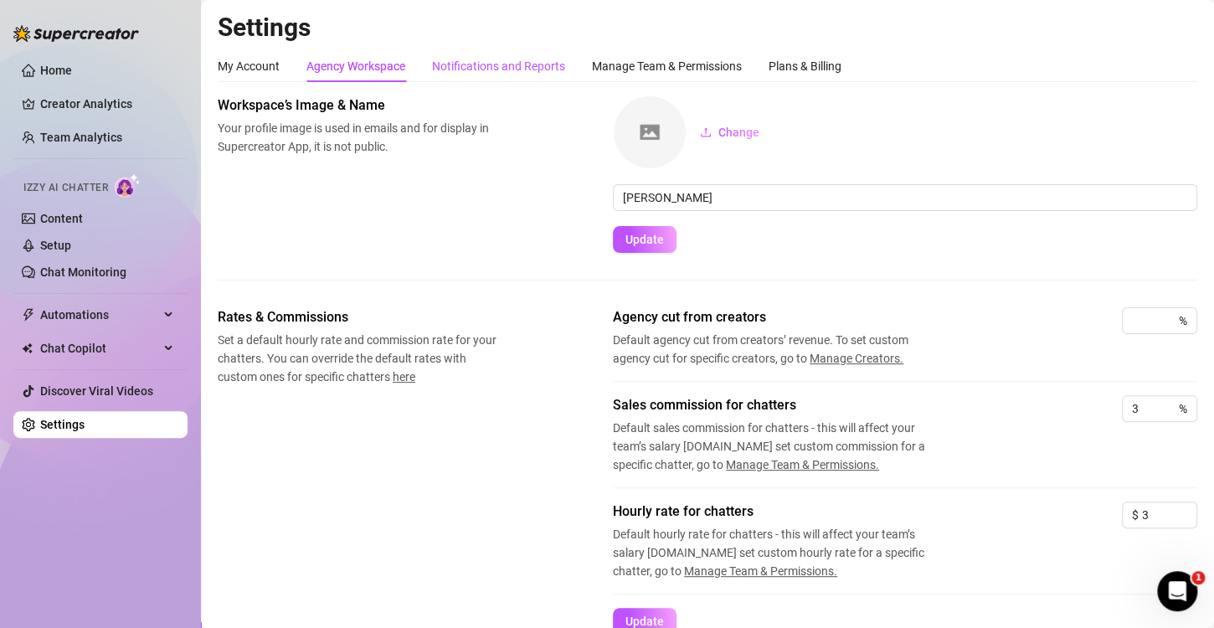
click at [494, 73] on div "Notifications and Reports" at bounding box center [498, 66] width 133 height 18
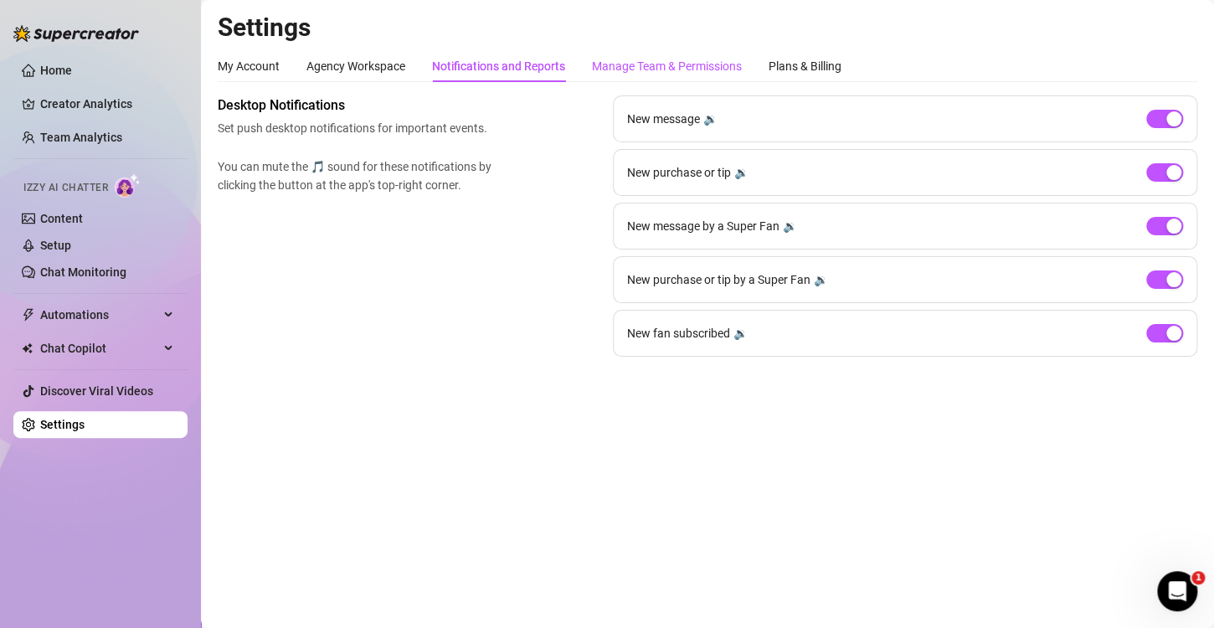
click at [643, 68] on div "Manage Team & Permissions" at bounding box center [667, 66] width 150 height 18
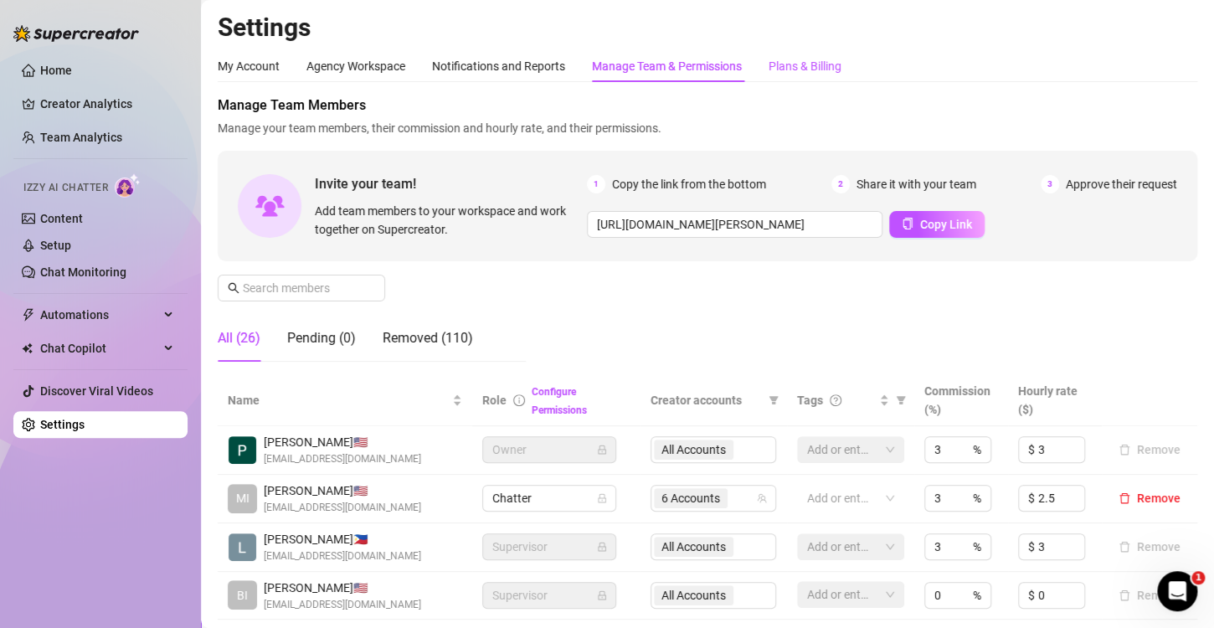
click at [794, 72] on div "Plans & Billing" at bounding box center [805, 66] width 73 height 18
click at [807, 63] on div "Plans & Billing" at bounding box center [805, 66] width 73 height 18
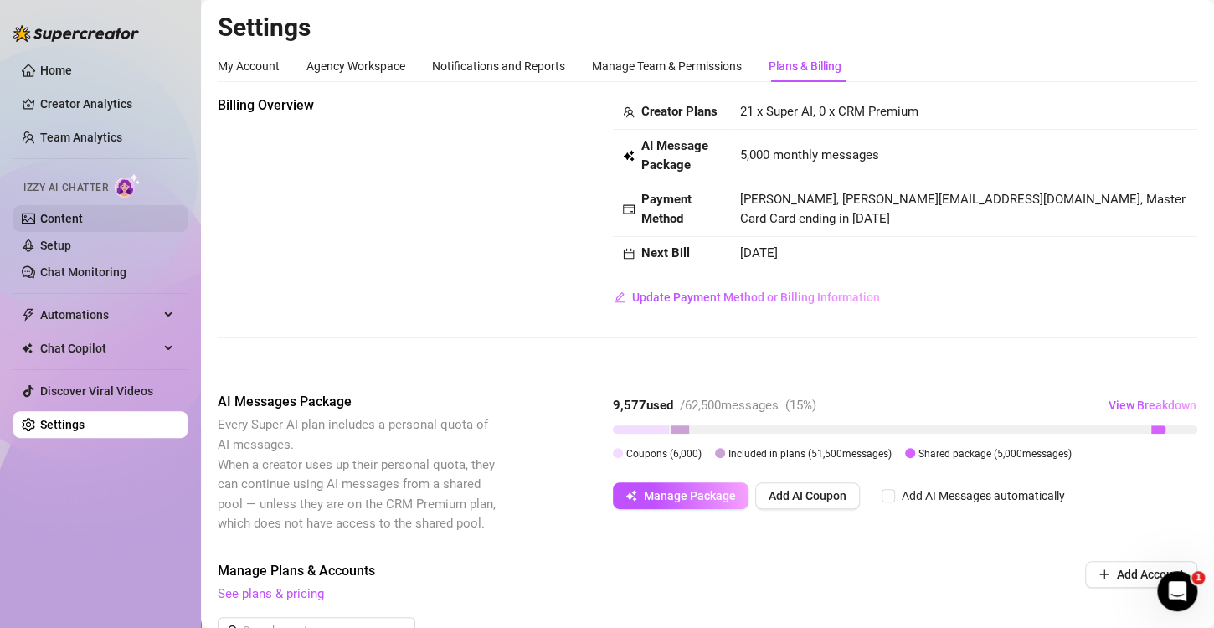
click at [62, 214] on link "Content" at bounding box center [61, 218] width 43 height 13
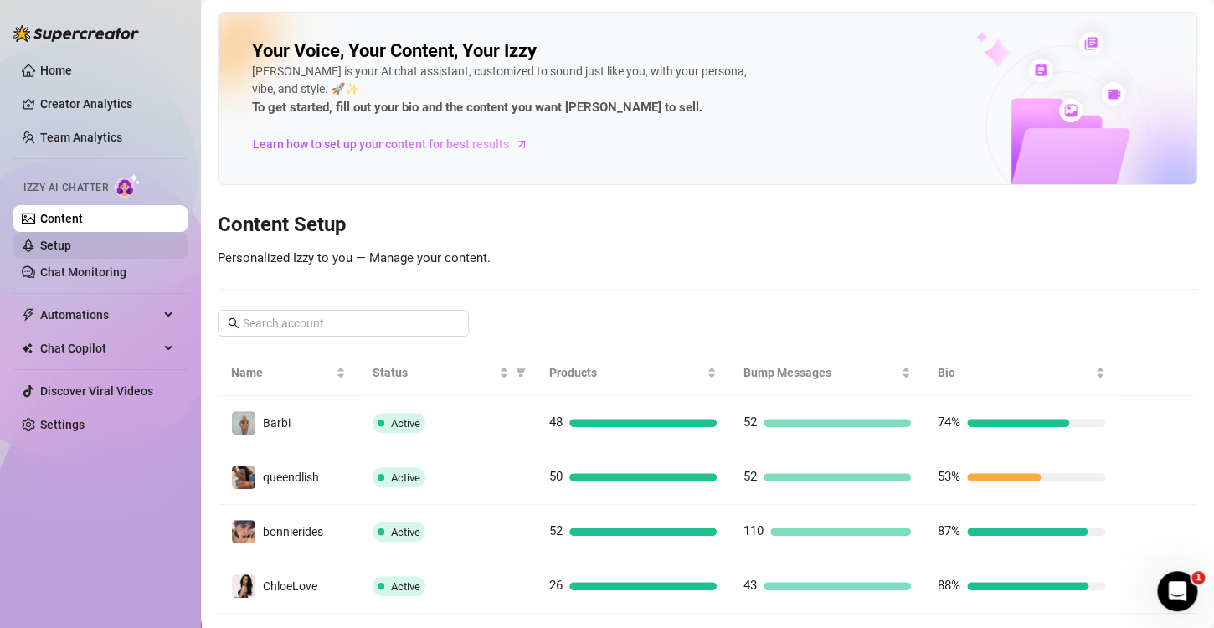
click at [71, 251] on link "Setup" at bounding box center [55, 245] width 31 height 13
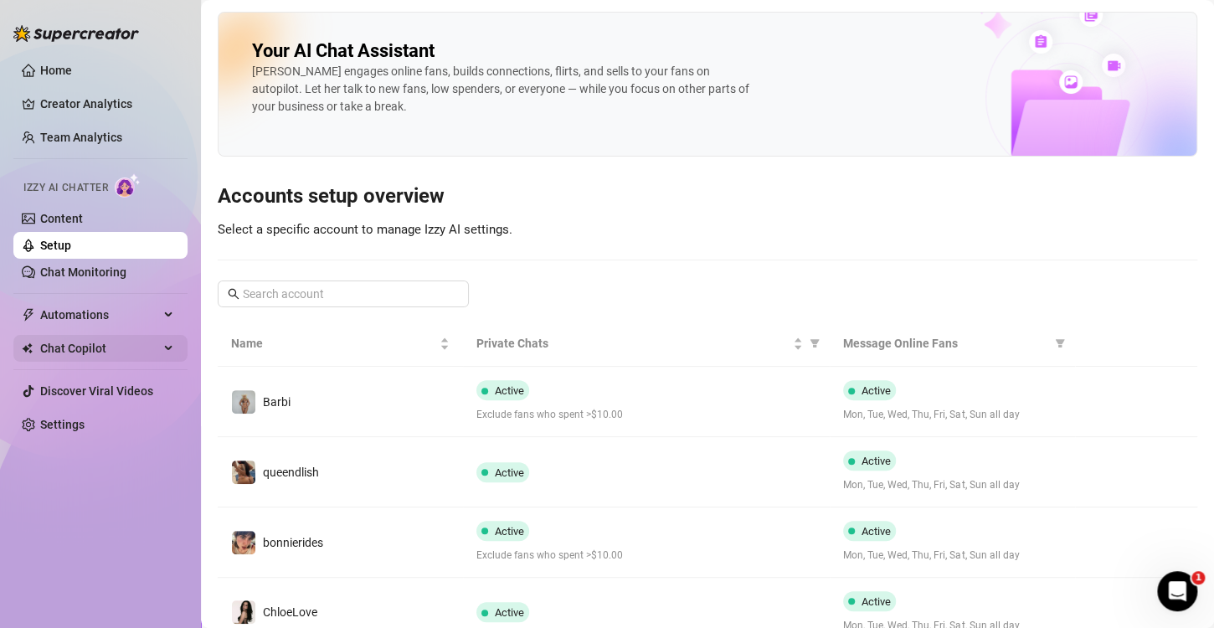
click at [162, 315] on div "Automations" at bounding box center [100, 315] width 174 height 27
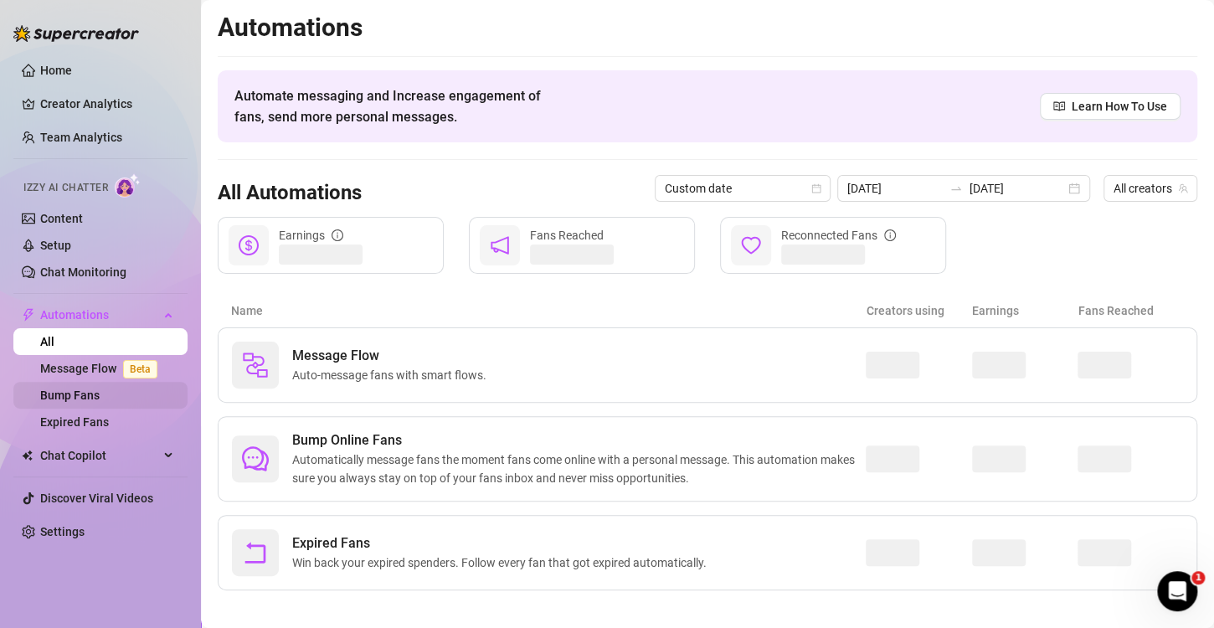
click at [100, 396] on link "Bump Fans" at bounding box center [69, 395] width 59 height 13
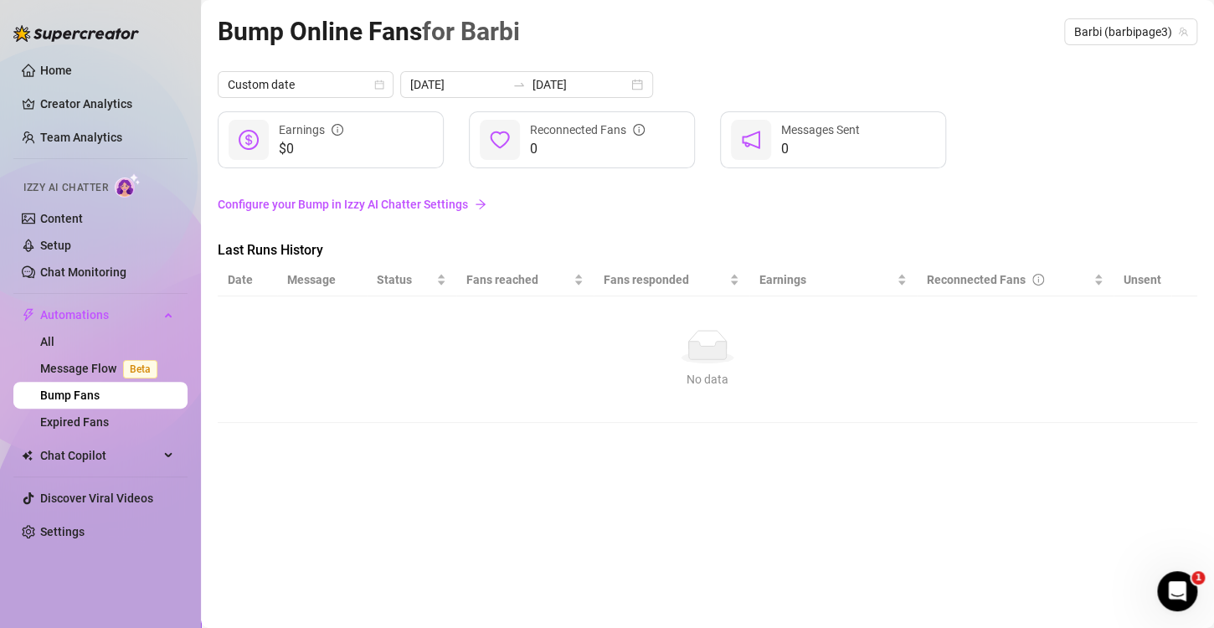
click at [434, 198] on link "Configure your Bump in Izzy AI Chatter Settings" at bounding box center [708, 204] width 980 height 18
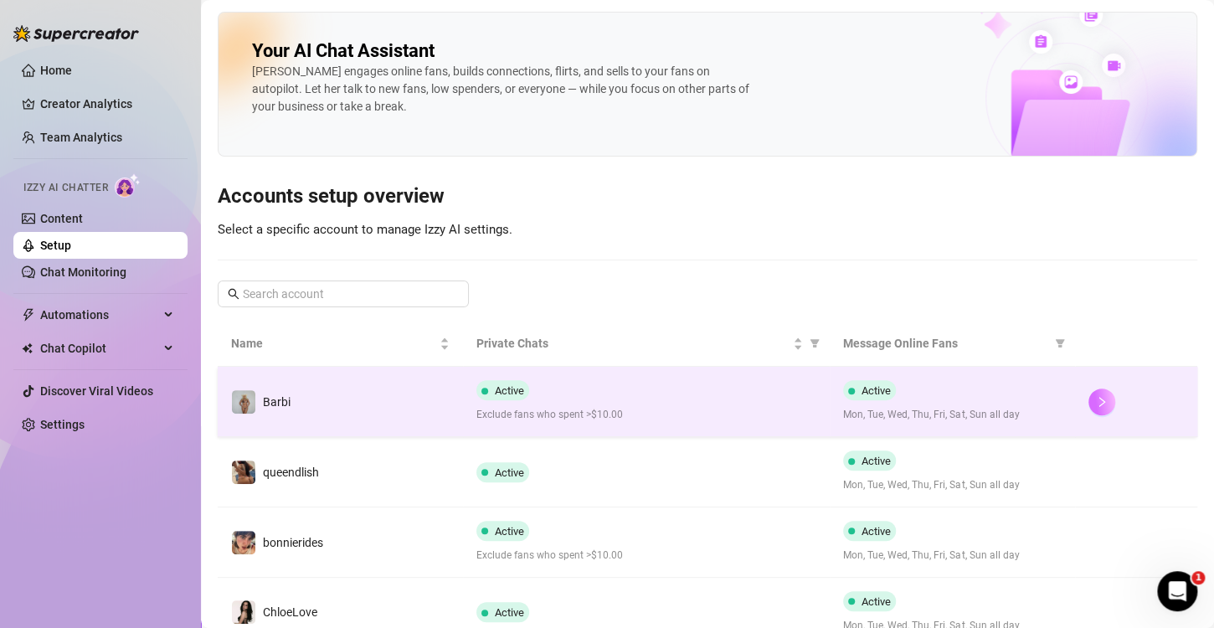
click at [1098, 400] on button "button" at bounding box center [1102, 402] width 27 height 27
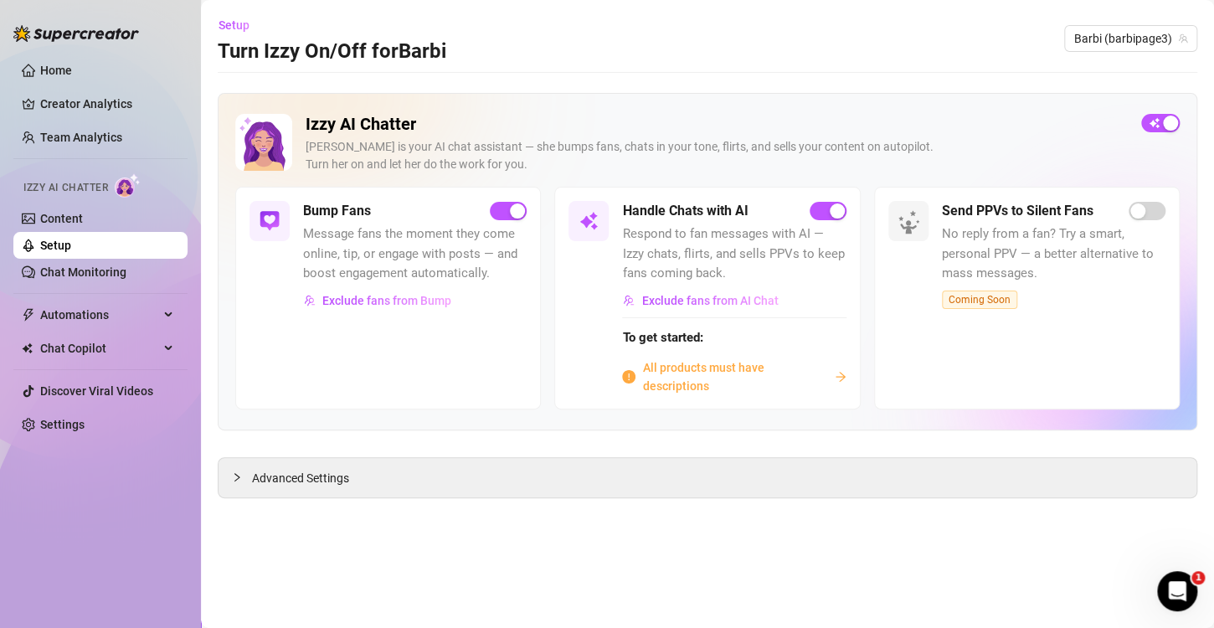
click at [320, 405] on div "Bump Fans Message fans the moment they come online, tip, or engage with posts —…" at bounding box center [388, 298] width 306 height 222
click at [76, 212] on link "Content" at bounding box center [61, 218] width 43 height 13
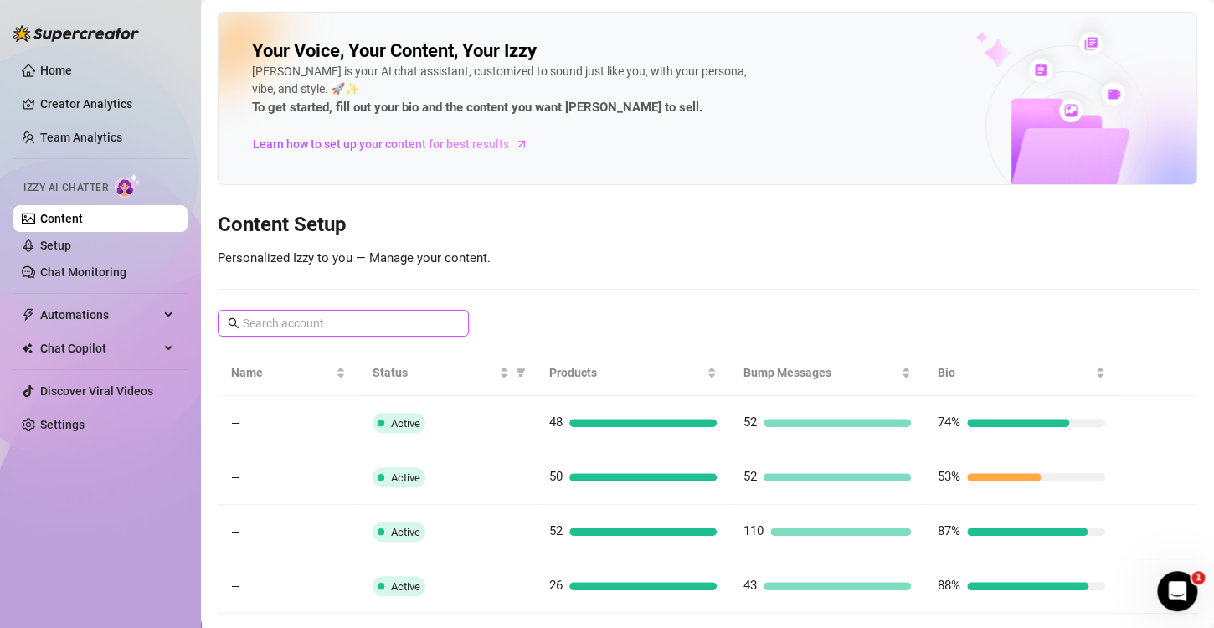
click at [338, 321] on input "text" at bounding box center [344, 323] width 203 height 18
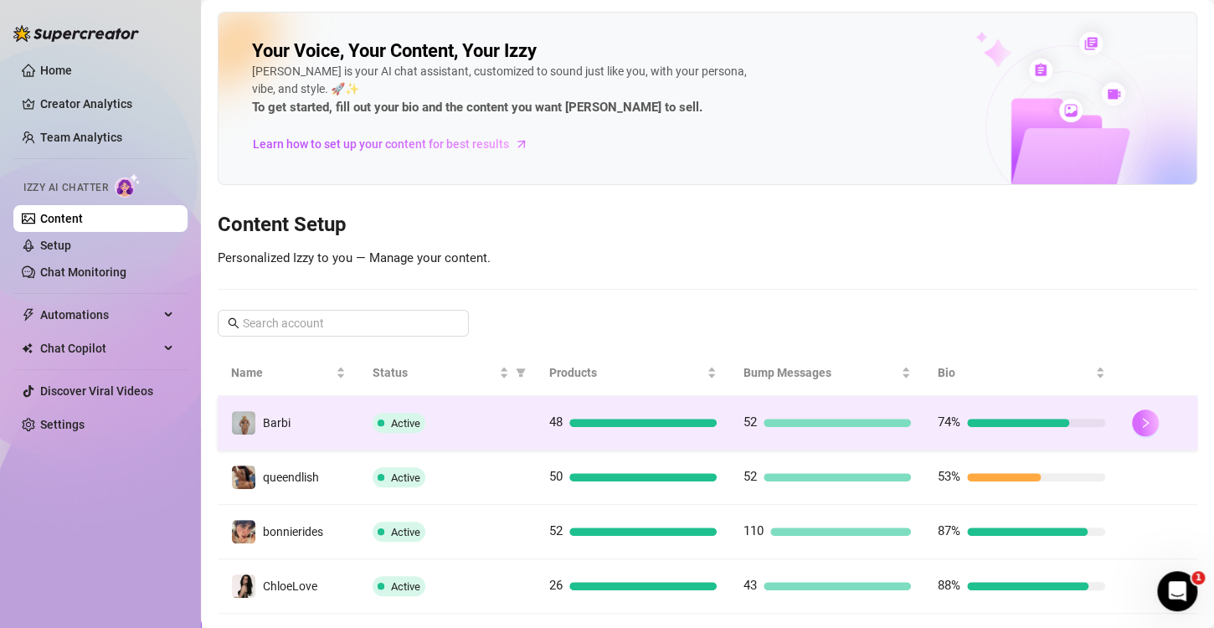
click at [1140, 421] on icon "right" at bounding box center [1146, 423] width 12 height 12
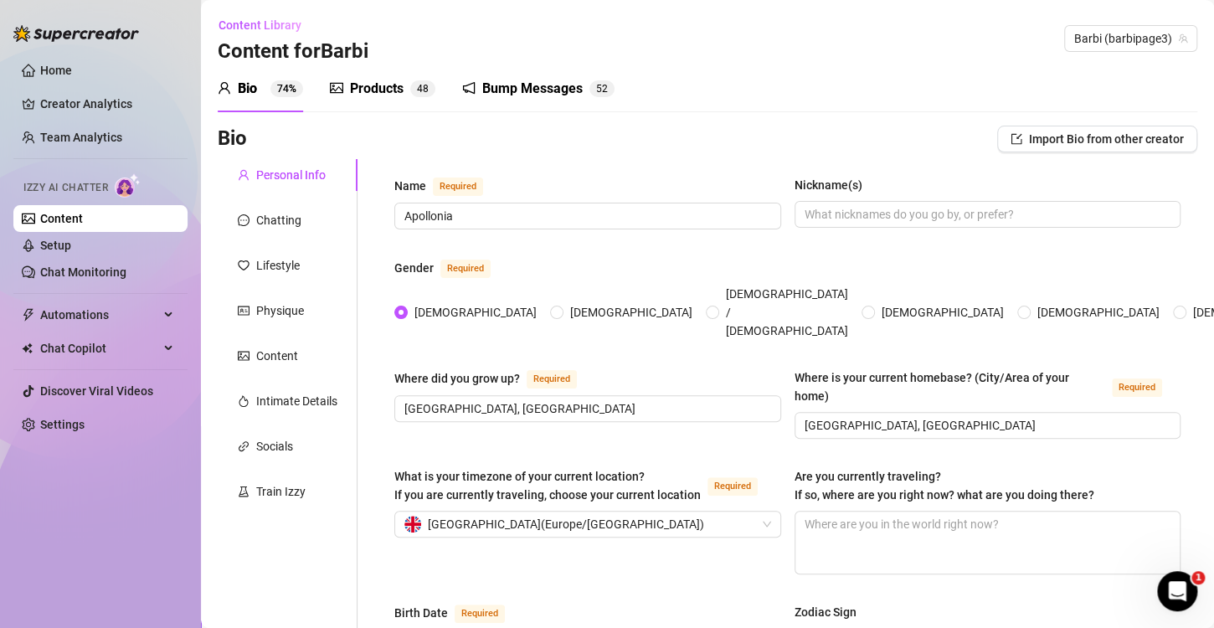
click at [552, 90] on div "Bump Messages" at bounding box center [532, 89] width 101 height 20
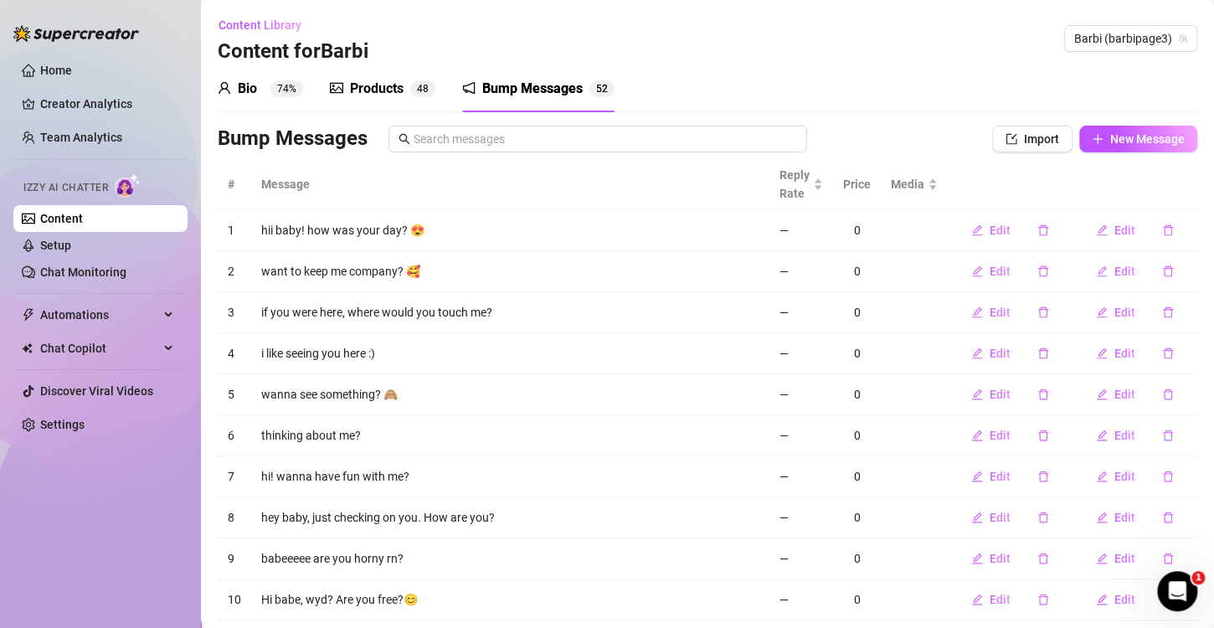
scroll to position [87, 0]
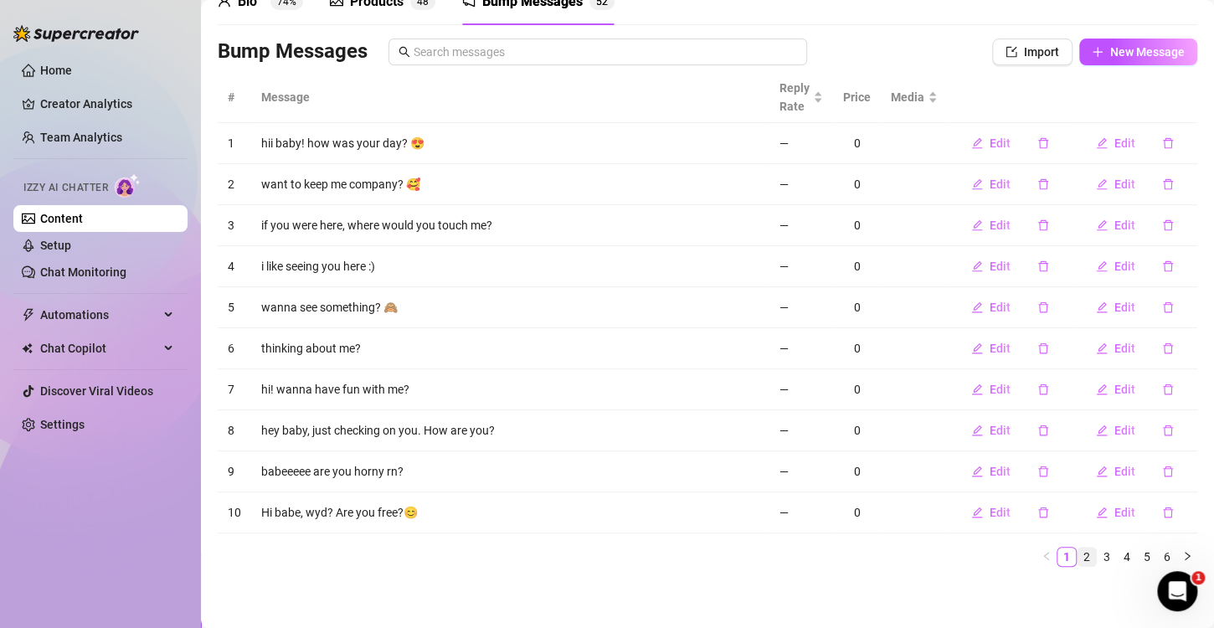
click at [1078, 549] on link "2" at bounding box center [1087, 557] width 18 height 18
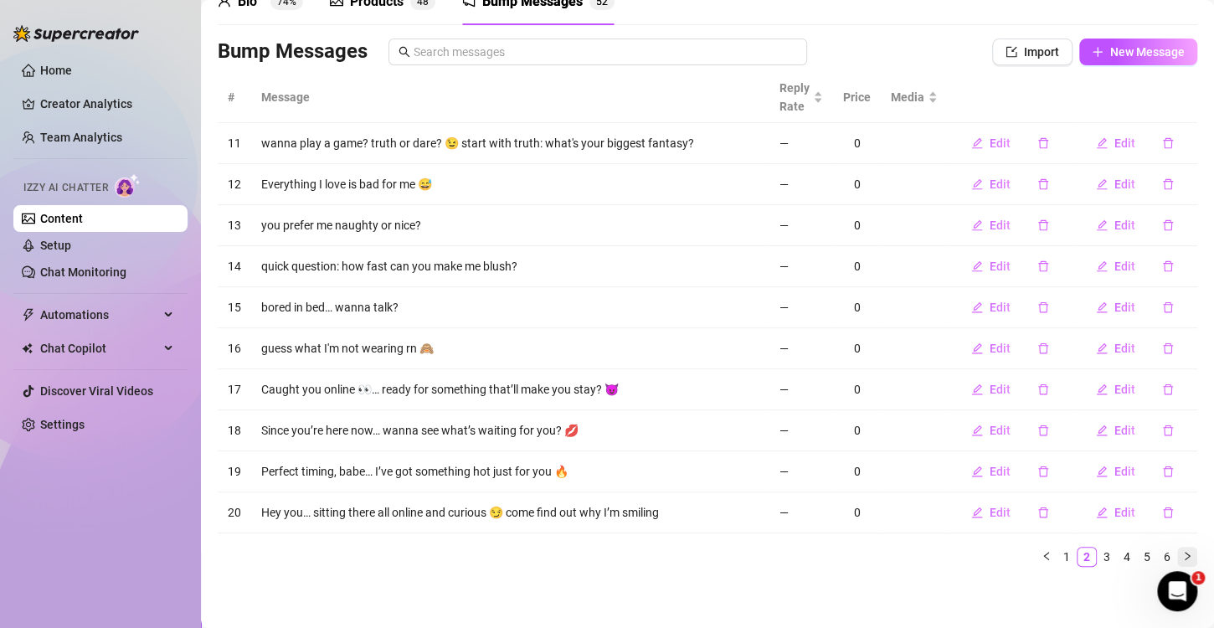
click at [1183, 554] on icon "right" at bounding box center [1188, 556] width 10 height 10
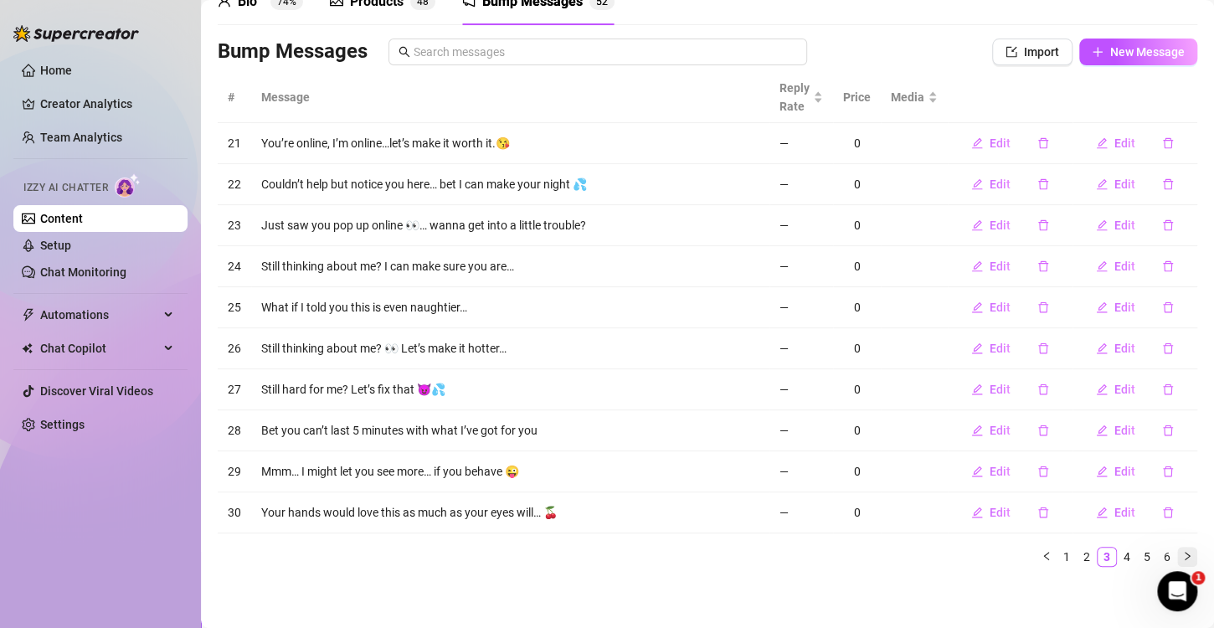
click at [1185, 558] on icon "right" at bounding box center [1187, 556] width 5 height 8
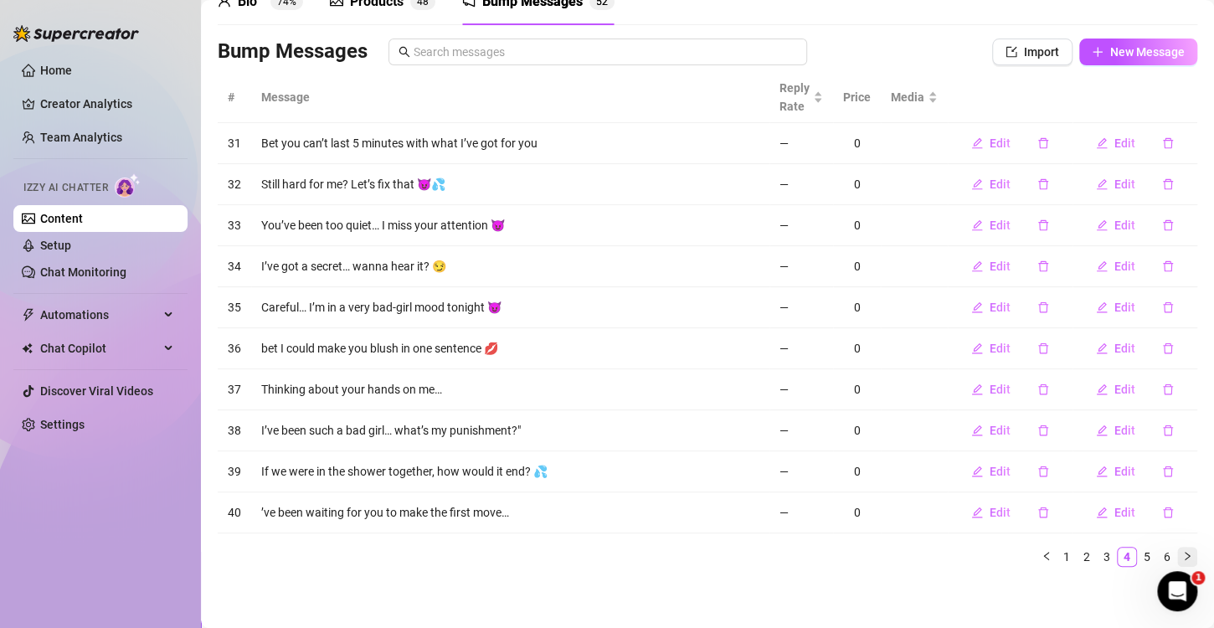
click at [1185, 558] on icon "right" at bounding box center [1187, 556] width 5 height 8
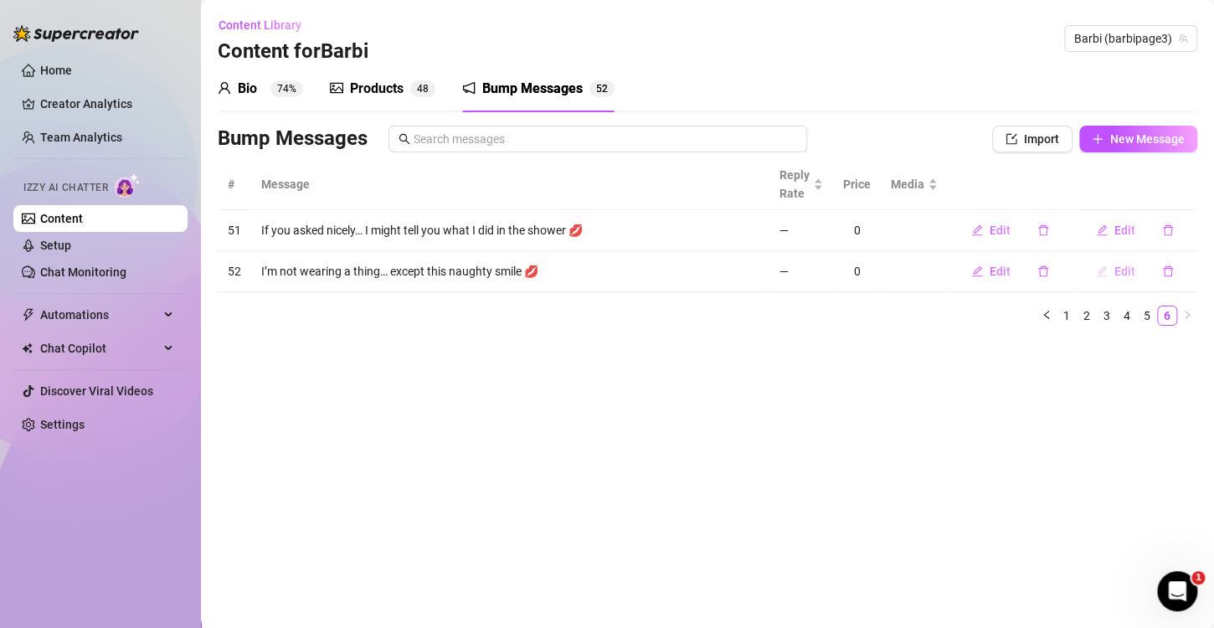
click at [1113, 271] on button "Edit" at bounding box center [1116, 271] width 66 height 27
type textarea "I’m not wearing a thing… except this naughty smile 💋"
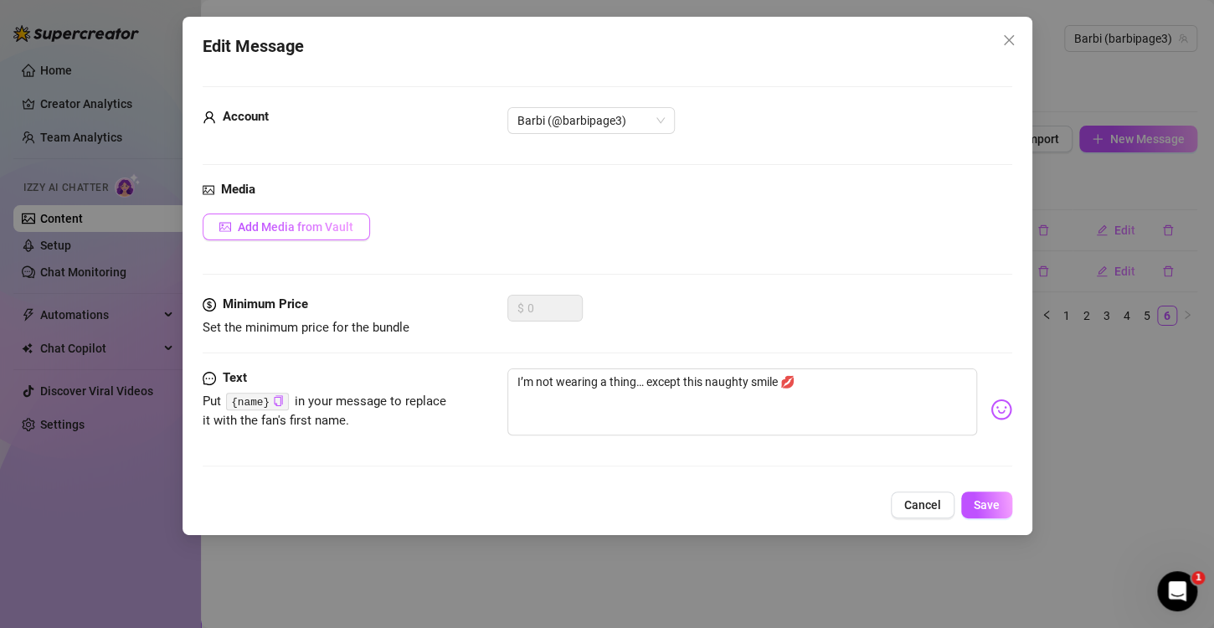
click at [290, 231] on span "Add Media from Vault" at bounding box center [296, 226] width 116 height 13
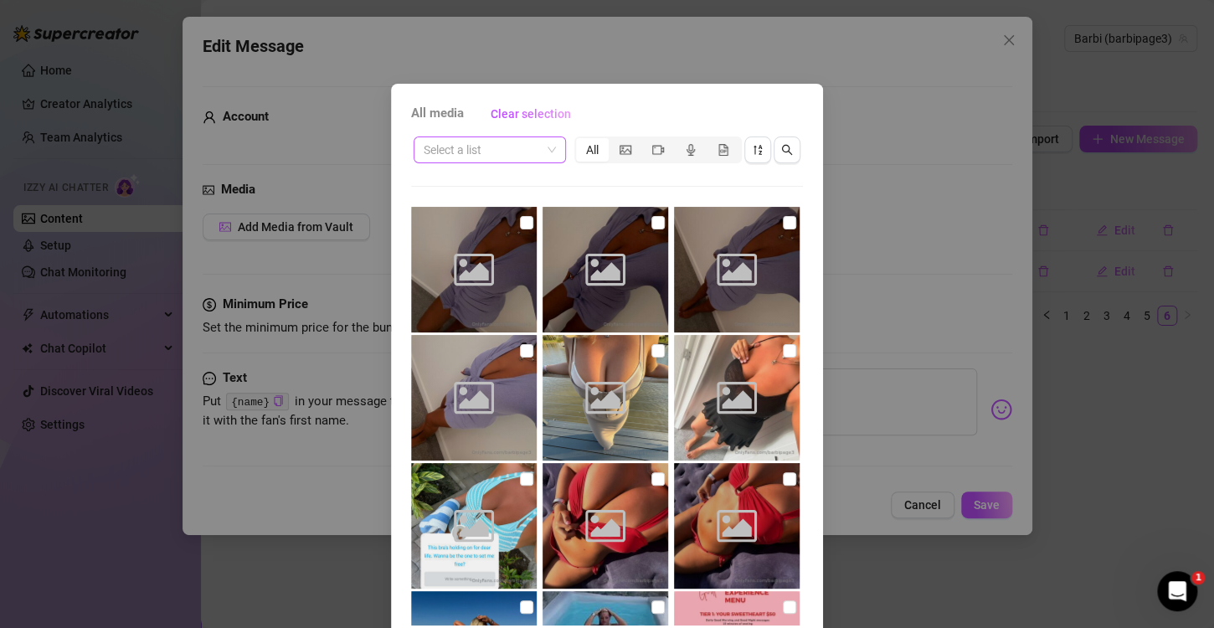
click at [494, 157] on input "search" at bounding box center [482, 149] width 117 height 25
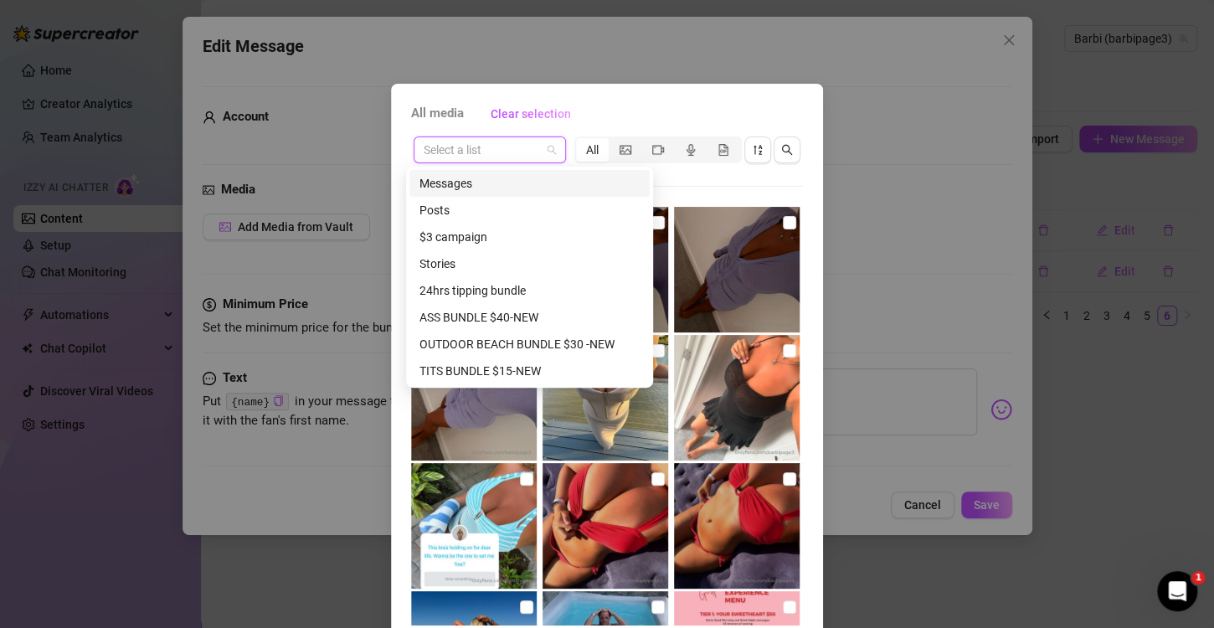
click at [462, 157] on input "search" at bounding box center [482, 149] width 117 height 25
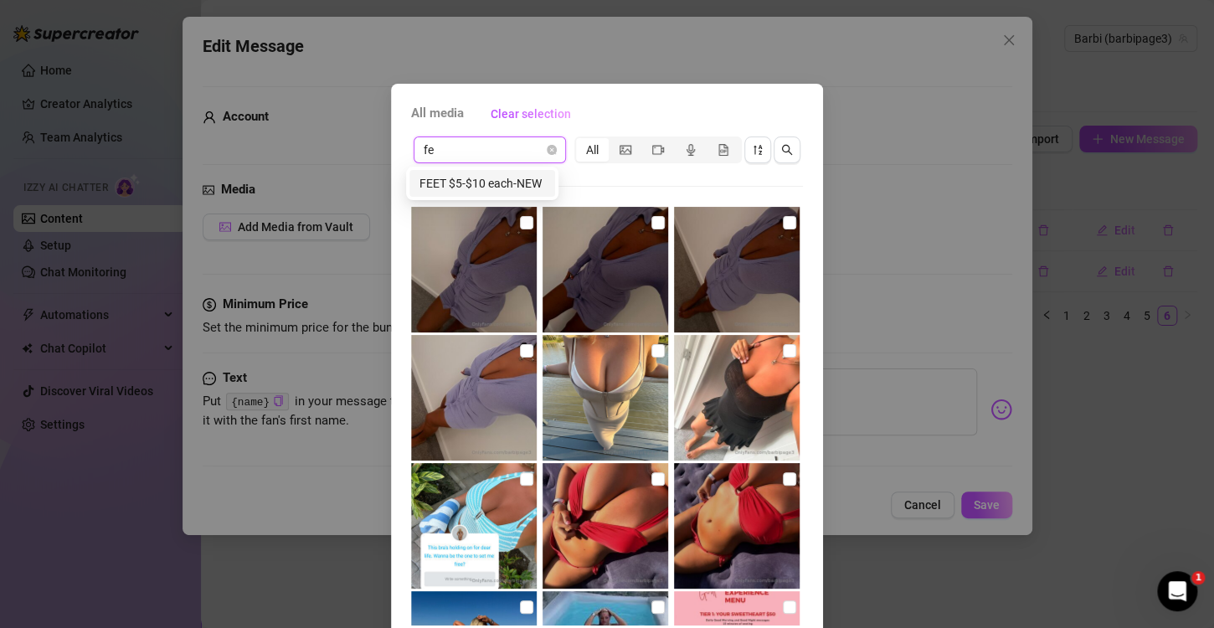
type input "f"
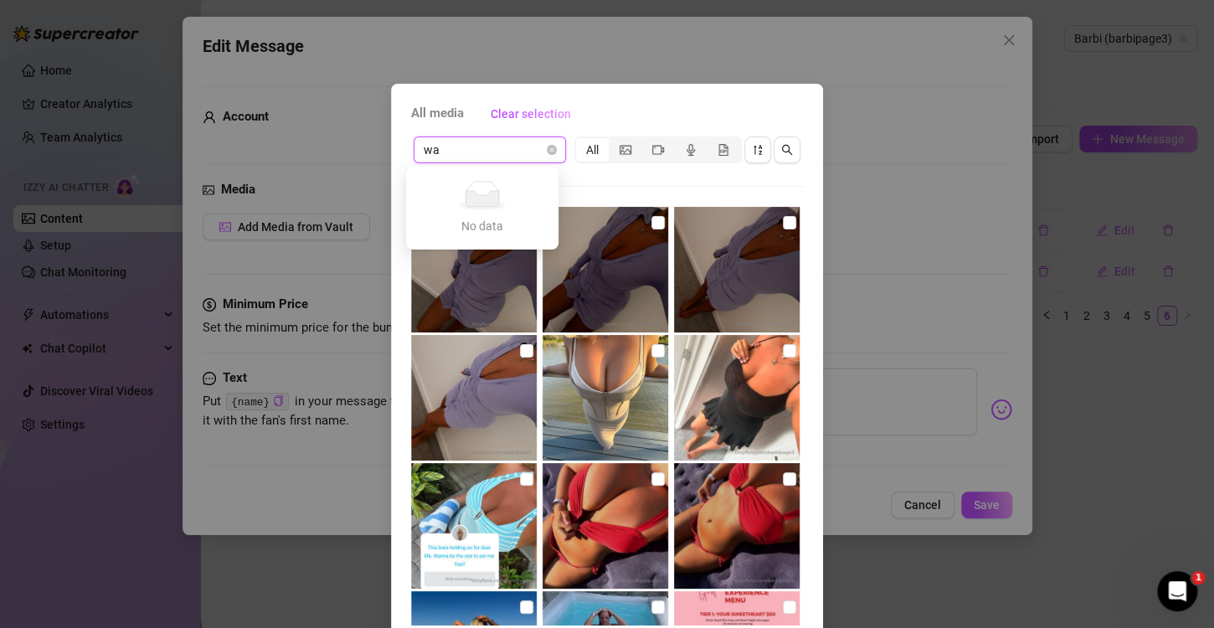
type input "w"
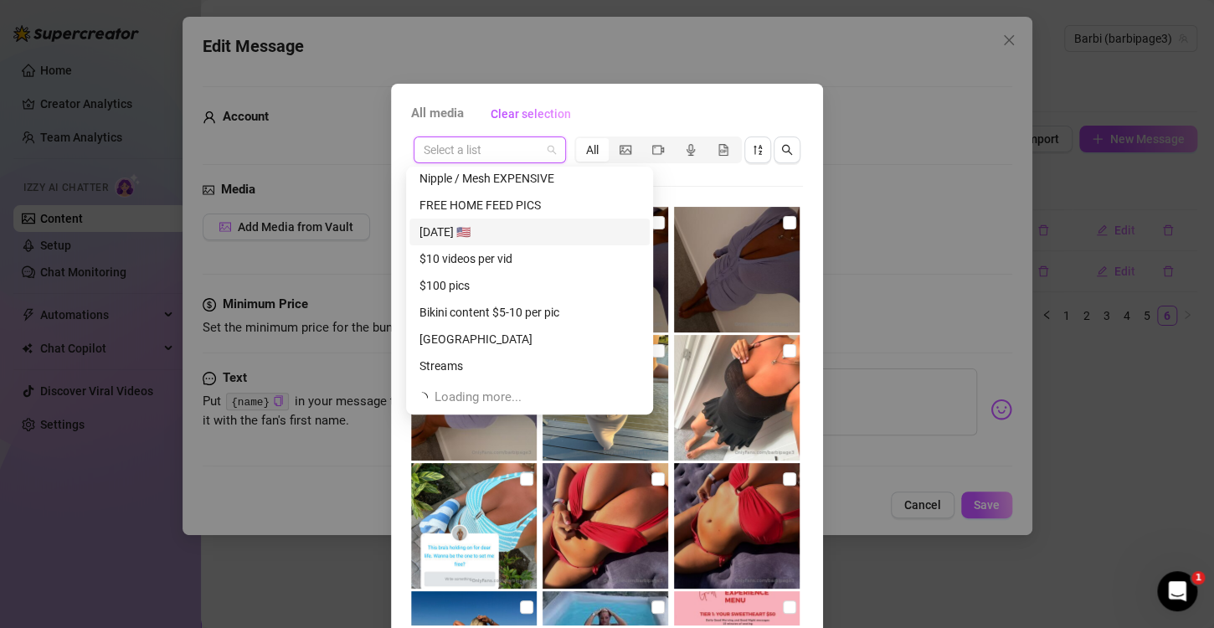
scroll to position [841, 0]
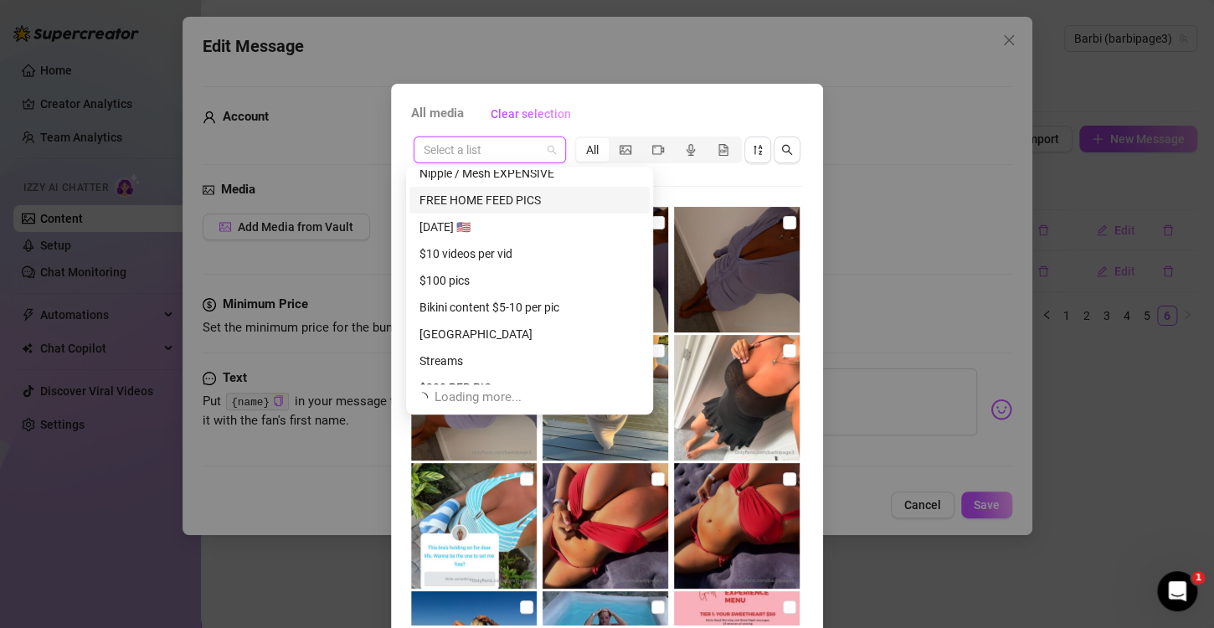
click at [482, 196] on div "FREE HOME FEED PICS" at bounding box center [530, 200] width 220 height 18
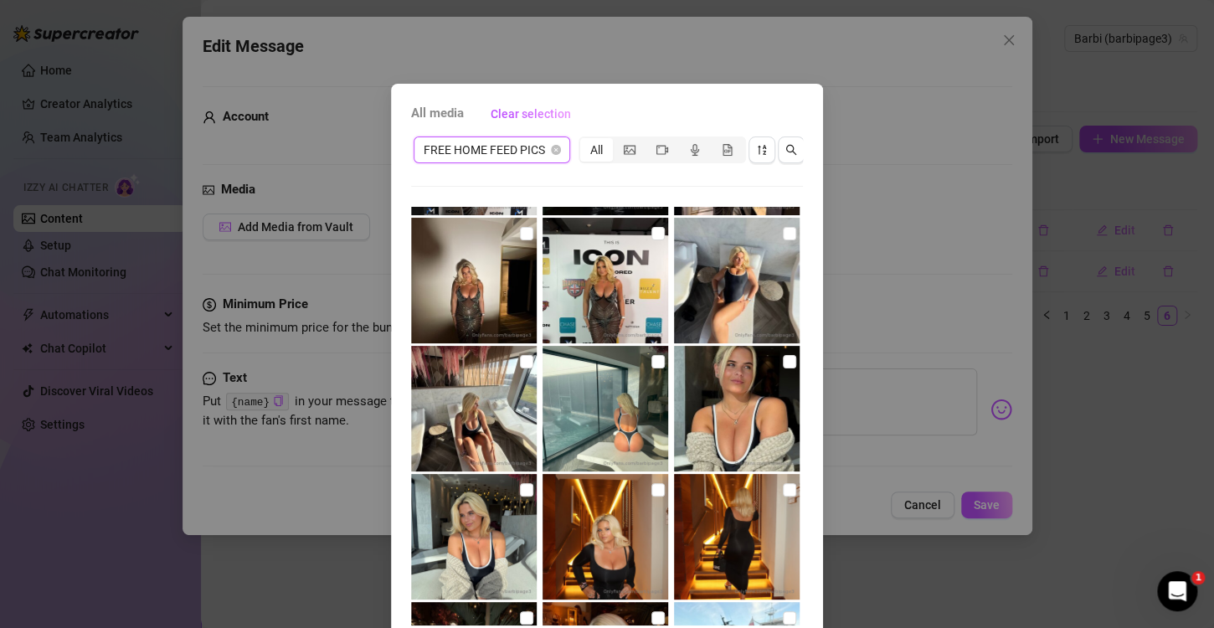
scroll to position [1089, 0]
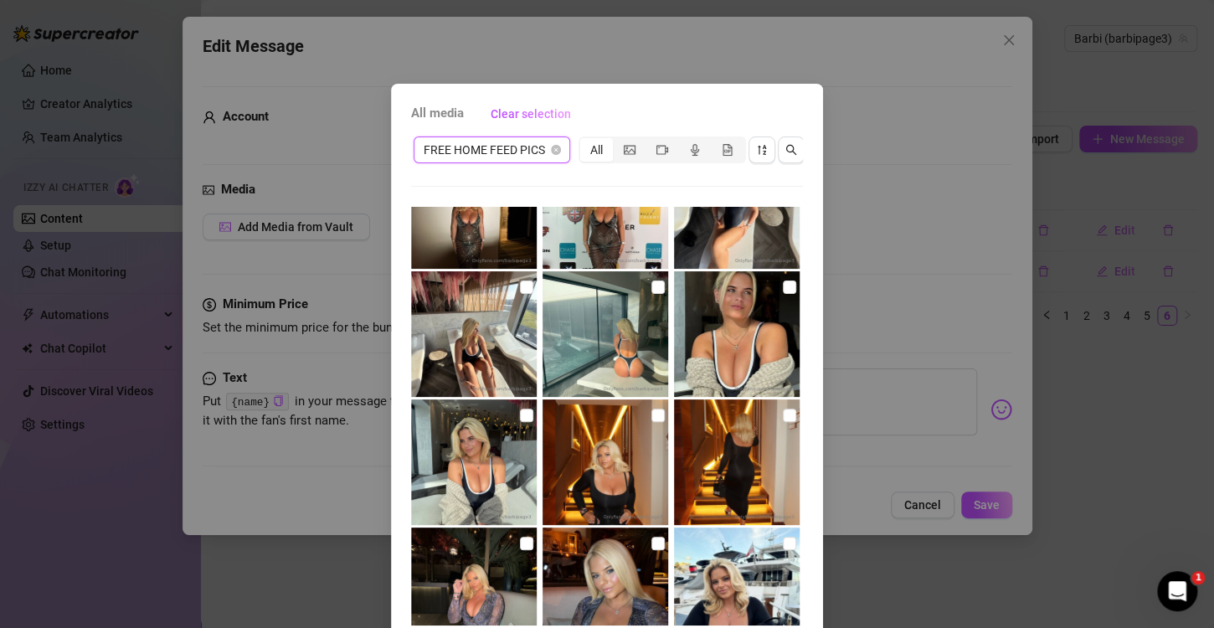
click at [503, 446] on img at bounding box center [474, 463] width 126 height 126
drag, startPoint x: 512, startPoint y: 411, endPoint x: 485, endPoint y: 448, distance: 45.6
click at [520, 413] on input "checkbox" at bounding box center [526, 415] width 13 height 13
click at [491, 441] on img at bounding box center [474, 463] width 126 height 126
click at [520, 413] on input "checkbox" at bounding box center [526, 415] width 13 height 13
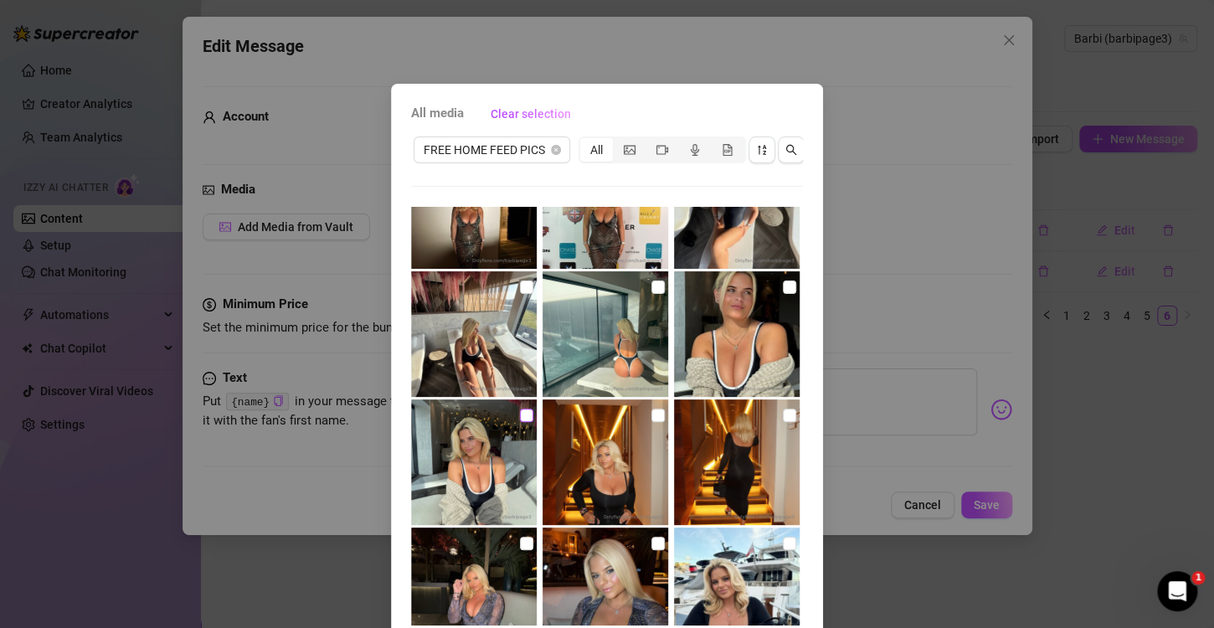
click at [520, 418] on input "checkbox" at bounding box center [526, 415] width 13 height 13
checkbox input "true"
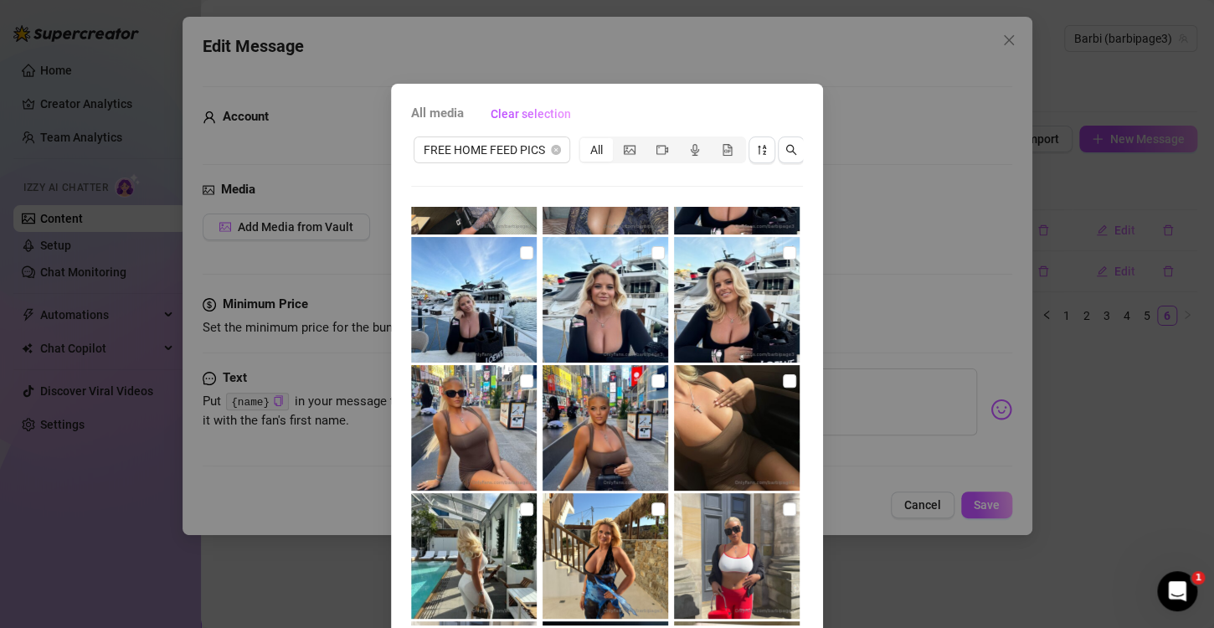
scroll to position [85, 0]
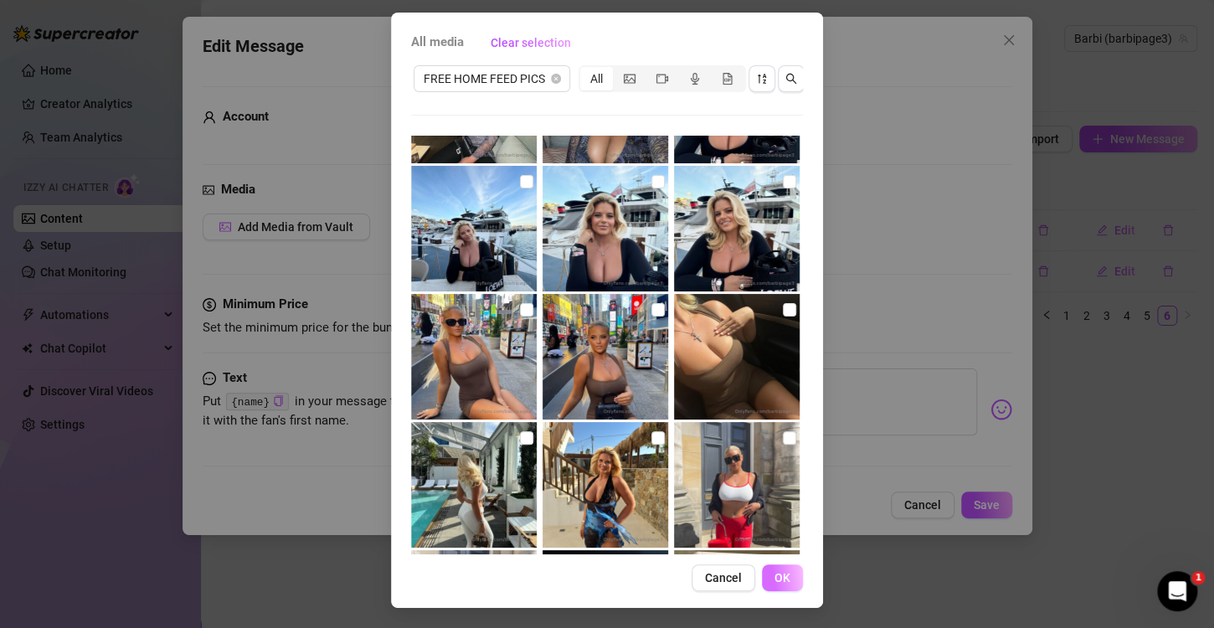
click at [775, 571] on span "OK" at bounding box center [783, 577] width 16 height 13
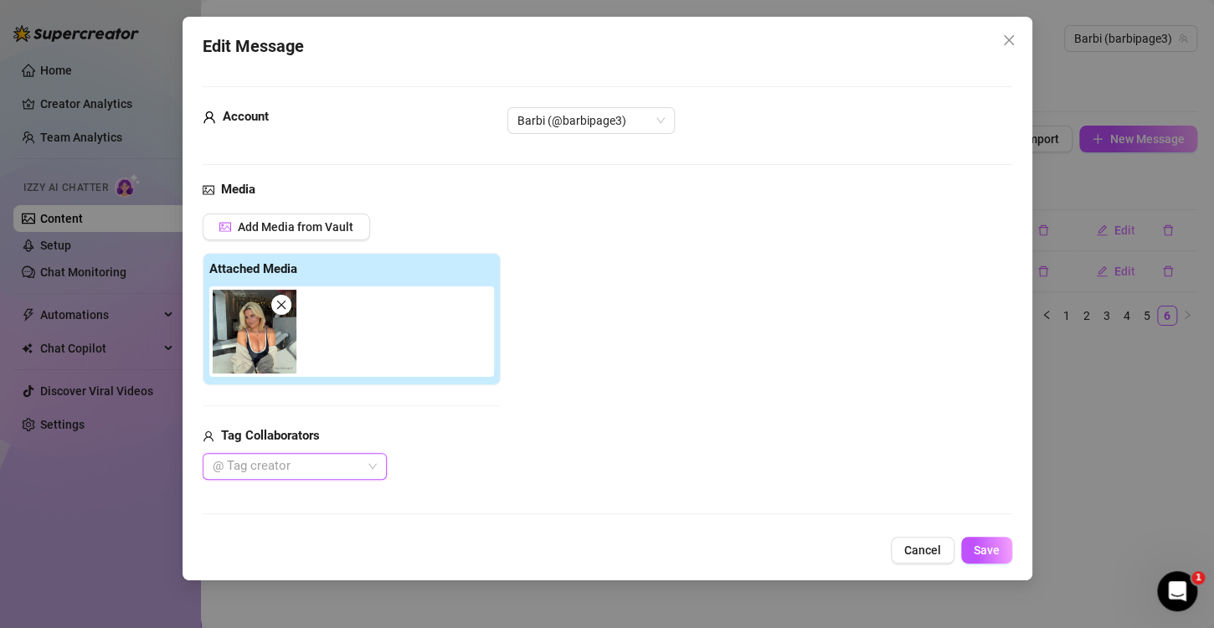
scroll to position [192, 0]
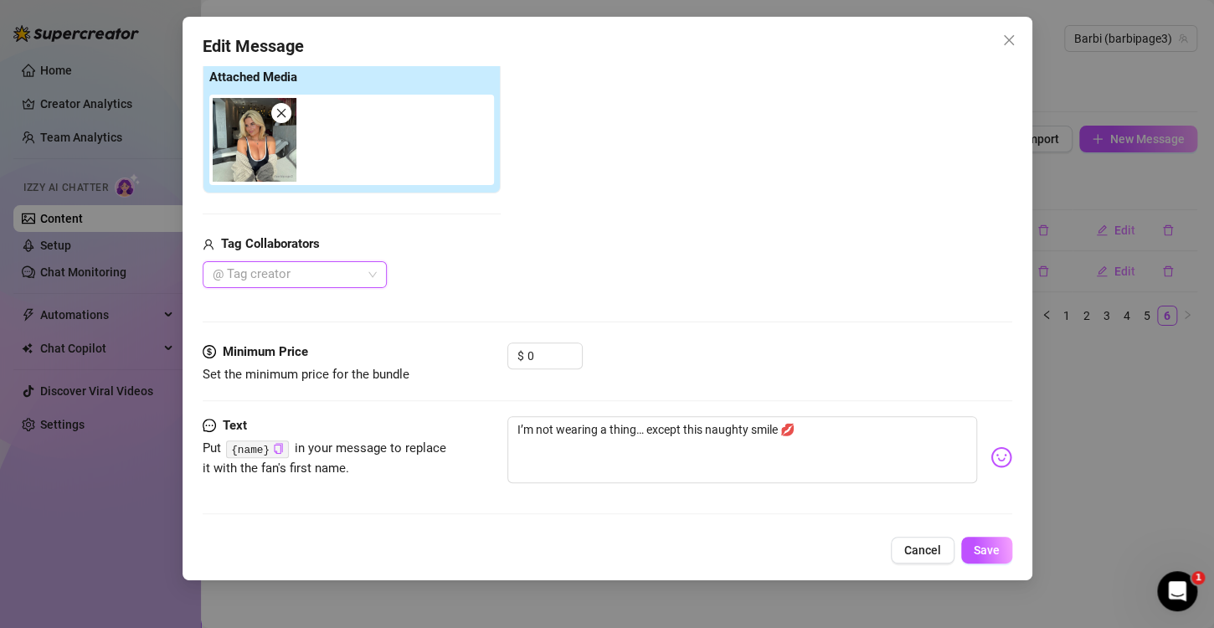
click at [278, 110] on icon "close" at bounding box center [280, 112] width 9 height 9
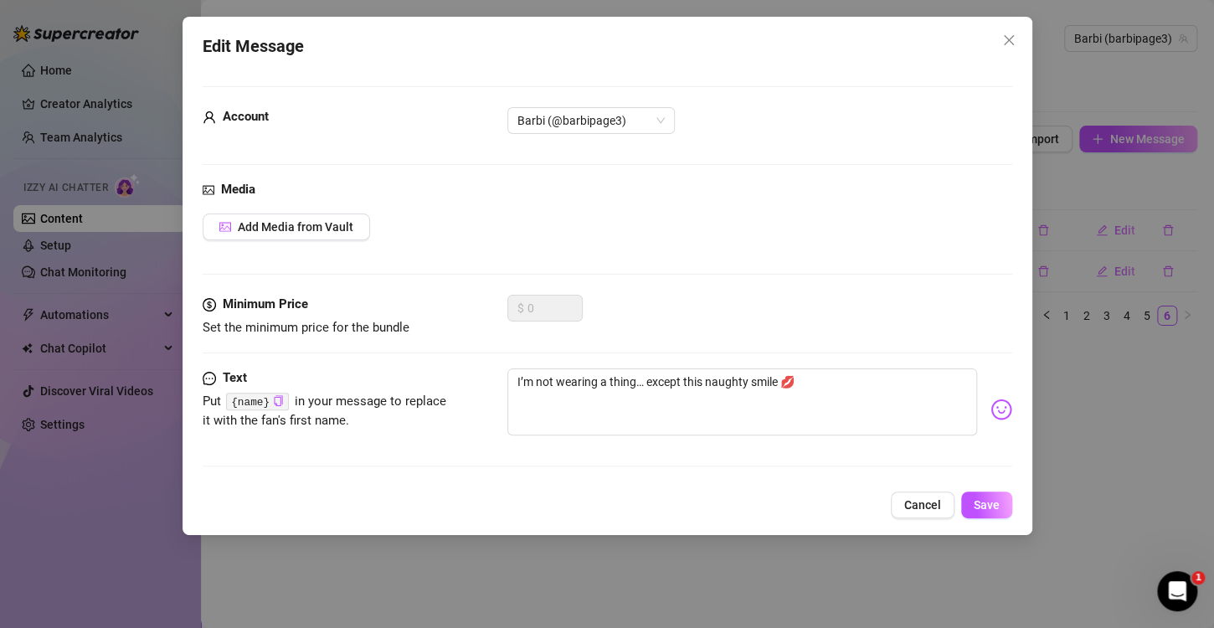
scroll to position [0, 0]
click at [937, 500] on span "Cancel" at bounding box center [923, 504] width 37 height 13
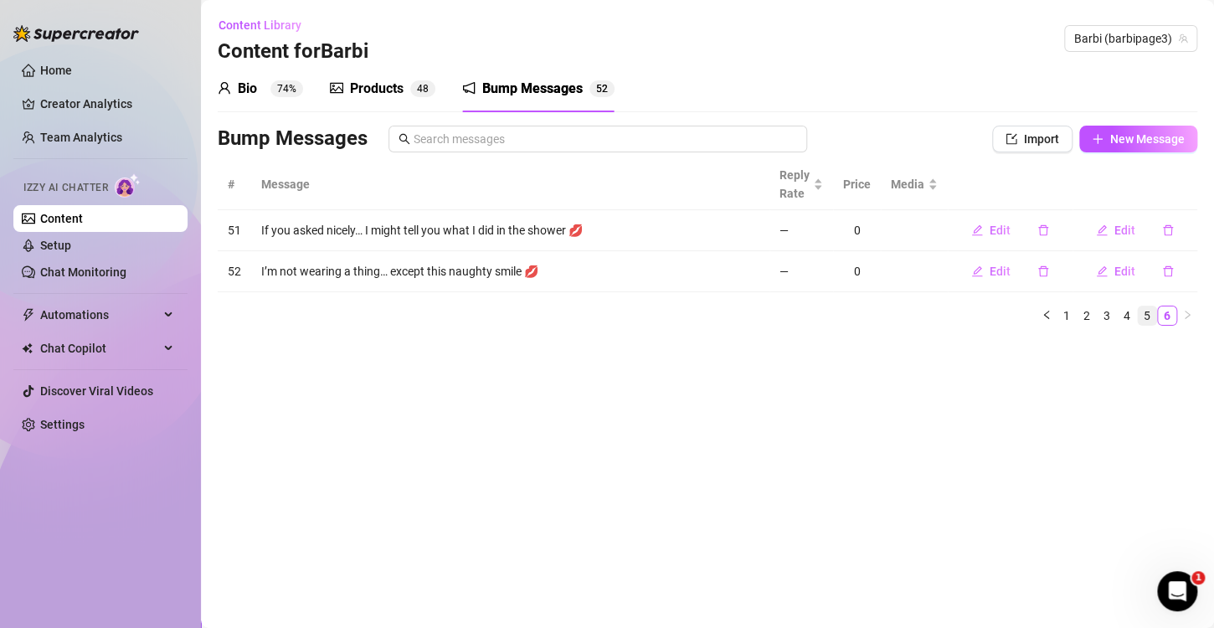
click at [1150, 317] on link "5" at bounding box center [1147, 316] width 18 height 18
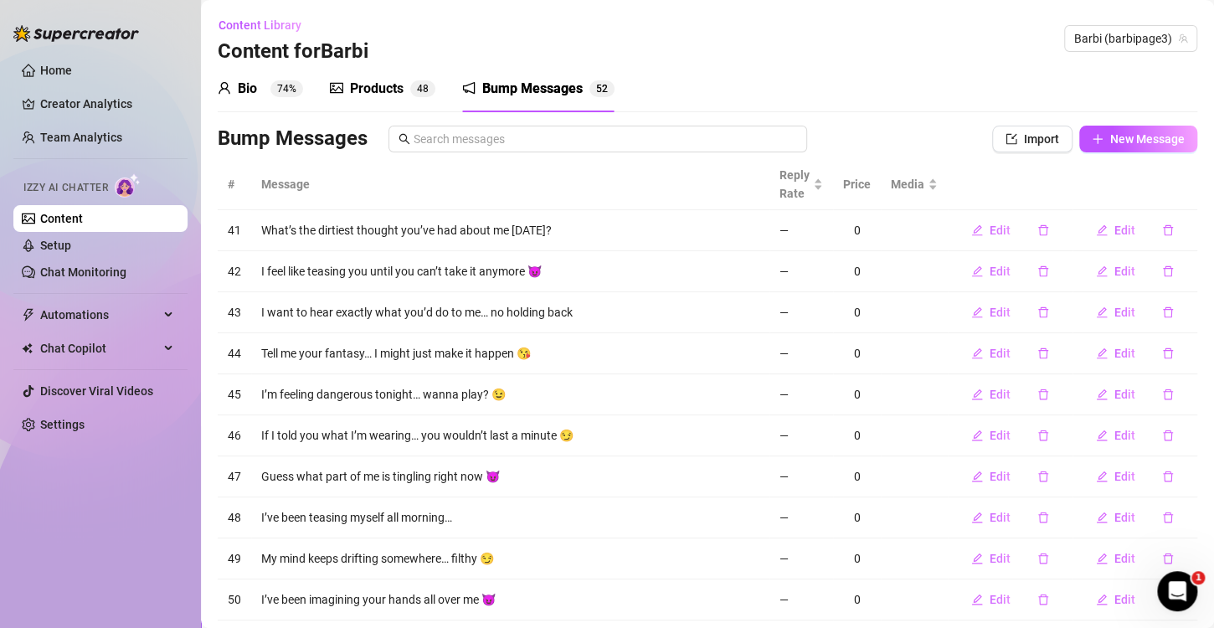
scroll to position [84, 0]
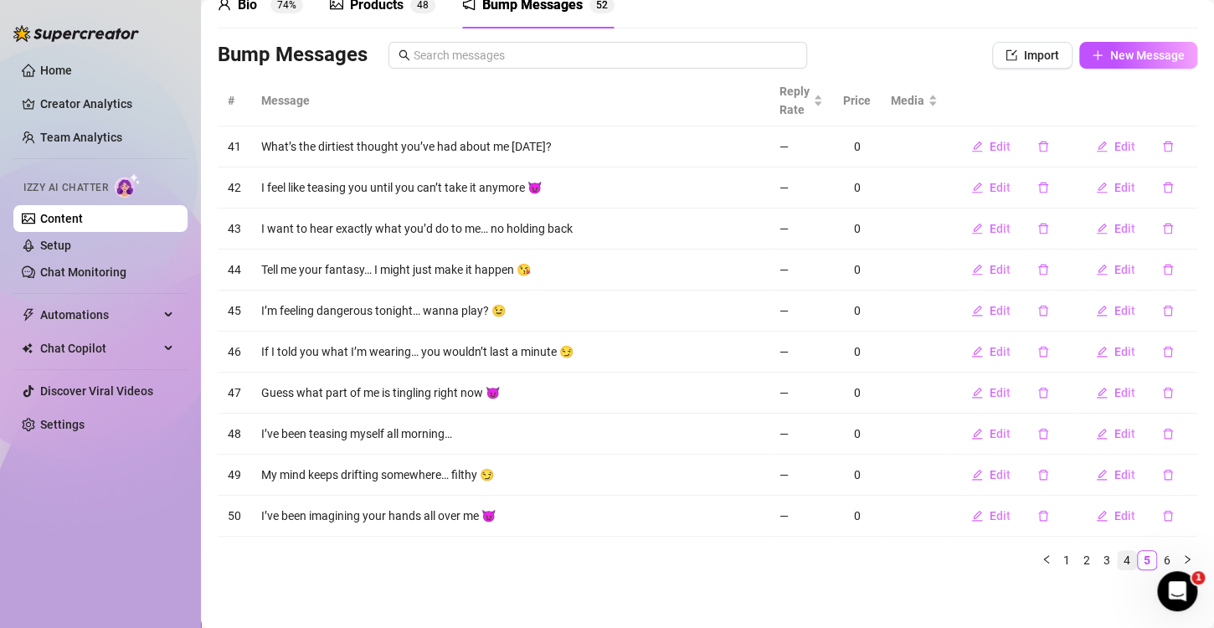
click at [1118, 561] on link "4" at bounding box center [1127, 560] width 18 height 18
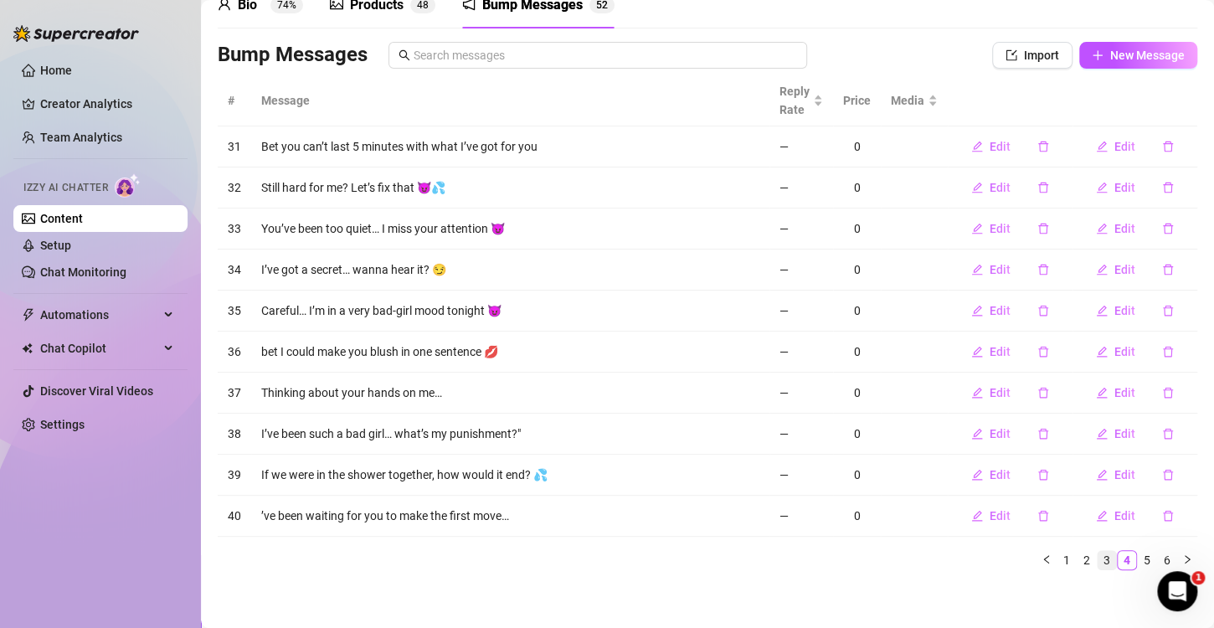
click at [1098, 559] on link "3" at bounding box center [1107, 560] width 18 height 18
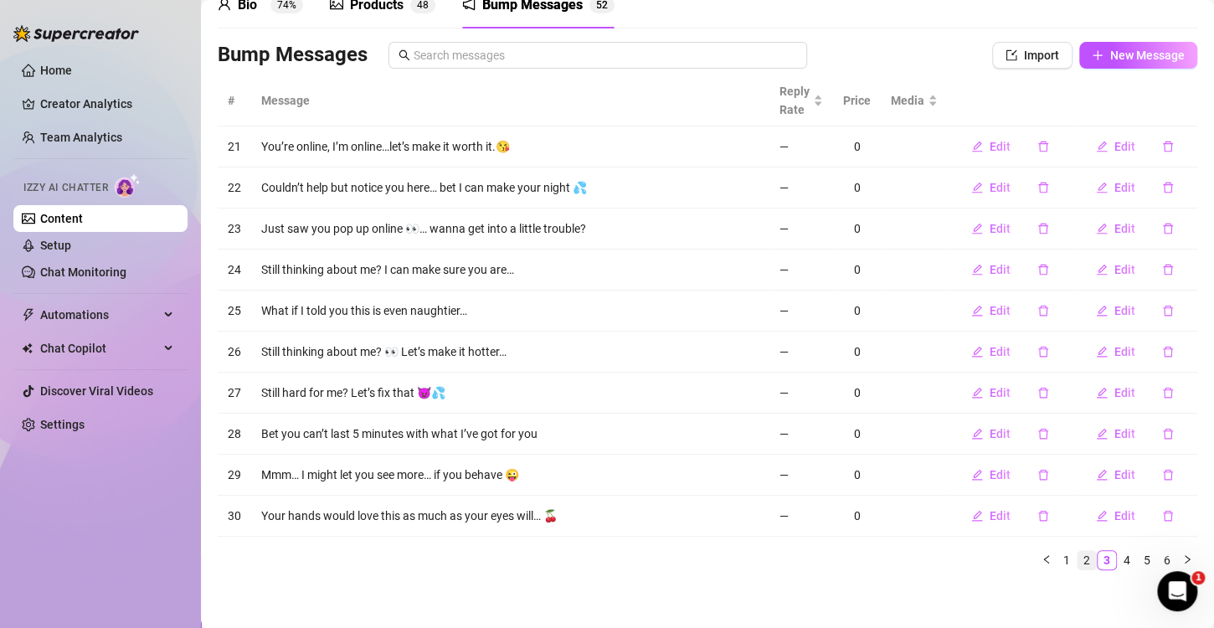
click at [1078, 560] on link "2" at bounding box center [1087, 560] width 18 height 18
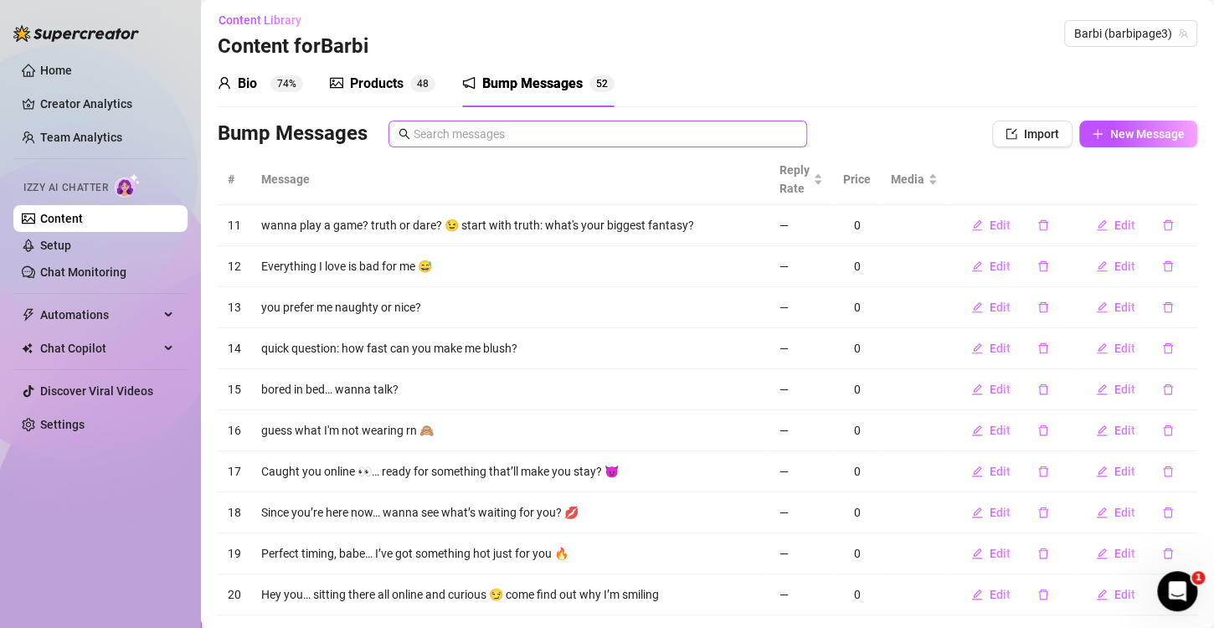
scroll to position [0, 0]
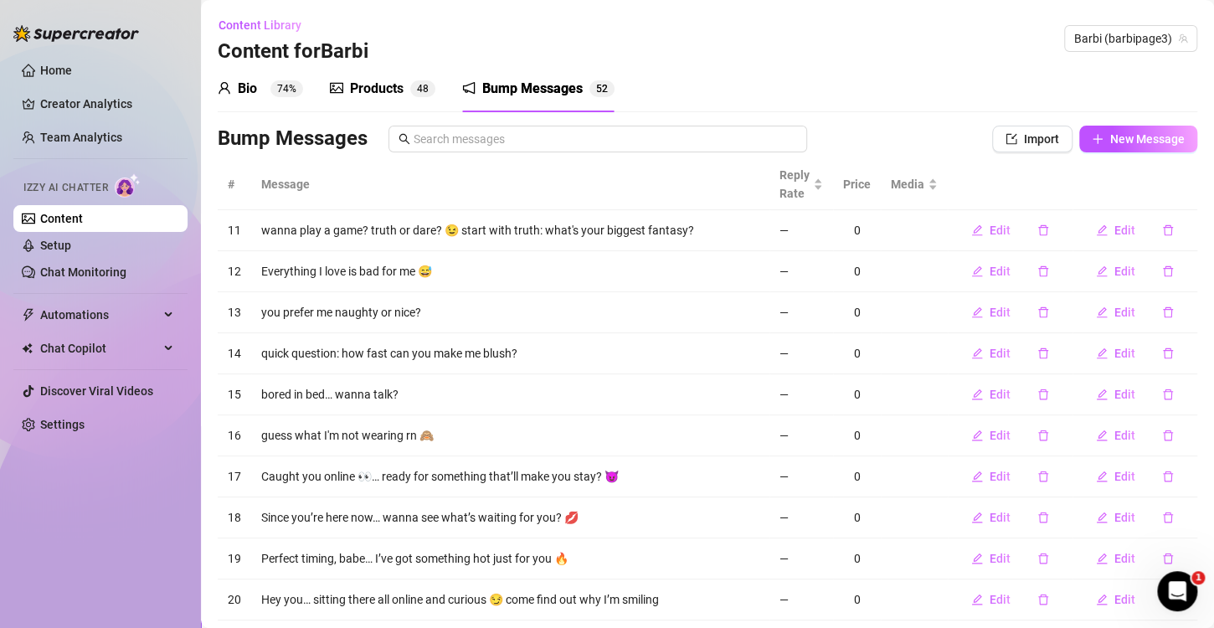
click at [338, 77] on div "Products 4 8" at bounding box center [383, 88] width 106 height 47
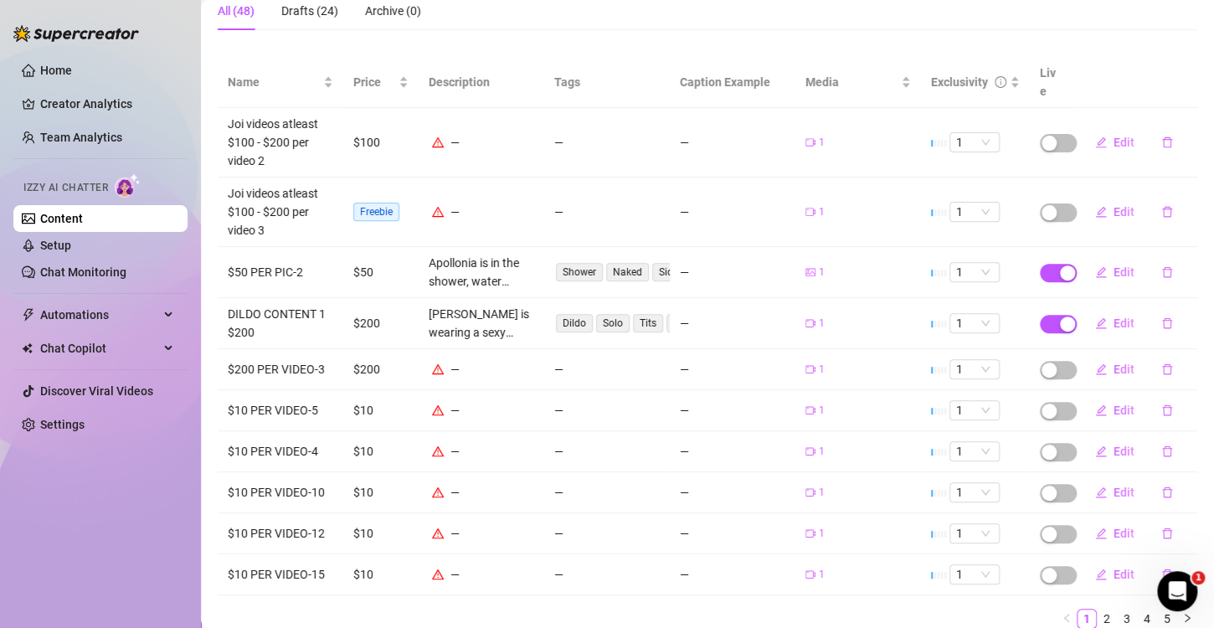
scroll to position [211, 0]
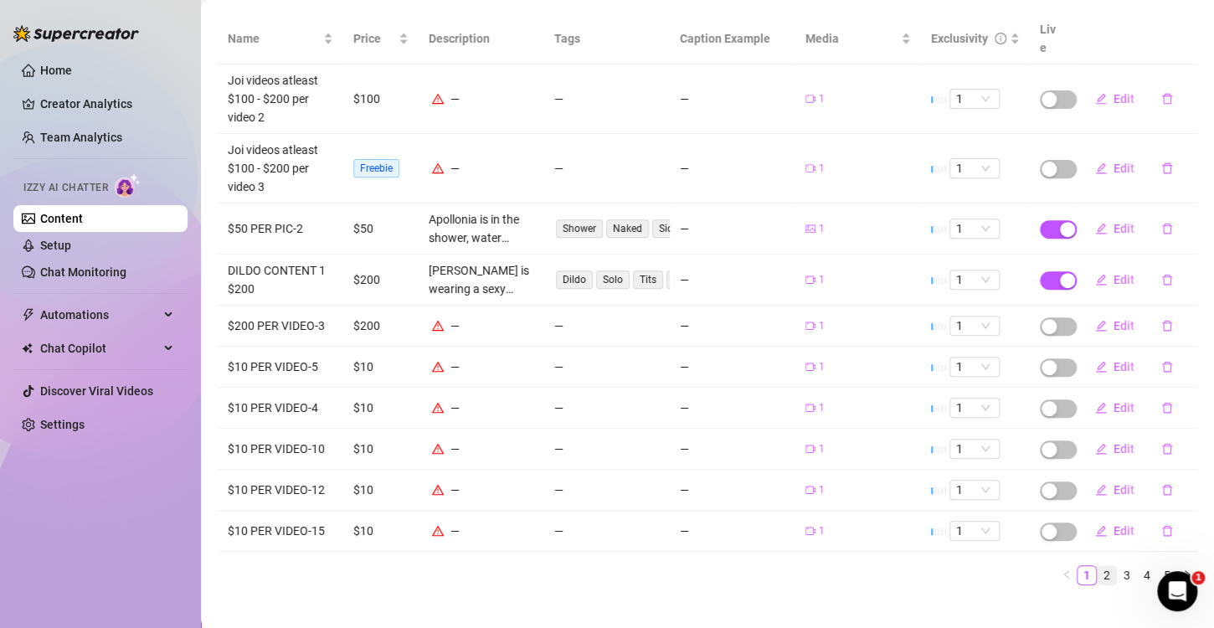
click at [1100, 566] on link "2" at bounding box center [1107, 575] width 18 height 18
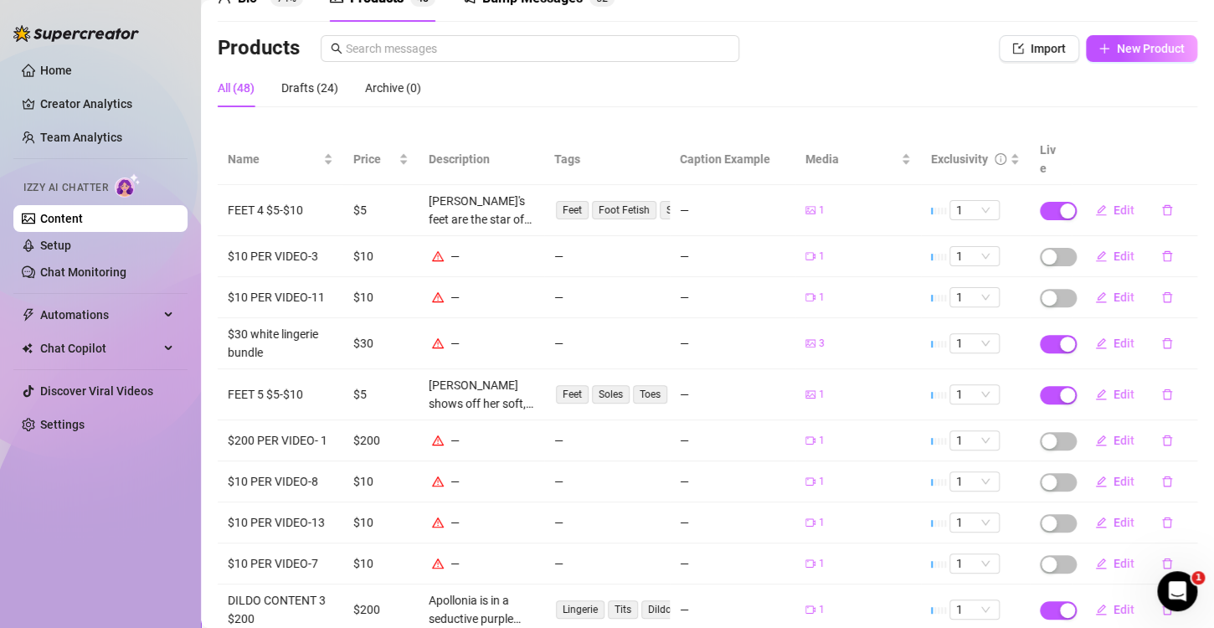
scroll to position [7, 0]
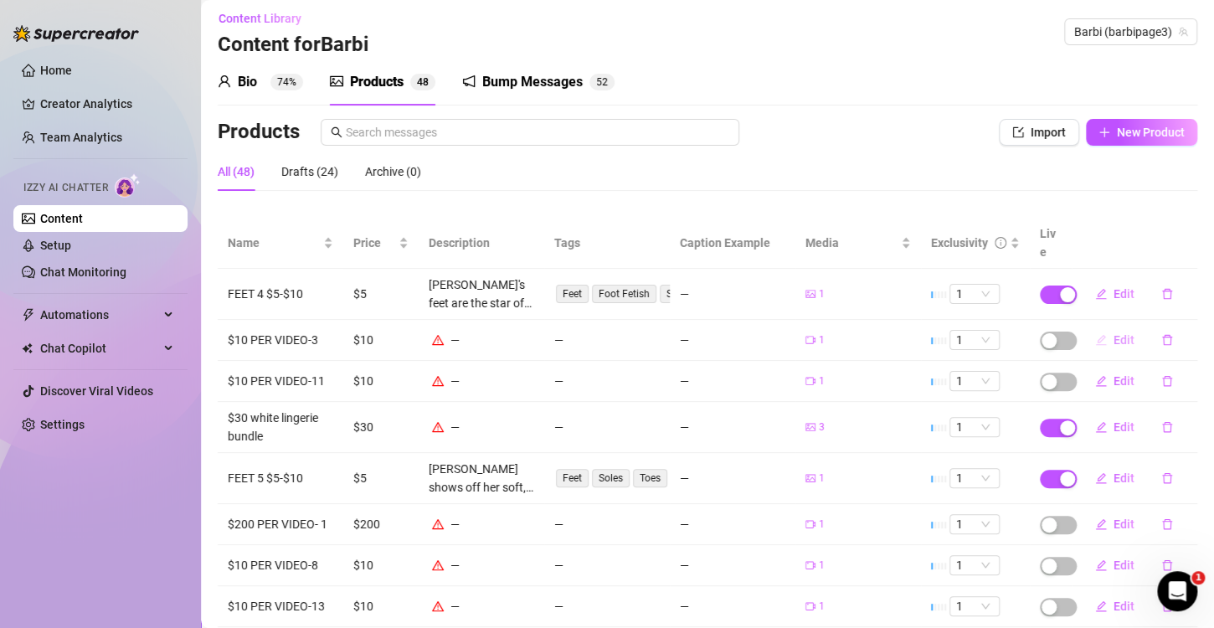
click at [1114, 333] on span "Edit" at bounding box center [1124, 339] width 21 height 13
type textarea "Type your message here..."
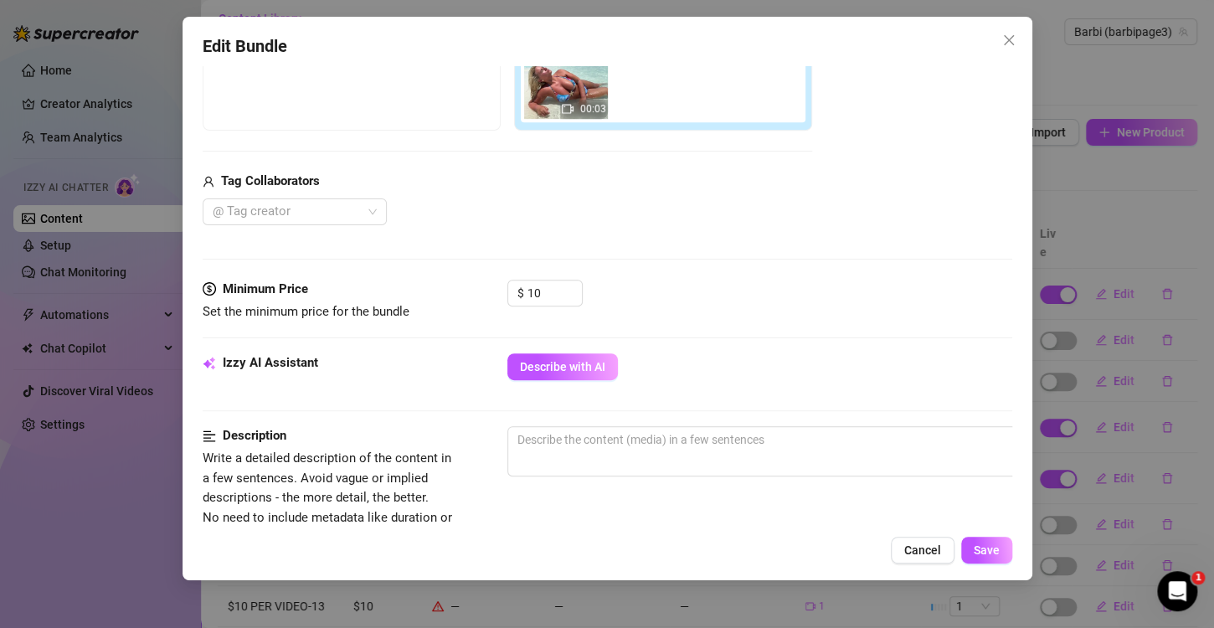
scroll to position [335, 0]
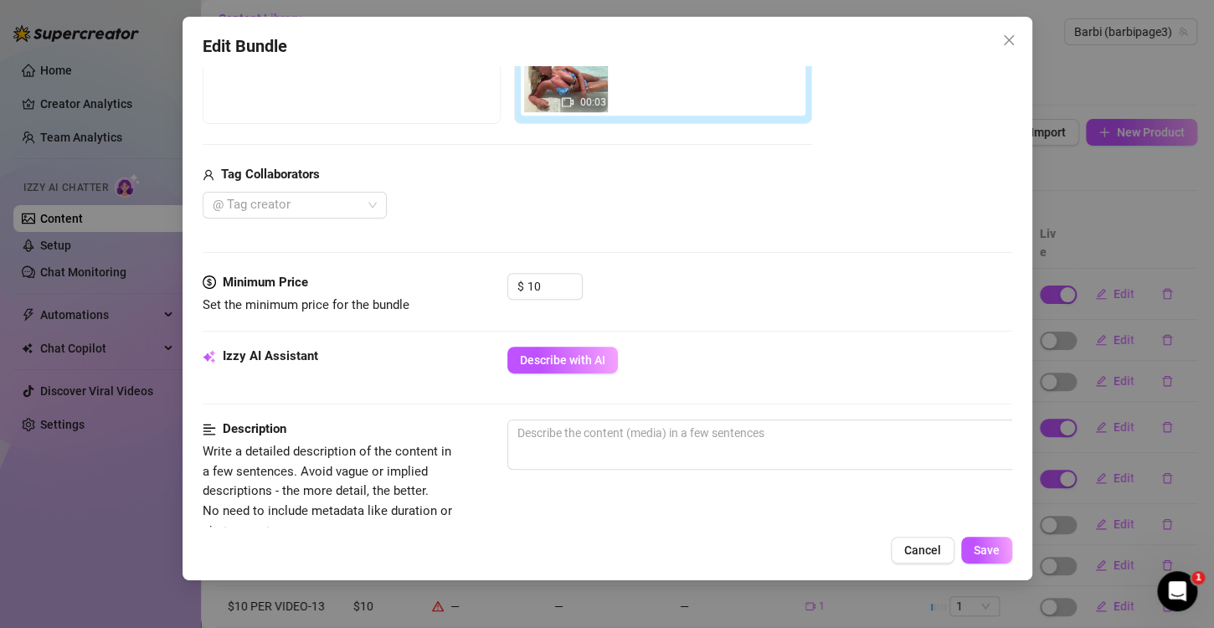
drag, startPoint x: 543, startPoint y: 363, endPoint x: 683, endPoint y: 306, distance: 151.0
click at [544, 363] on span "Describe with AI" at bounding box center [562, 359] width 85 height 13
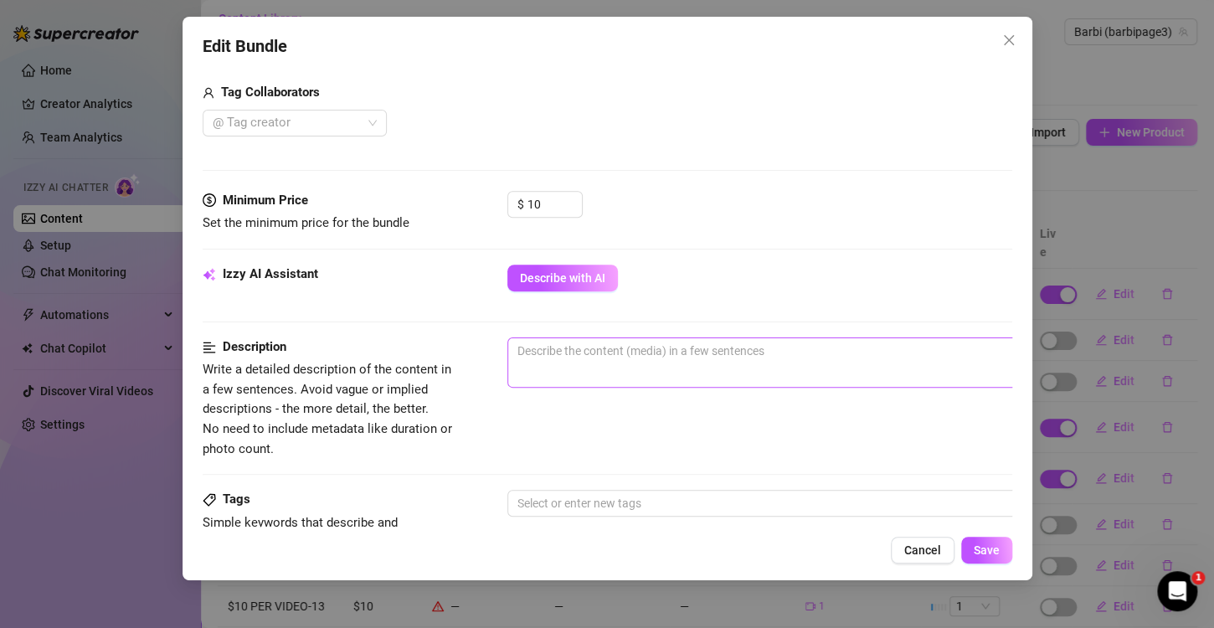
scroll to position [419, 0]
click at [587, 348] on textarea at bounding box center [800, 349] width 585 height 25
paste textarea "Waves crashing, sun kissing my skin, sand clinging everywhere, nothing between …"
type textarea "Waves crashing, sun kissing my skin, sand clinging everywhere, nothing between …"
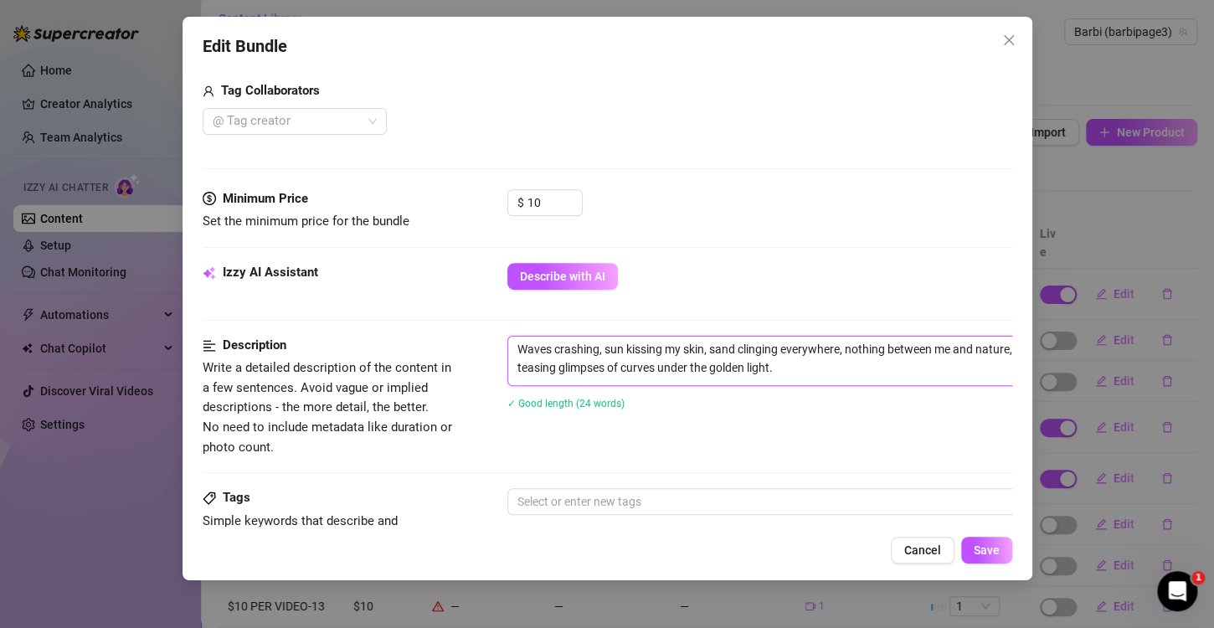
type textarea "Waves crashing, sun kissing my skin, sand clinging everywhere, nothing between …"
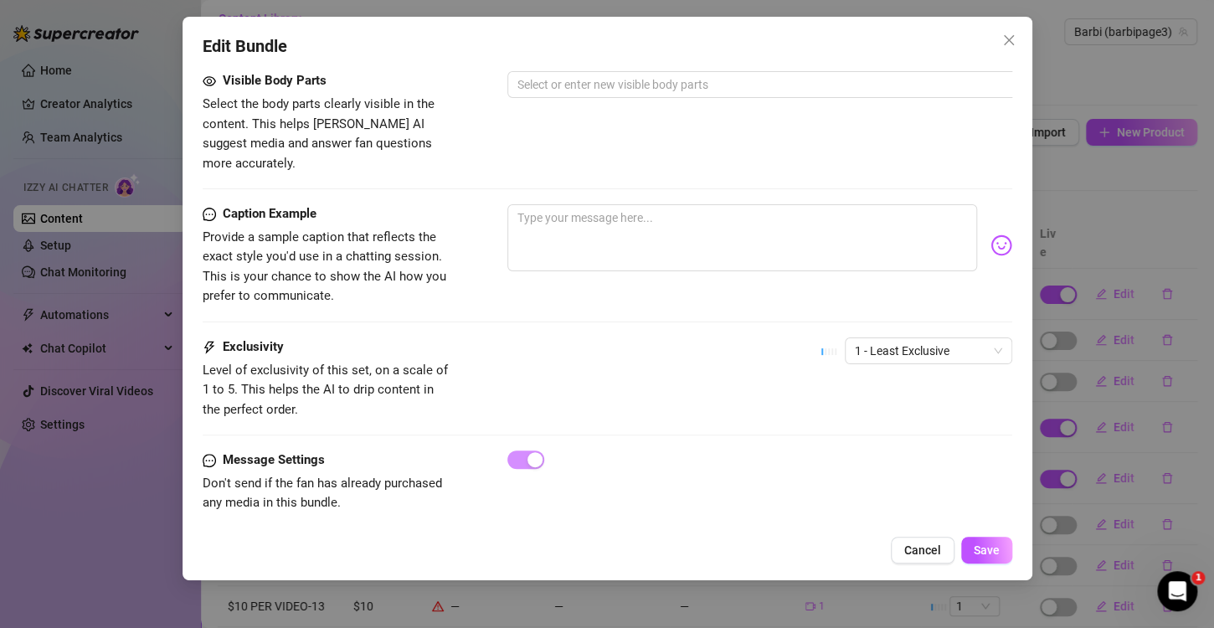
scroll to position [957, 0]
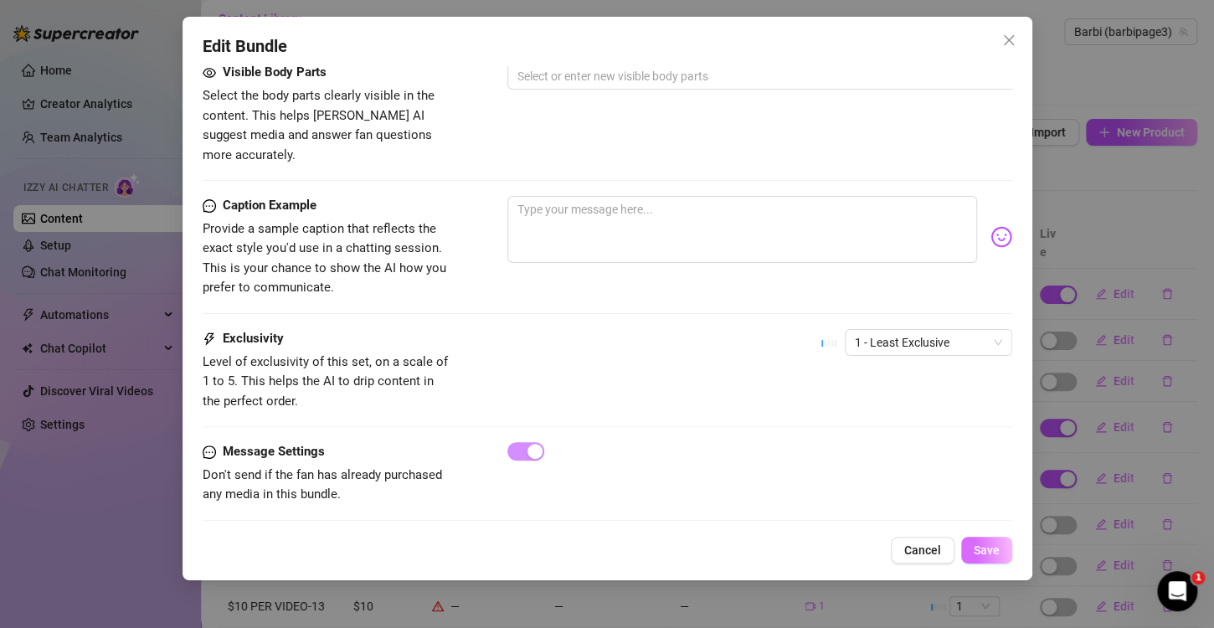
click at [976, 554] on span "Save" at bounding box center [987, 550] width 26 height 13
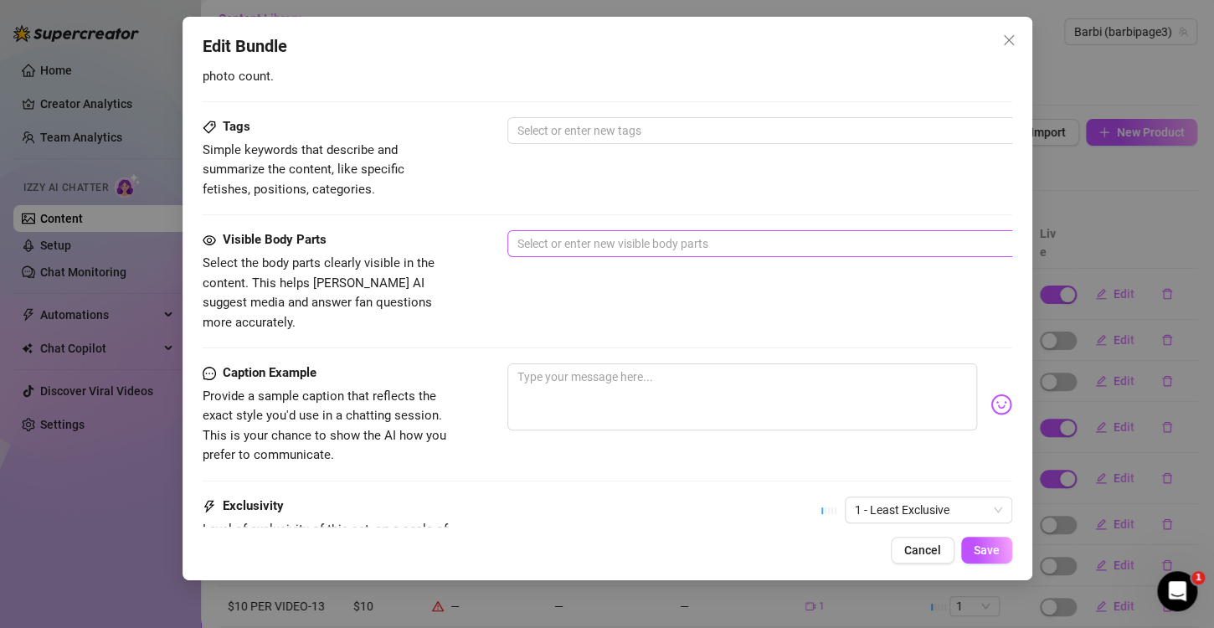
scroll to position [622, 0]
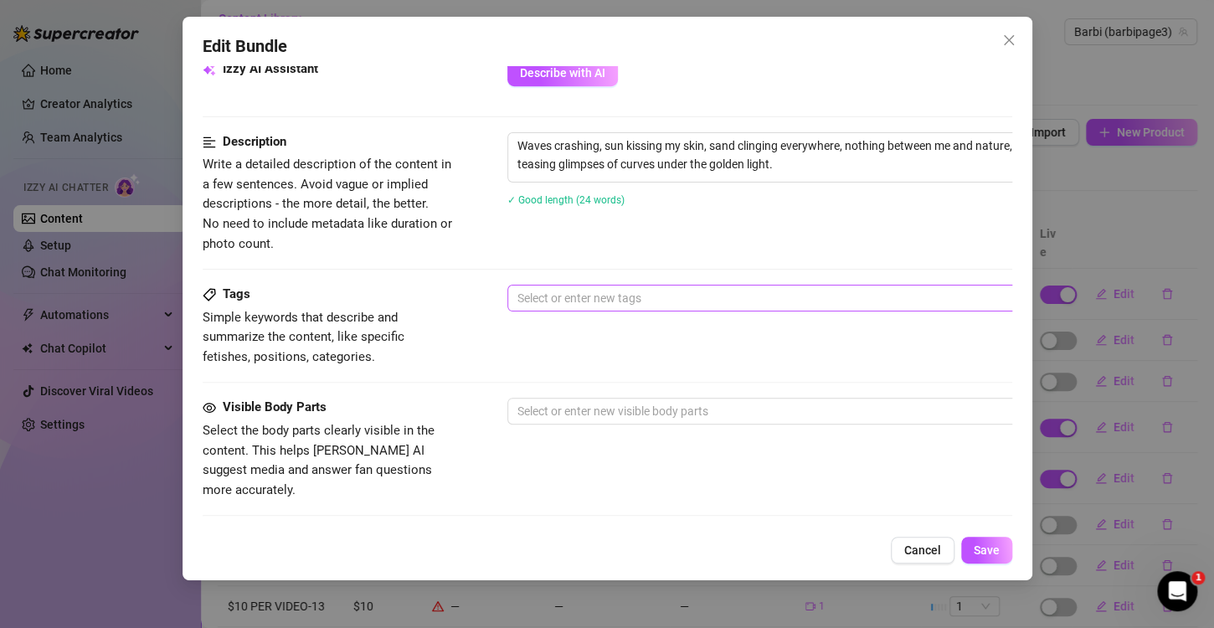
click at [597, 297] on div at bounding box center [792, 297] width 562 height 23
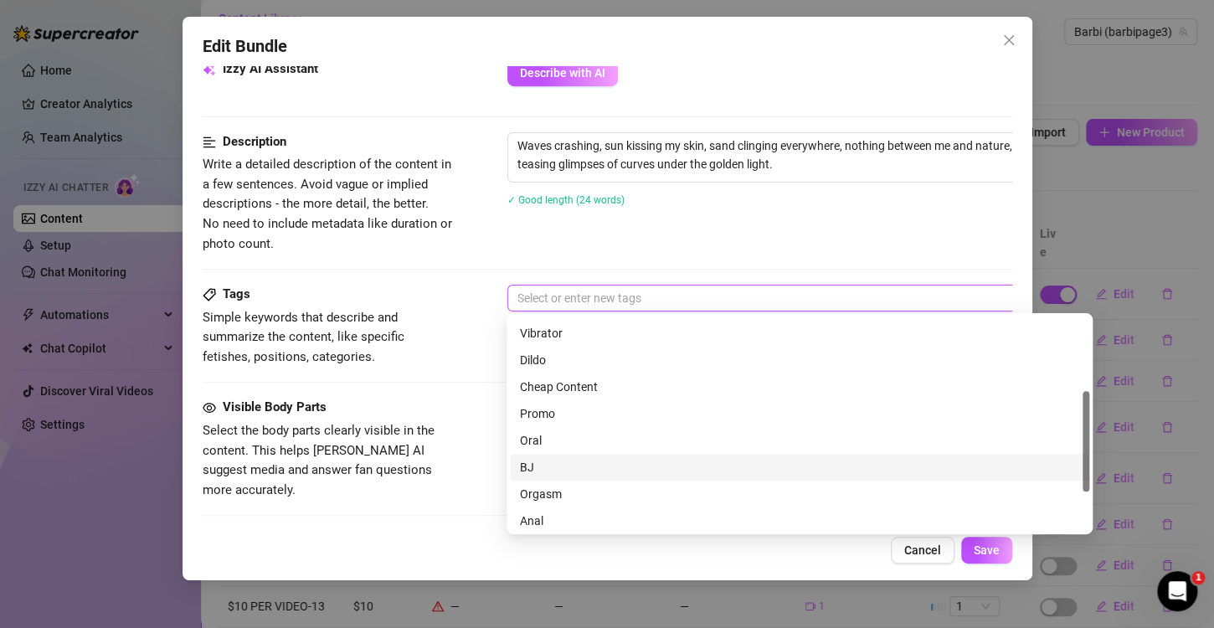
scroll to position [74, 0]
click at [566, 465] on div "Cheap Content" at bounding box center [800, 471] width 560 height 18
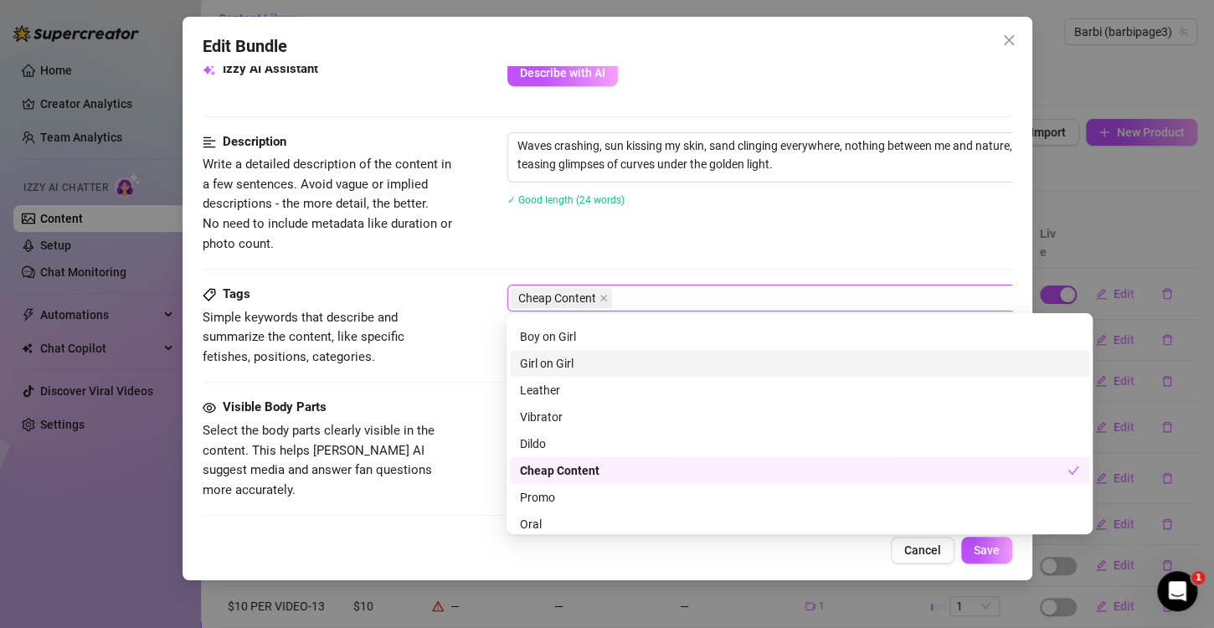
click at [435, 373] on div "Tags Simple keywords that describe and summarize the content, like specific fet…" at bounding box center [608, 341] width 810 height 113
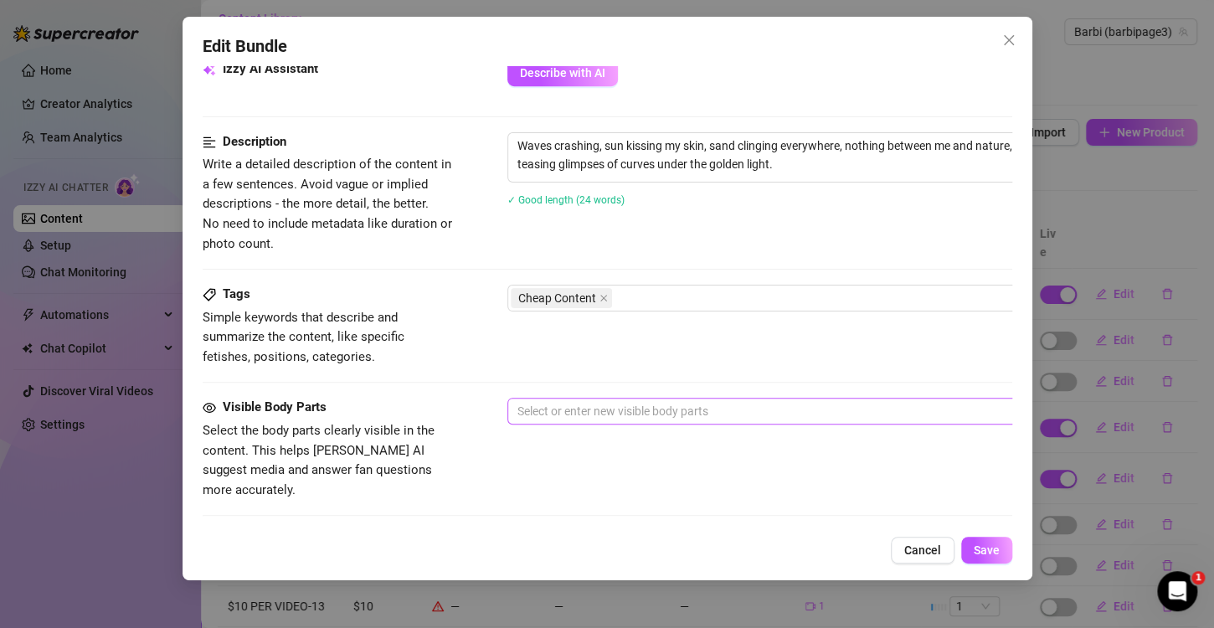
click at [582, 400] on div at bounding box center [792, 411] width 562 height 23
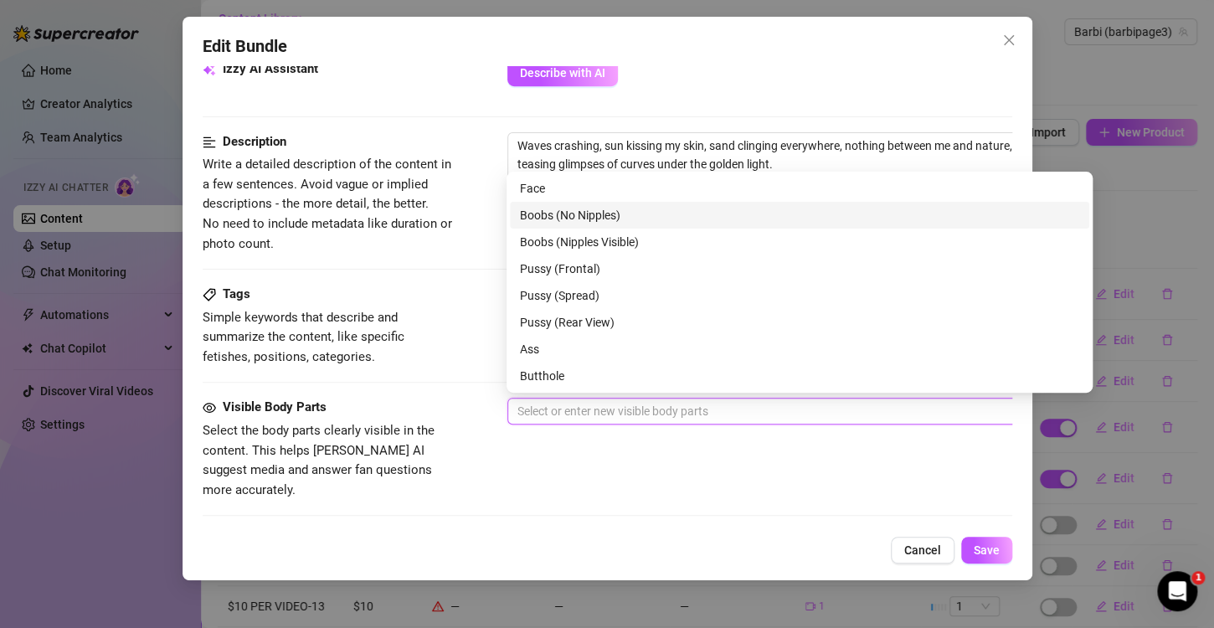
click at [549, 214] on div "Boobs (No Nipples)" at bounding box center [800, 215] width 560 height 18
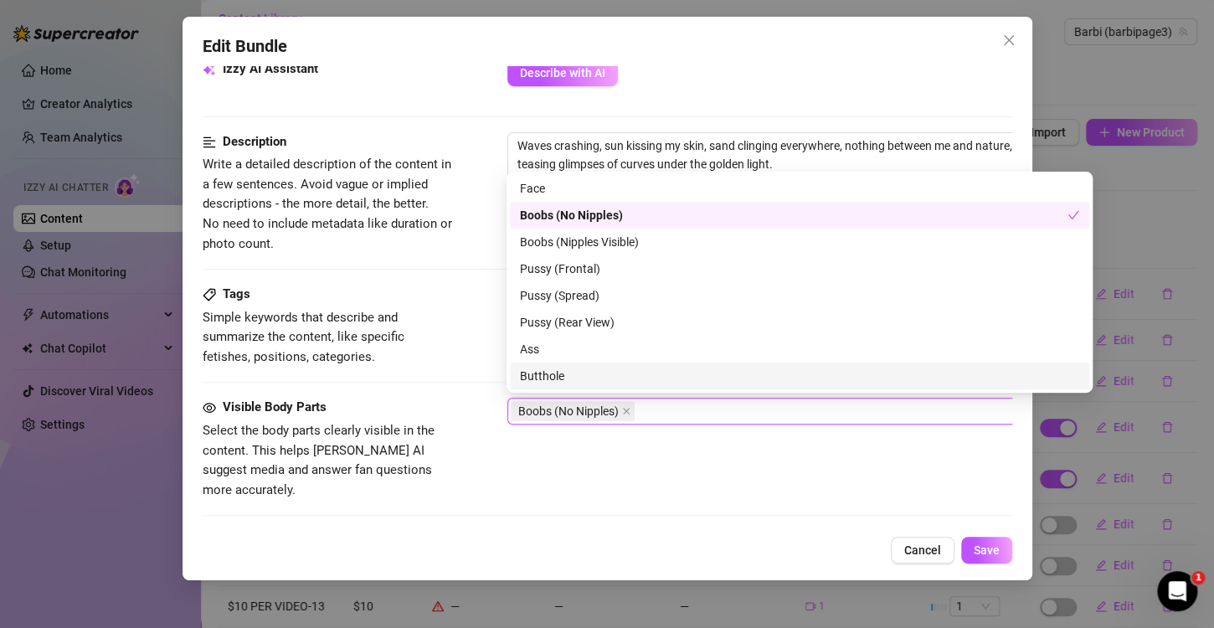
click at [526, 465] on div "Visible Body Parts Select the body parts clearly visible in the content. This h…" at bounding box center [608, 449] width 810 height 102
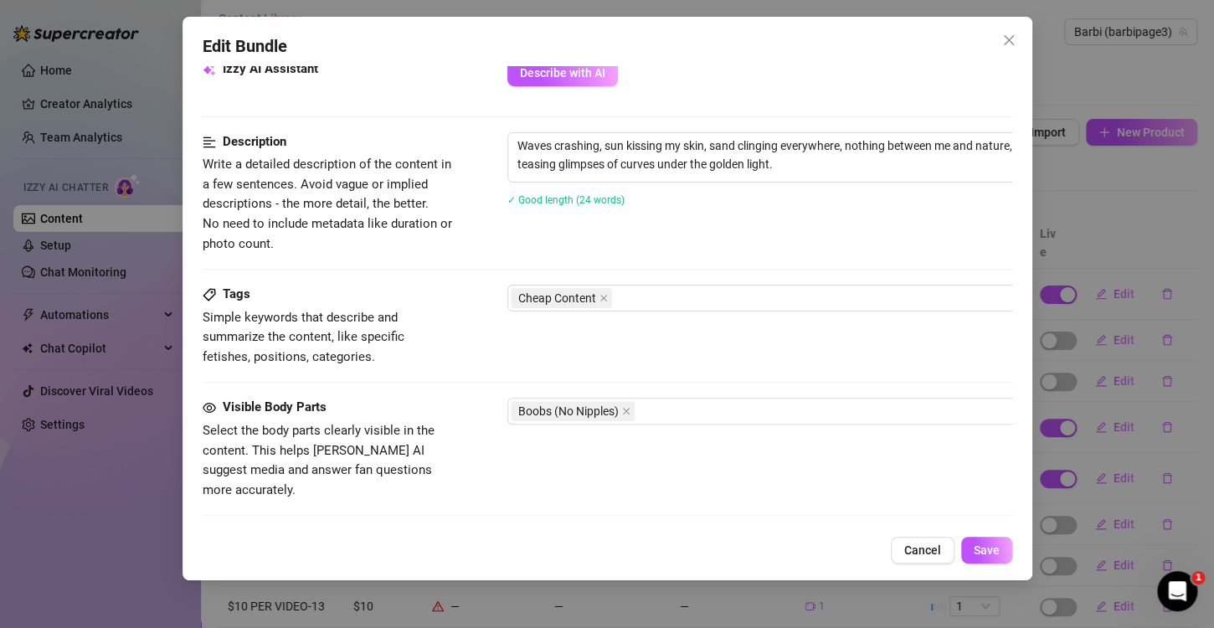
scroll to position [957, 0]
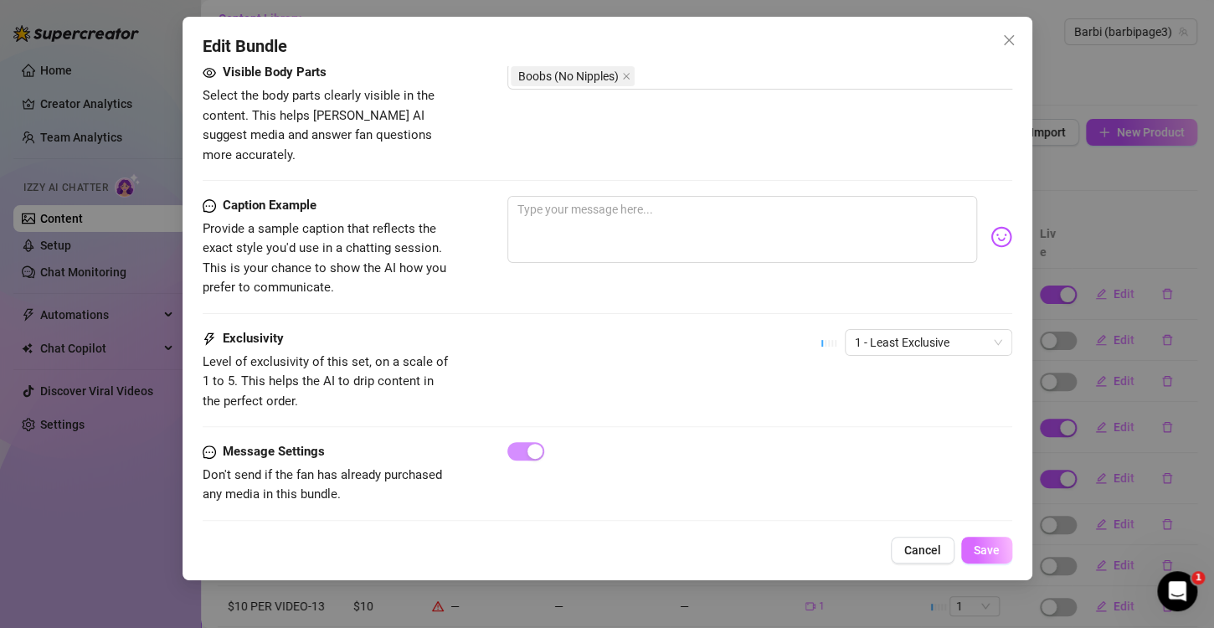
click at [977, 555] on span "Save" at bounding box center [987, 550] width 26 height 13
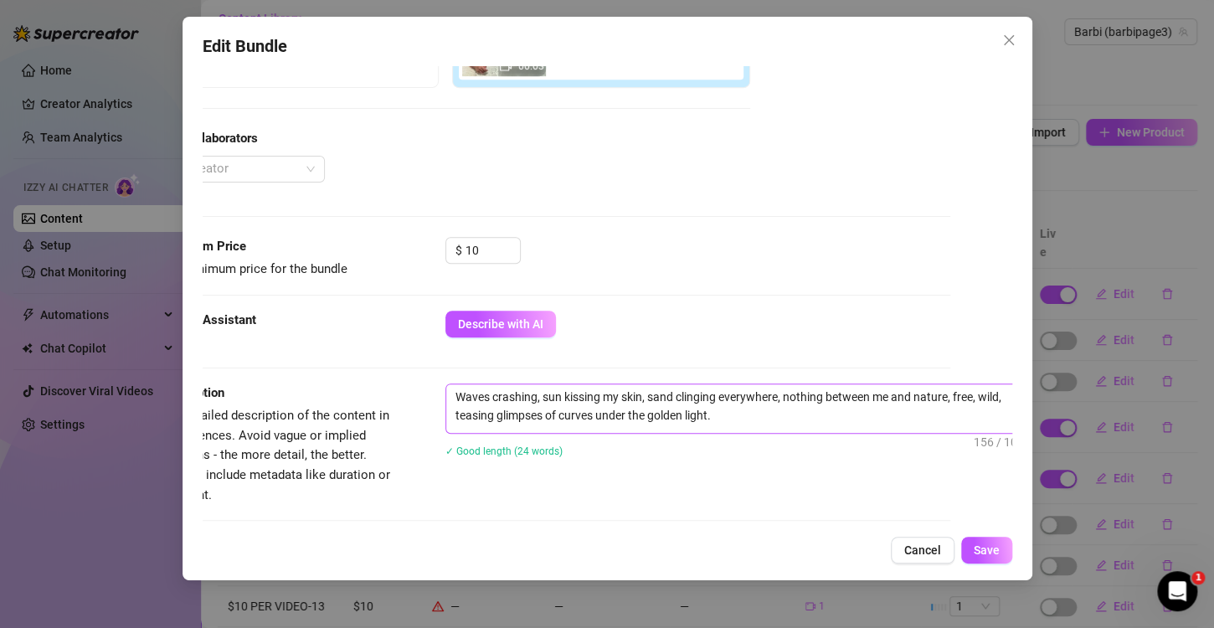
scroll to position [371, 95]
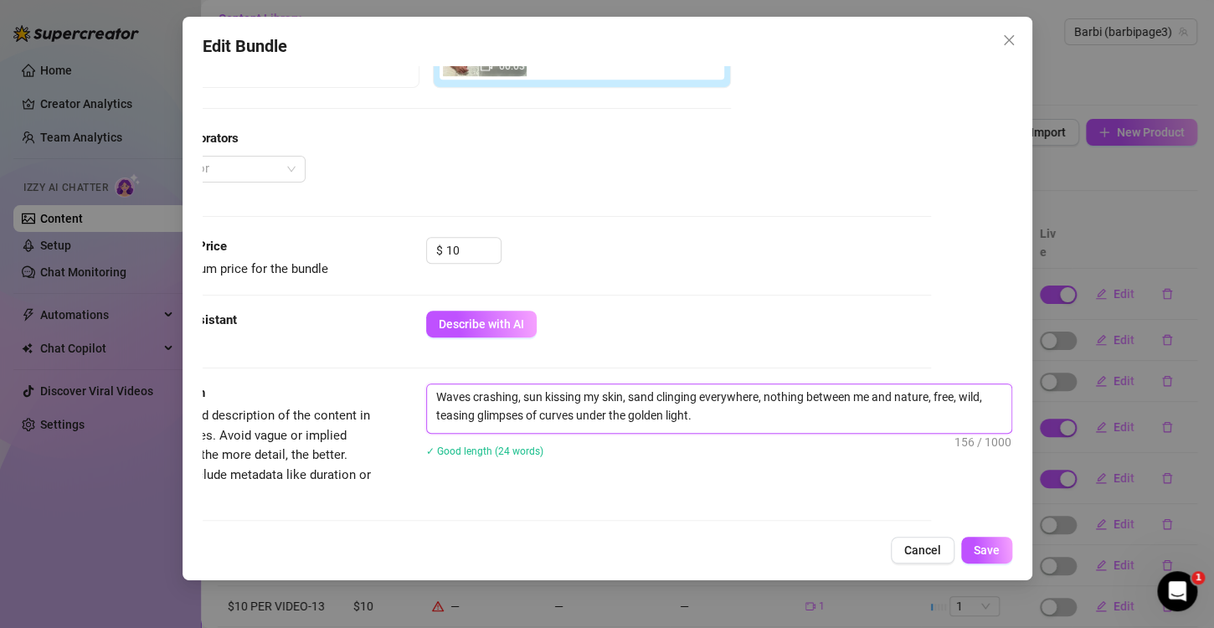
click at [947, 395] on textarea "Waves crashing, sun kissing my skin, sand clinging everywhere, nothing between …" at bounding box center [719, 406] width 585 height 44
type textarea "Waves crashing, sun kissing my skin, sand clinging everywhere, nothing between …"
drag, startPoint x: 503, startPoint y: 396, endPoint x: 462, endPoint y: 402, distance: 41.5
click at [462, 402] on textarea "Waves crashing, sun kissing my skin, sand clinging everywhere, nothing between …" at bounding box center [719, 406] width 585 height 44
type textarea "Waves , sun kissing my skin, sand clinging everywhere, nothing between me and n…"
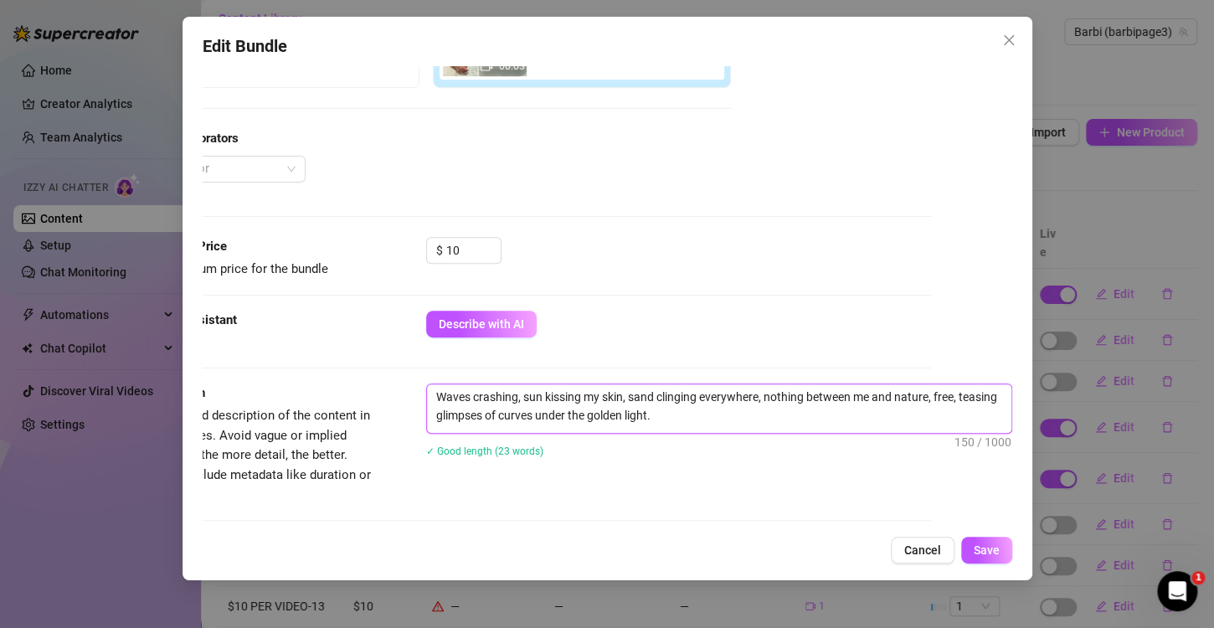
type textarea "Waves , sun kissing my skin, sand clinging everywhere, nothing between me and n…"
type textarea "Waves, sun kissing my skin, sand clinging everywhere, nothing between me and na…"
type textarea "Wave, sun kissing my skin, sand clinging everywhere, nothing between me and nat…"
type textarea ", sun kissing my skin, sand clinging everywhere, nothing between me and nature,…"
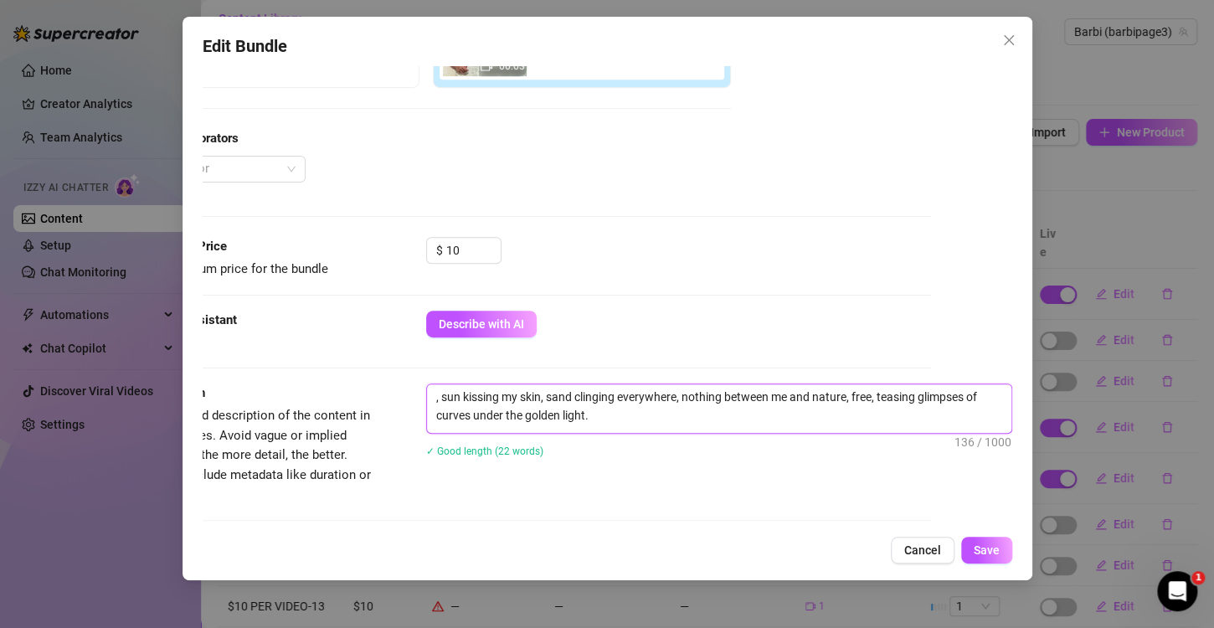
type textarea "sun kissing my skin, sand clinging everywhere, nothing between me and nature, f…"
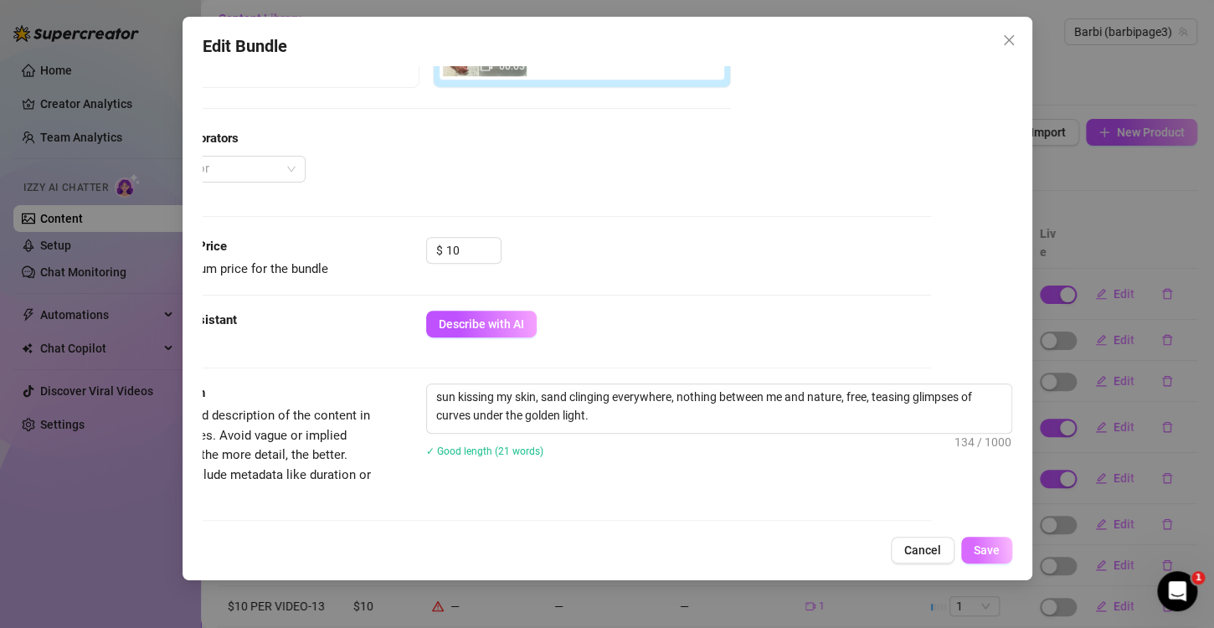
click at [982, 560] on button "Save" at bounding box center [987, 550] width 51 height 27
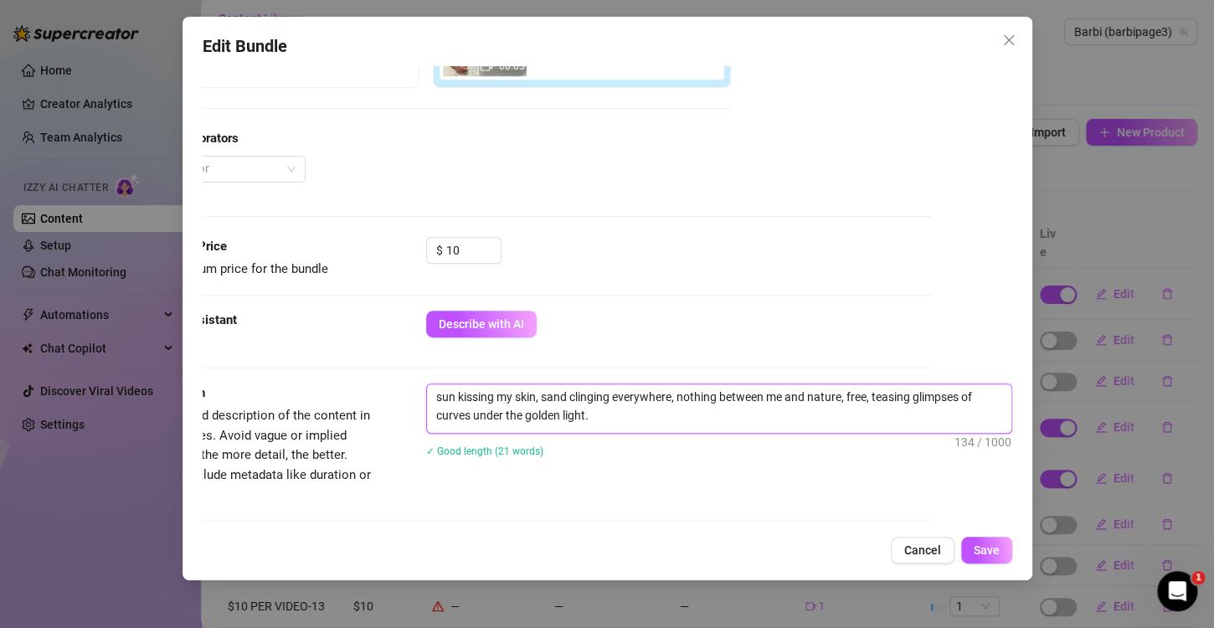
type textarea "sun kissing my skin, sand clinging everywhere, nothing between me and nature, f…"
type textarea ", sun kissing my skin, sand clinging everywhere, nothing between me and nature,…"
type textarea "W, sun kissing my skin, sand clinging everywhere, nothing between me and nature…"
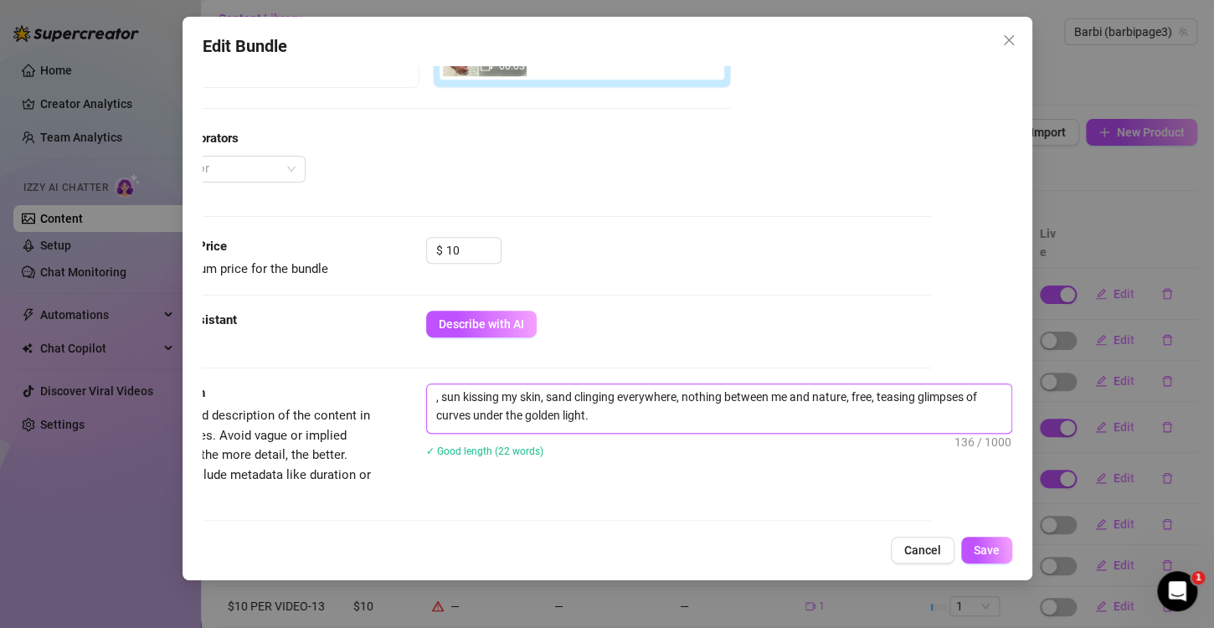
type textarea "W, sun kissing my skin, sand clinging everywhere, nothing between me and nature…"
type textarea "Wa, sun kissing my skin, sand clinging everywhere, nothing between me and natur…"
type textarea "Wav, sun kissing my skin, sand clinging everywhere, nothing between me and natu…"
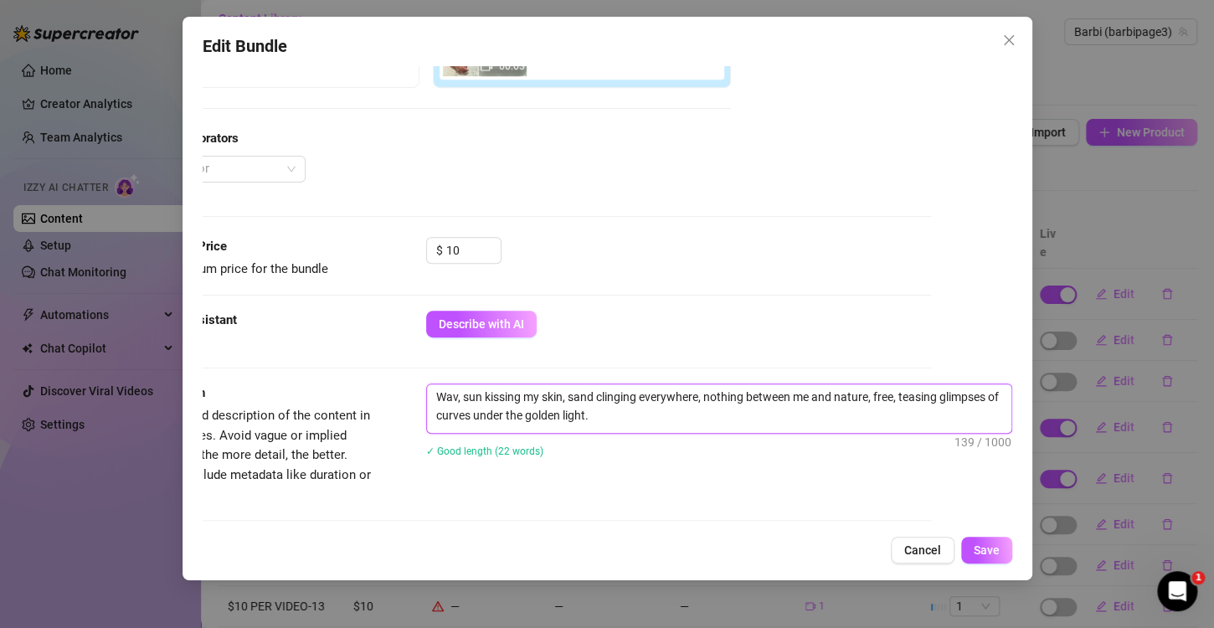
type textarea "Wave, sun kissing my skin, sand clinging everywhere, nothing between me and nat…"
type textarea "Waves, sun kissing my skin, sand clinging everywhere, nothing between me and na…"
type textarea "Waves , sun kissing my skin, sand clinging everywhere, nothing between me and n…"
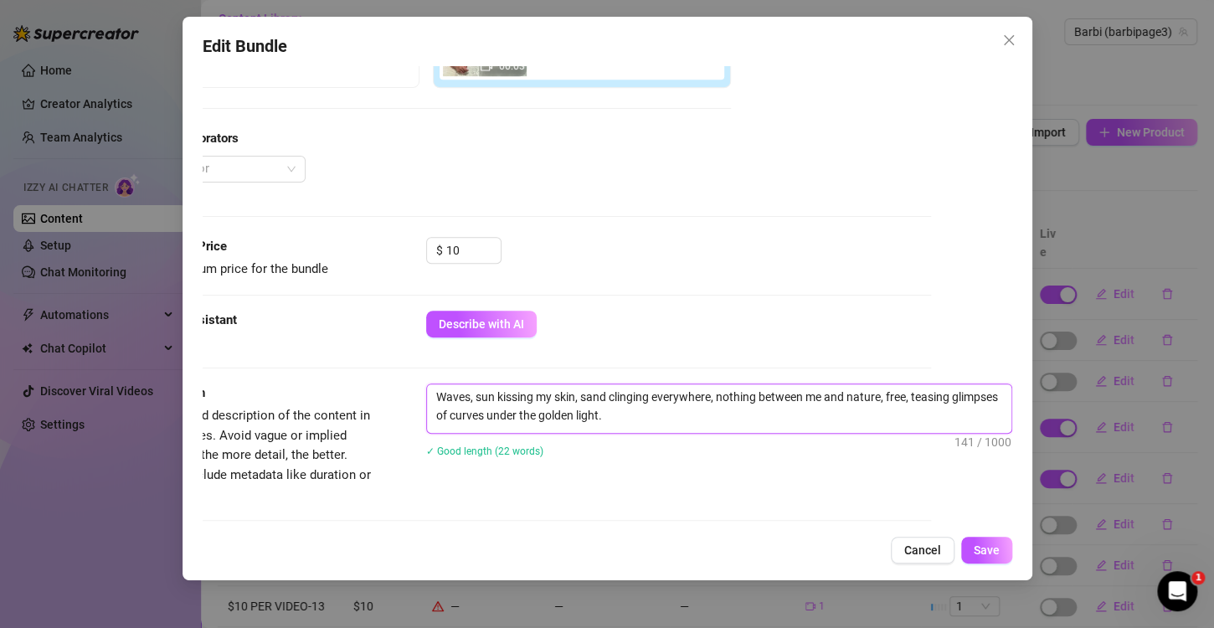
type textarea "Waves , sun kissing my skin, sand clinging everywhere, nothing between me and n…"
type textarea "Waves crashing, sun kissing my skin, sand clinging everywhere, nothing between …"
click at [611, 412] on textarea "Waves crashing, sun kissing my skin, sand clinging everywhere, nothing between …" at bounding box center [719, 406] width 585 height 44
type textarea "Waves crashing, sun kissing my skin, sand clinging everywhere, nothing between …"
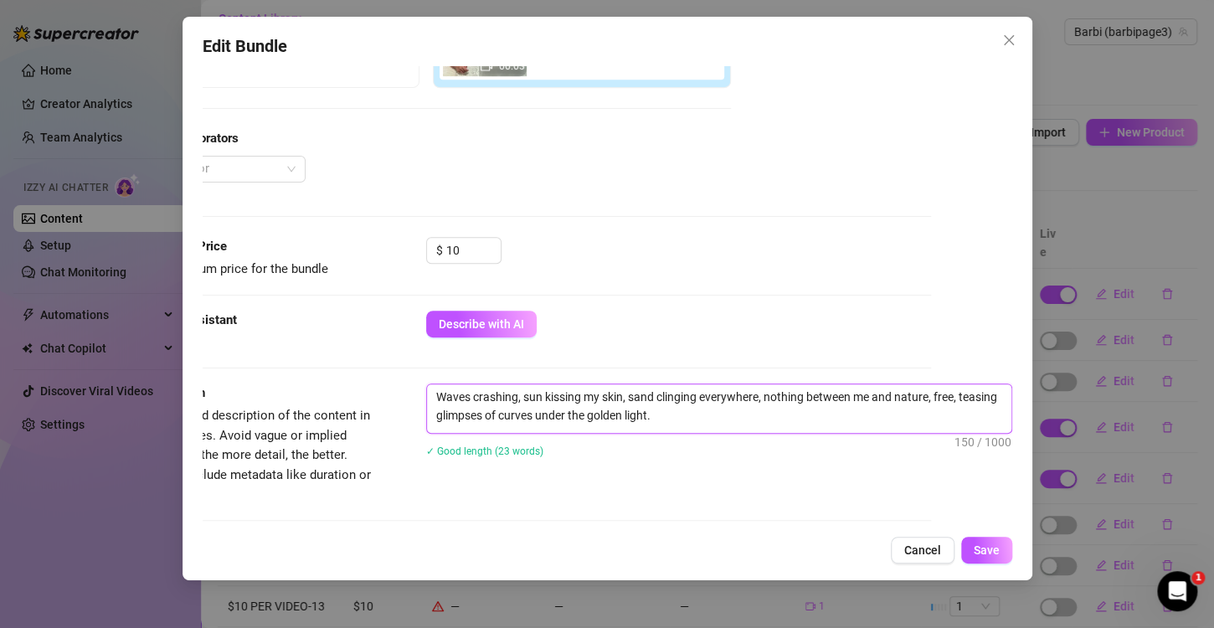
type textarea "Waves crashing, sun kissing my skin, sand clinging everywhere, nothing between …"
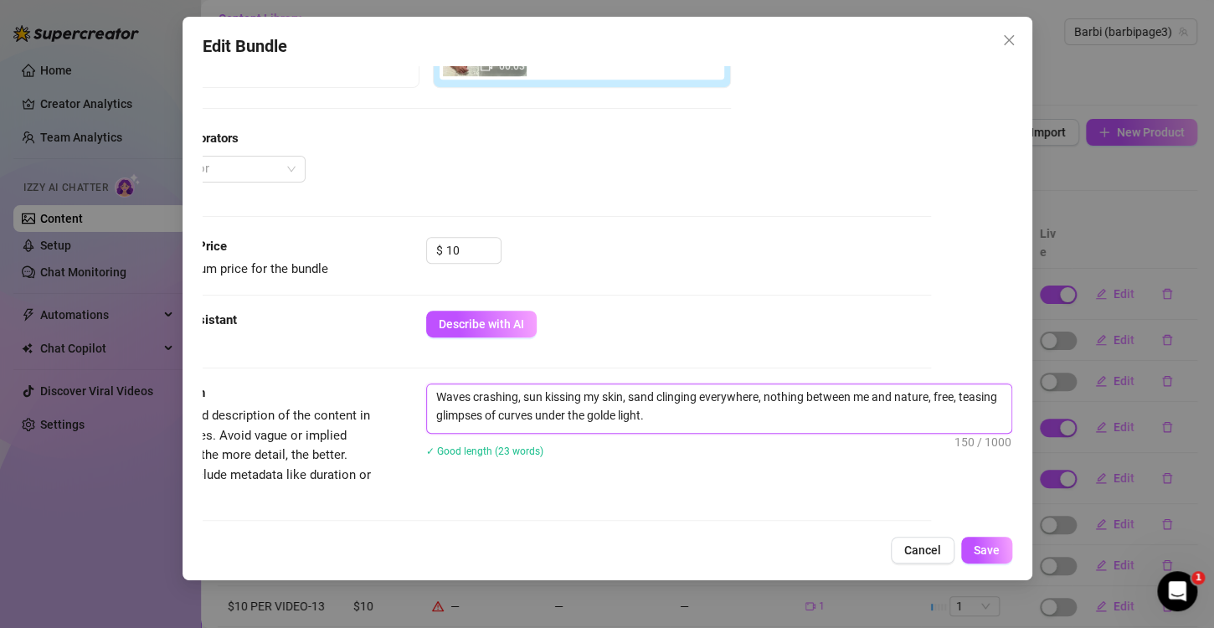
type textarea "Waves crashing, sun kissing my skin, sand clinging everywhere, nothing between …"
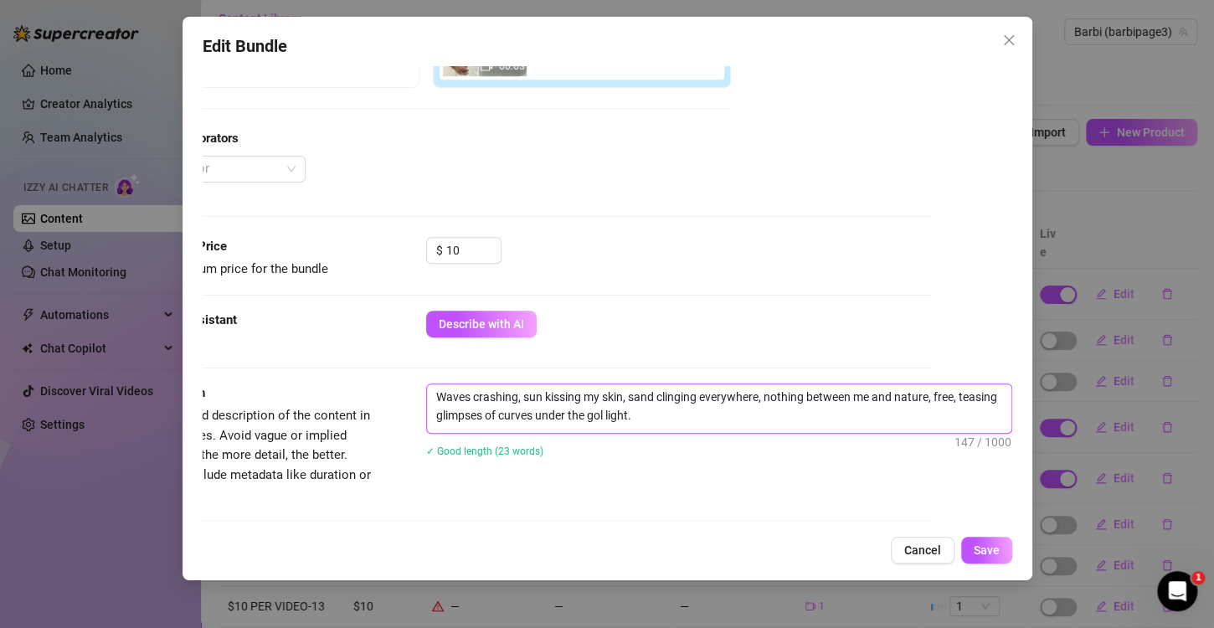
type textarea "Waves crashing, sun kissing my skin, sand clinging everywhere, nothing between …"
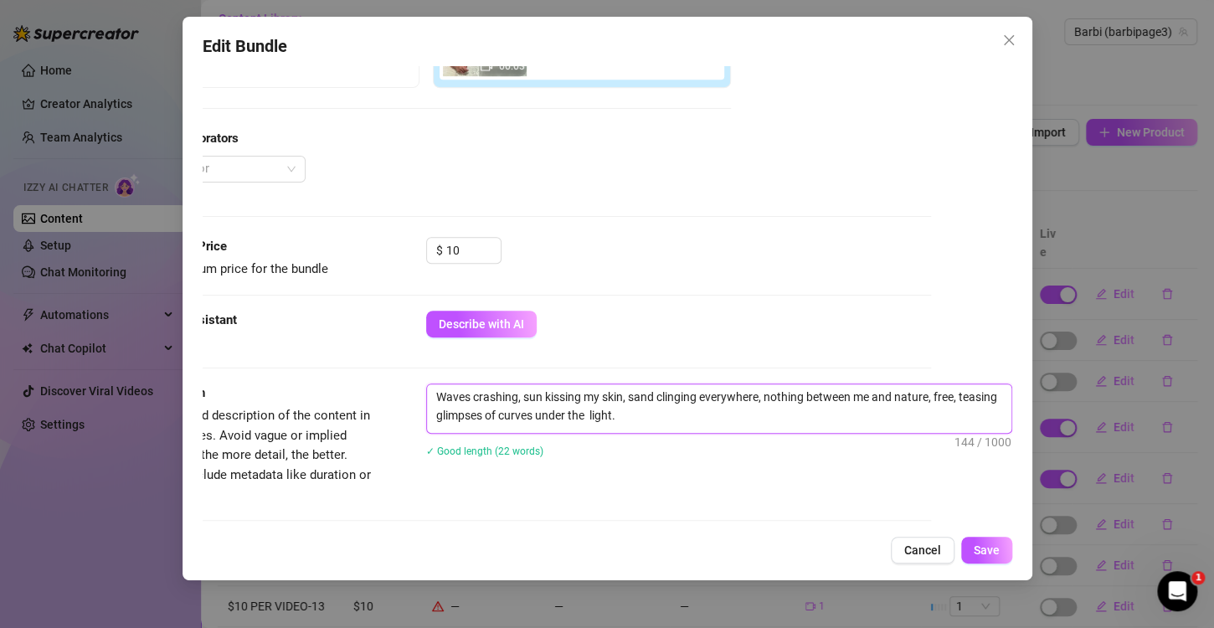
type textarea "Waves crashing, sun kissing my skin, sand clinging everywhere, nothing between …"
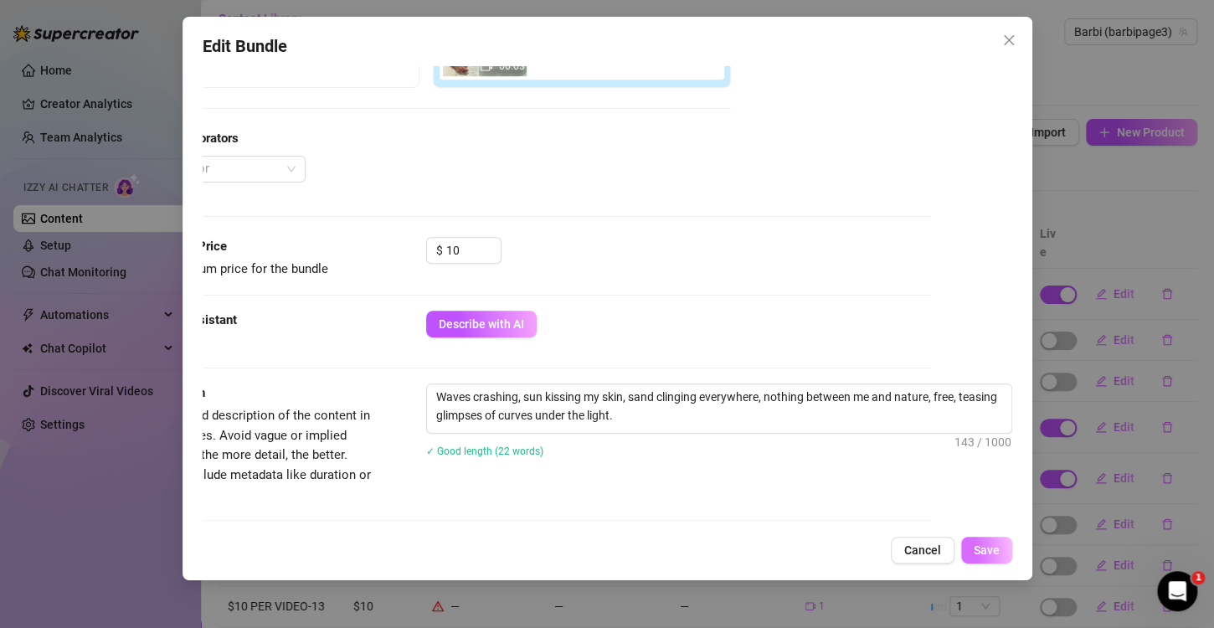
click at [964, 538] on button "Save" at bounding box center [987, 550] width 51 height 27
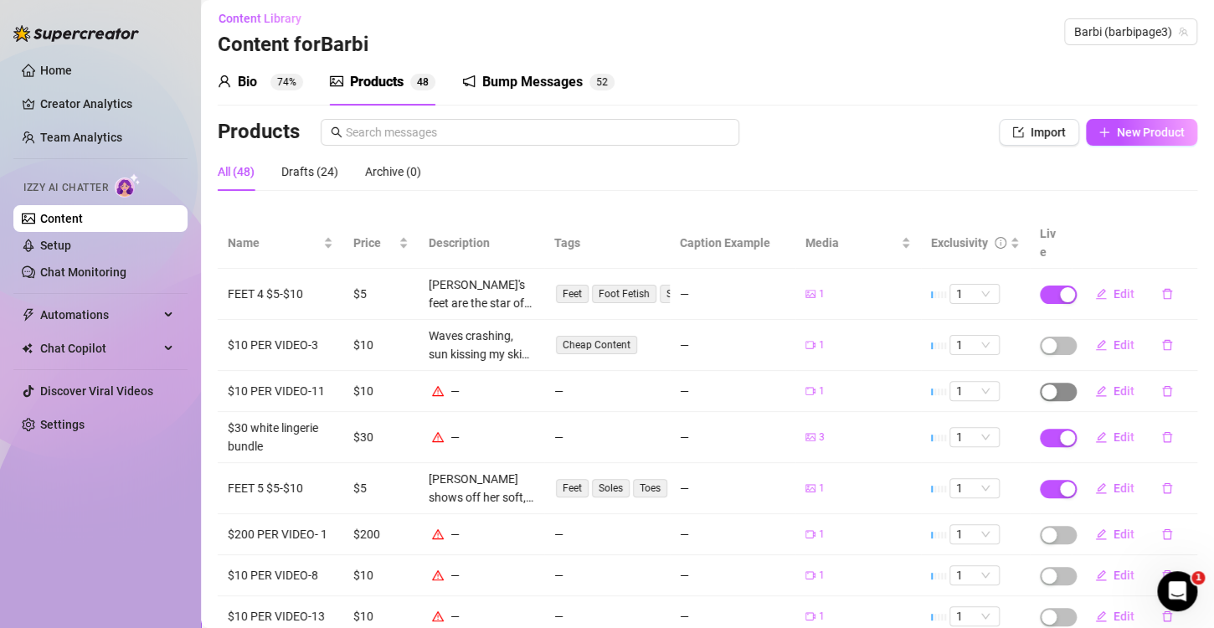
click at [1053, 337] on span "button" at bounding box center [1058, 346] width 37 height 18
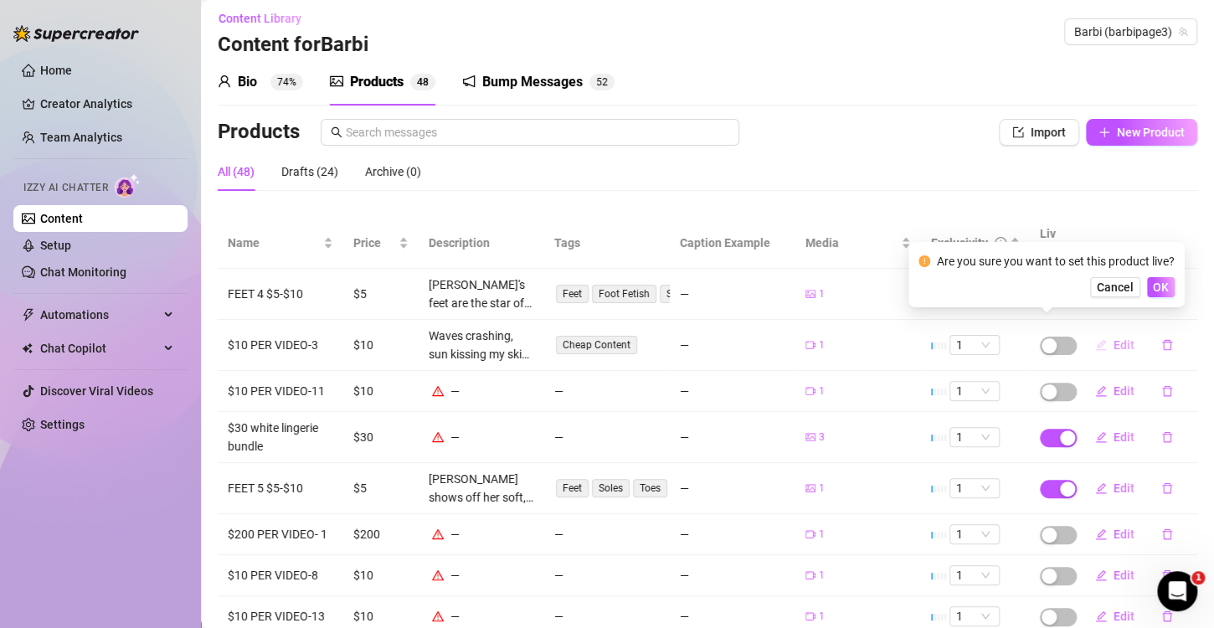
click at [1163, 291] on td "Edit" at bounding box center [1135, 294] width 126 height 51
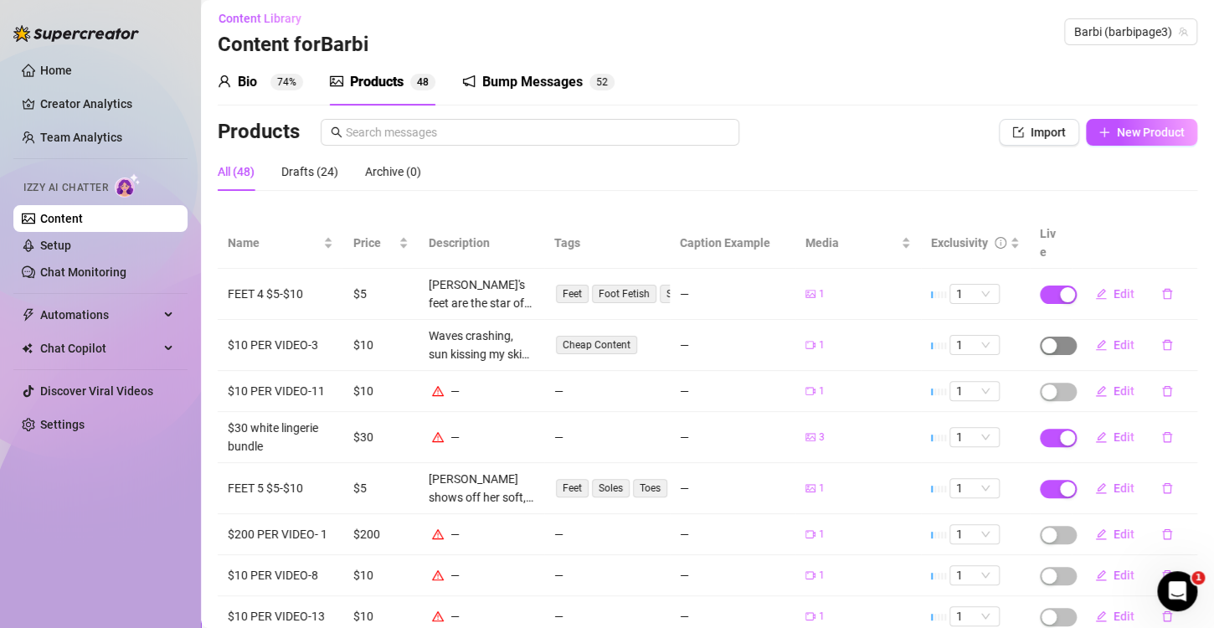
click at [1048, 337] on span "button" at bounding box center [1058, 346] width 37 height 18
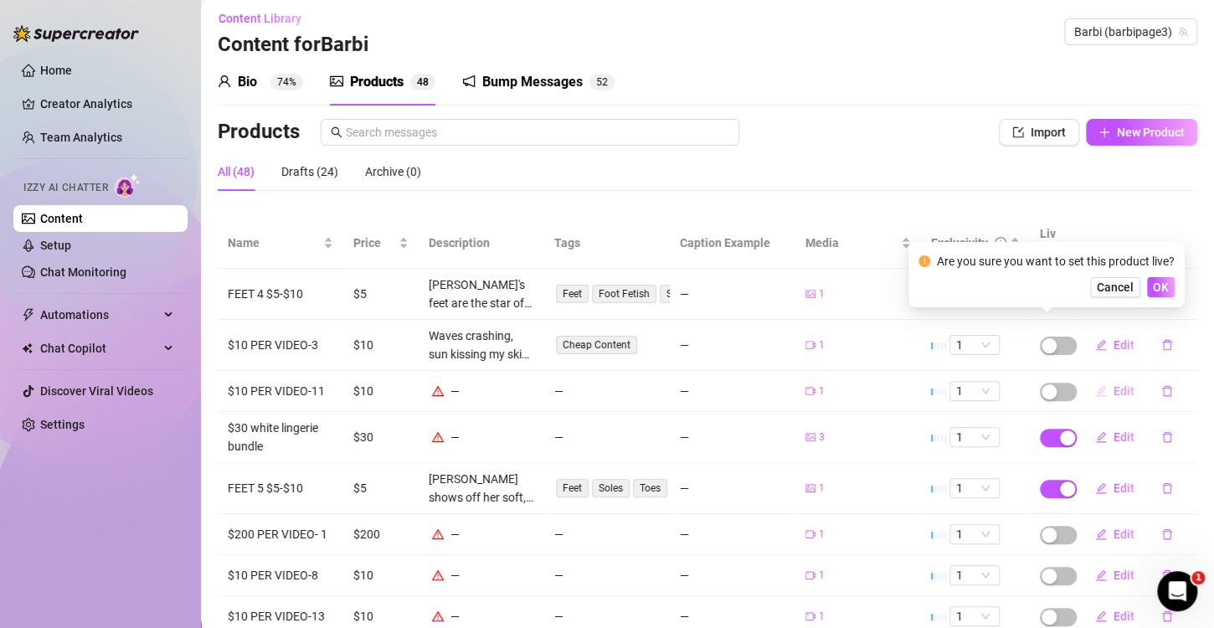
click at [1157, 290] on span "OK" at bounding box center [1161, 287] width 16 height 13
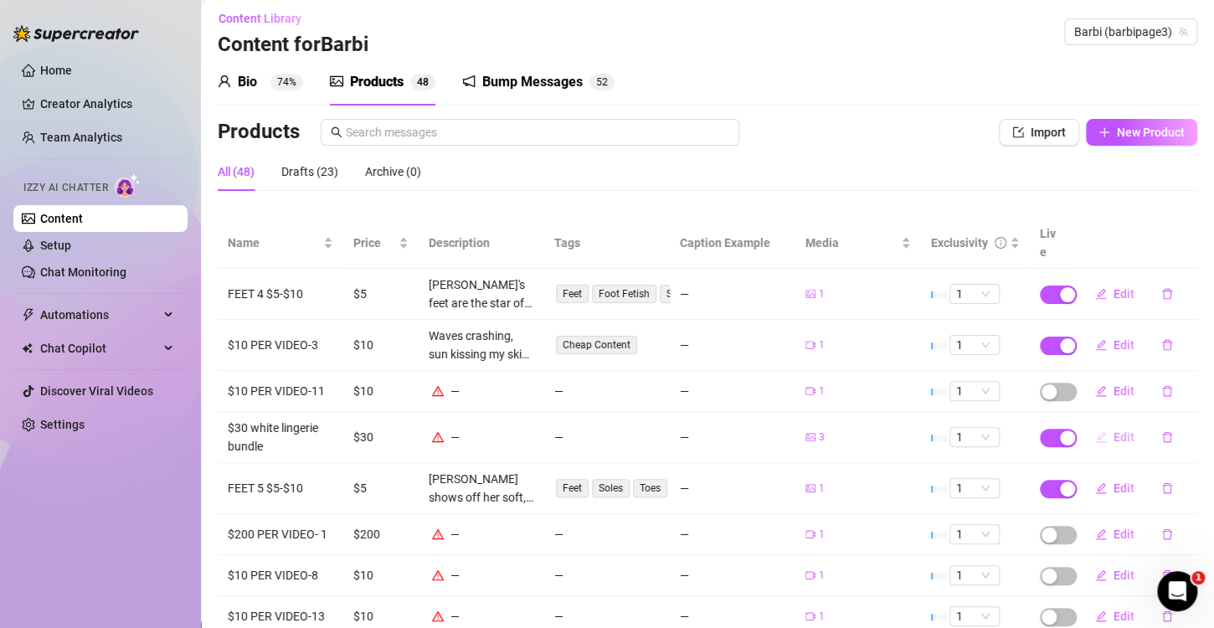
click at [1114, 431] on span "Edit" at bounding box center [1124, 437] width 21 height 13
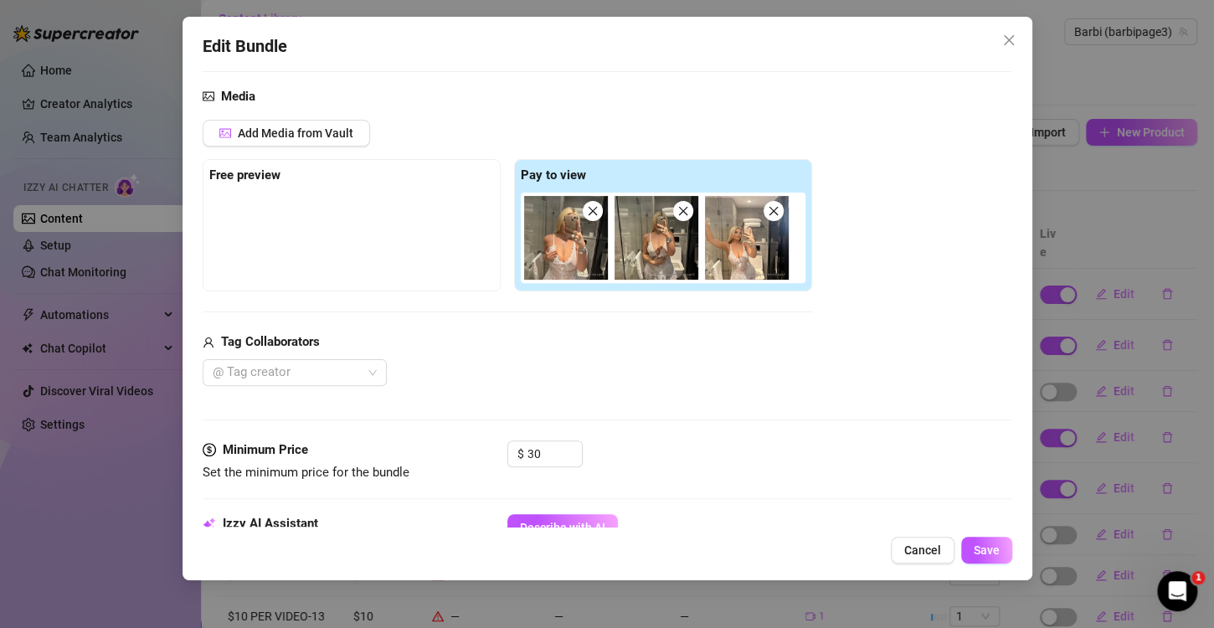
scroll to position [335, 0]
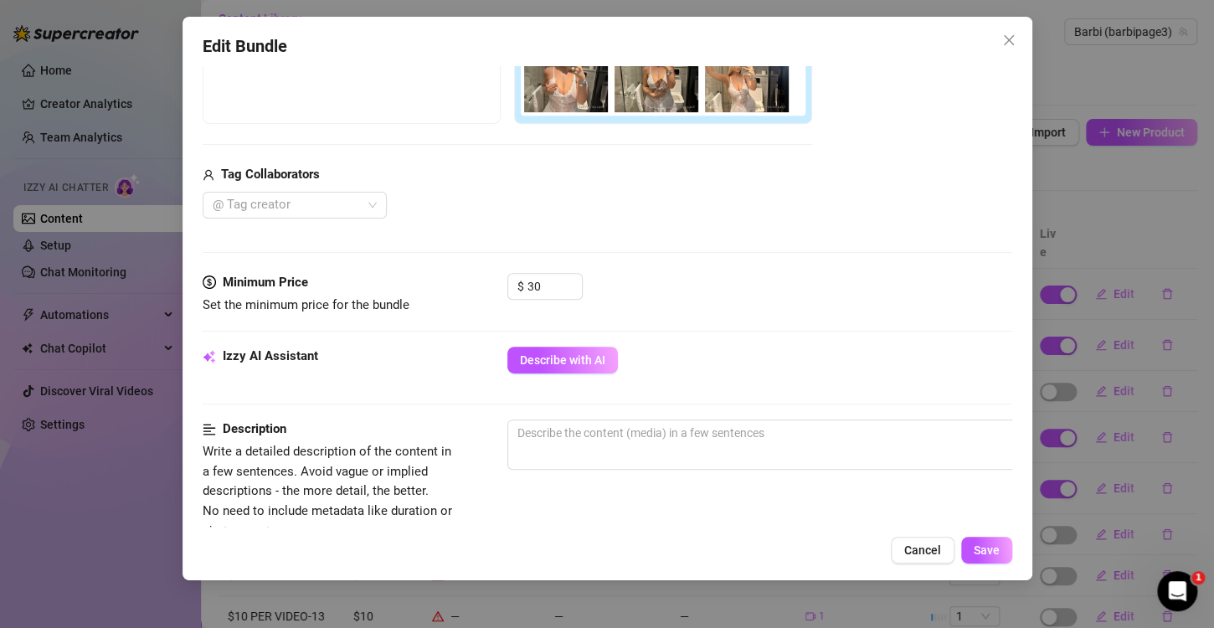
click at [594, 353] on span "Describe with AI" at bounding box center [562, 359] width 85 height 13
type textarea "Apollonia"
type textarea "Apollonia teases"
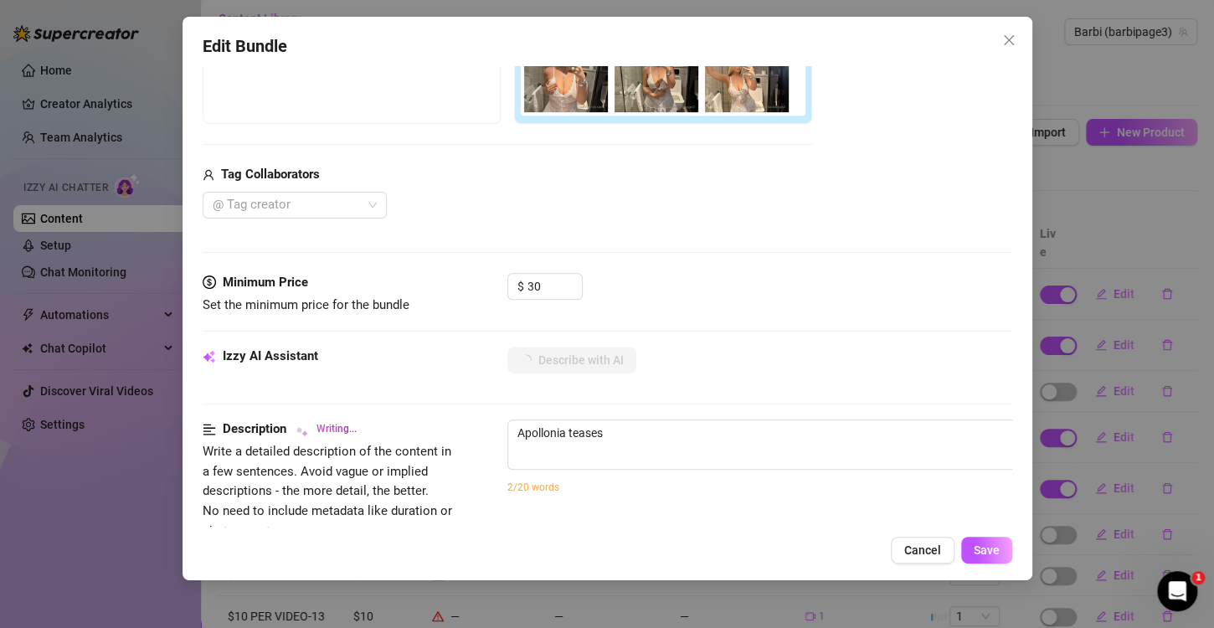
type textarea "Apollonia teases in"
type textarea "Apollonia teases in a"
type textarea "Apollonia teases in a sheer"
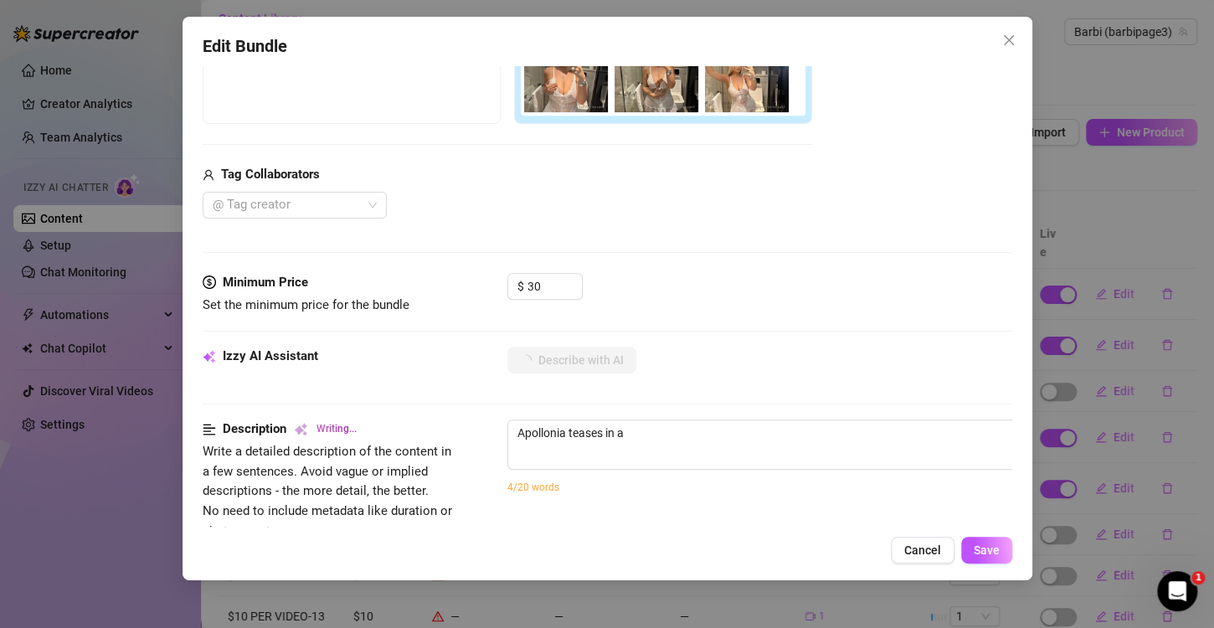
type textarea "Apollonia teases in a sheer"
type textarea "Apollonia teases in a sheer white"
type textarea "Apollonia teases in a sheer white lace"
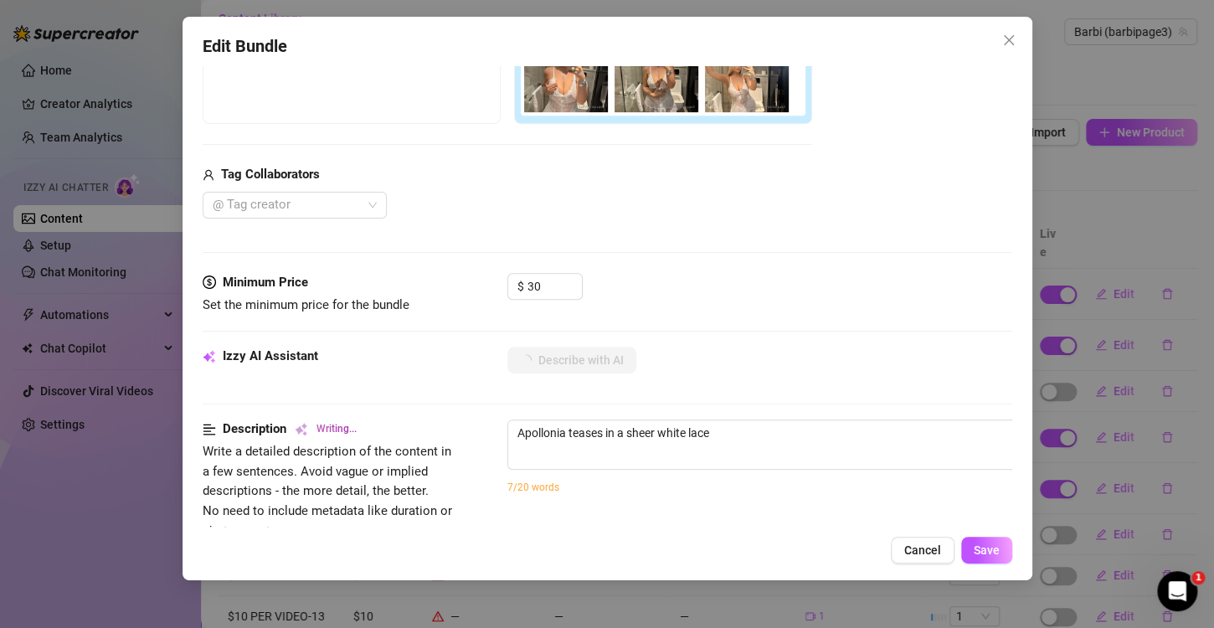
type textarea "Apollonia teases in a sheer white lace lingerie"
type textarea "Apollonia teases in a sheer white lace lingerie dress"
type textarea "Apollonia teases in a sheer white lace lingerie dress in"
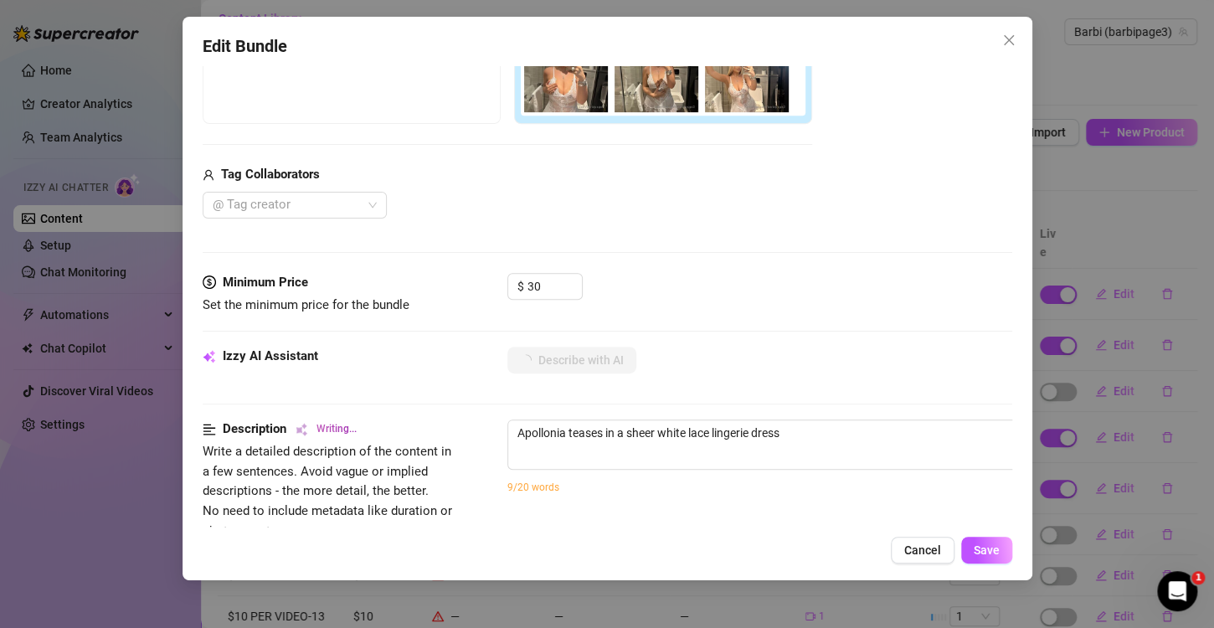
type textarea "Apollonia teases in a sheer white lace lingerie dress in"
type textarea "Apollonia teases in a sheer white lace lingerie dress in a"
type textarea "Apollonia teases in a sheer white lace lingerie dress in a bathroom"
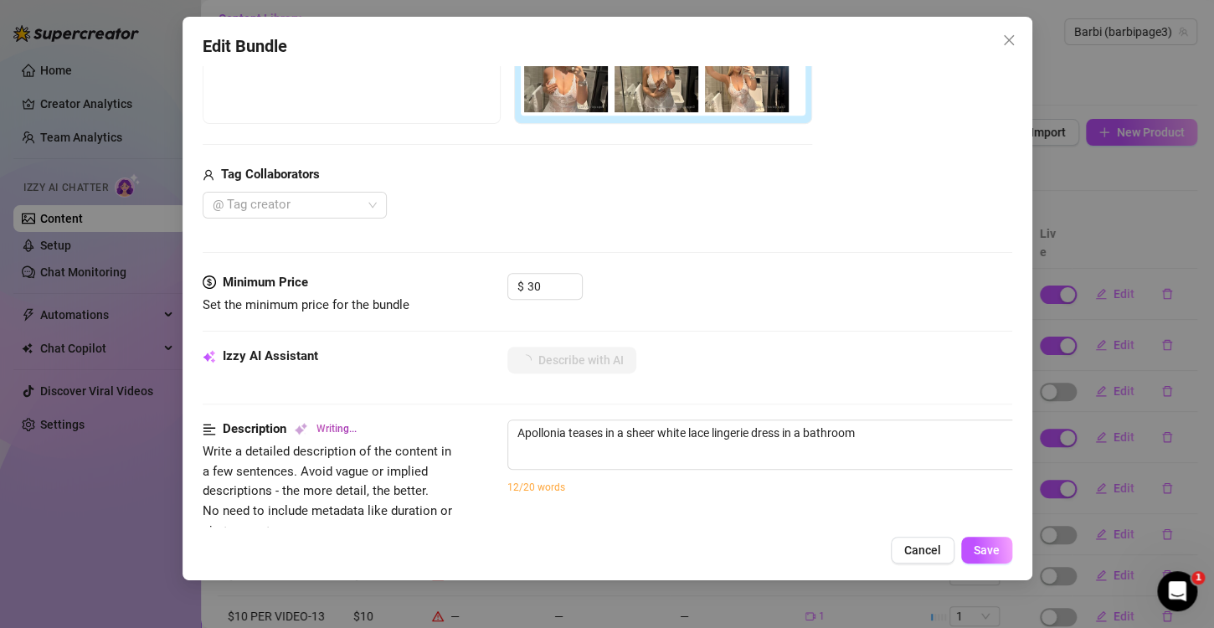
type textarea "Apollonia teases in a sheer white lace lingerie dress in a bathroom mirror"
type textarea "Apollonia teases in a sheer white lace lingerie dress in a bathroom mirror self…"
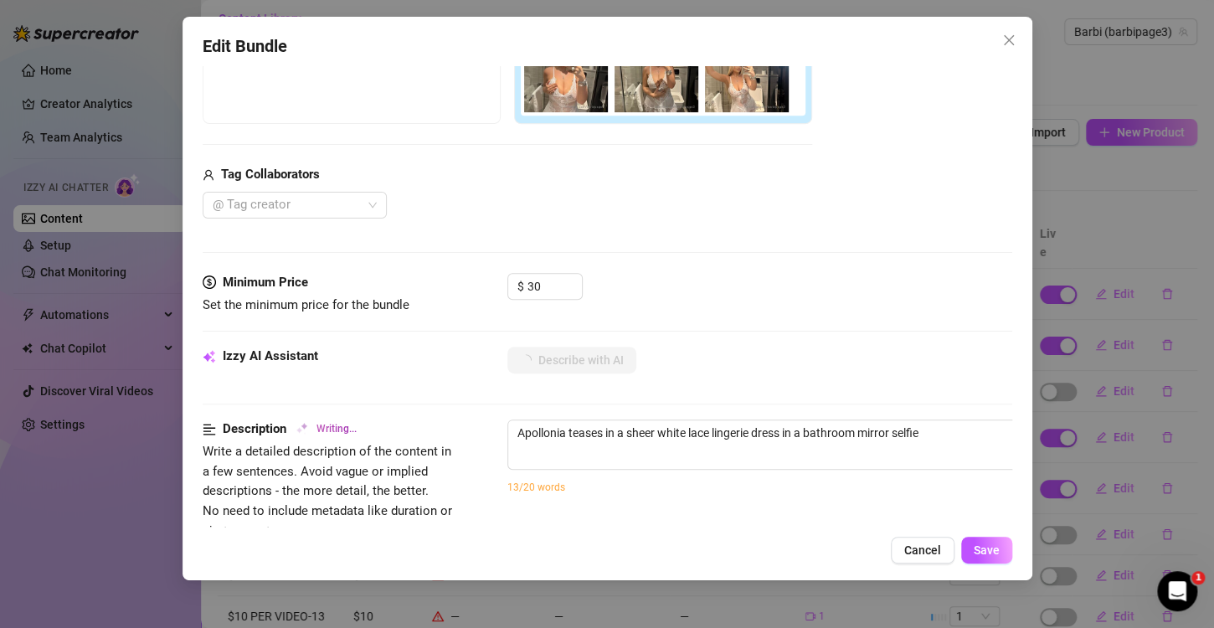
type textarea "Apollonia teases in a sheer white lace lingerie dress in a bathroom mirror self…"
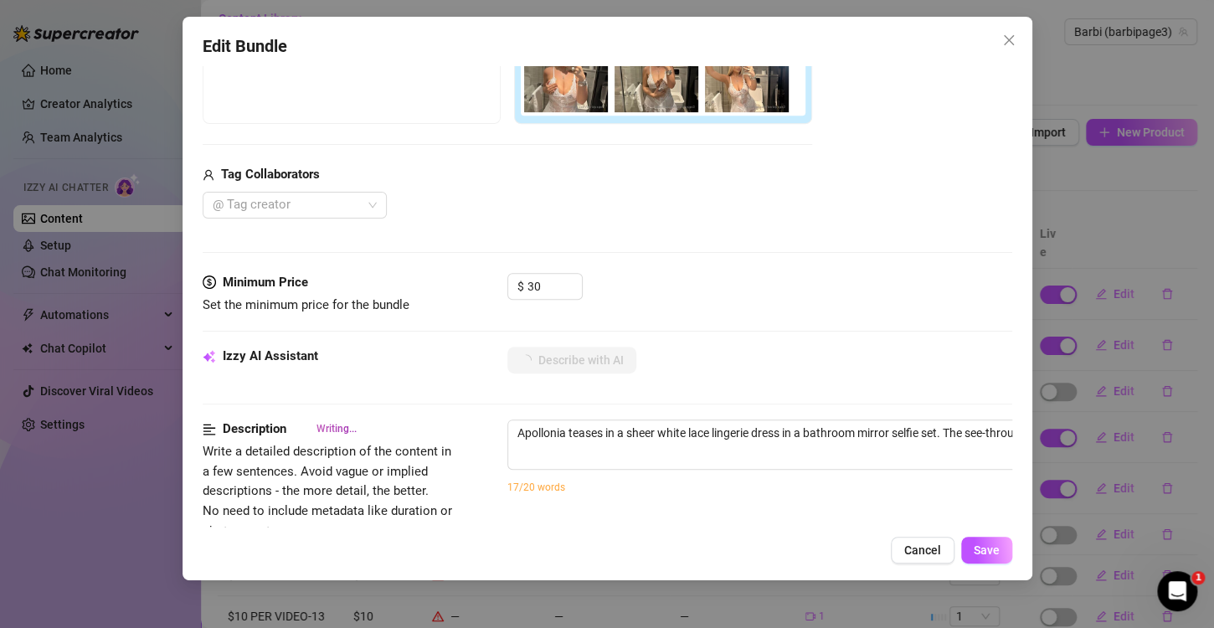
type textarea "Apollonia teases in a sheer white lace lingerie dress in a bathroom mirror self…"
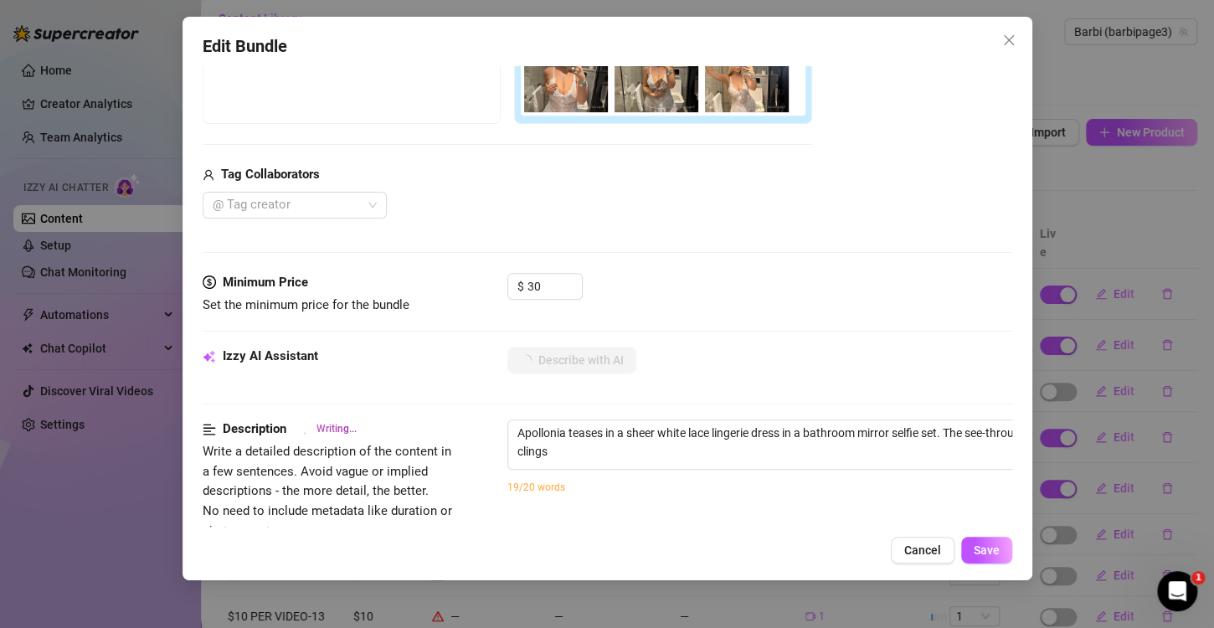
type textarea "Apollonia teases in a sheer white lace lingerie dress in a bathroom mirror self…"
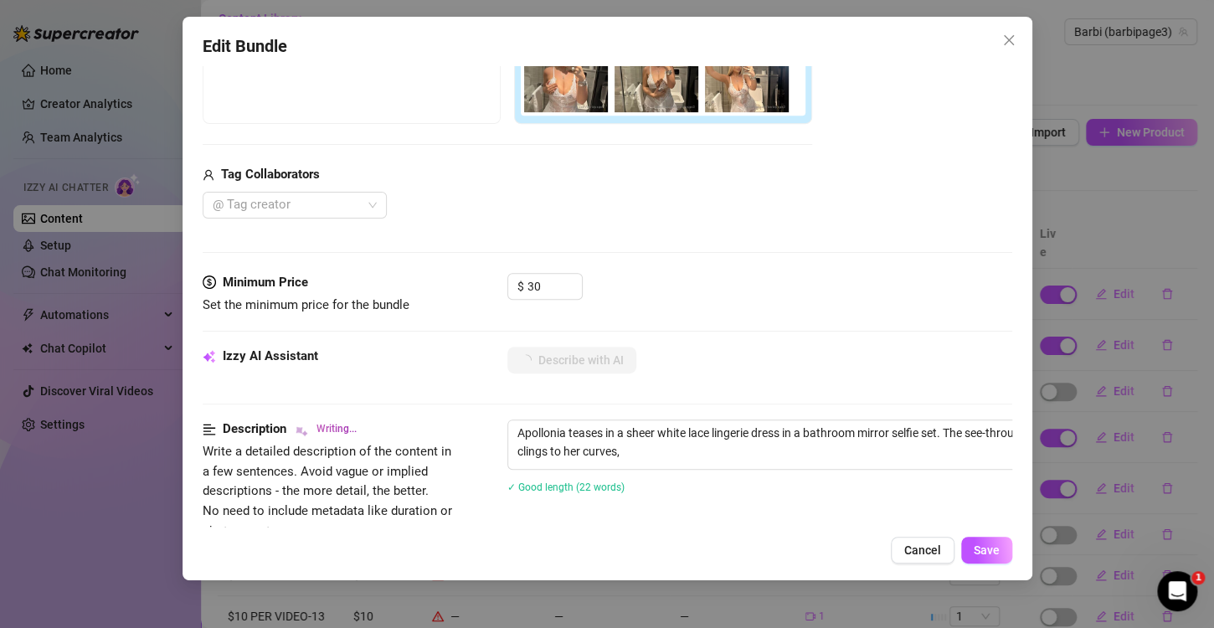
type textarea "Apollonia teases in a sheer white lace lingerie dress in a bathroom mirror self…"
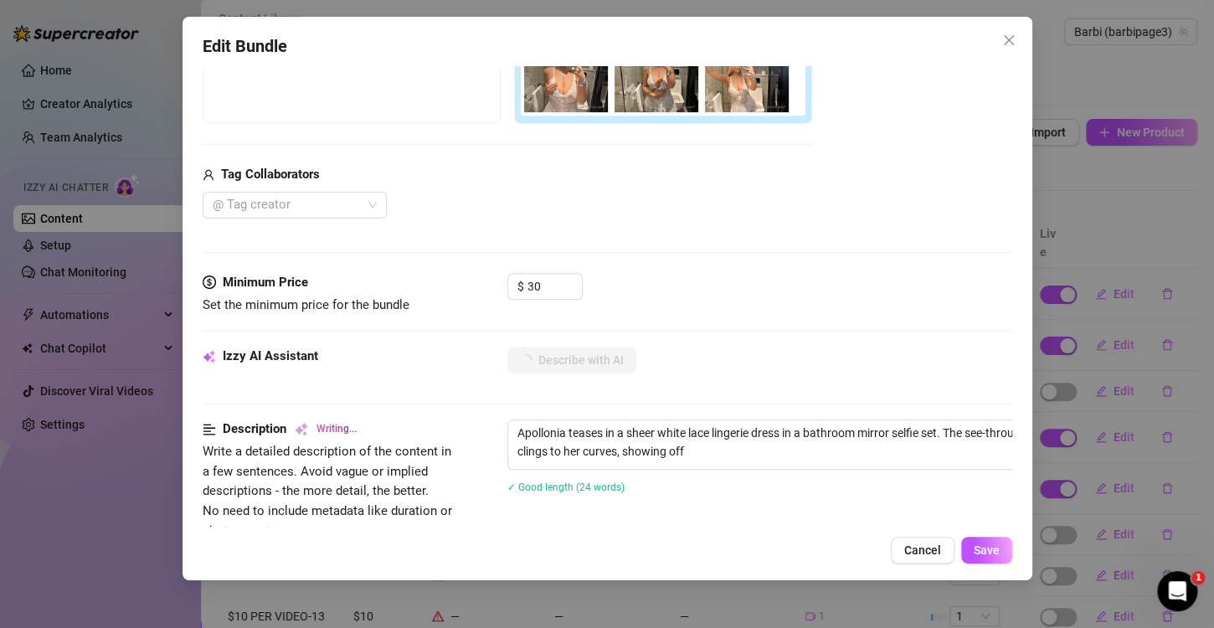
type textarea "Apollonia teases in a sheer white lace lingerie dress in a bathroom mirror self…"
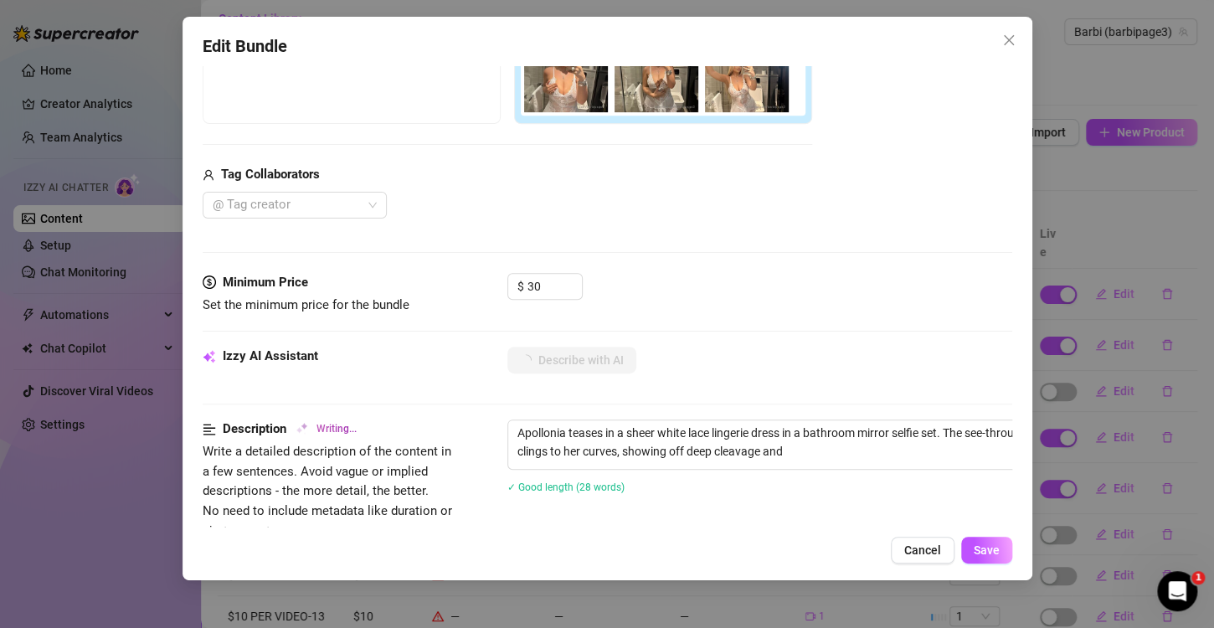
scroll to position [0, 0]
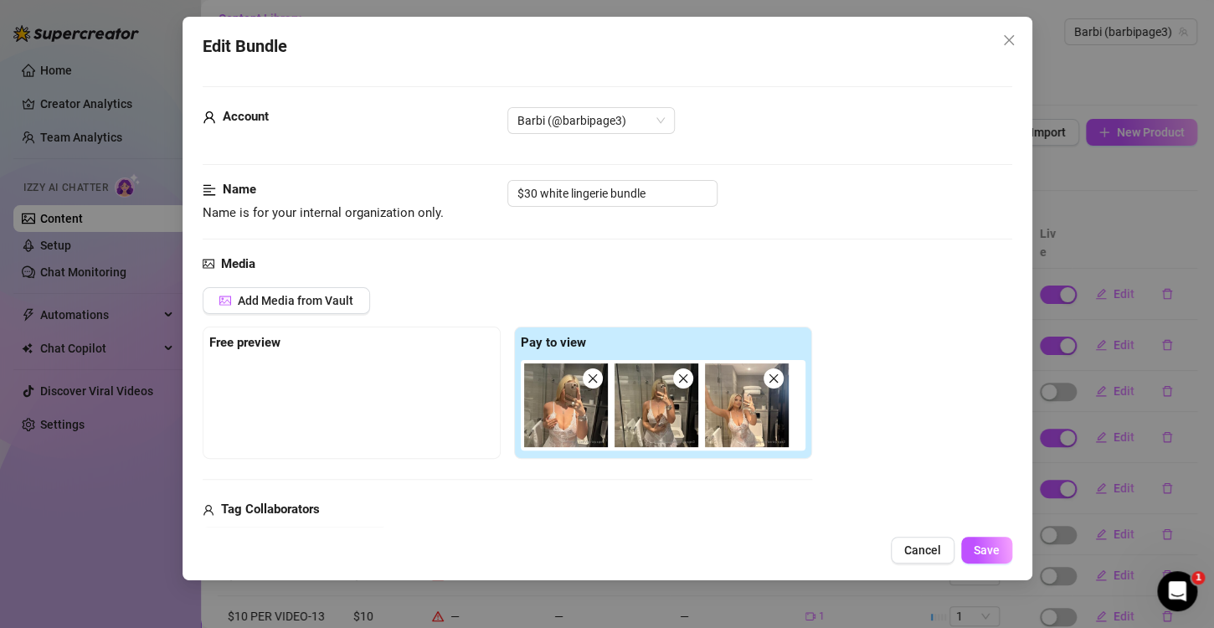
type textarea "Apollonia teases in a sheer white lace lingerie dress in a bathroom mirror self…"
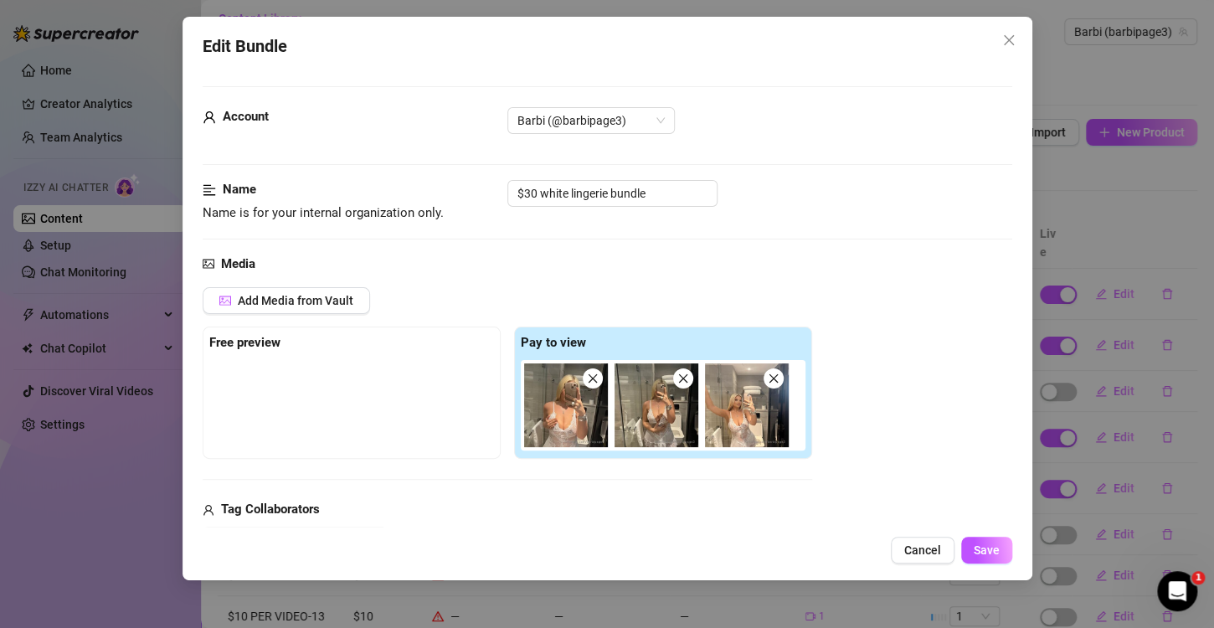
type textarea "Apollonia teases in a sheer white lace lingerie dress in a bathroom mirror self…"
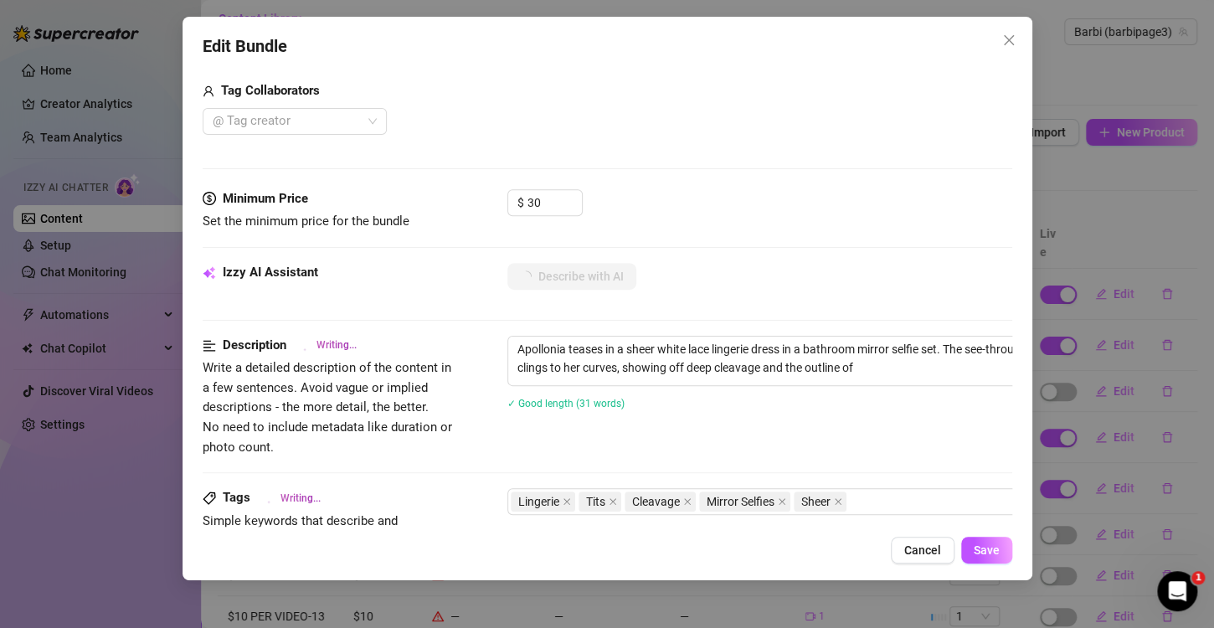
type textarea "Apollonia teases in a sheer white lace lingerie dress in a bathroom mirror self…"
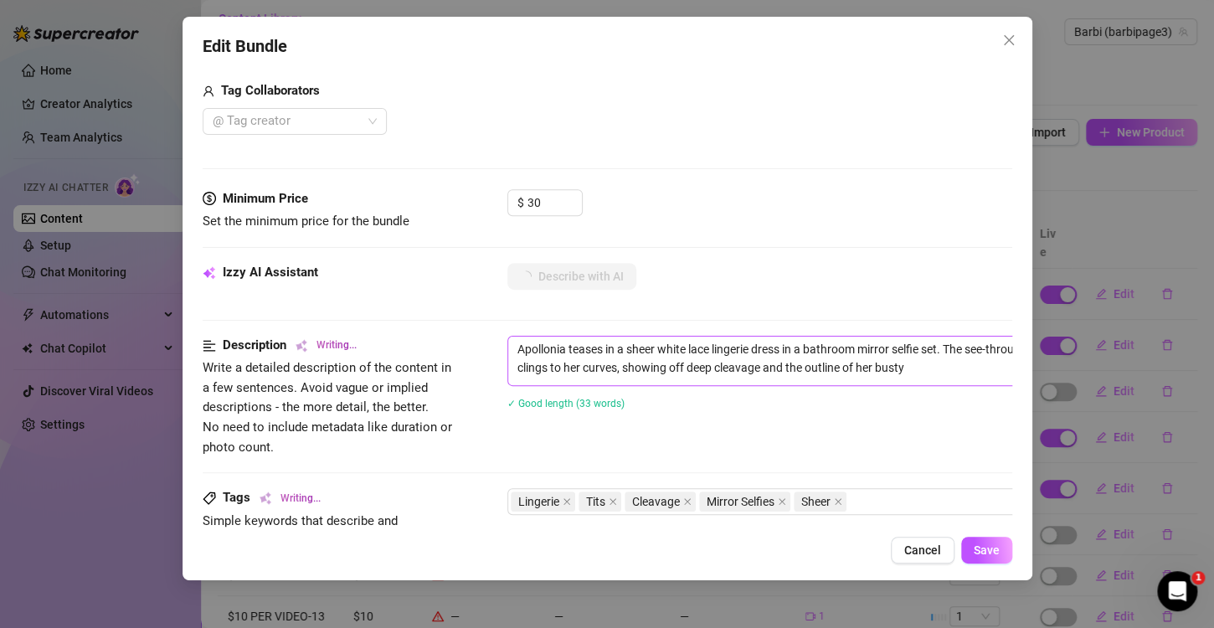
type textarea "Apollonia teases in a sheer white lace lingerie dress in a bathroom mirror self…"
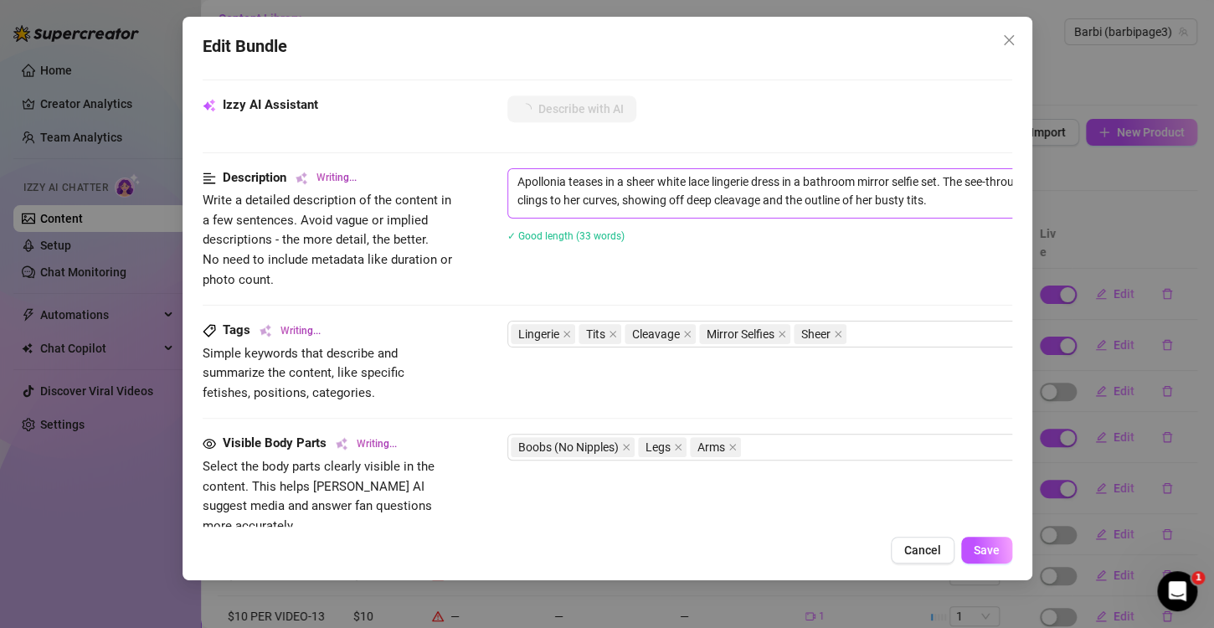
type textarea "Apollonia teases in a sheer white lace lingerie dress in a bathroom mirror self…"
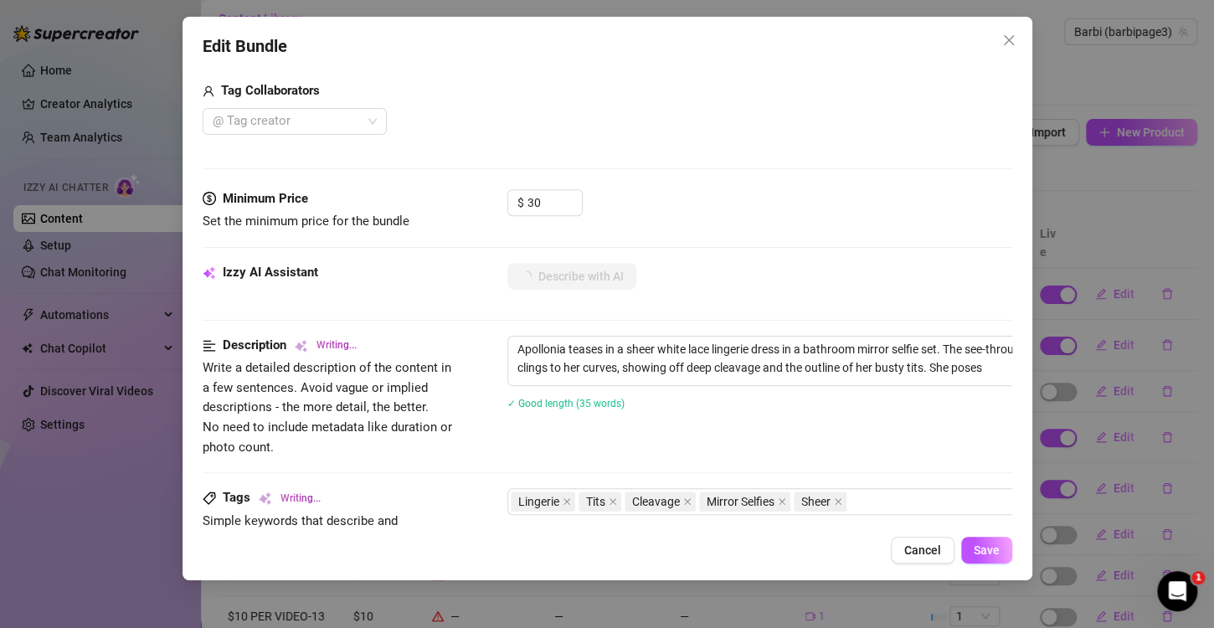
type textarea "Apollonia teases in a sheer white lace lingerie dress in a bathroom mirror self…"
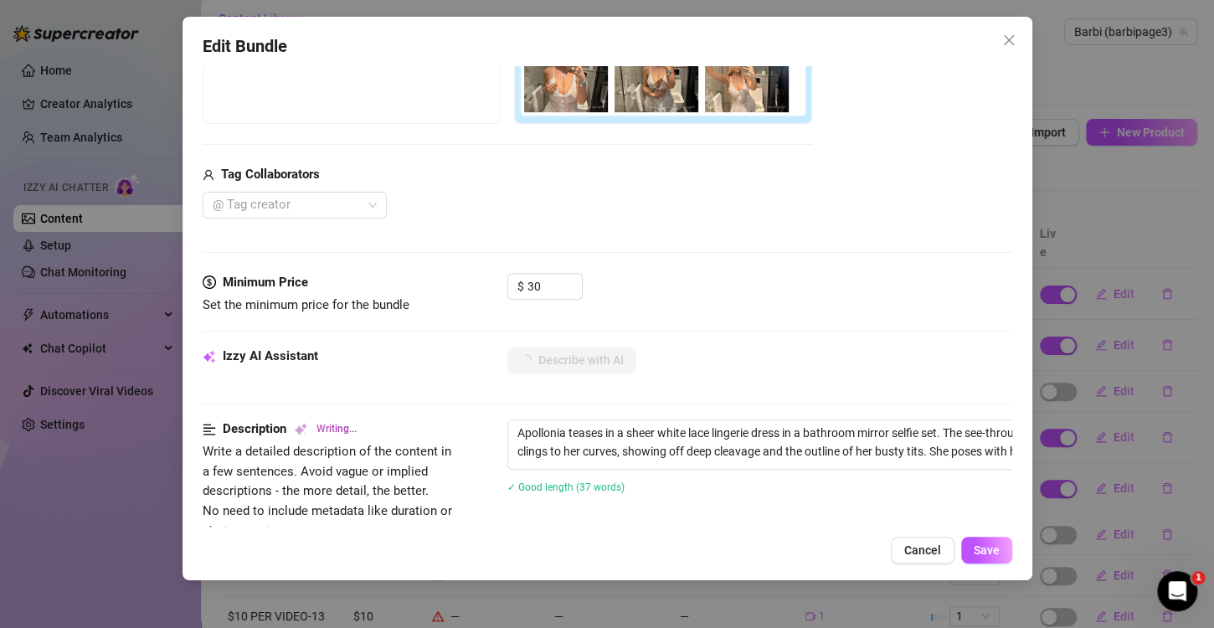
type textarea "Apollonia teases in a sheer white lace lingerie dress in a bathroom mirror self…"
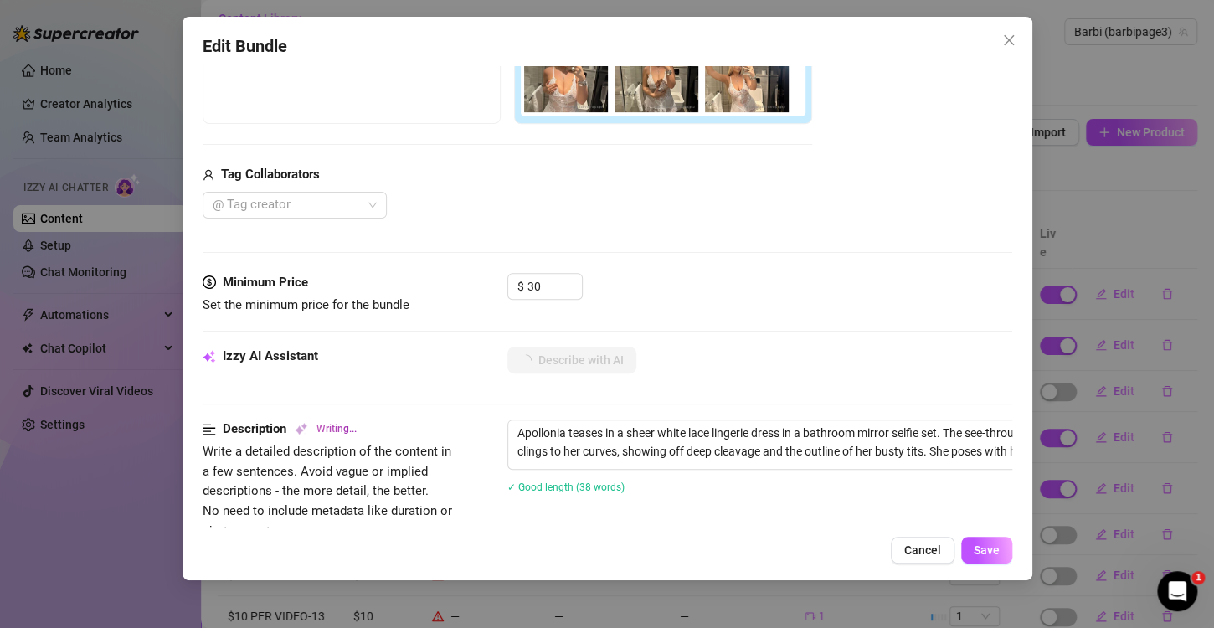
type textarea "Apollonia teases in a sheer white lace lingerie dress in a bathroom mirror self…"
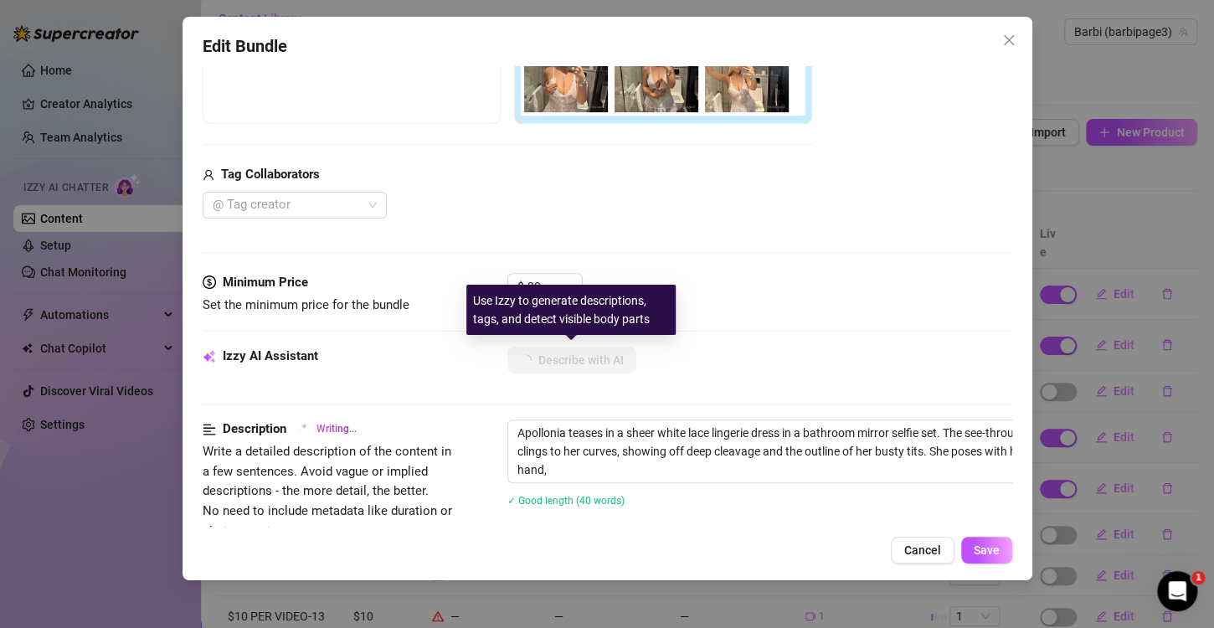
type textarea "Apollonia teases in a sheer white lace lingerie dress in a bathroom mirror self…"
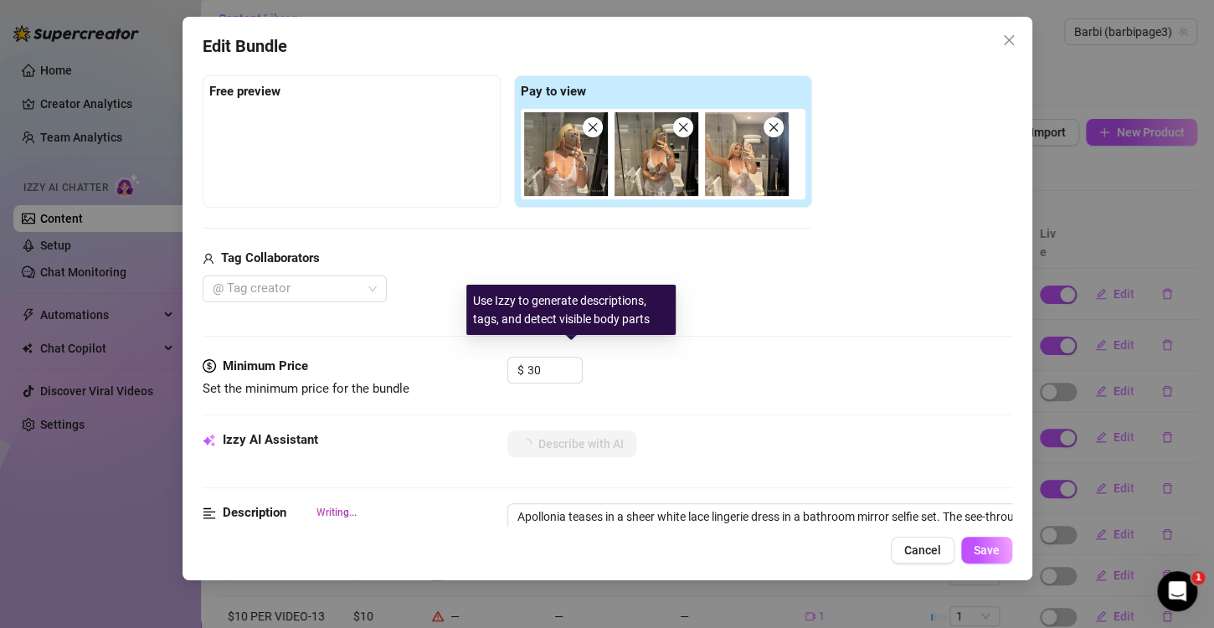
type textarea "Apollonia teases in a sheer white lace lingerie dress in a bathroom mirror self…"
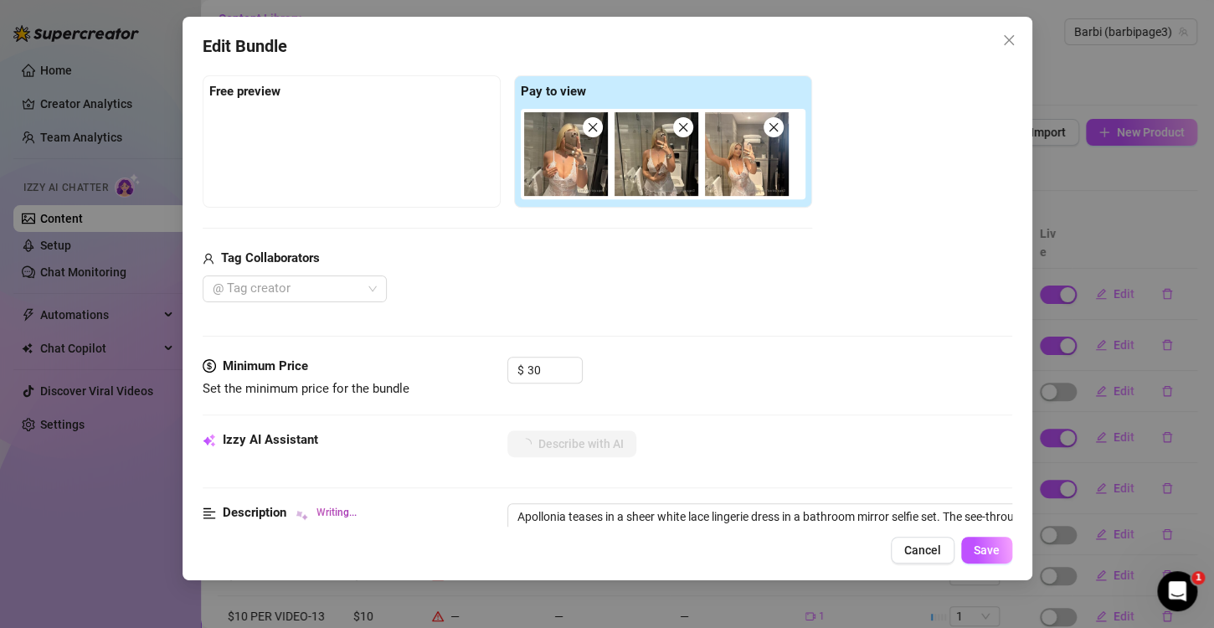
type textarea "Apollonia teases in a sheer white lace lingerie dress in a bathroom mirror self…"
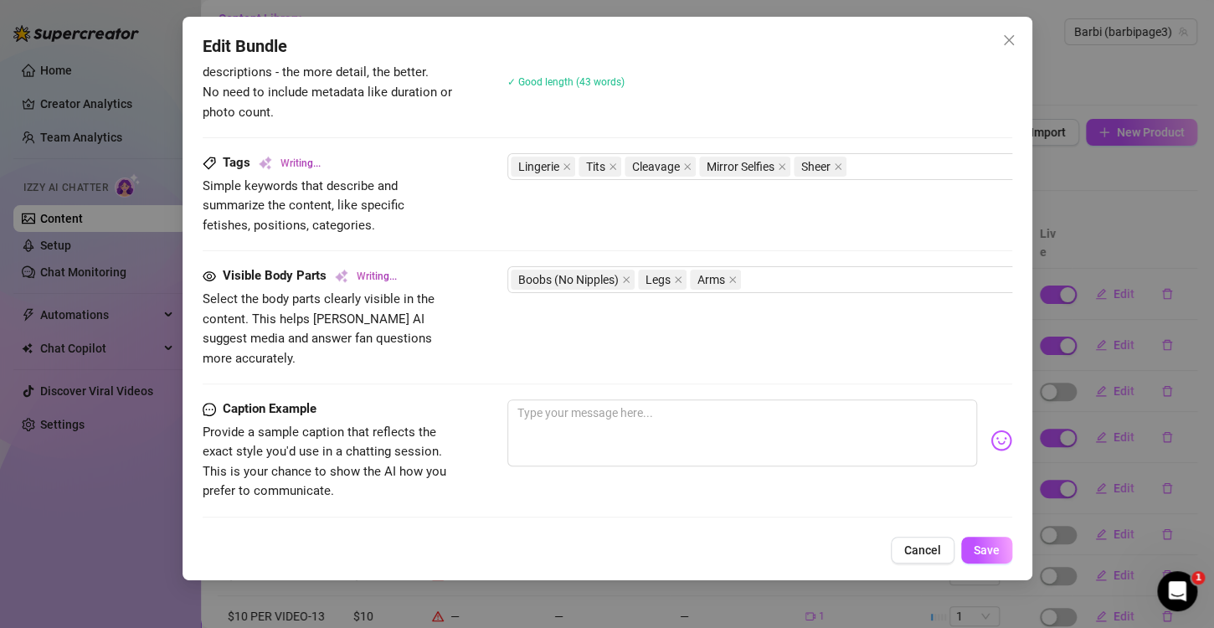
type textarea "Apollonia teases in a sheer white lace lingerie dress in a bathroom mirror self…"
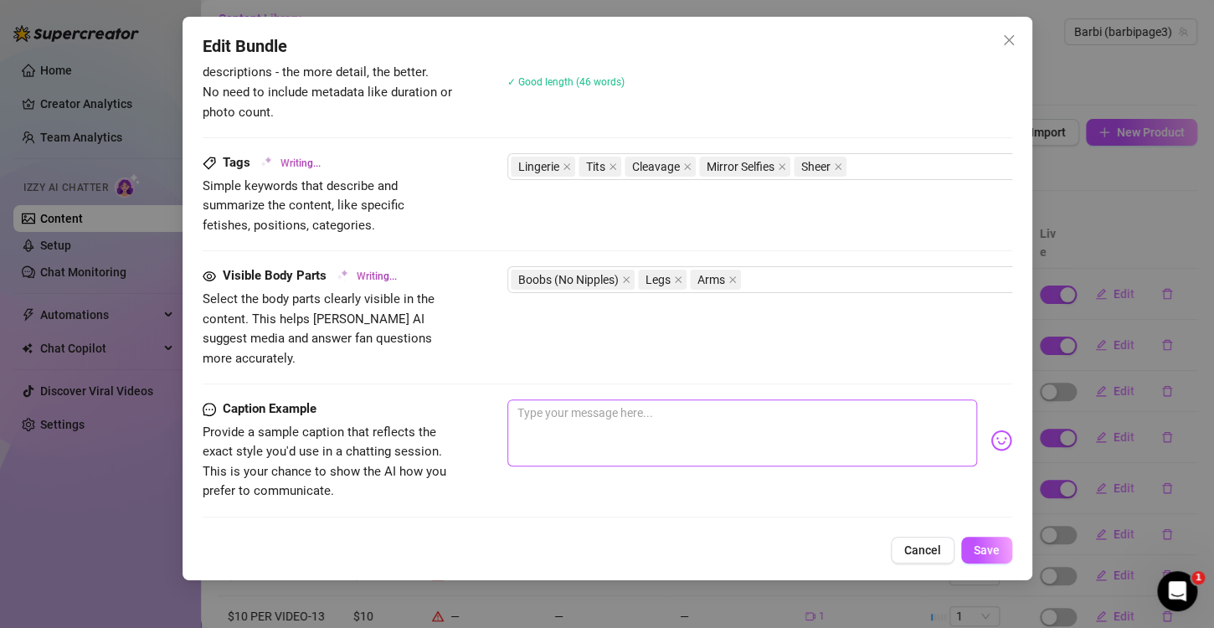
type textarea "Apollonia teases in a sheer white lace lingerie dress in a bathroom mirror self…"
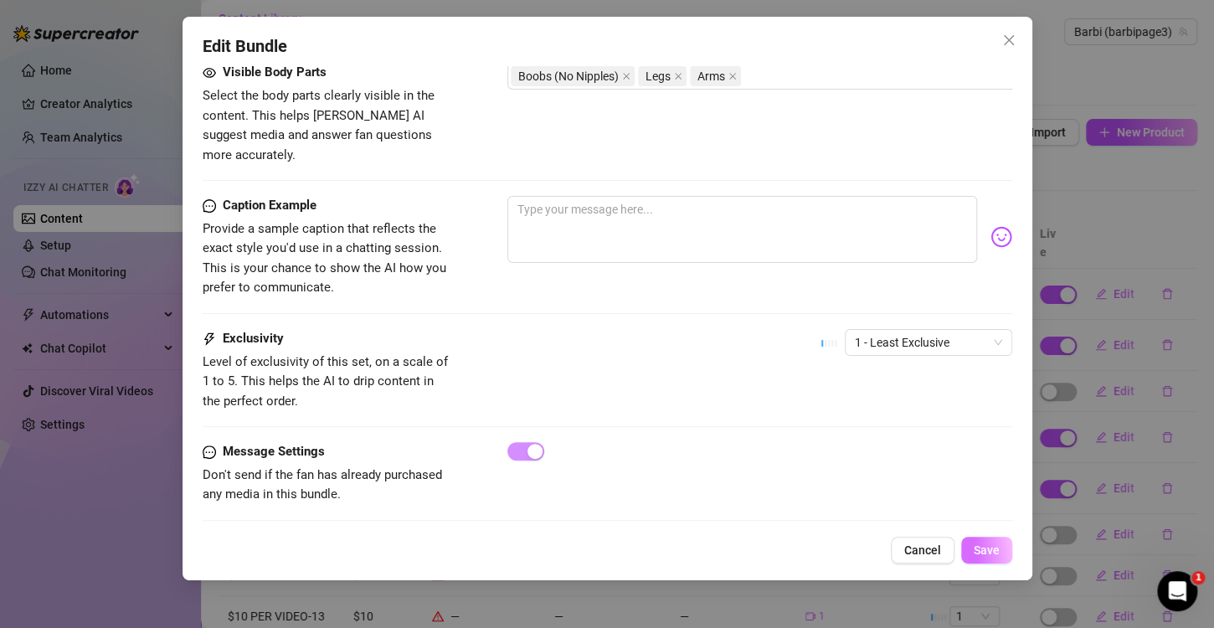
click at [993, 551] on span "Save" at bounding box center [987, 550] width 26 height 13
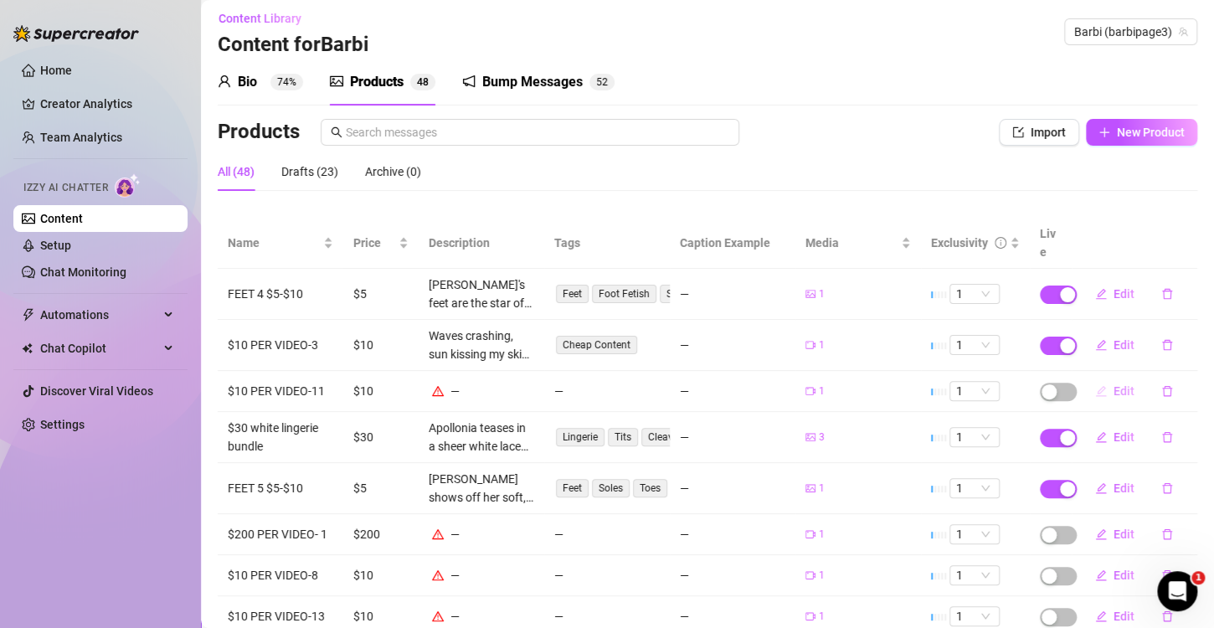
click at [1114, 384] on span "Edit" at bounding box center [1124, 390] width 21 height 13
type textarea "Type your message here..."
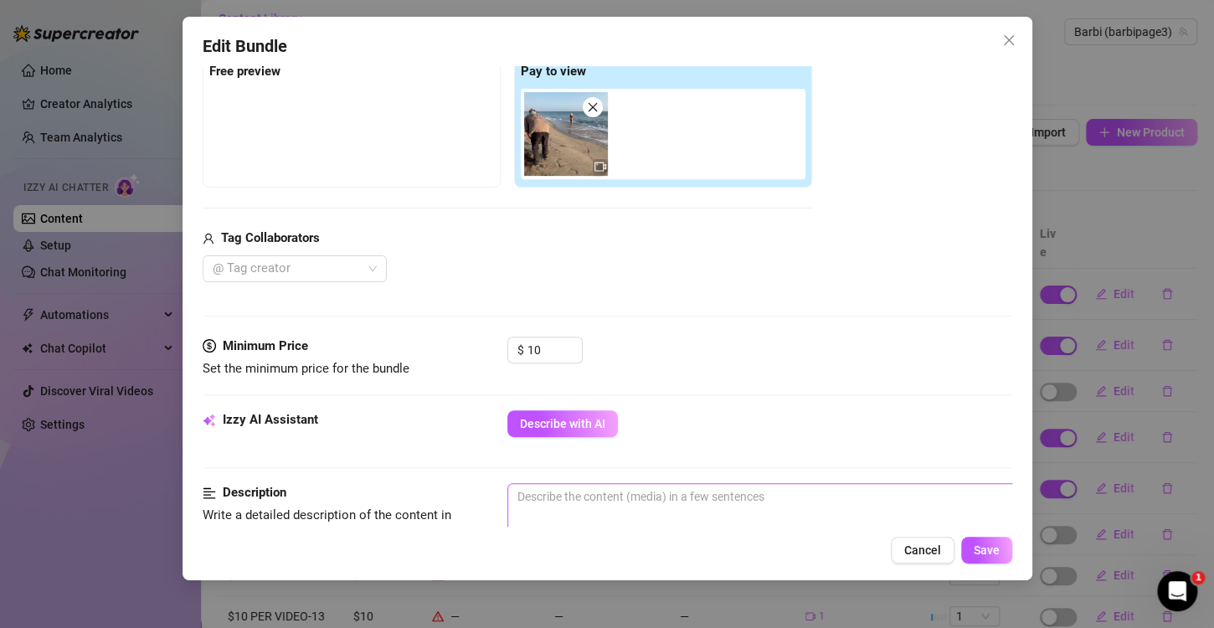
scroll to position [335, 0]
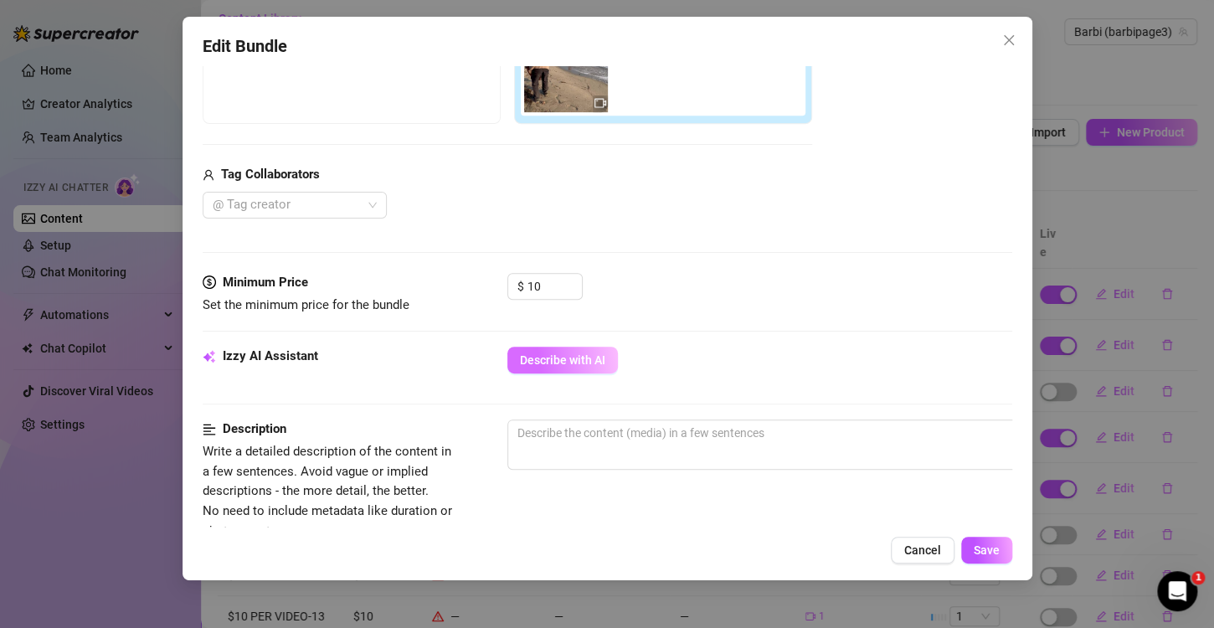
click at [571, 358] on span "Describe with AI" at bounding box center [562, 359] width 85 height 13
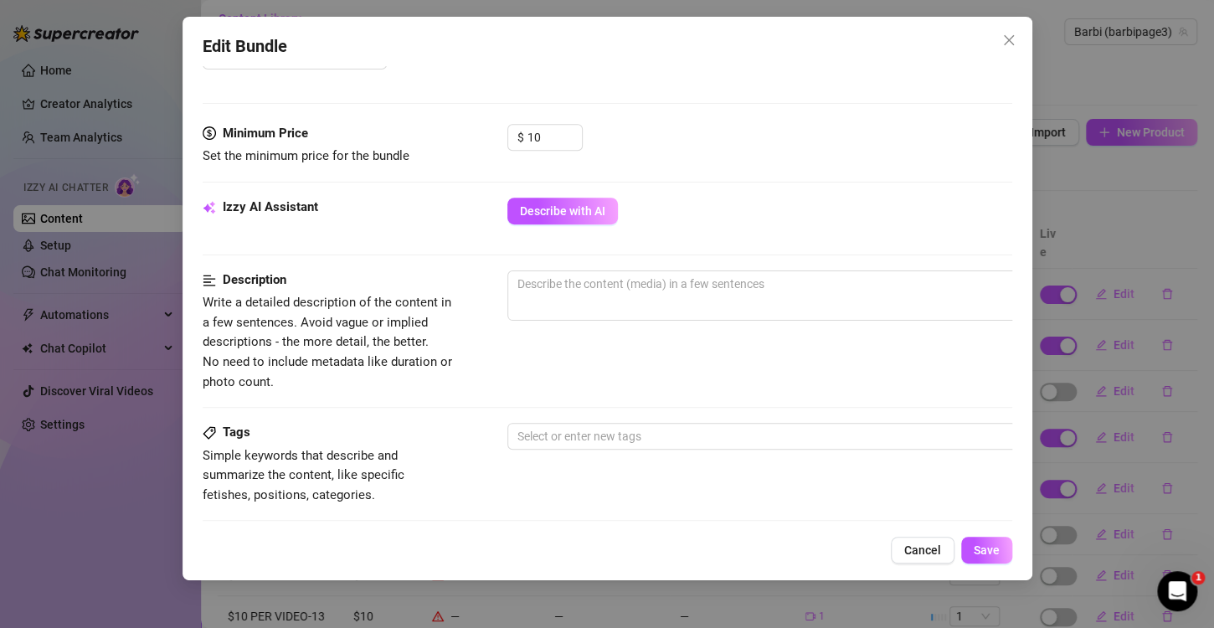
scroll to position [503, 0]
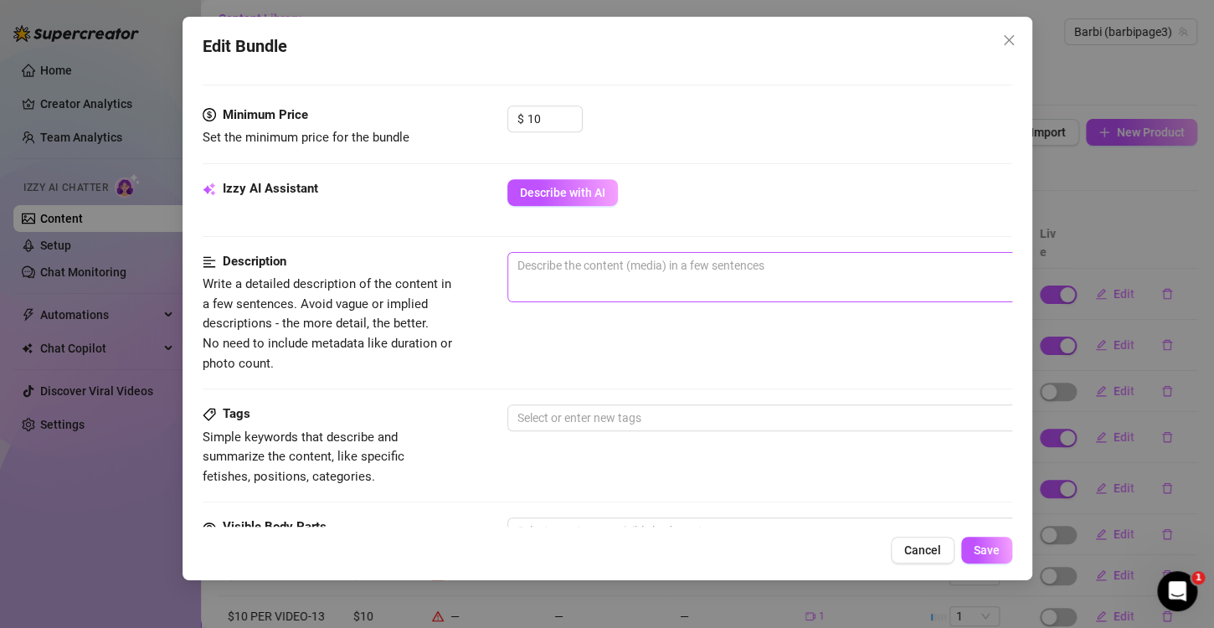
click at [610, 278] on span "0 / 1000" at bounding box center [801, 277] width 586 height 50
click at [591, 263] on textarea at bounding box center [800, 265] width 585 height 25
paste textarea "Ocean breeze on my skin, fingers brushing over my chest, playful smiles, sunlit…"
type textarea "Ocean breeze on my skin, fingers brushing over my chest, playful smiles, sunlit…"
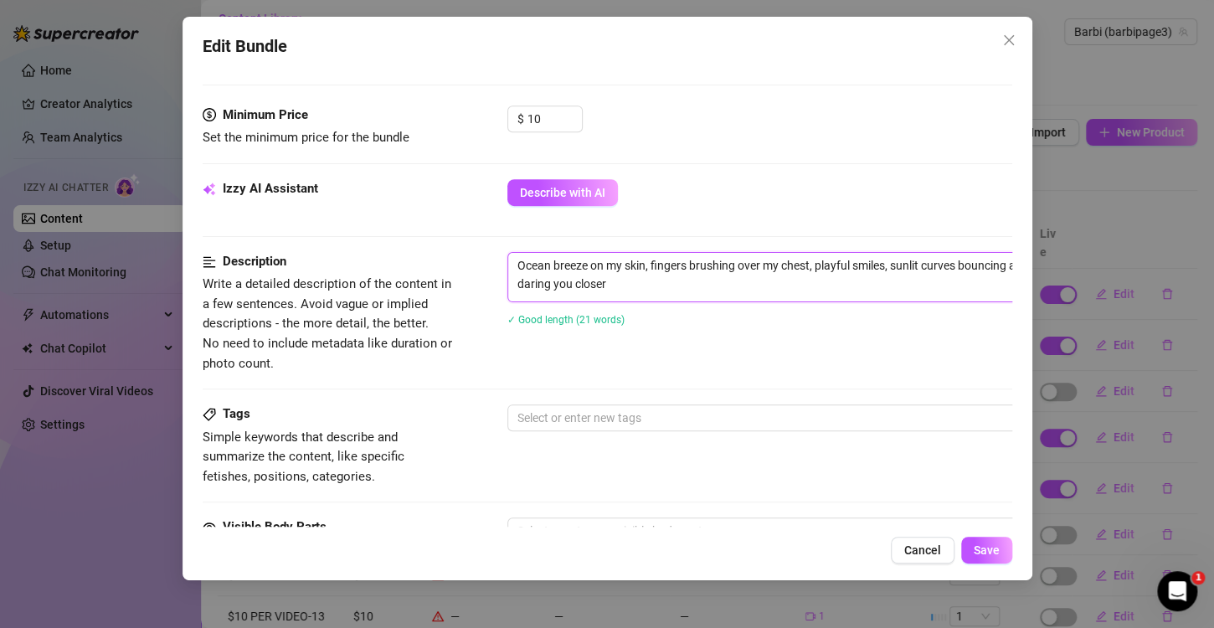
scroll to position [670, 0]
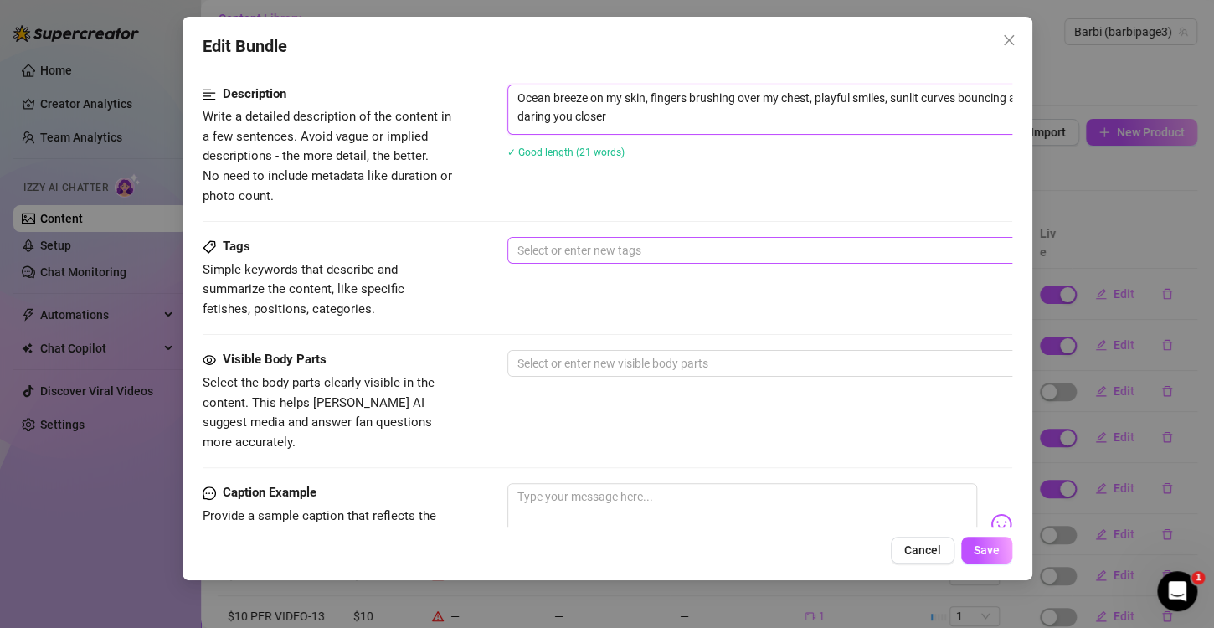
click at [602, 239] on div at bounding box center [792, 250] width 562 height 23
type textarea "Ocean breeze on my skin, fingers brushing over my chest, playful smiles, sunlit…"
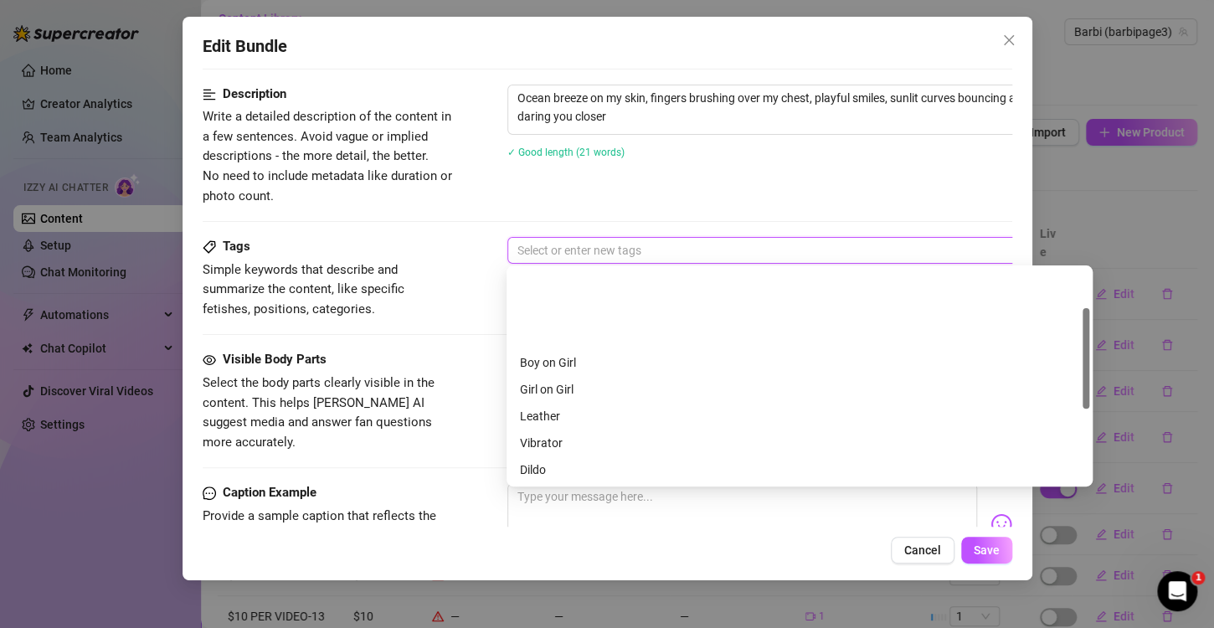
scroll to position [84, 0]
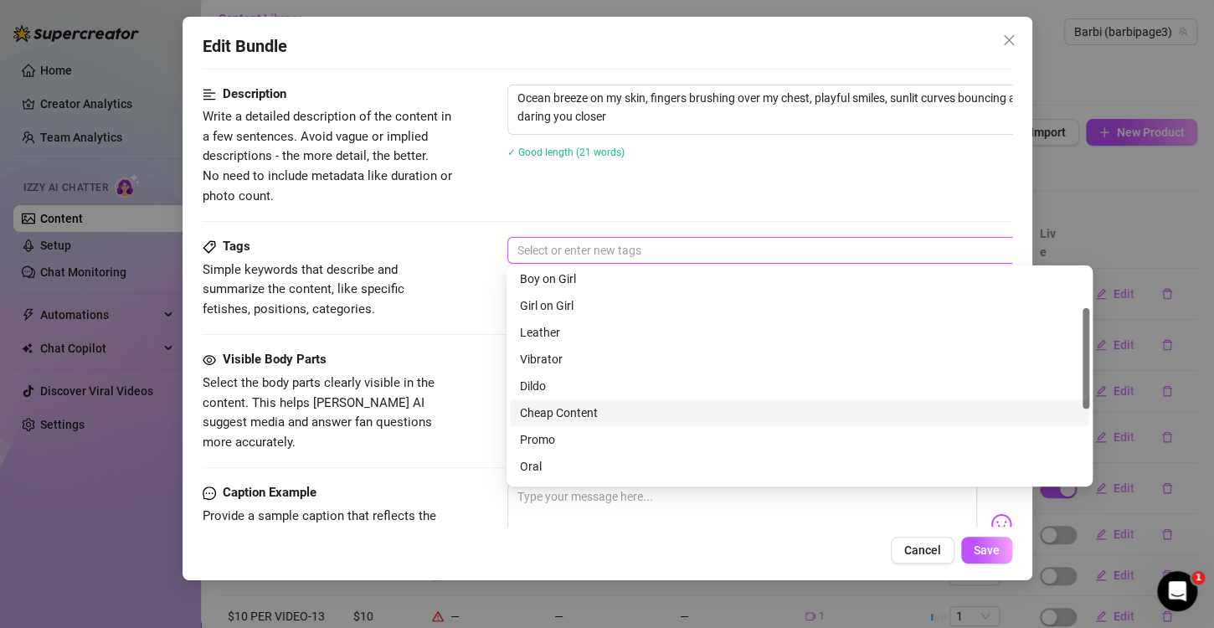
click at [575, 417] on div "Cheap Content" at bounding box center [800, 413] width 560 height 18
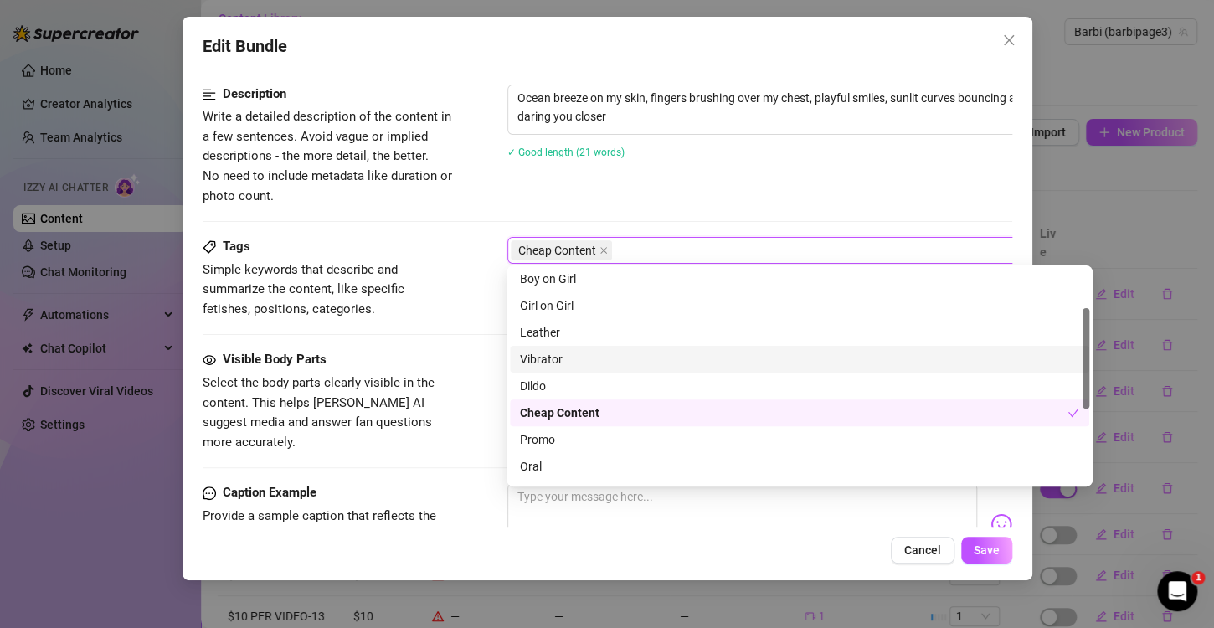
click at [434, 331] on div "Tags Simple keywords that describe and summarize the content, like specific fet…" at bounding box center [608, 293] width 810 height 113
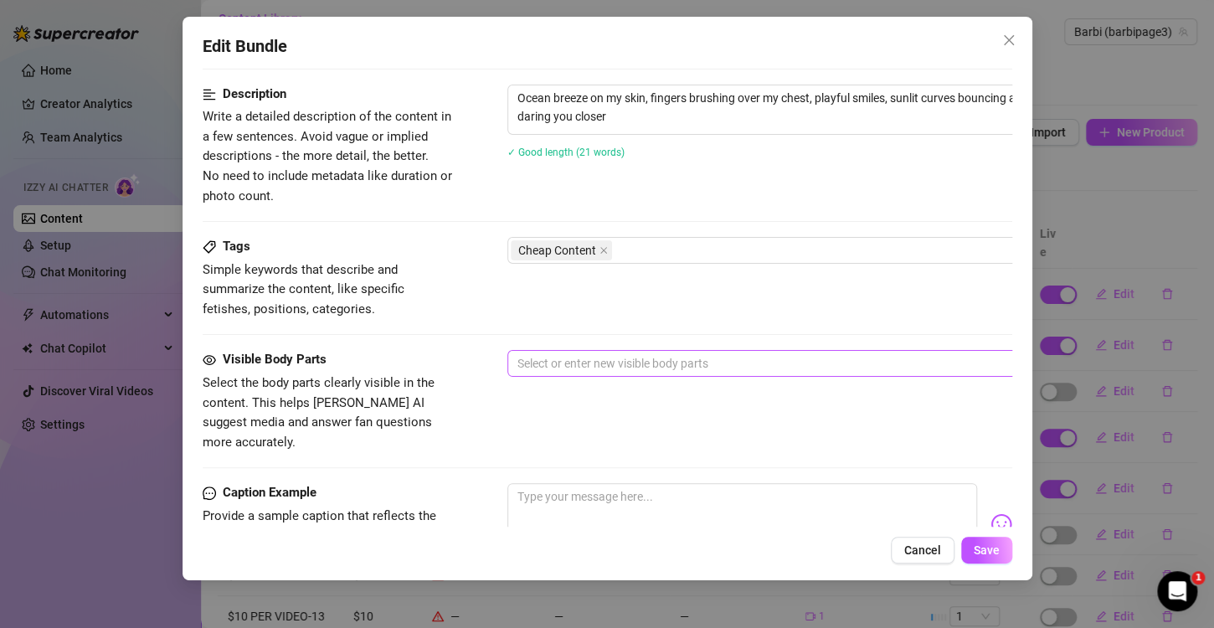
click at [535, 355] on div at bounding box center [792, 363] width 562 height 23
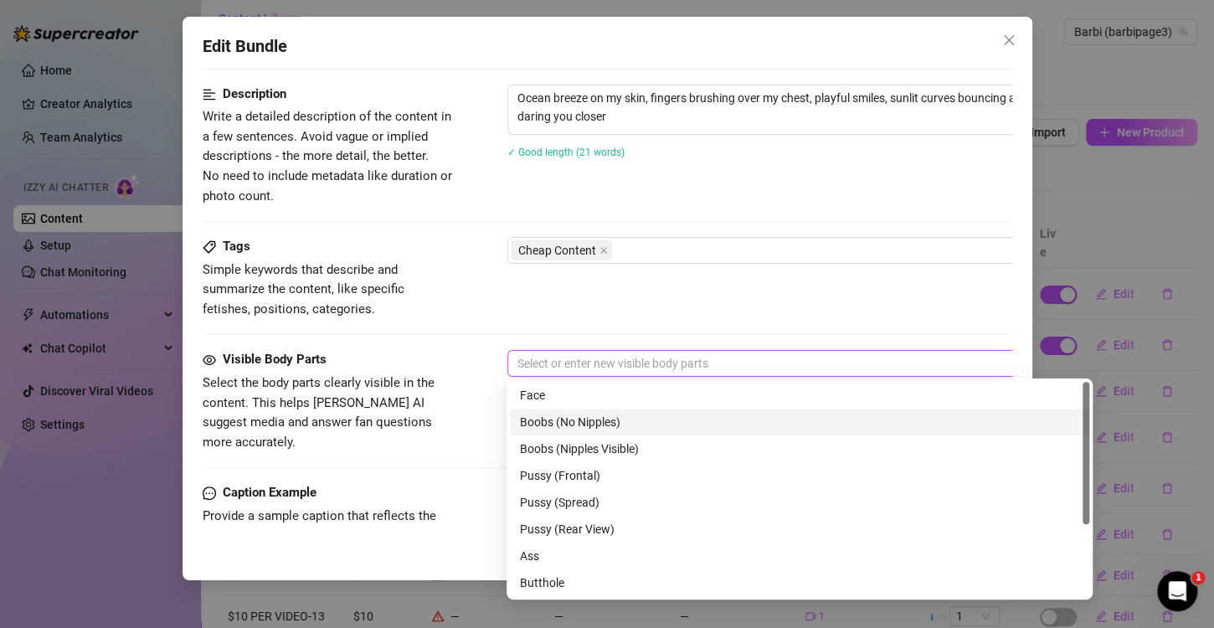
click at [559, 428] on div "Boobs (No Nipples)" at bounding box center [800, 422] width 560 height 18
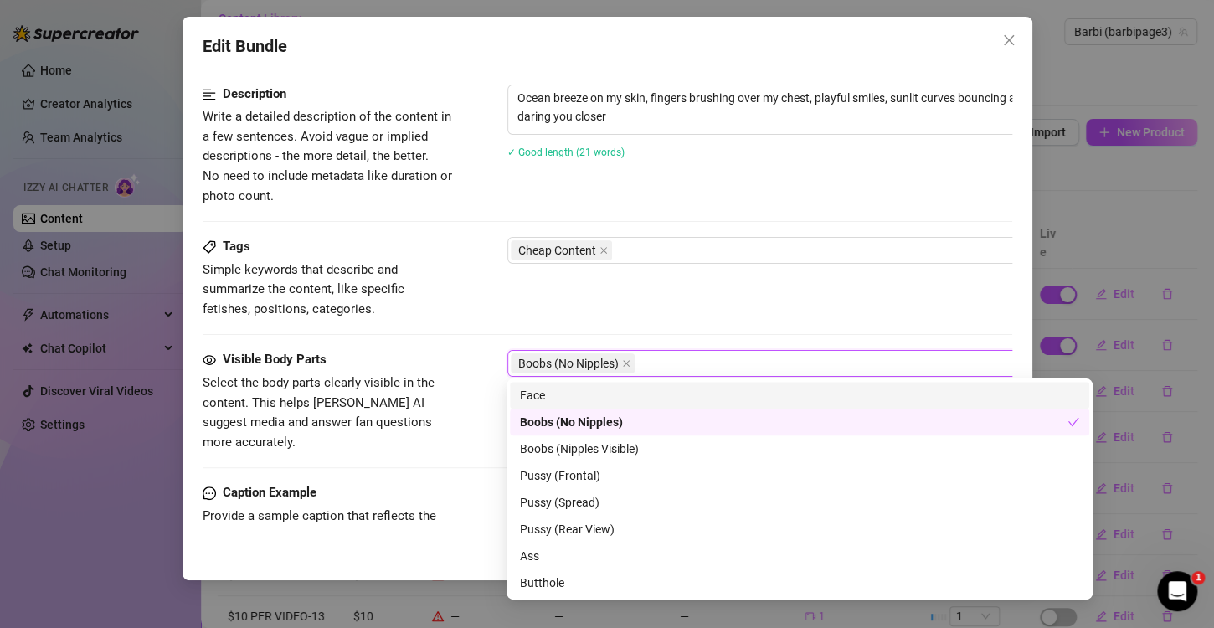
click at [551, 392] on div "Face" at bounding box center [800, 395] width 560 height 18
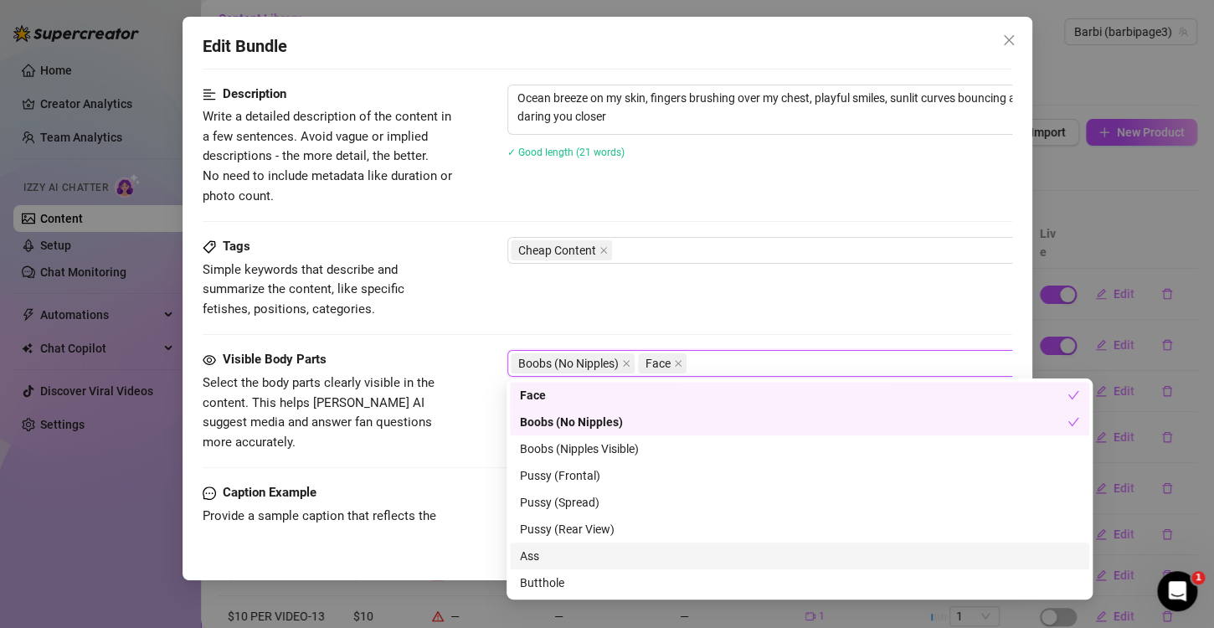
click at [469, 440] on div "Visible Body Parts Select the body parts clearly visible in the content. This h…" at bounding box center [608, 416] width 810 height 133
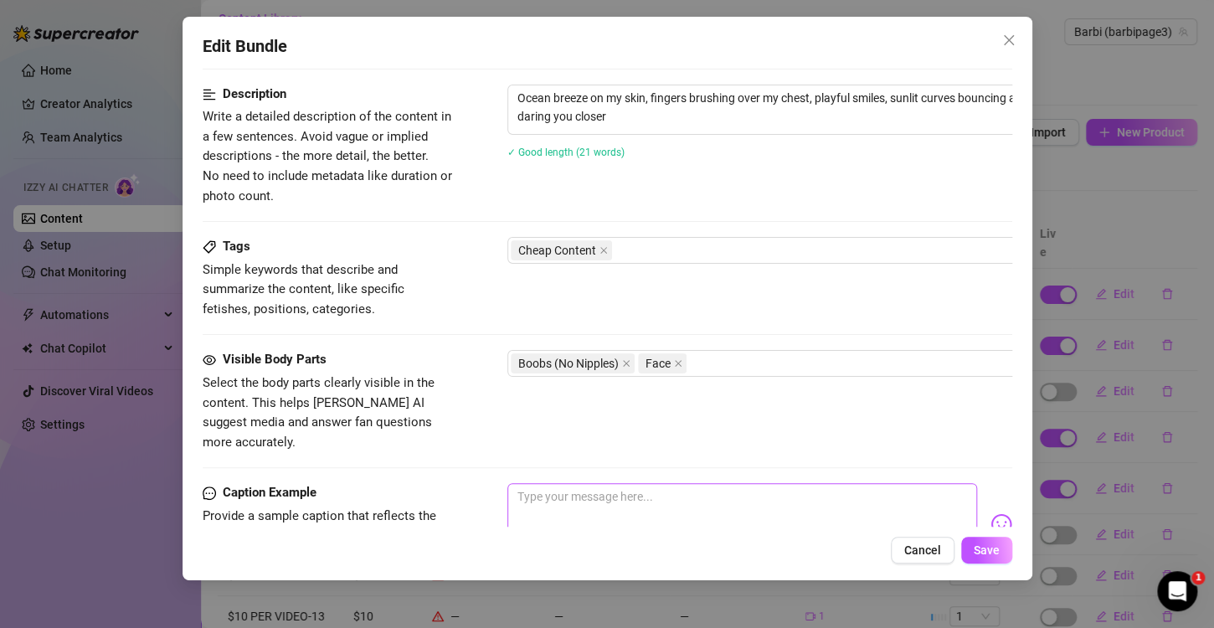
scroll to position [957, 0]
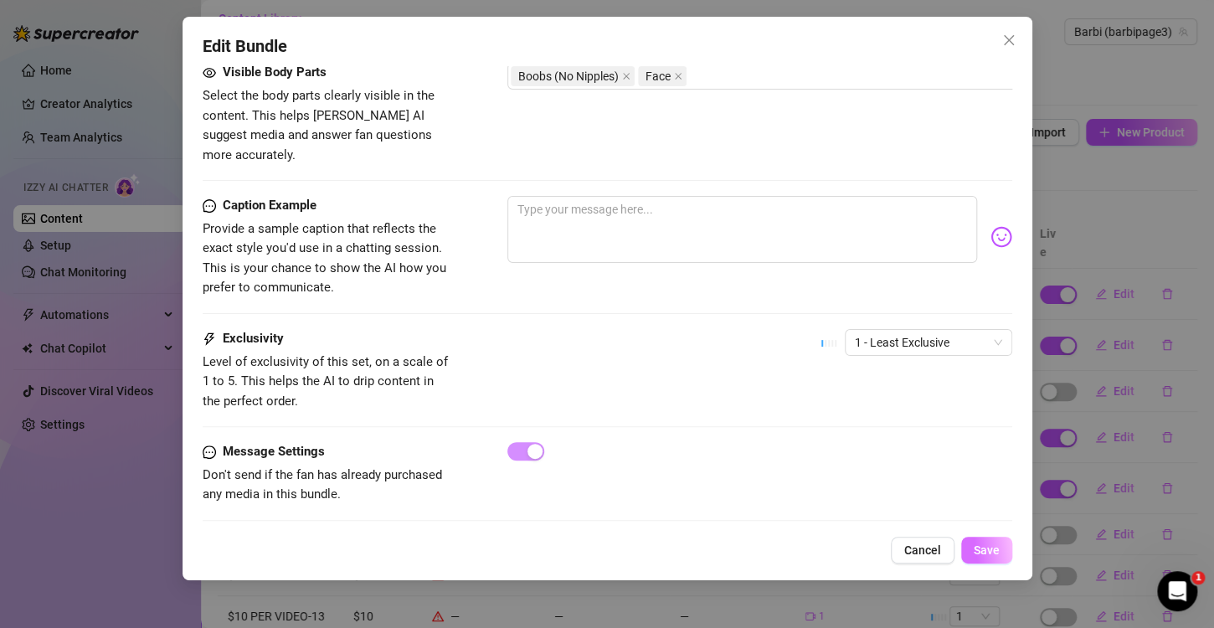
click at [996, 546] on span "Save" at bounding box center [987, 550] width 26 height 13
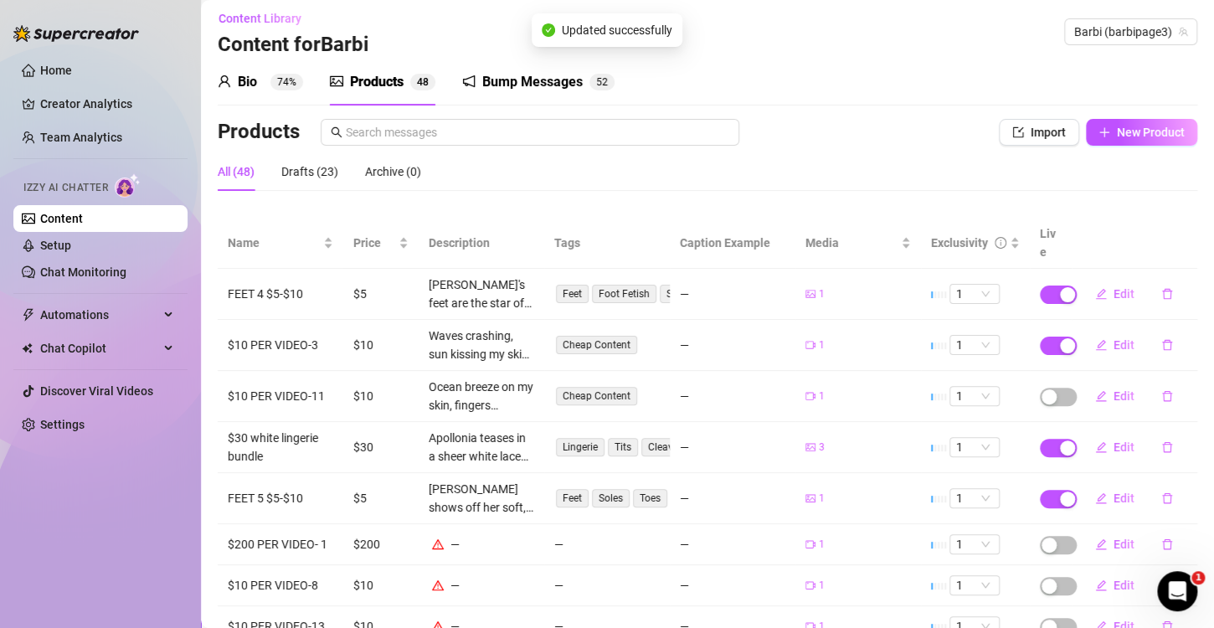
click at [1049, 388] on span "button" at bounding box center [1058, 397] width 37 height 18
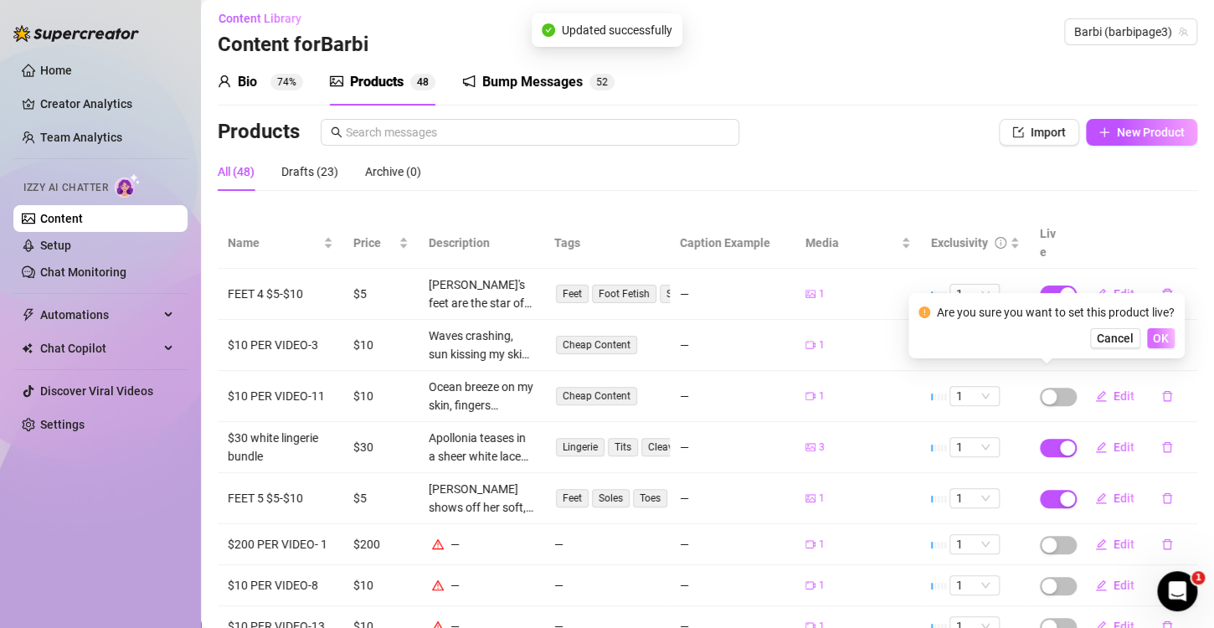
click at [1160, 333] on span "OK" at bounding box center [1161, 338] width 16 height 13
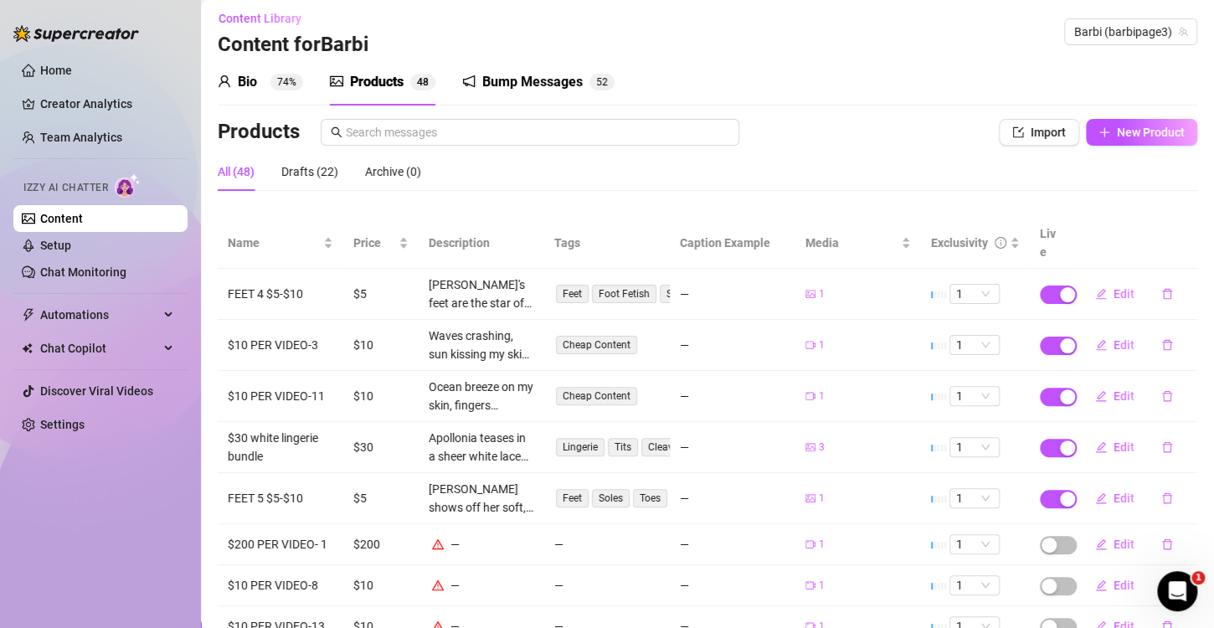
scroll to position [90, 0]
